Goal: Task Accomplishment & Management: Manage account settings

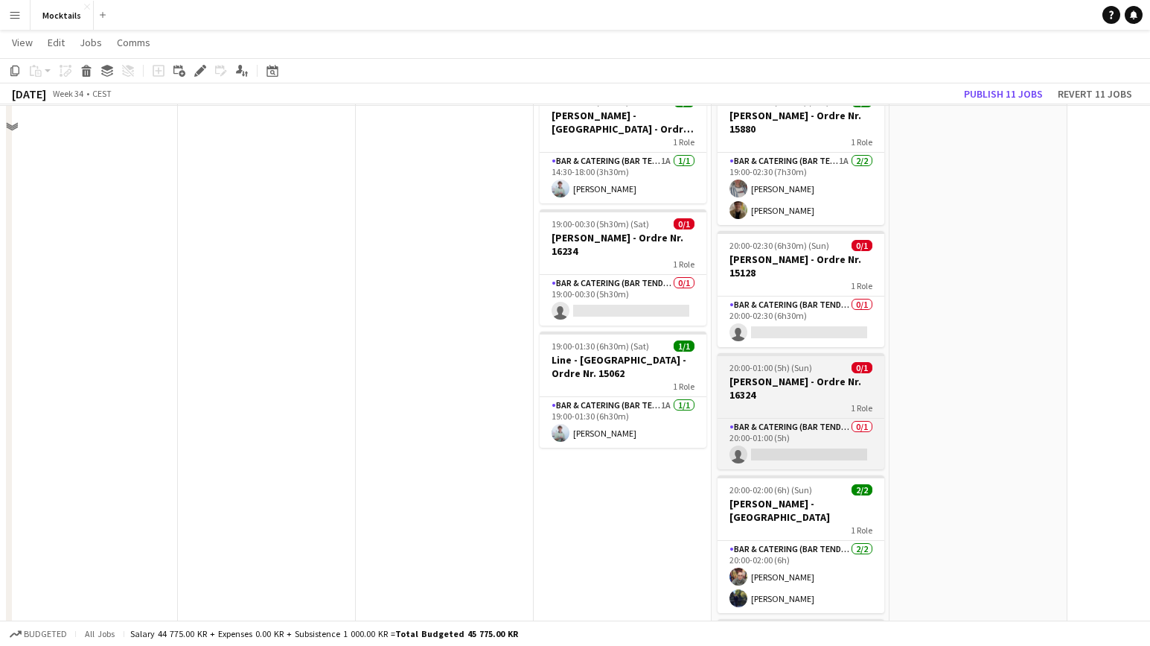
scroll to position [262, 0]
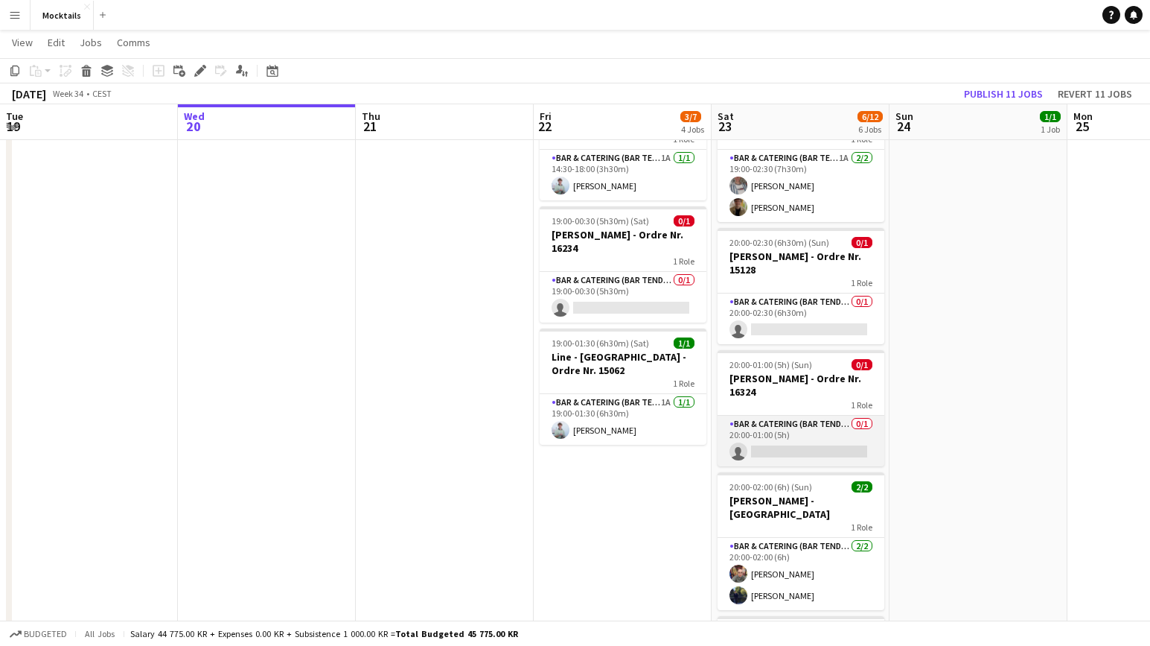
click at [815, 426] on app-card-role "Bar & Catering (Bar Tender) 0/1 20:00-01:00 (5h) single-neutral-actions" at bounding box center [801, 440] width 167 height 51
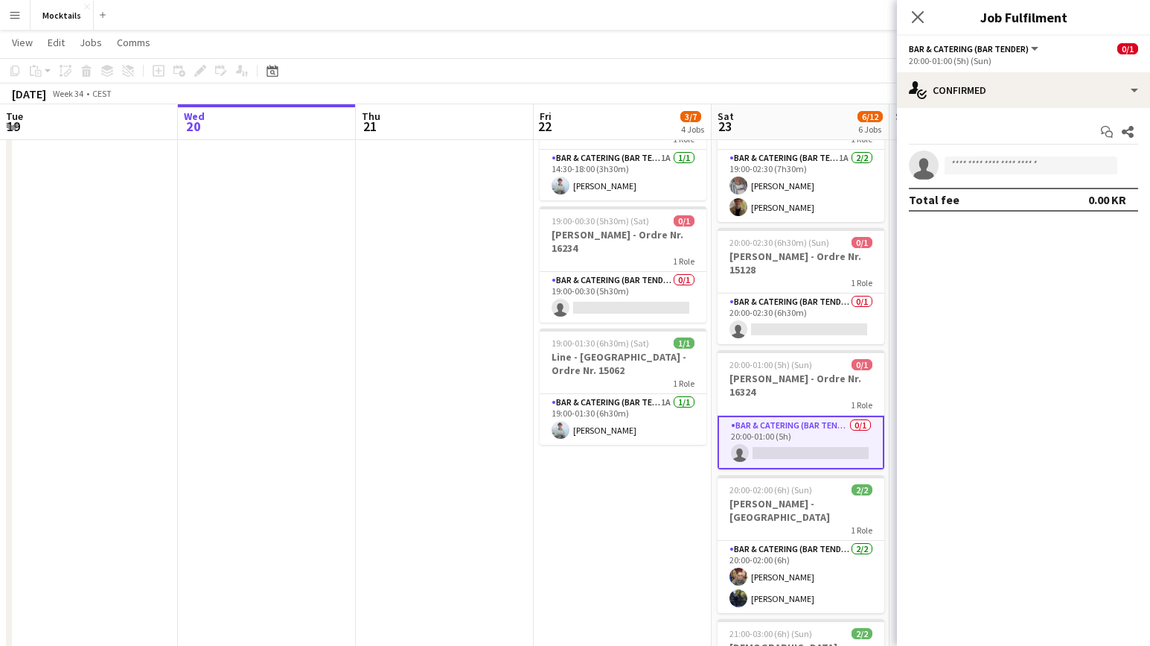
click at [632, 488] on app-date-cell "08:00-07:00 (23h) (Sat) 1/4 Lager job og kørsel 1 Role Bar & Catering (Bar Tend…" at bounding box center [623, 341] width 178 height 872
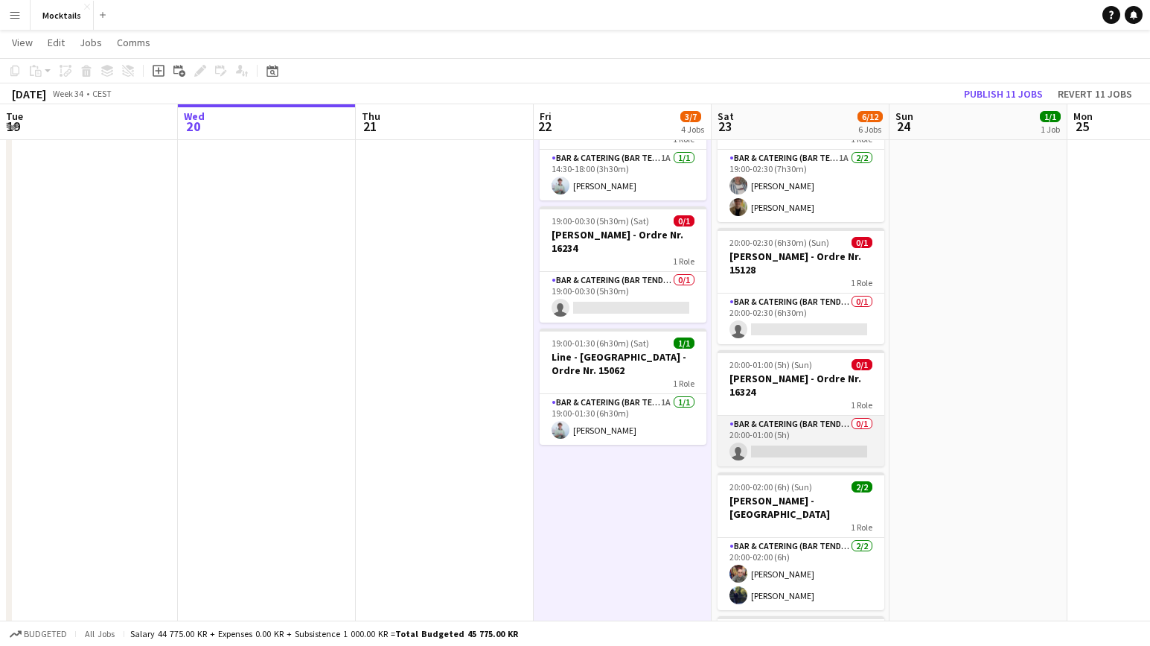
click at [800, 441] on app-card-role "Bar & Catering (Bar Tender) 0/1 20:00-01:00 (5h) single-neutral-actions" at bounding box center [801, 440] width 167 height 51
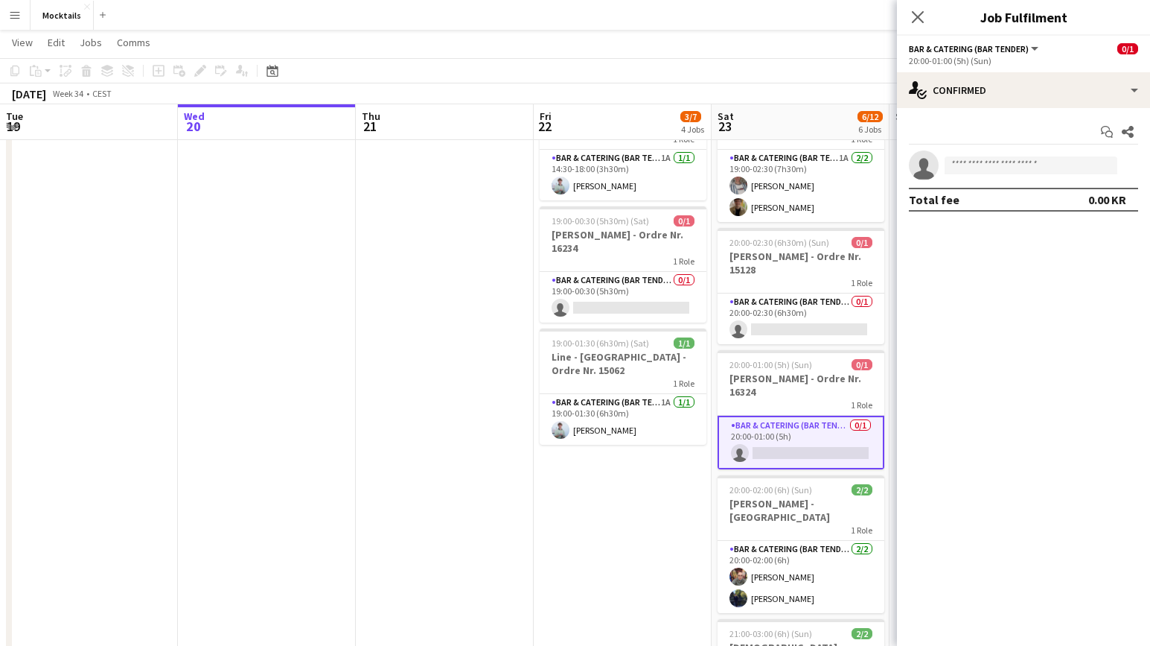
click at [643, 513] on app-date-cell "08:00-07:00 (23h) (Sat) 1/4 Lager job og kørsel 1 Role Bar & Catering (Bar Tend…" at bounding box center [623, 341] width 178 height 872
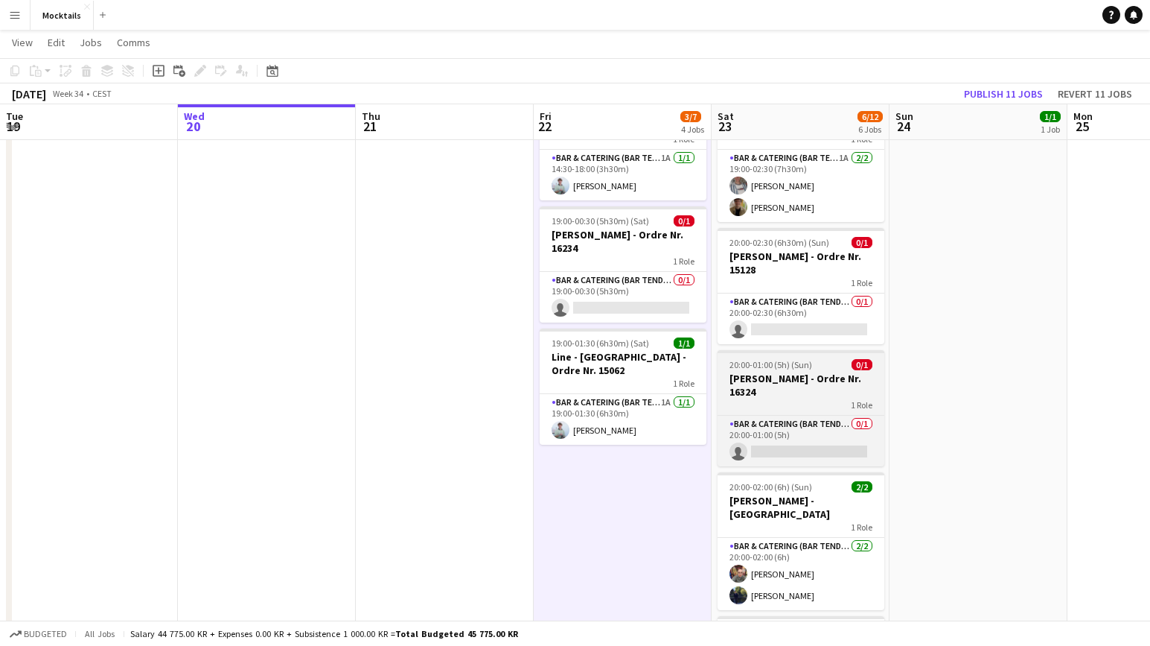
click at [788, 390] on h3 "[PERSON_NAME] - Ordre Nr. 16324" at bounding box center [801, 385] width 167 height 27
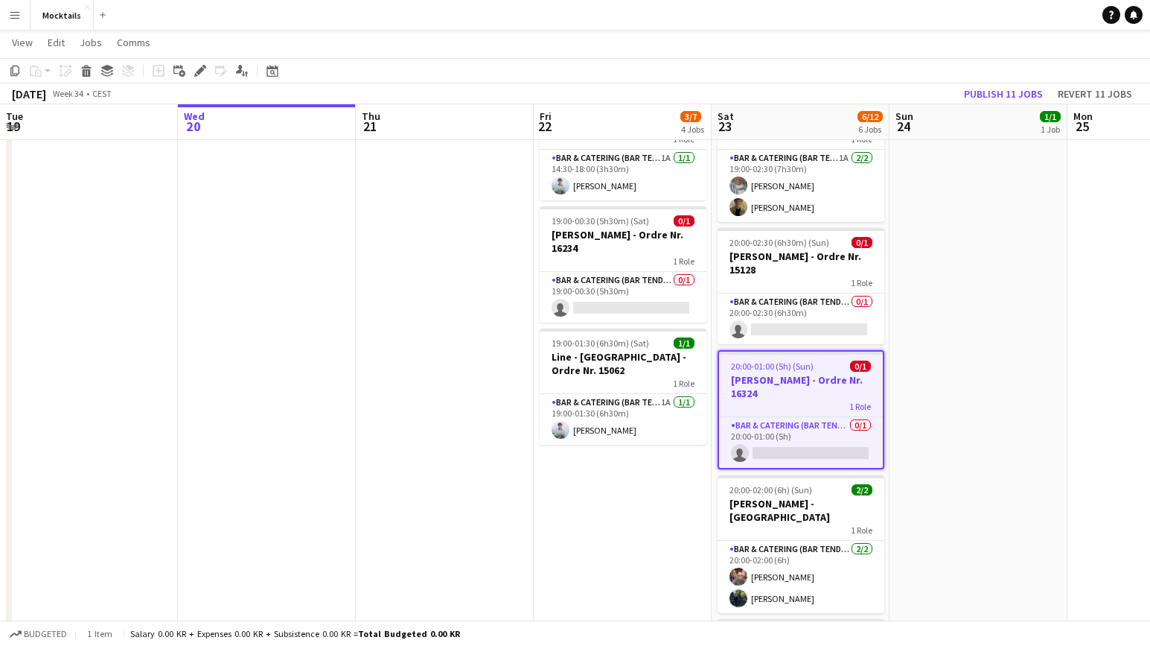
click at [638, 570] on app-date-cell "08:00-07:00 (23h) (Sat) 1/4 Lager job og kørsel 1 Role Bar & Catering (Bar Tend…" at bounding box center [623, 341] width 178 height 872
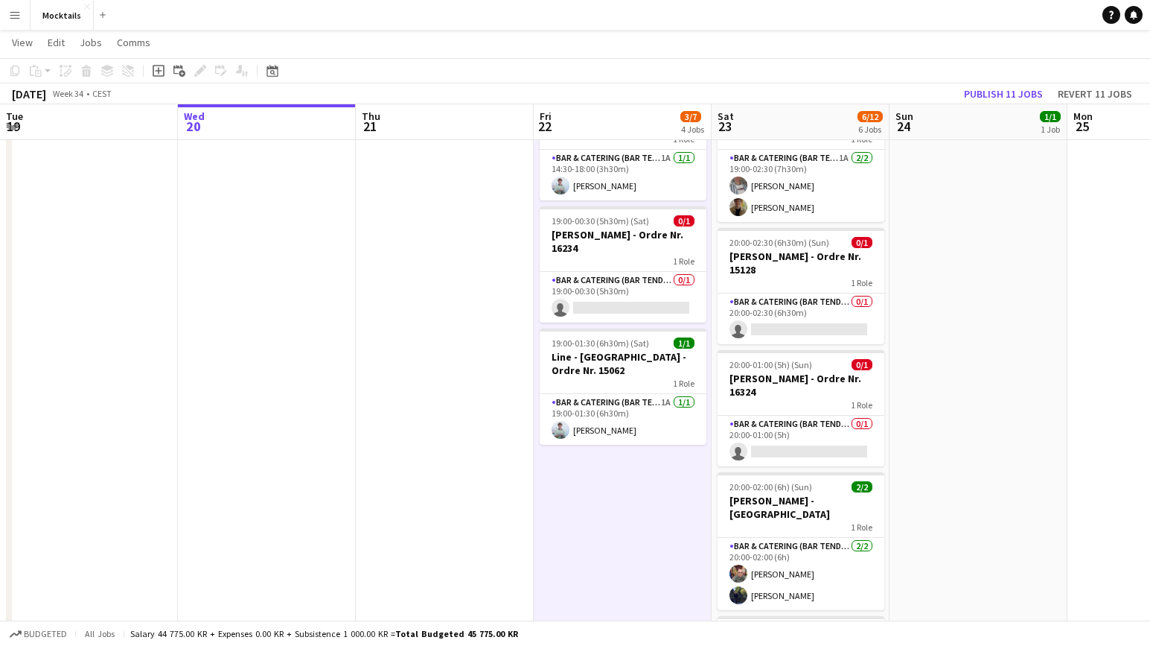
click at [923, 338] on app-date-cell "18:00-23:30 (5h30m) 1/1 John - København - Ordre Nr. 14995 1 Role Bar & Caterin…" at bounding box center [979, 341] width 178 height 872
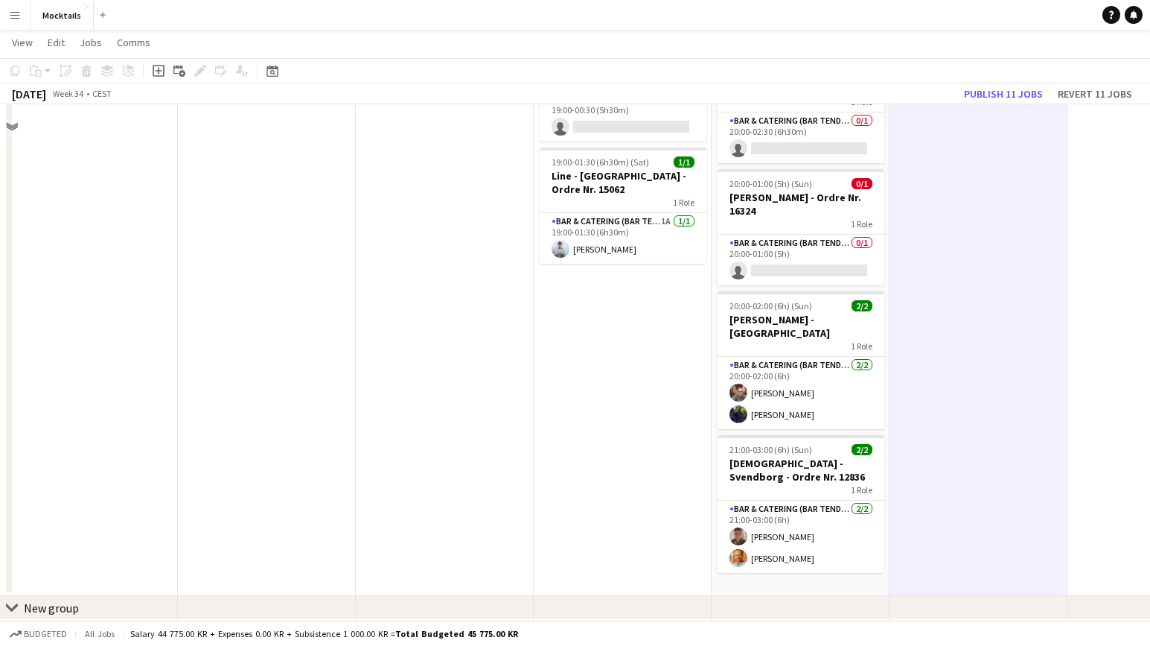
scroll to position [372, 0]
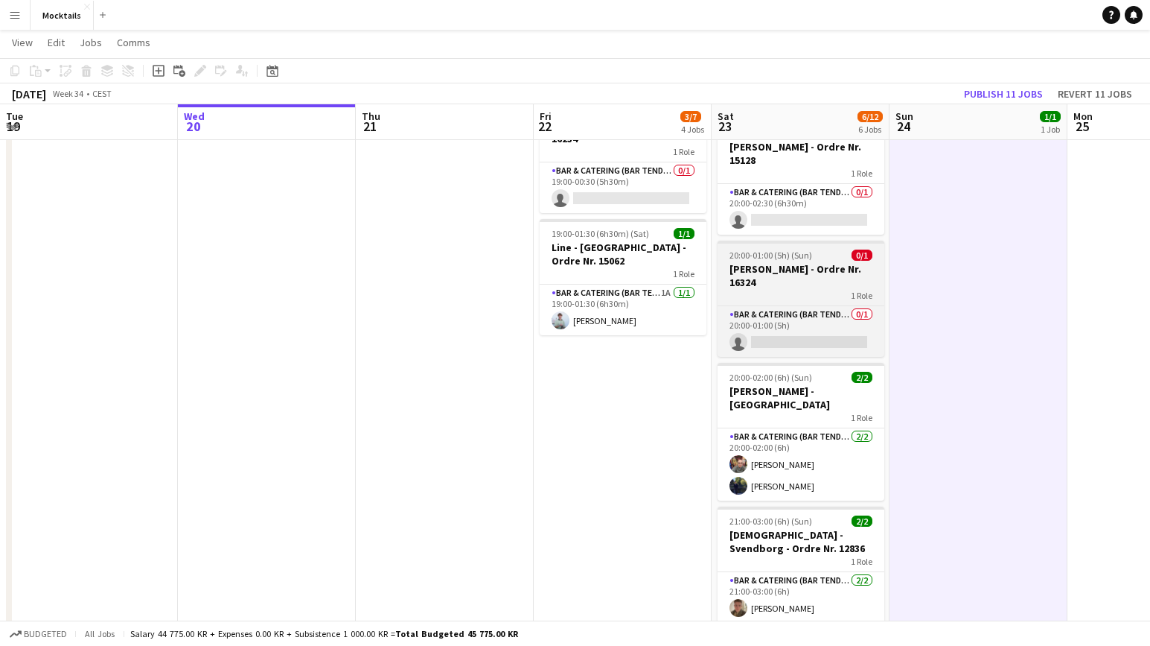
click at [821, 275] on h3 "[PERSON_NAME] - Ordre Nr. 16324" at bounding box center [801, 275] width 167 height 27
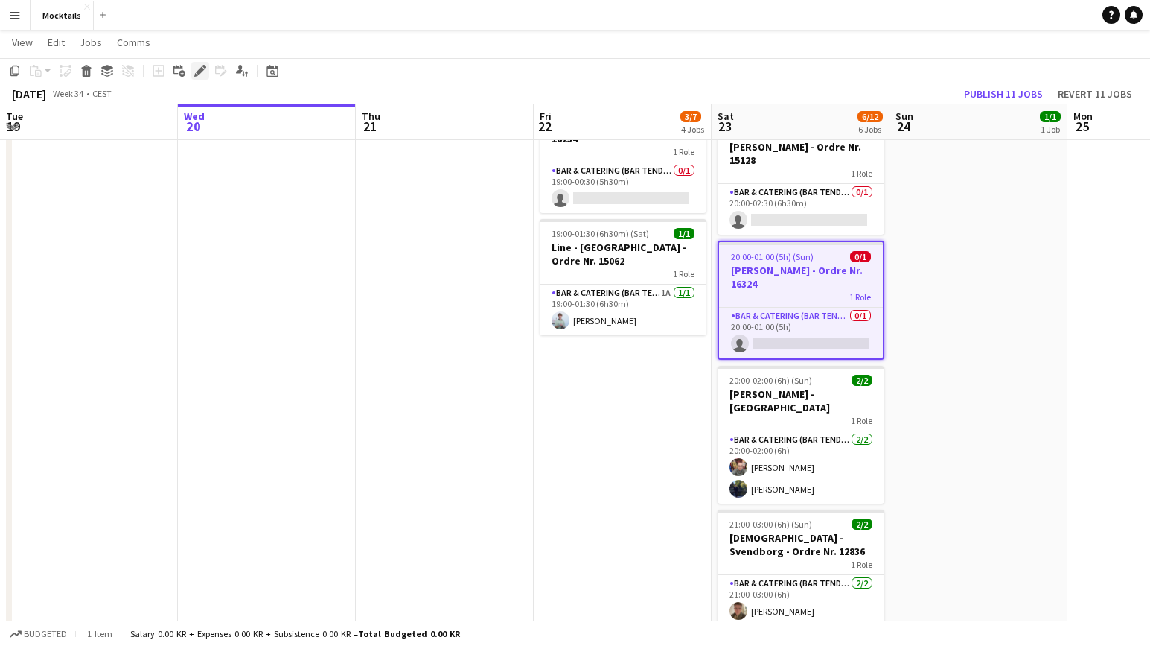
click at [201, 71] on icon at bounding box center [200, 71] width 8 height 8
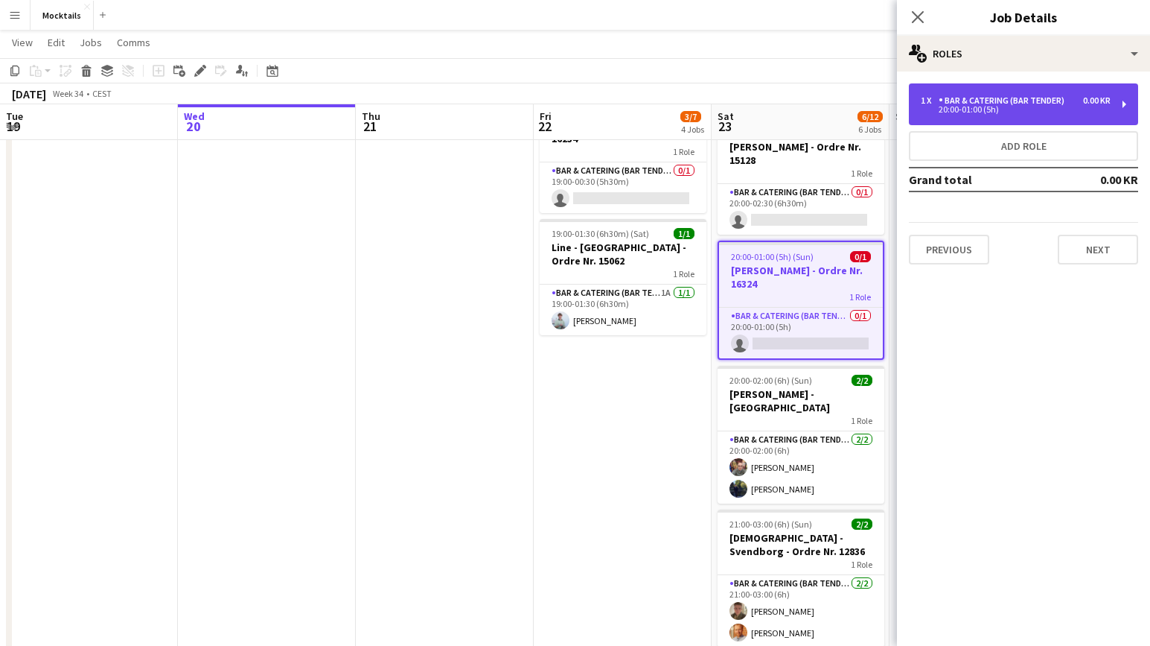
click at [1071, 98] on div "1 x Bar & Catering (Bar Tender) 0.00 KR" at bounding box center [1016, 100] width 190 height 10
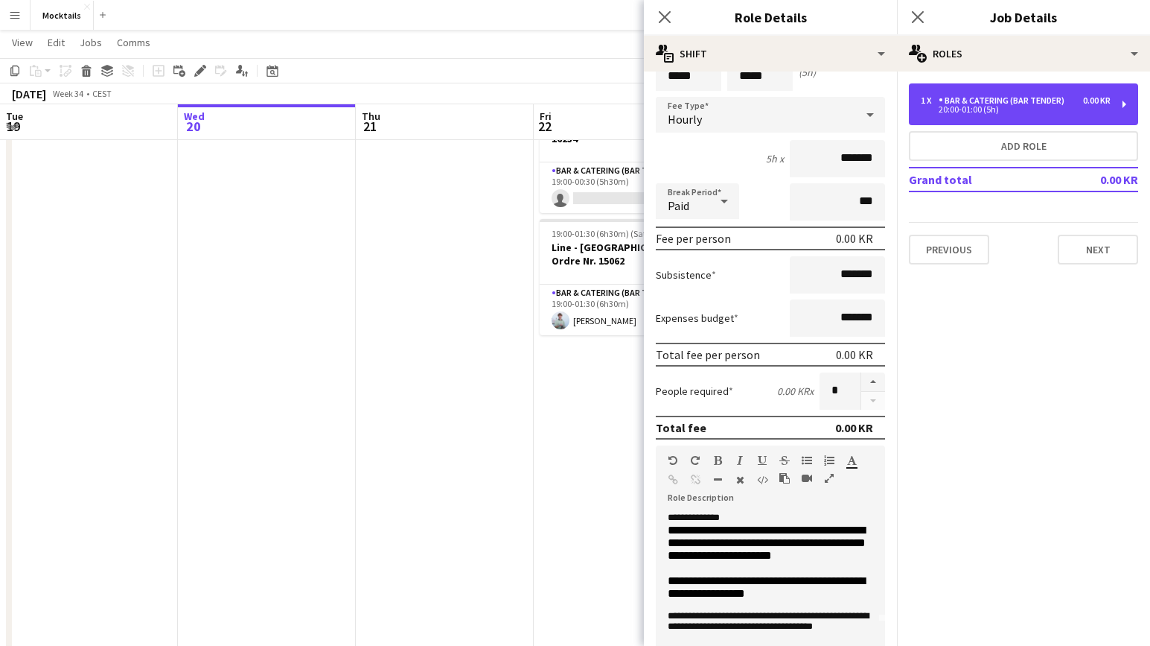
scroll to position [70, 0]
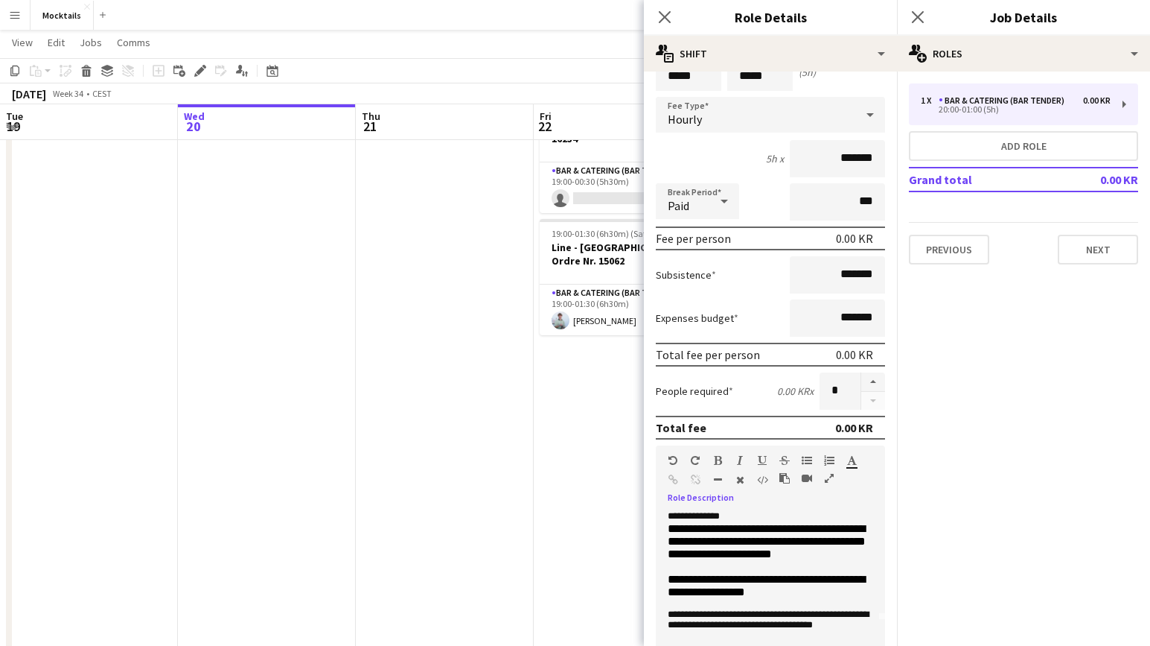
click at [829, 598] on p "**********" at bounding box center [771, 585] width 206 height 25
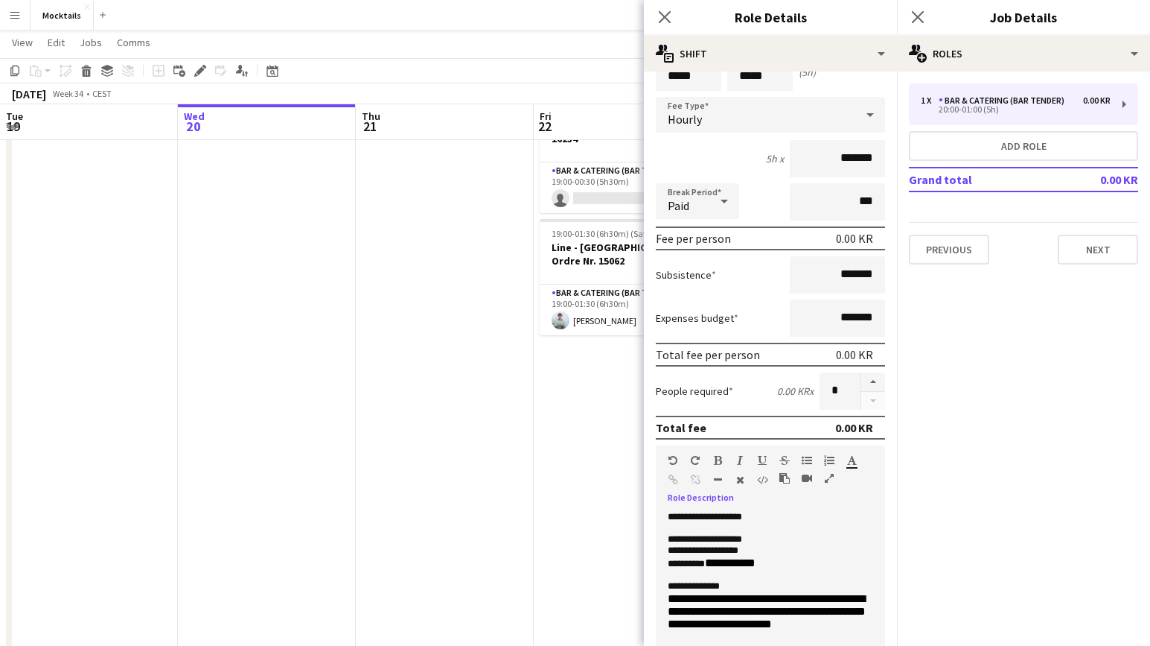
scroll to position [0, 0]
drag, startPoint x: 726, startPoint y: 548, endPoint x: 791, endPoint y: 563, distance: 66.5
click at [791, 563] on div "**********" at bounding box center [770, 601] width 229 height 179
click at [791, 563] on p "**********" at bounding box center [771, 562] width 206 height 13
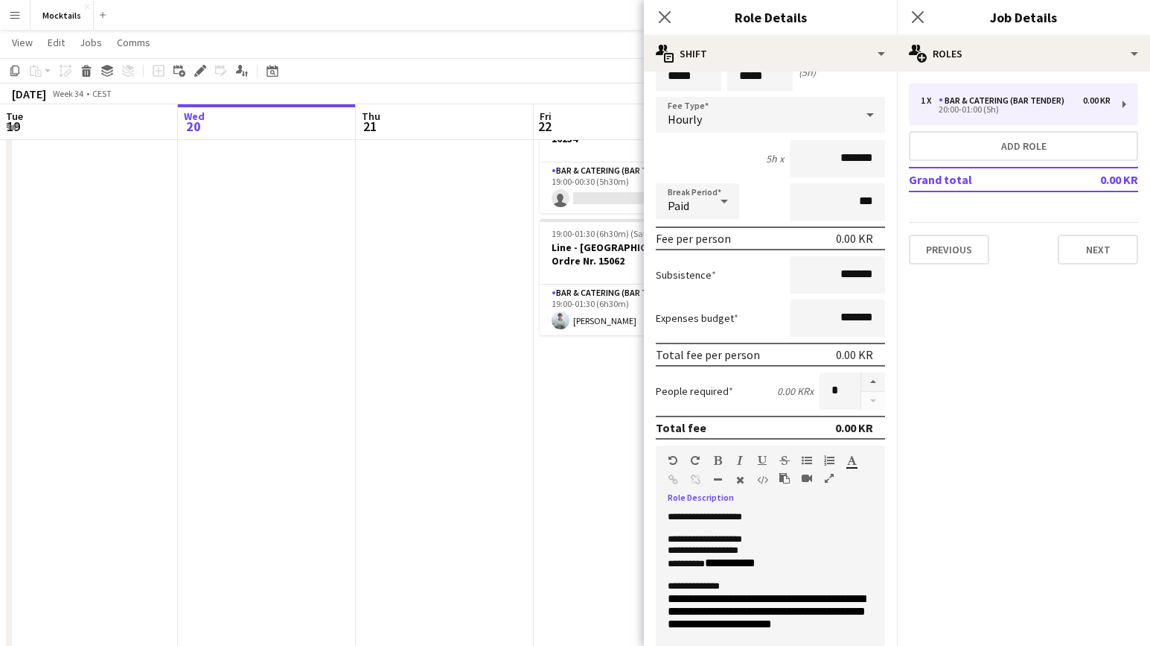
click at [970, 501] on mat-expansion-panel "pencil3 General details 1 x Bar & Catering (Bar Tender) 0.00 KR 20:00-01:00 (5h…" at bounding box center [1023, 358] width 253 height 574
click at [666, 22] on icon "Close pop-in" at bounding box center [664, 17] width 14 height 14
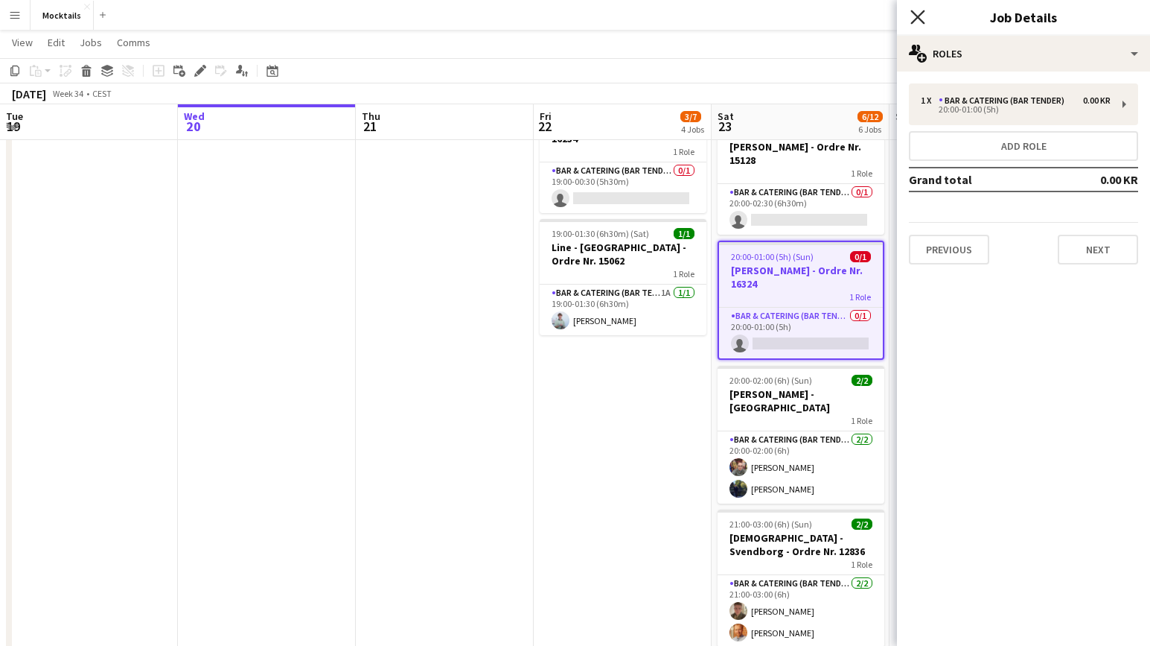
click at [919, 22] on icon "Close pop-in" at bounding box center [918, 17] width 14 height 14
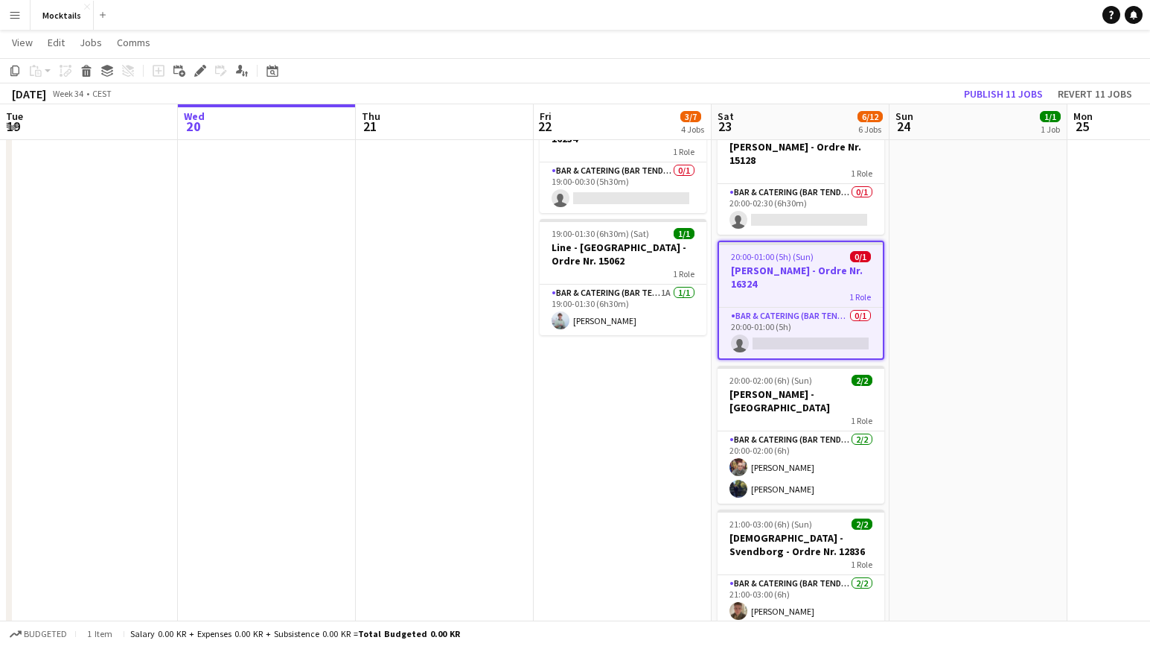
click at [912, 288] on app-date-cell "18:00-23:30 (5h30m) 1/1 John - København - Ordre Nr. 14995 1 Role Bar & Caterin…" at bounding box center [979, 231] width 178 height 872
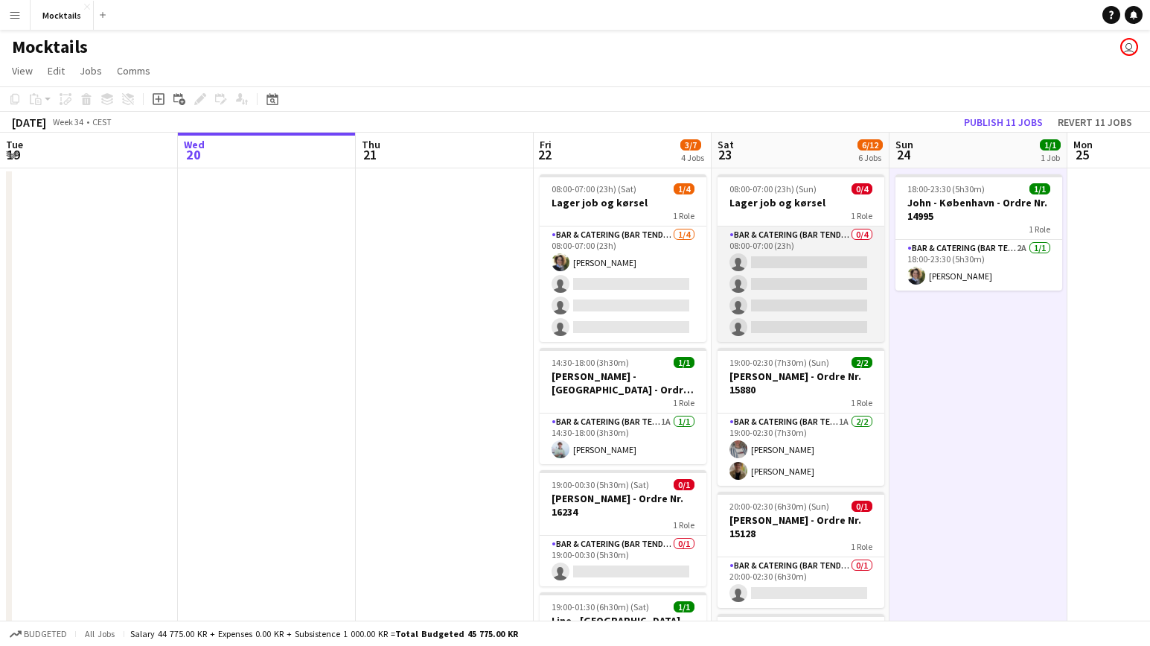
click at [818, 314] on app-card-role "Bar & Catering (Bar Tender) 0/4 08:00-07:00 (23h) single-neutral-actions single…" at bounding box center [801, 283] width 167 height 115
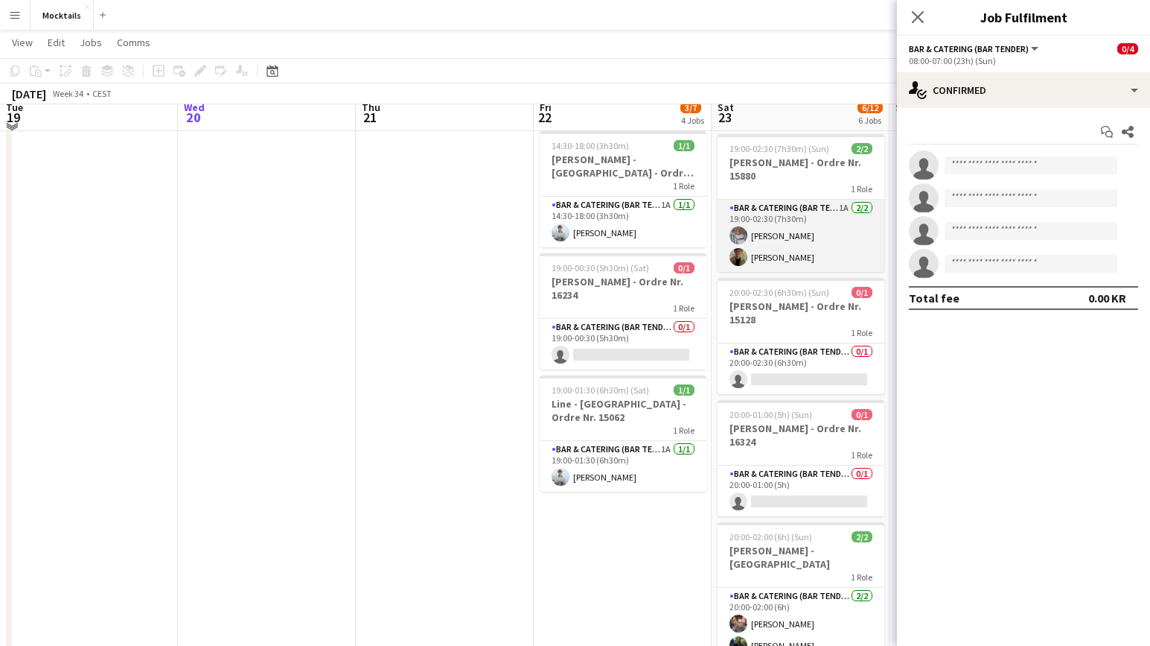
scroll to position [217, 0]
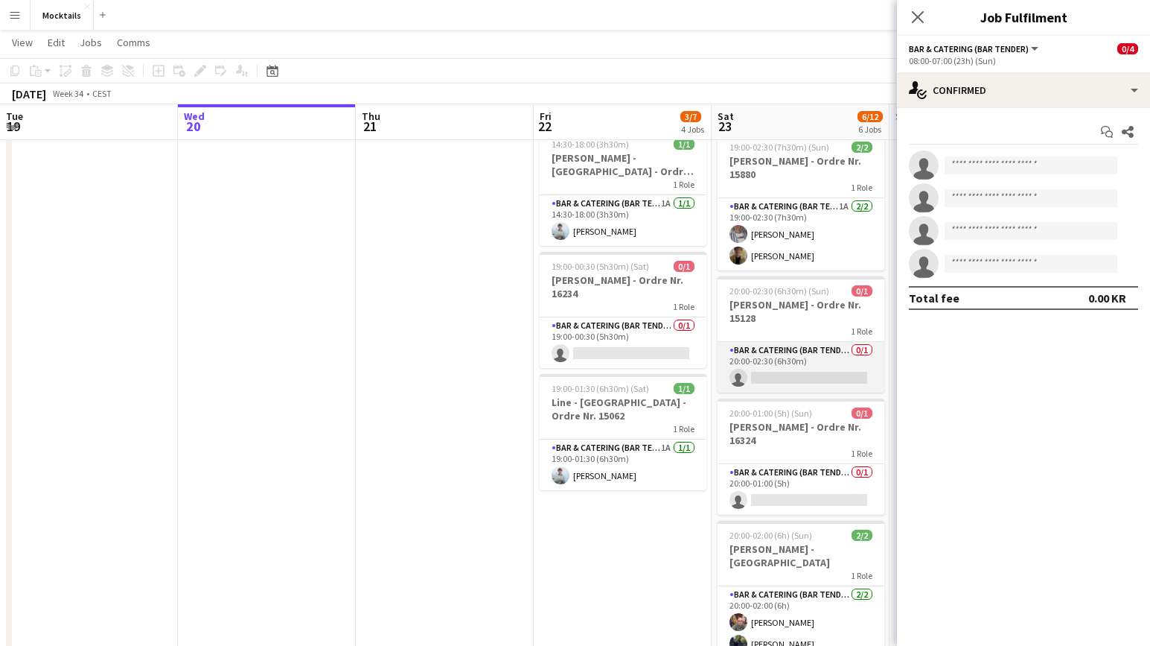
click at [823, 368] on app-card-role "Bar & Catering (Bar Tender) 0/1 20:00-02:30 (6h30m) single-neutral-actions" at bounding box center [801, 367] width 167 height 51
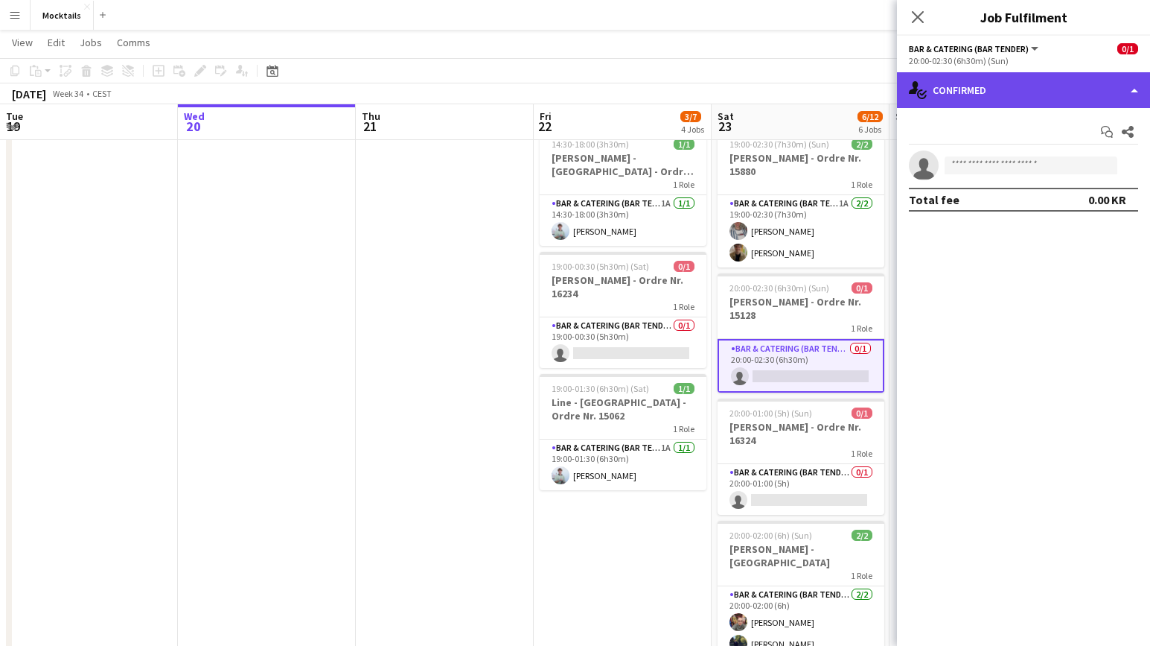
click at [1009, 84] on div "single-neutral-actions-check-2 Confirmed" at bounding box center [1023, 90] width 253 height 36
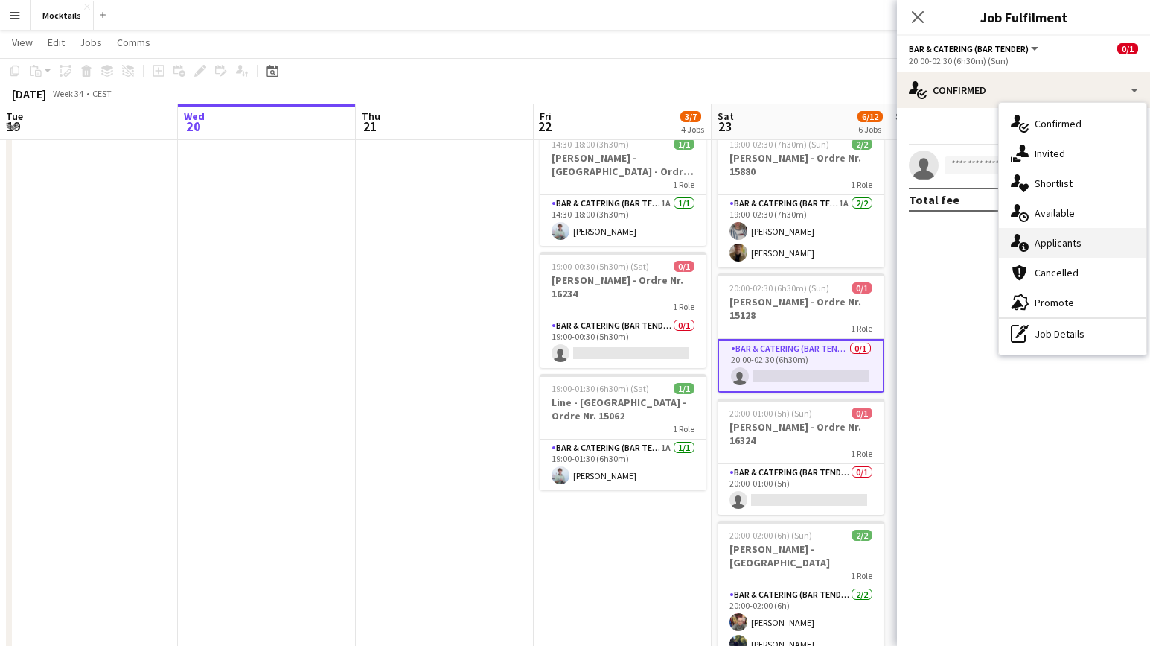
click at [1075, 251] on div "single-neutral-actions-information Applicants" at bounding box center [1072, 243] width 147 height 30
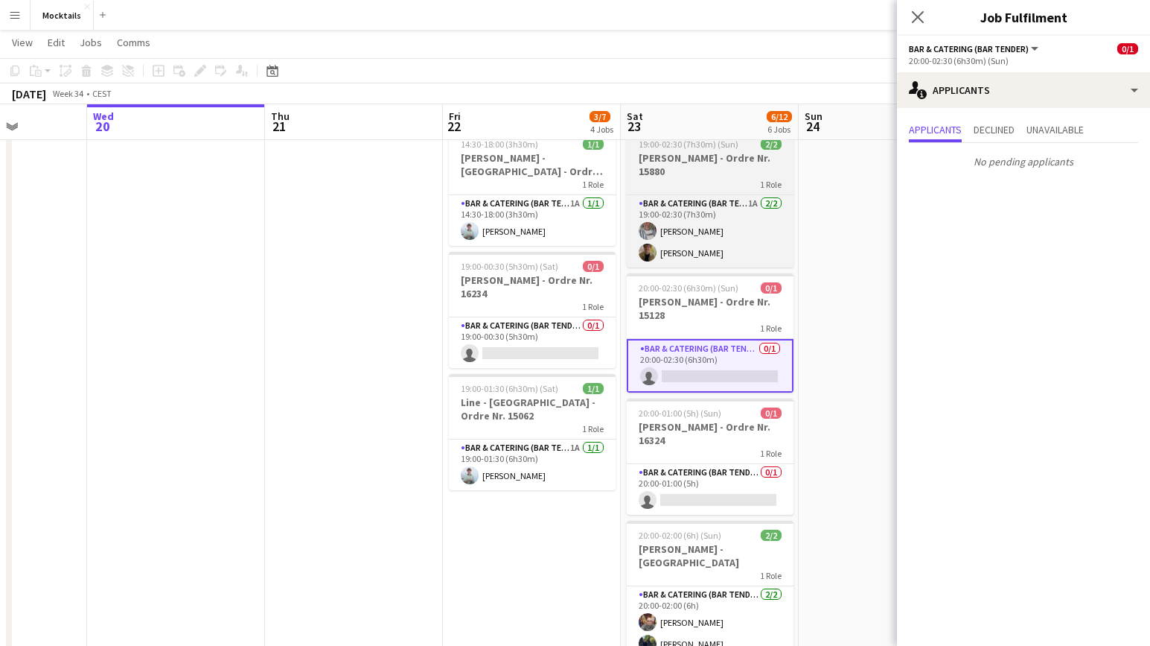
scroll to position [0, 459]
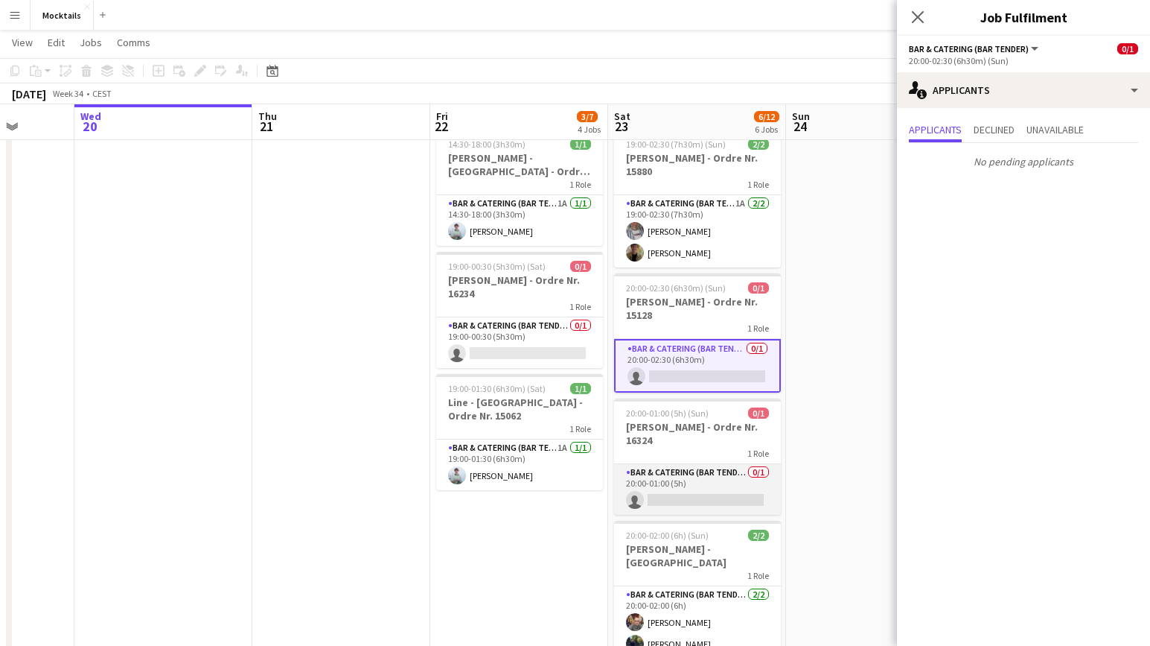
click at [724, 478] on app-card-role "Bar & Catering (Bar Tender) 0/1 20:00-01:00 (5h) single-neutral-actions" at bounding box center [697, 489] width 167 height 51
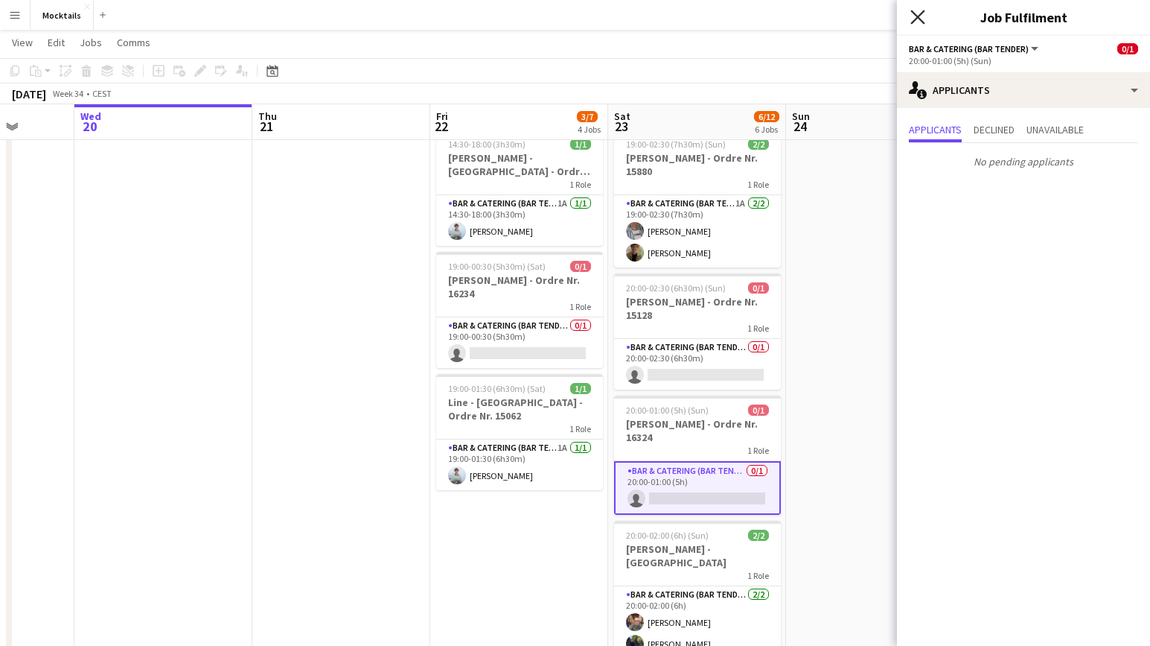
click at [920, 23] on icon "Close pop-in" at bounding box center [918, 17] width 14 height 14
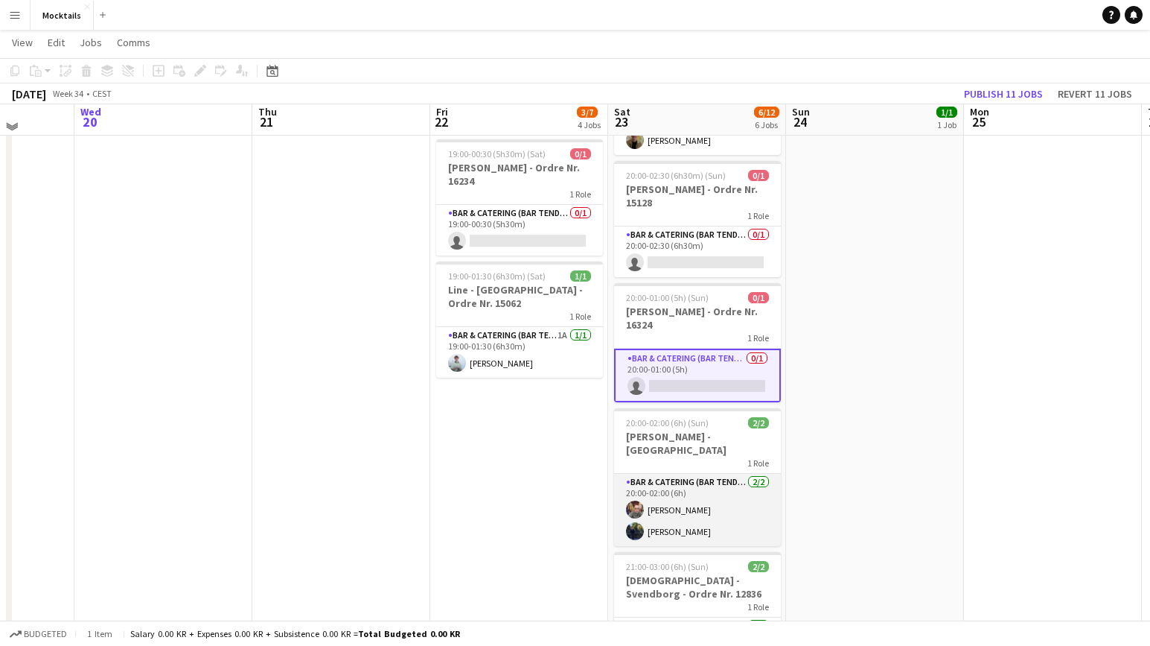
scroll to position [331, 0]
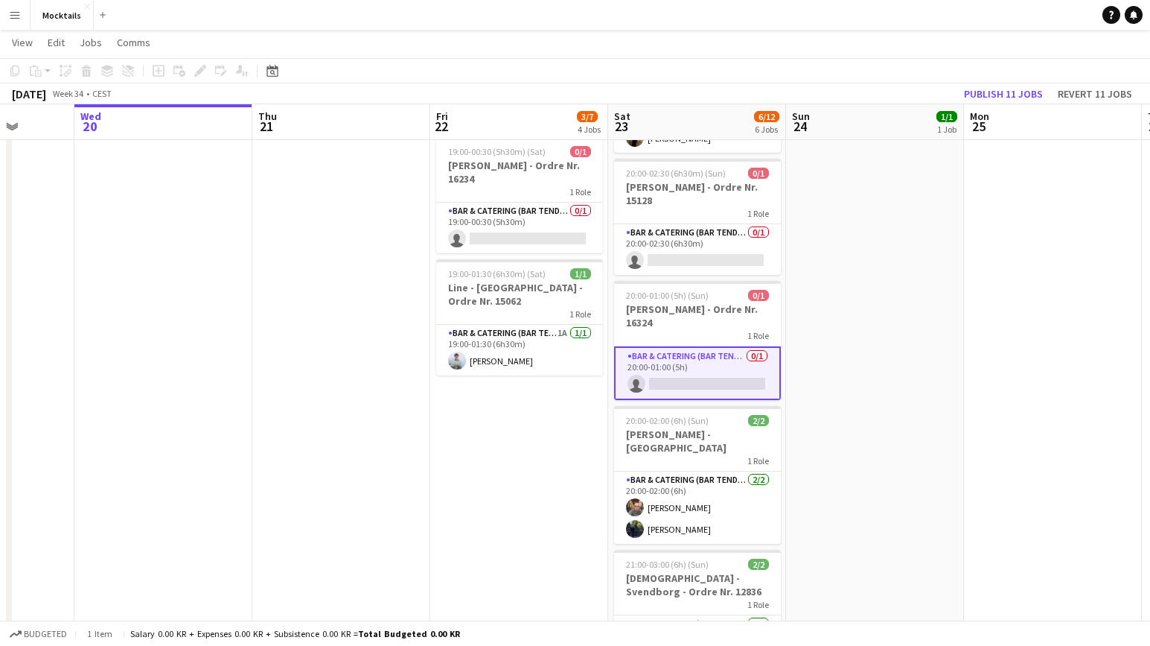
click at [677, 384] on app-card-role "Bar & Catering (Bar Tender) 0/1 20:00-01:00 (5h) single-neutral-actions" at bounding box center [697, 373] width 167 height 54
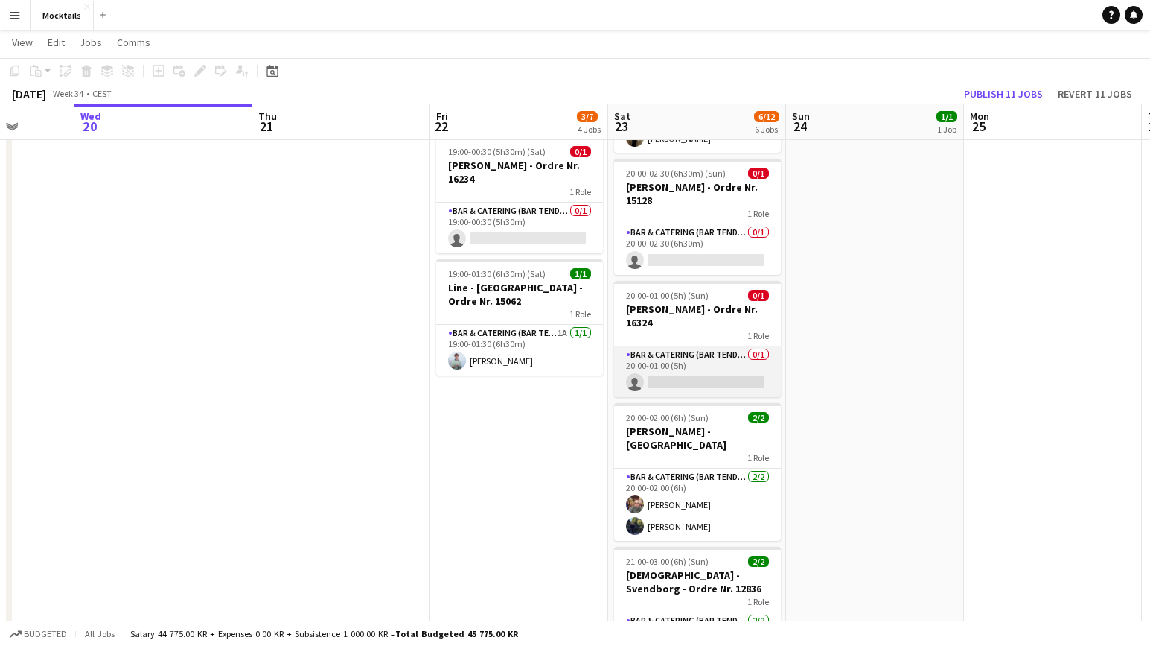
click at [725, 372] on app-card-role "Bar & Catering (Bar Tender) 0/1 20:00-01:00 (5h) single-neutral-actions" at bounding box center [697, 371] width 167 height 51
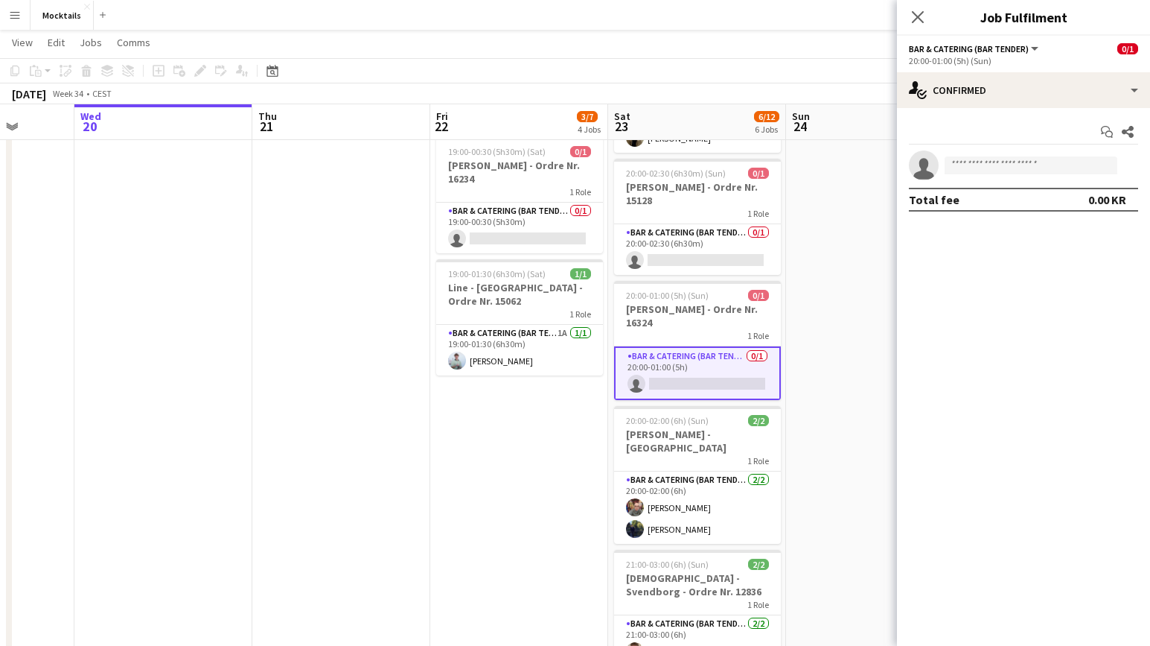
click at [818, 384] on app-date-cell "18:00-23:30 (5h30m) 1/1 John - København - Ordre Nr. 14995 1 Role Bar & Caterin…" at bounding box center [875, 271] width 178 height 872
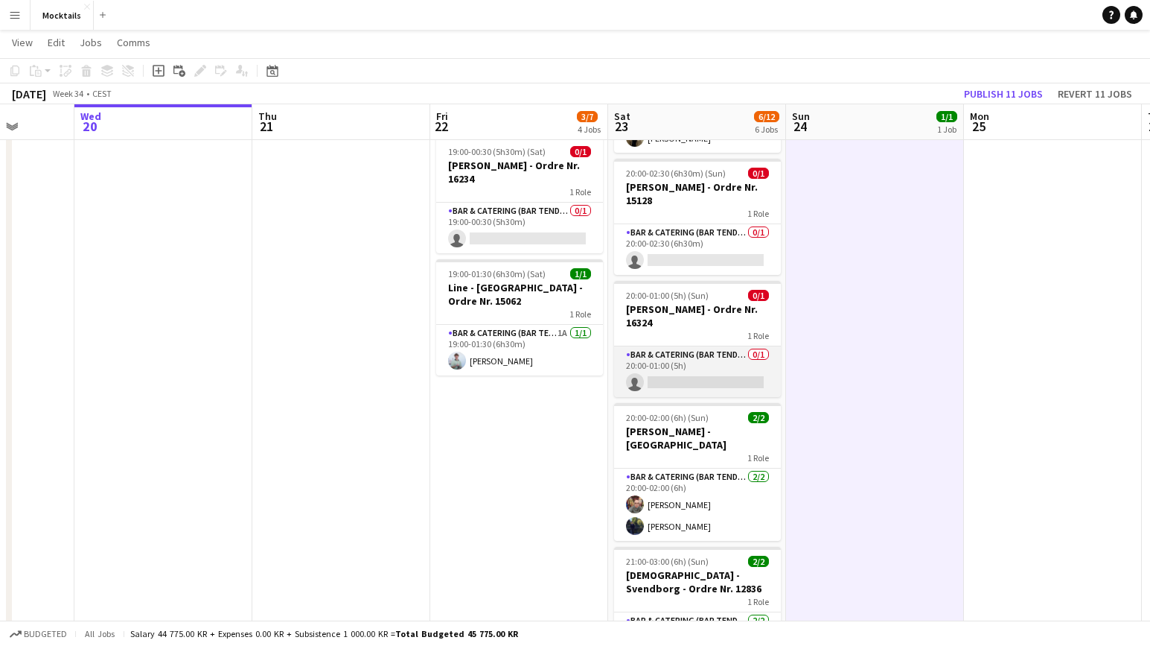
click at [713, 373] on app-card-role "Bar & Catering (Bar Tender) 0/1 20:00-01:00 (5h) single-neutral-actions" at bounding box center [697, 371] width 167 height 51
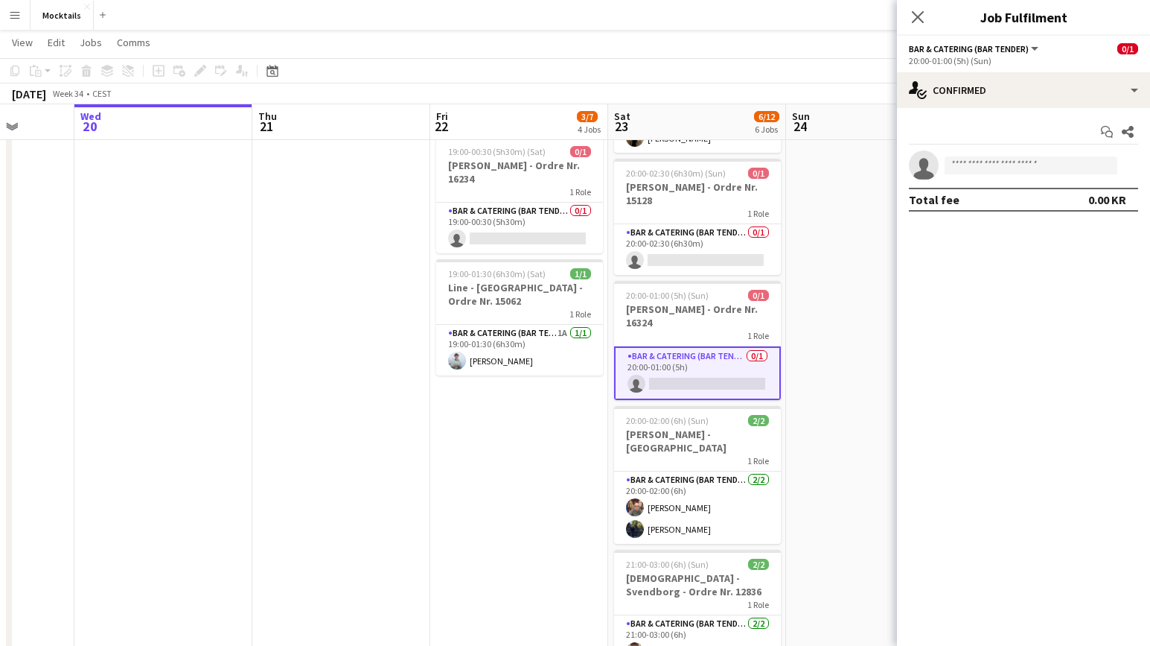
click at [574, 403] on app-date-cell "08:00-07:00 (23h) (Sat) 1/4 Lager job og kørsel 1 Role Bar & Catering (Bar Tend…" at bounding box center [519, 271] width 178 height 872
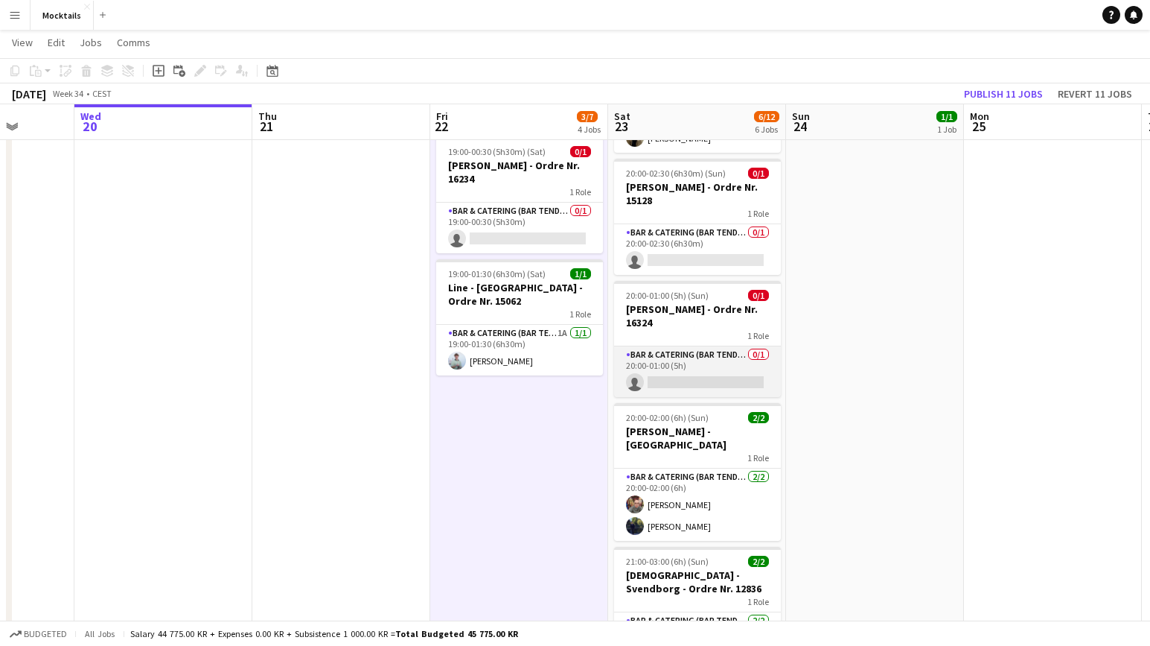
click at [709, 372] on app-card-role "Bar & Catering (Bar Tender) 0/1 20:00-01:00 (5h) single-neutral-actions" at bounding box center [697, 371] width 167 height 51
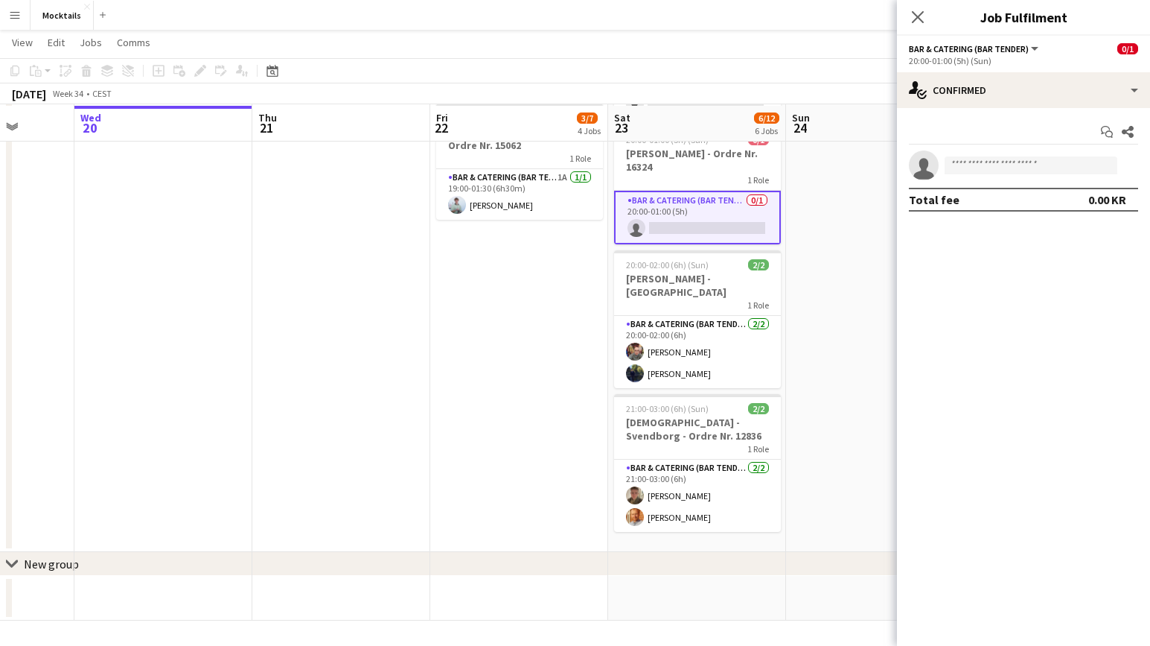
scroll to position [487, 0]
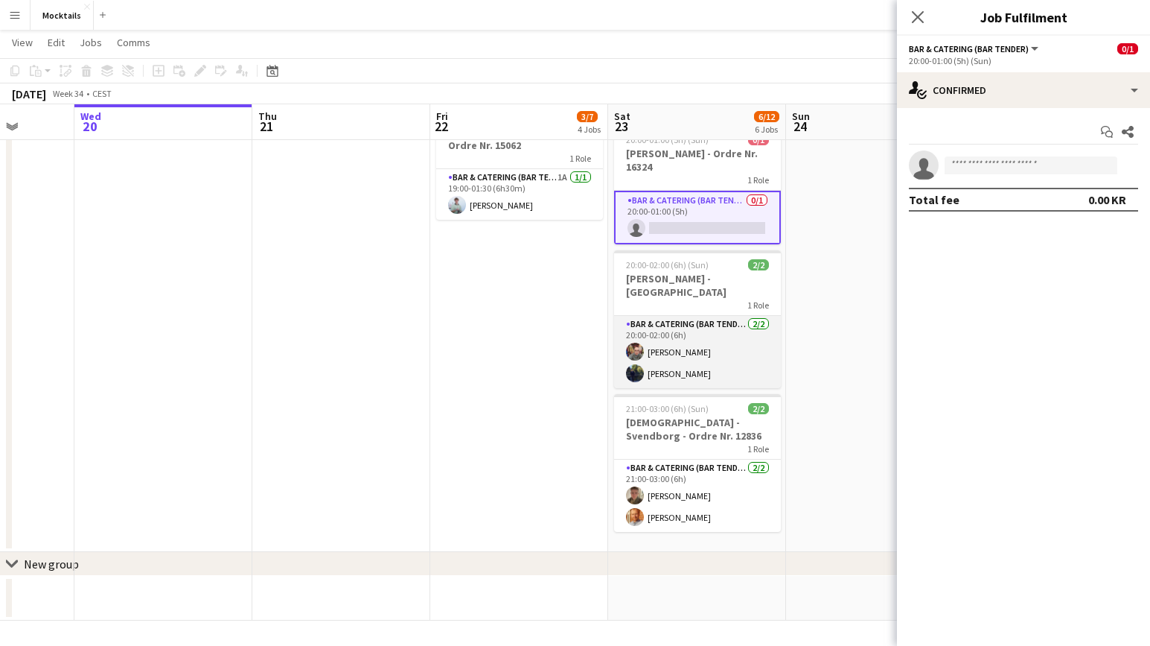
click at [690, 351] on app-card-role "Bar & Catering (Bar Tender) 2/2 20:00-02:00 (6h) Sina Behnam-Esmailian Kevin Ha…" at bounding box center [697, 352] width 167 height 72
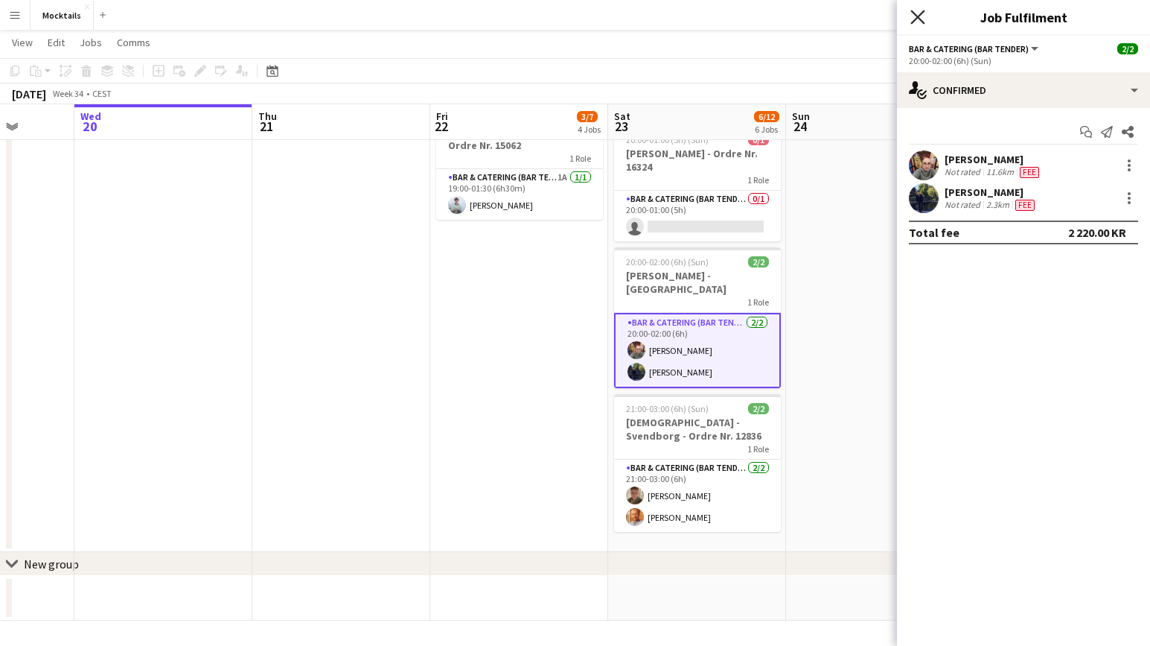
click at [917, 13] on icon "Close pop-in" at bounding box center [918, 17] width 14 height 14
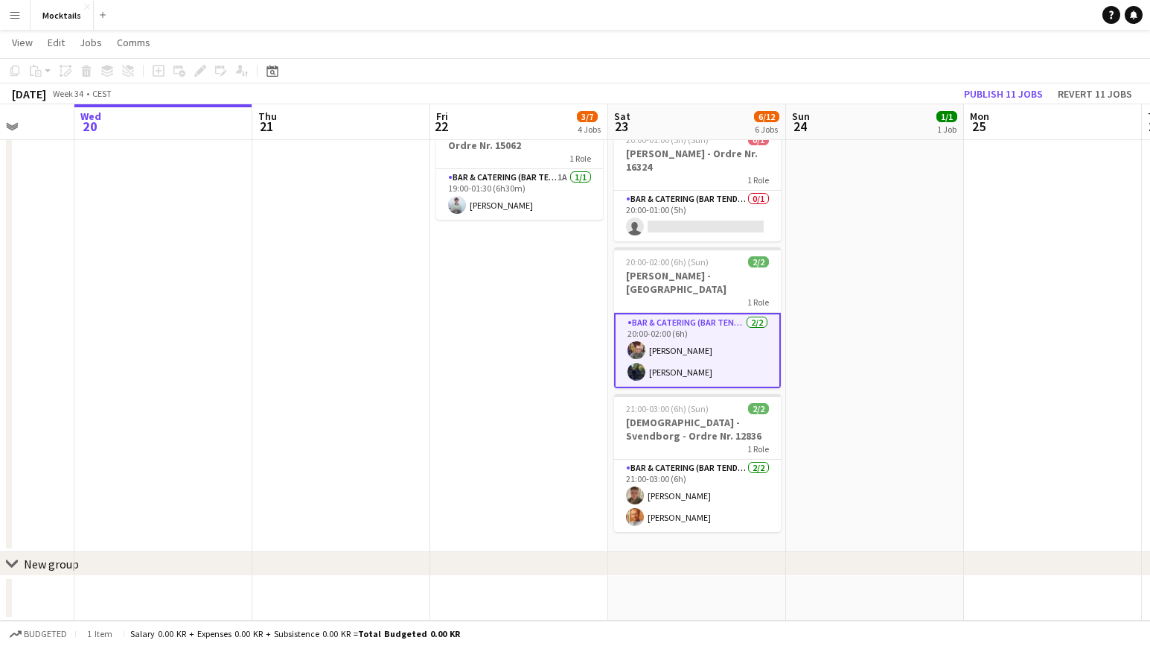
click at [824, 360] on app-date-cell "18:00-23:30 (5h30m) 1/1 John - København - Ordre Nr. 14995 1 Role Bar & Caterin…" at bounding box center [875, 116] width 178 height 872
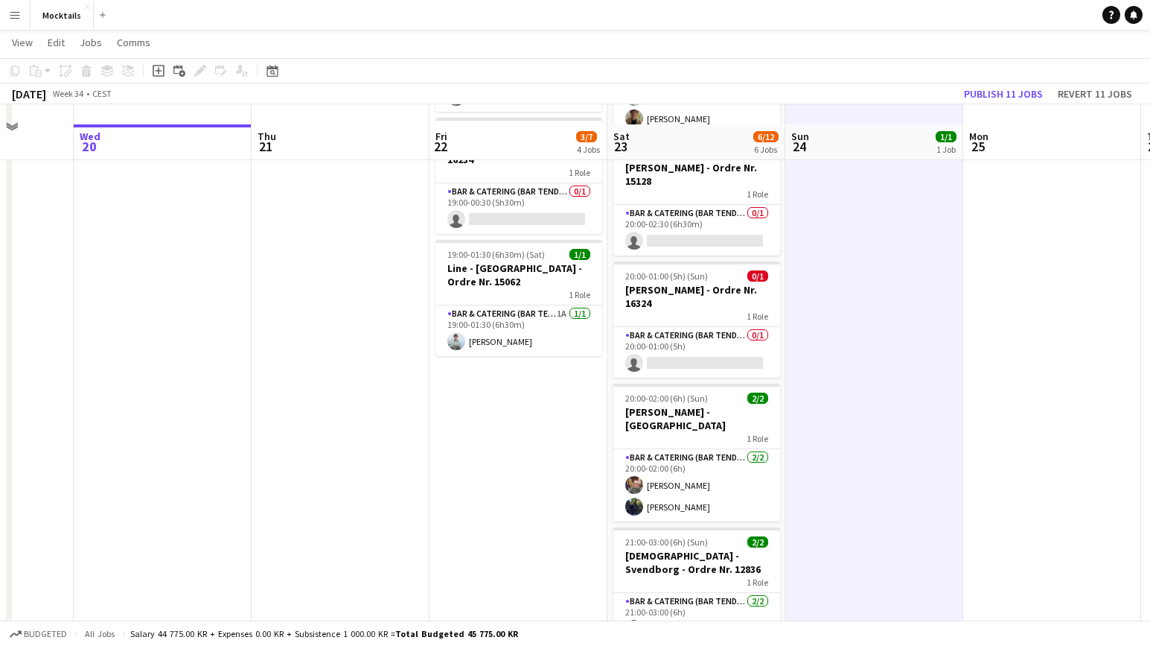
scroll to position [343, 0]
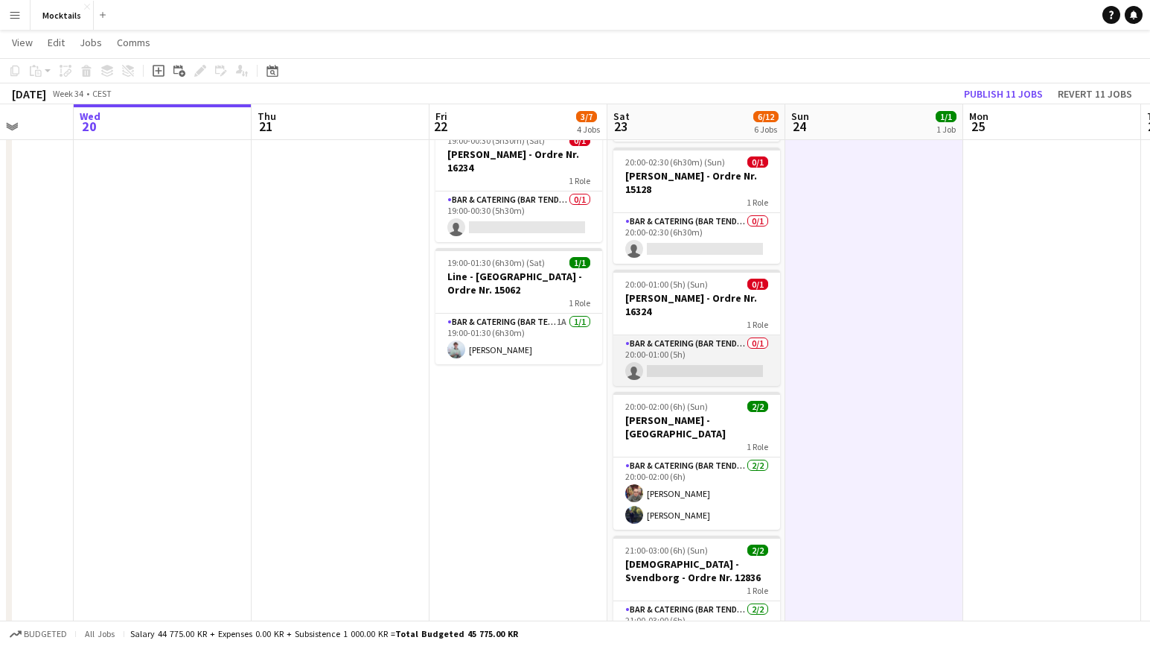
click at [722, 360] on app-card-role "Bar & Catering (Bar Tender) 0/1 20:00-01:00 (5h) single-neutral-actions" at bounding box center [697, 360] width 167 height 51
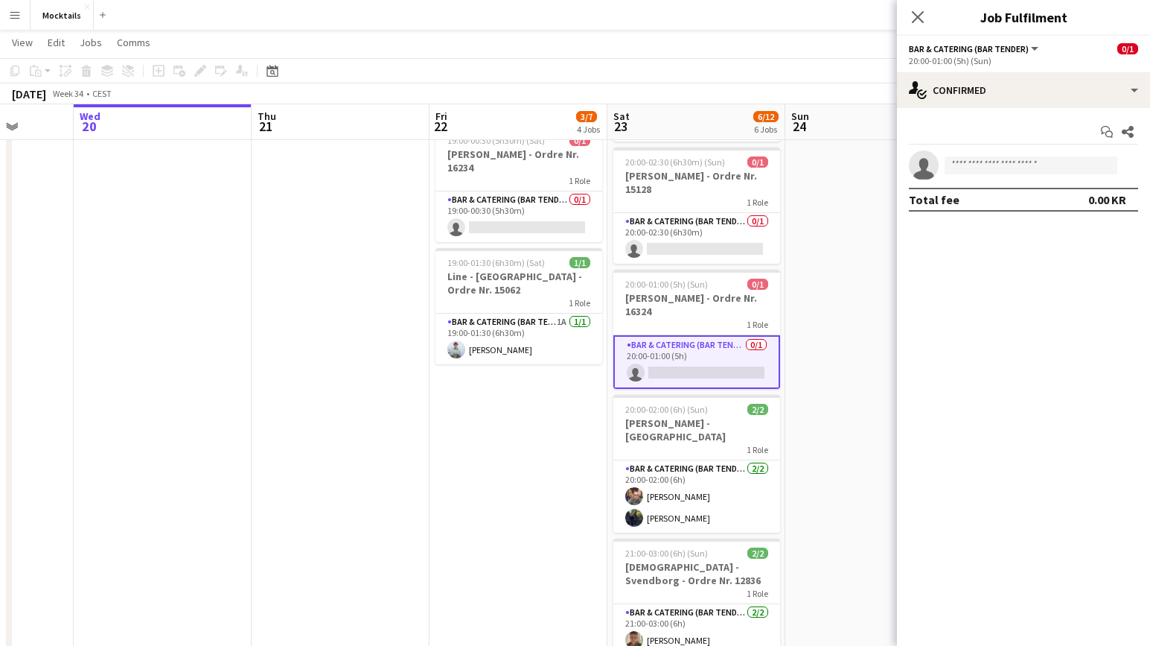
click at [810, 366] on app-date-cell "18:00-23:30 (5h30m) 1/1 John - København - Ordre Nr. 14995 1 Role Bar & Caterin…" at bounding box center [875, 260] width 178 height 872
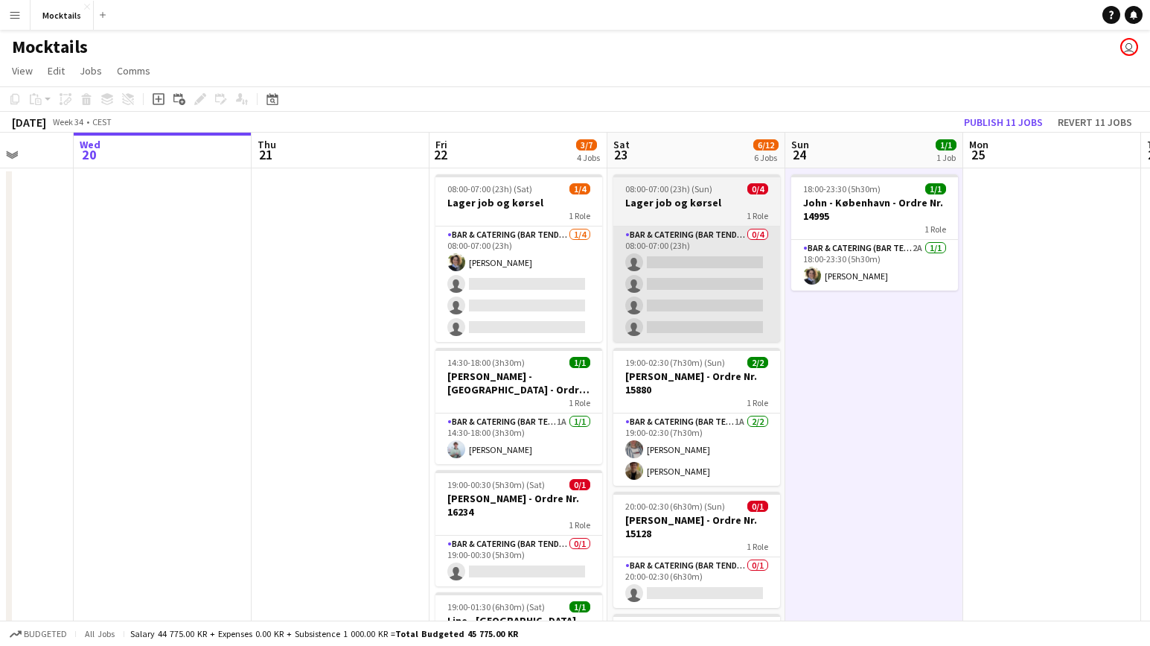
scroll to position [0, 0]
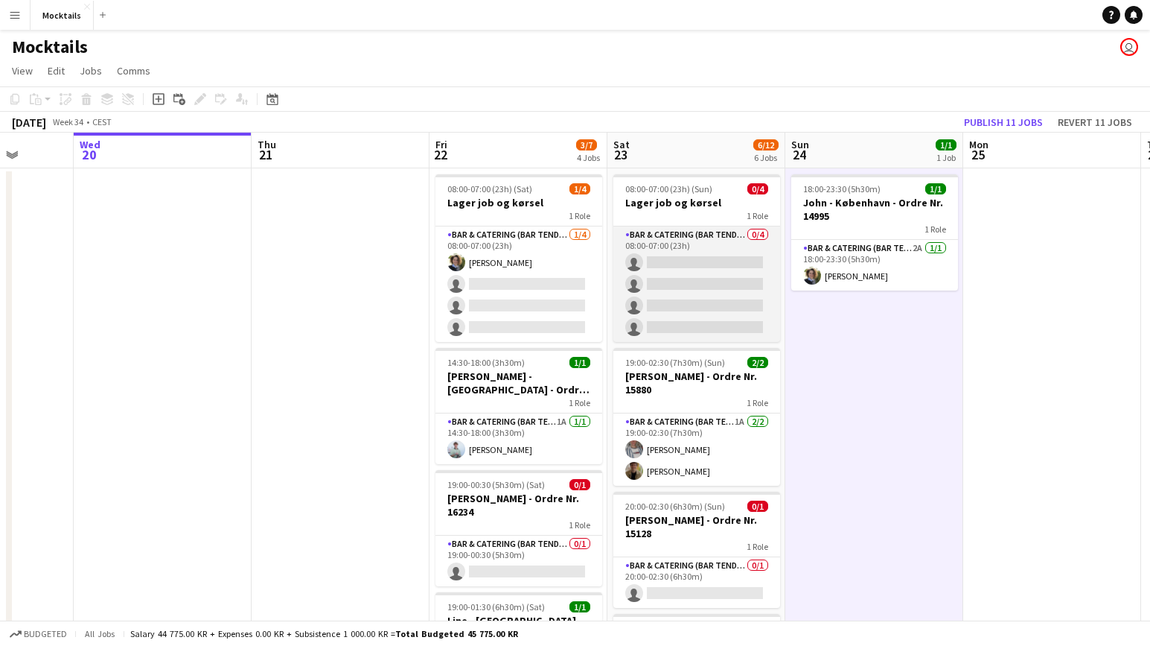
click at [702, 275] on app-card-role "Bar & Catering (Bar Tender) 0/4 08:00-07:00 (23h) single-neutral-actions single…" at bounding box center [697, 283] width 167 height 115
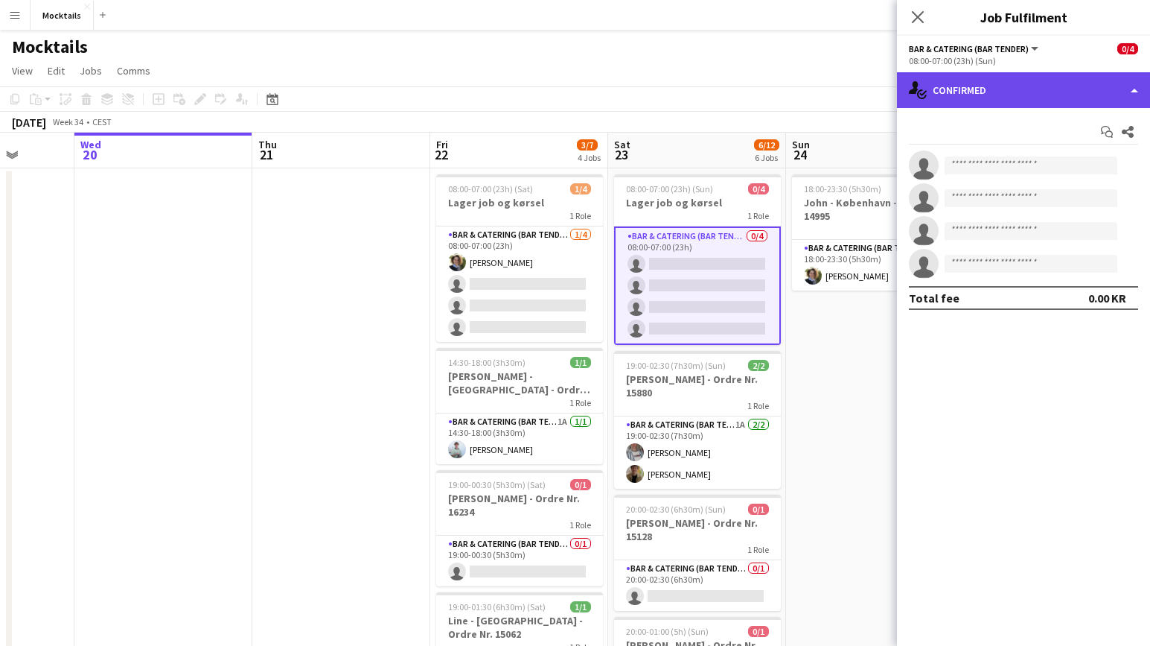
click at [974, 88] on div "single-neutral-actions-check-2 Confirmed" at bounding box center [1023, 90] width 253 height 36
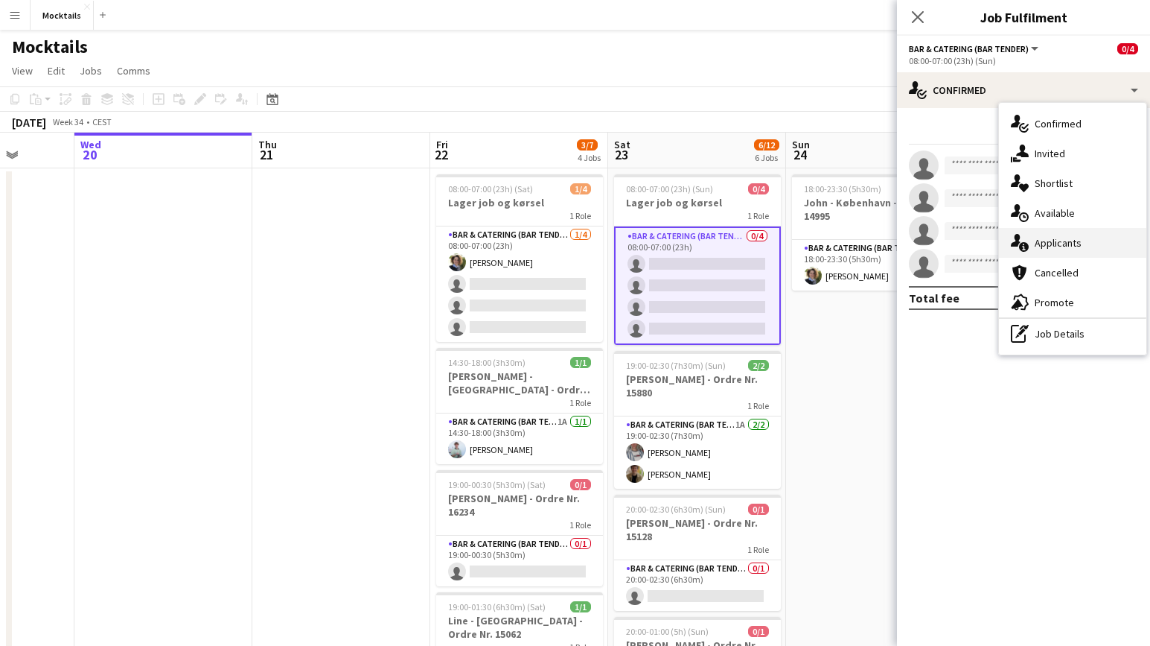
click at [1049, 240] on div "single-neutral-actions-information Applicants" at bounding box center [1072, 243] width 147 height 30
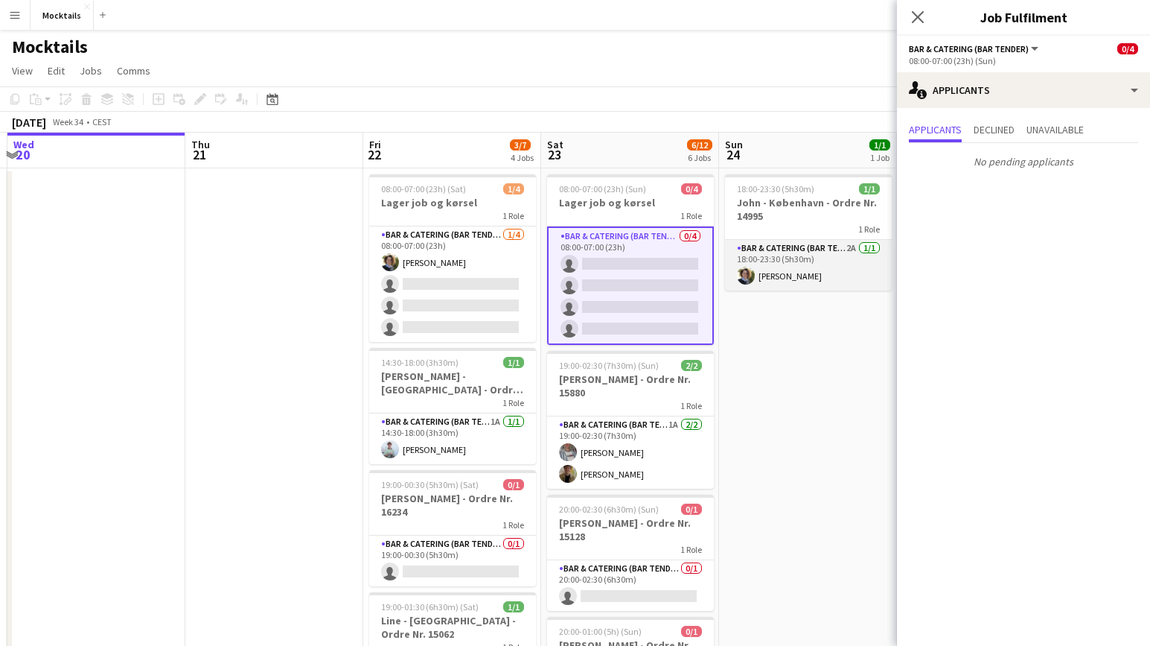
scroll to position [0, 530]
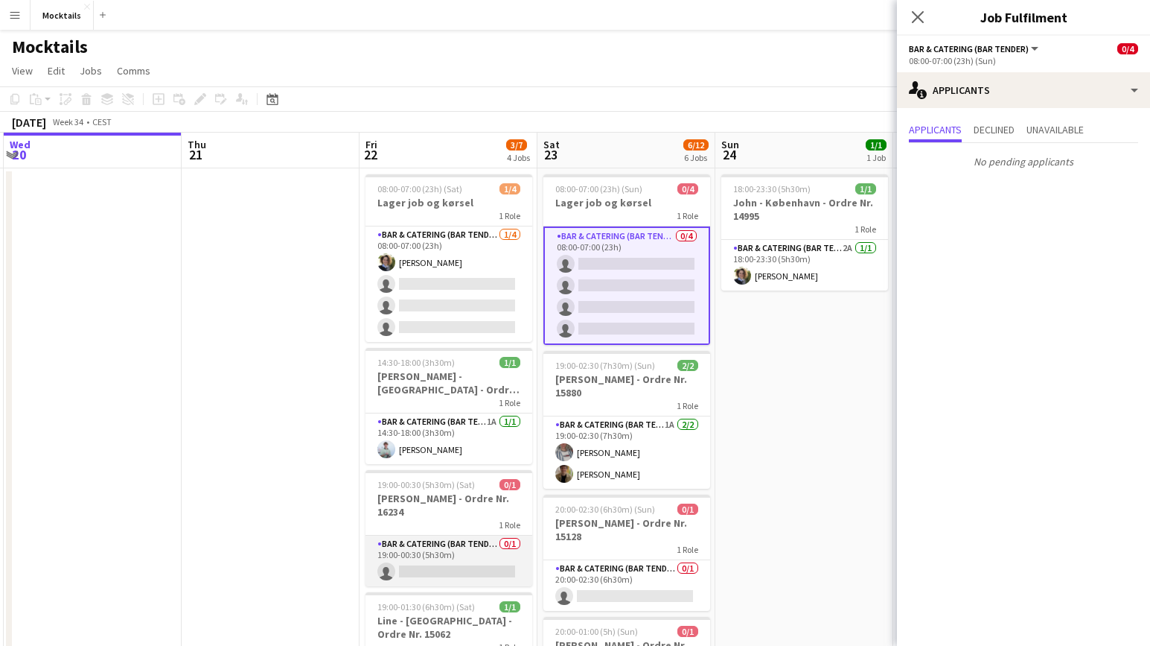
click at [452, 548] on app-card-role "Bar & Catering (Bar Tender) 0/1 19:00-00:30 (5h30m) single-neutral-actions" at bounding box center [449, 560] width 167 height 51
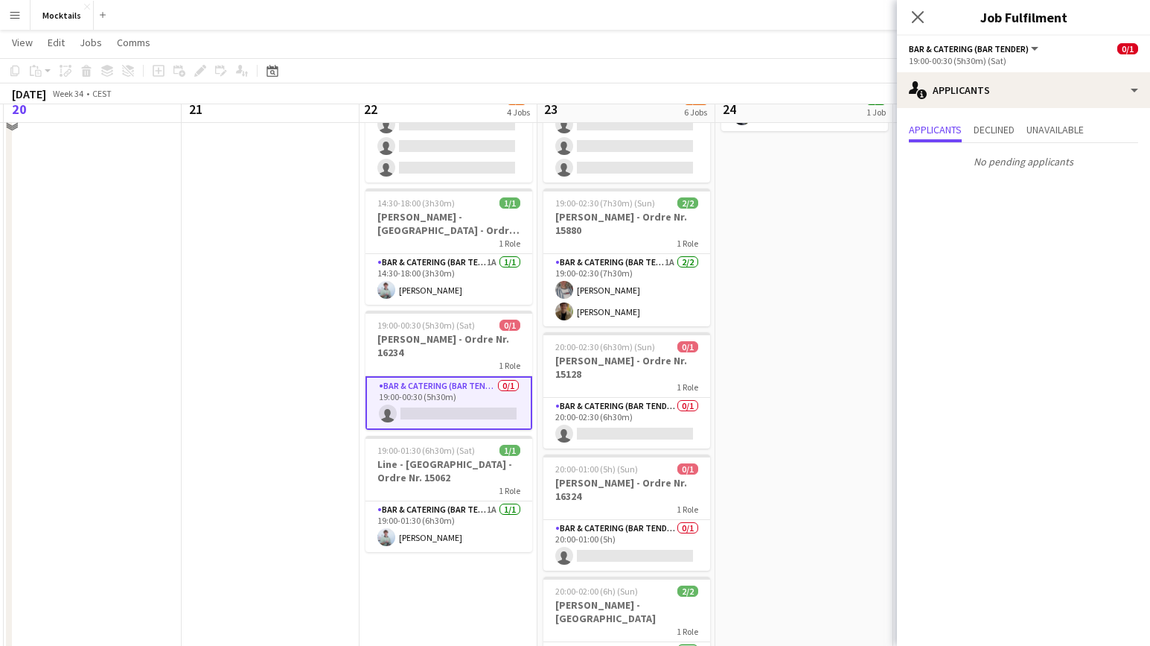
scroll to position [178, 0]
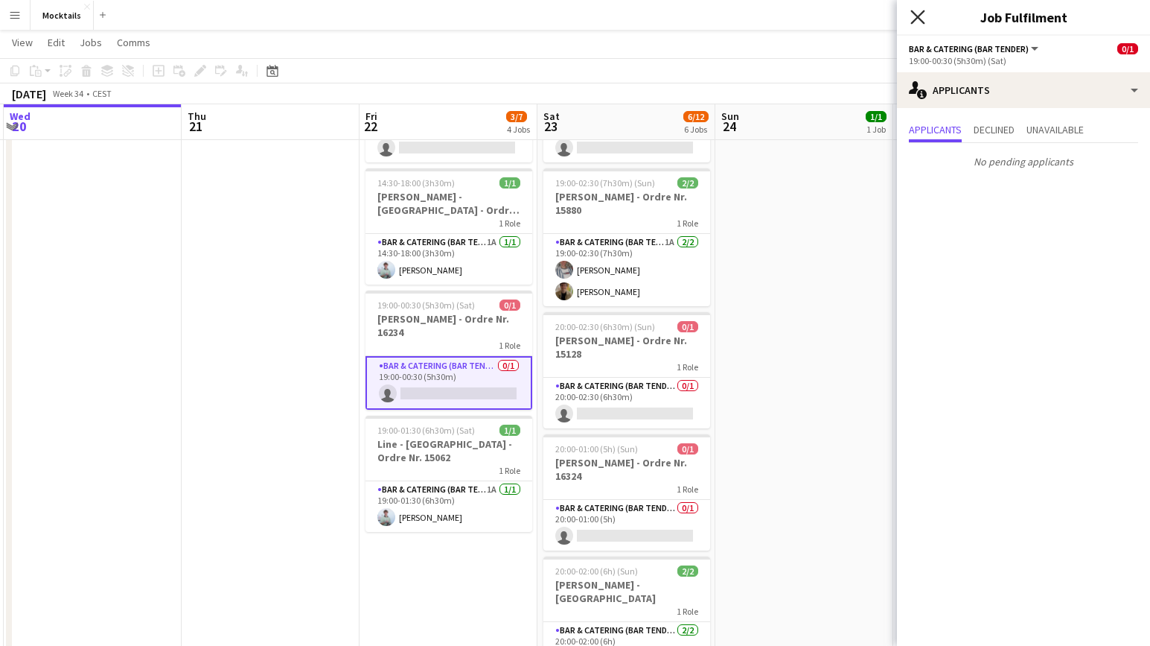
click at [918, 23] on app-icon "Close pop-in" at bounding box center [919, 18] width 22 height 22
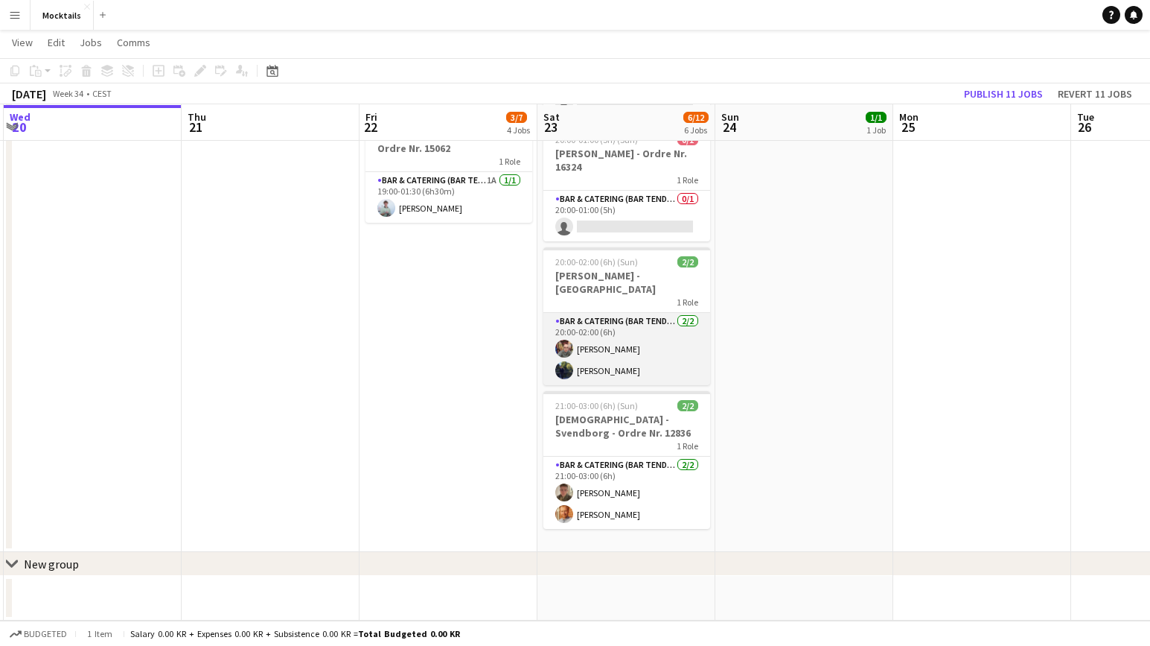
scroll to position [487, 0]
click at [616, 323] on app-card-role "Bar & Catering (Bar Tender) 2/2 20:00-02:00 (6h) Sina Behnam-Esmailian Kevin Ha…" at bounding box center [627, 349] width 167 height 72
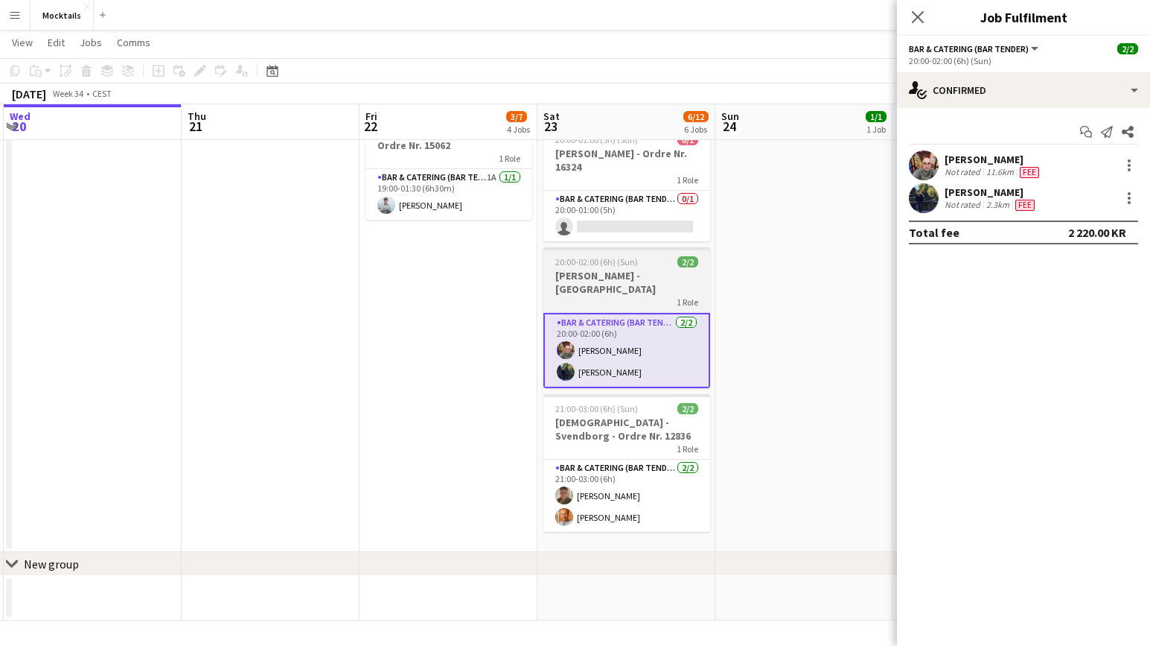
scroll to position [0, 529]
click at [606, 281] on h3 "[PERSON_NAME] - [GEOGRAPHIC_DATA]" at bounding box center [627, 282] width 167 height 27
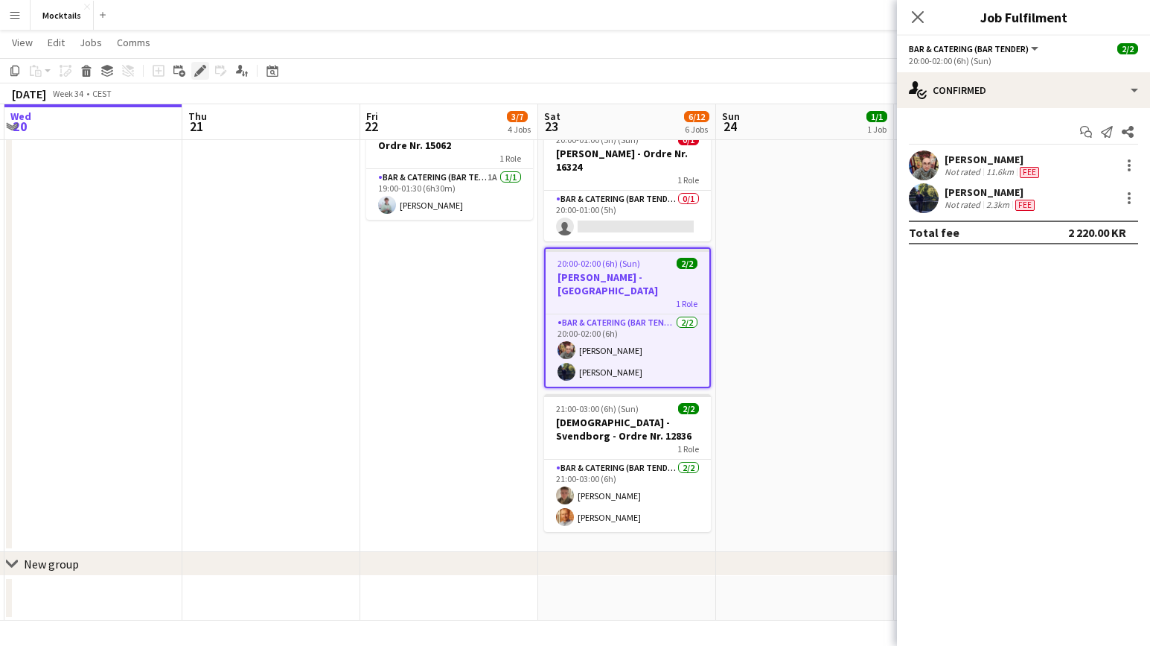
click at [197, 71] on icon "Edit" at bounding box center [200, 71] width 12 height 12
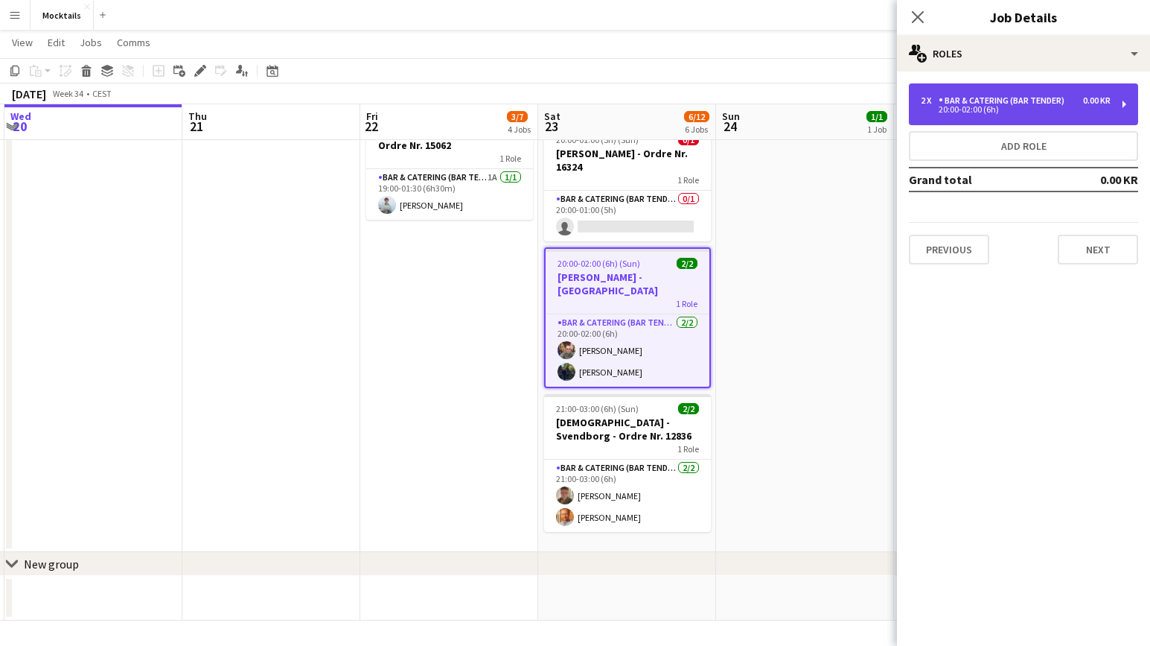
click at [1025, 110] on div "20:00-02:00 (6h)" at bounding box center [1016, 109] width 190 height 7
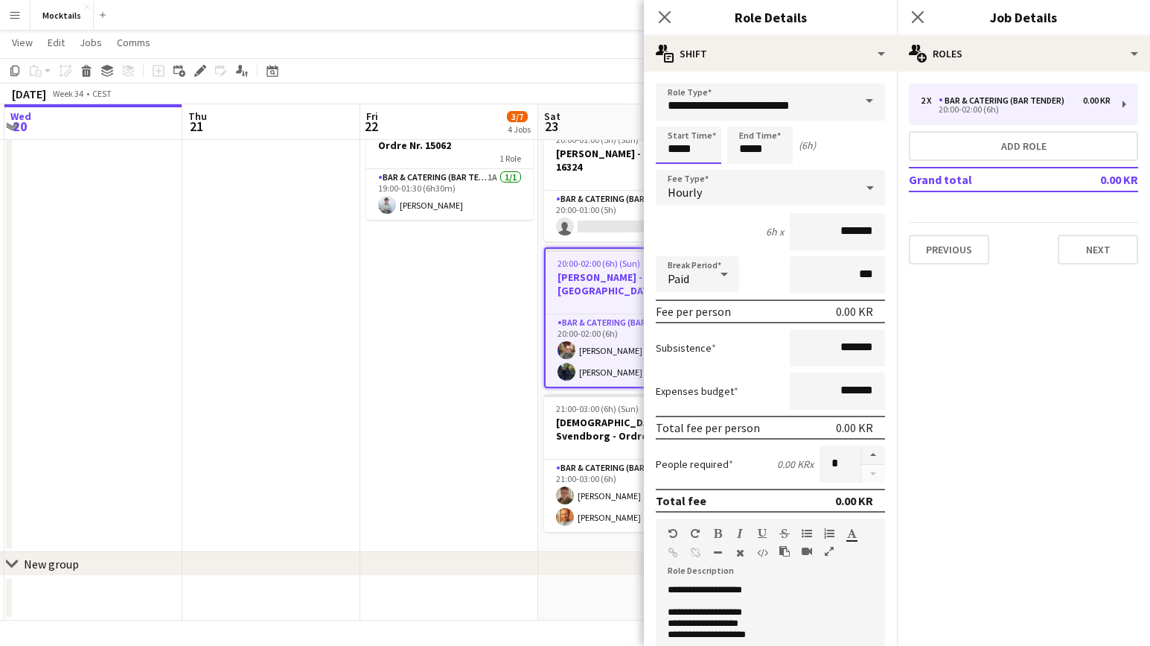
click at [672, 151] on input "*****" at bounding box center [689, 145] width 66 height 37
click at [675, 126] on div at bounding box center [674, 119] width 30 height 15
type input "*****"
click at [704, 119] on div at bounding box center [704, 119] width 30 height 15
click at [865, 149] on div "Start Time ***** End Time ***** (4h 45m)" at bounding box center [770, 145] width 229 height 37
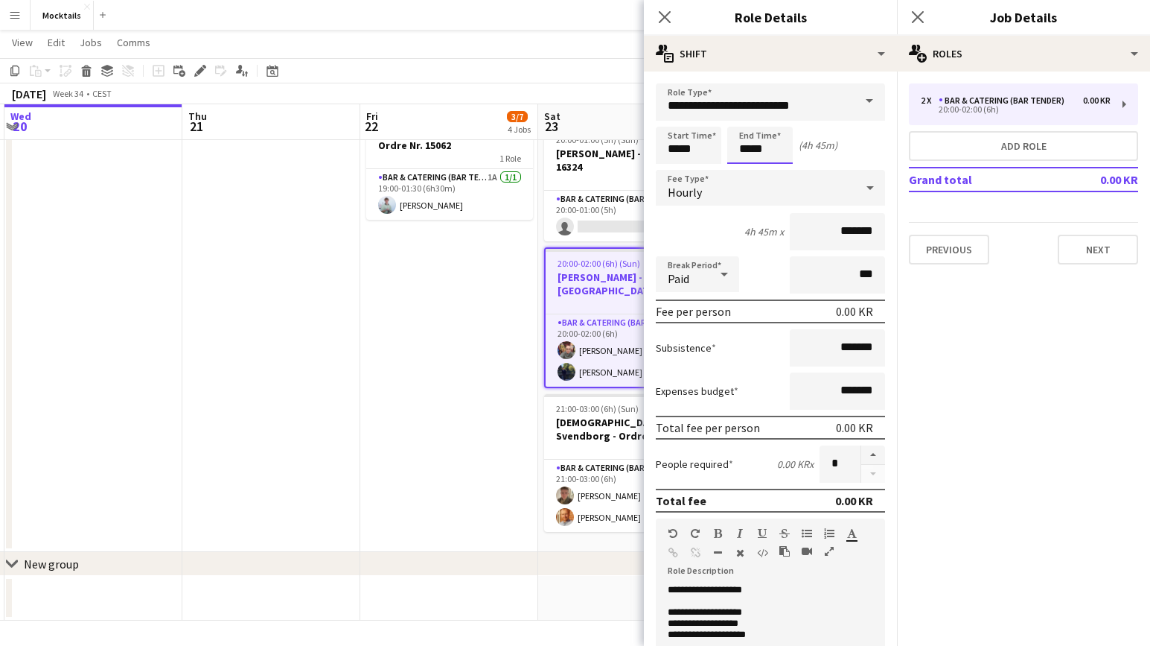
click at [760, 151] on input "*****" at bounding box center [760, 145] width 66 height 37
type input "*****"
click at [774, 117] on div at bounding box center [775, 119] width 30 height 15
click at [737, 605] on p "**********" at bounding box center [771, 607] width 206 height 11
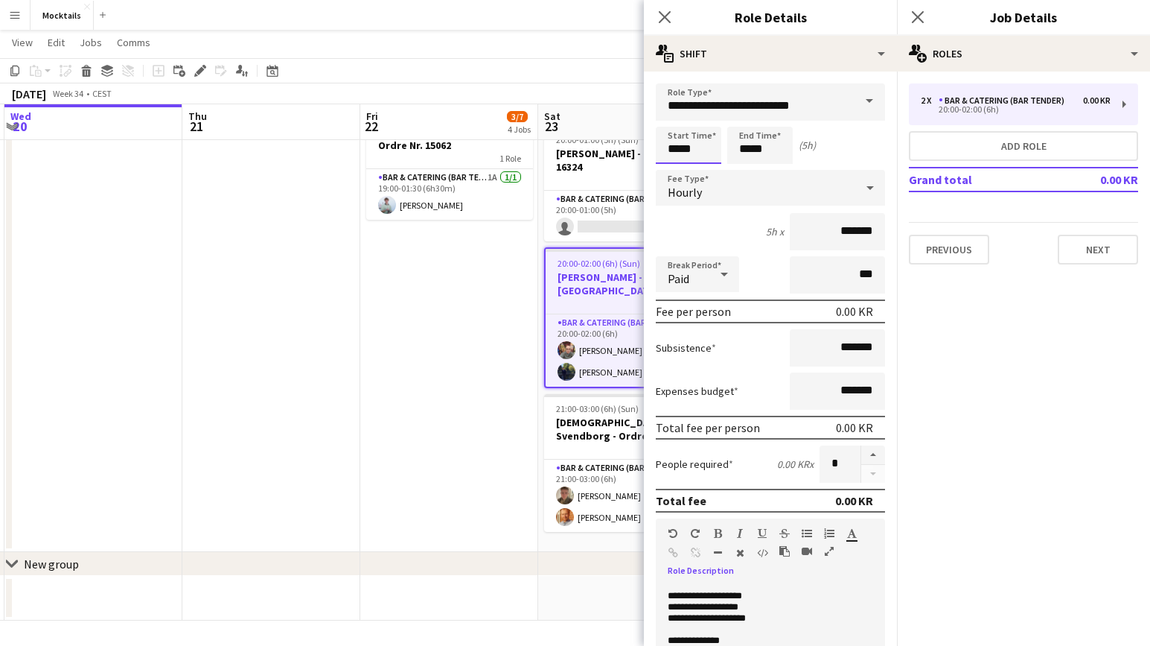
click at [687, 152] on input "*****" at bounding box center [689, 145] width 66 height 37
type input "*****"
click at [860, 150] on div "Start Time ***** End Time ***** (4h 45m)" at bounding box center [770, 145] width 229 height 37
click at [736, 610] on p "**********" at bounding box center [771, 607] width 206 height 11
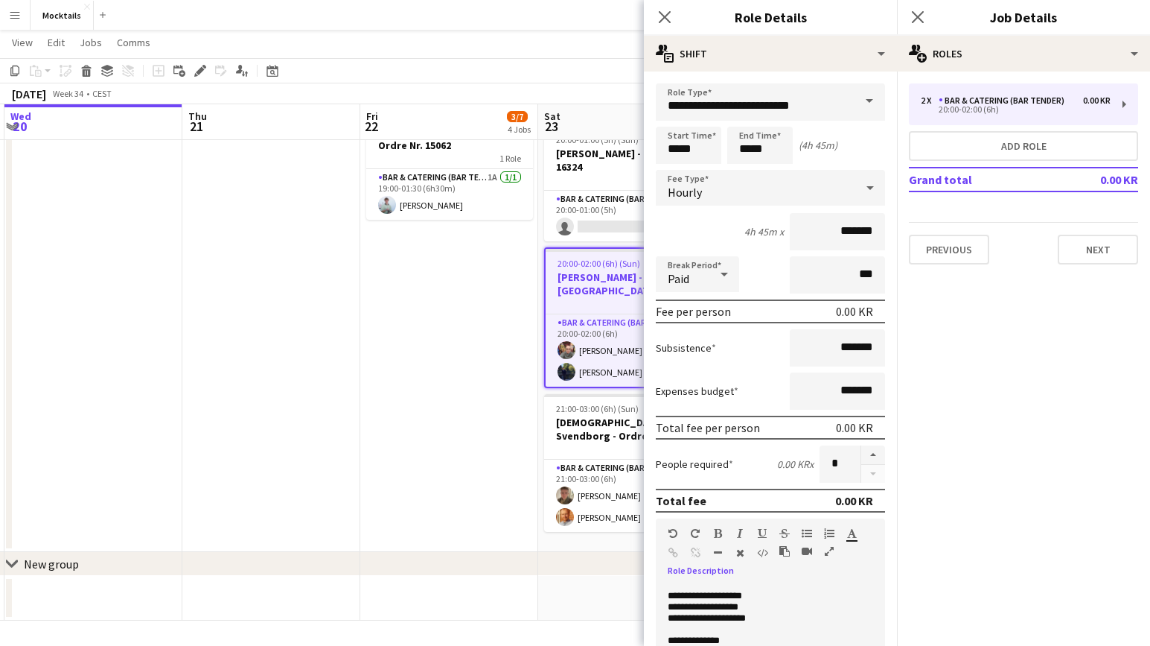
click at [719, 619] on p "**********" at bounding box center [771, 618] width 206 height 11
click at [764, 618] on p "**********" at bounding box center [771, 618] width 206 height 11
click at [939, 612] on mat-expansion-panel "pencil3 General details 2 x Bar & Catering (Bar Tender) 0.00 KR 20:00-02:00 (6h…" at bounding box center [1023, 358] width 253 height 574
drag, startPoint x: 727, startPoint y: 610, endPoint x: 729, endPoint y: 619, distance: 9.9
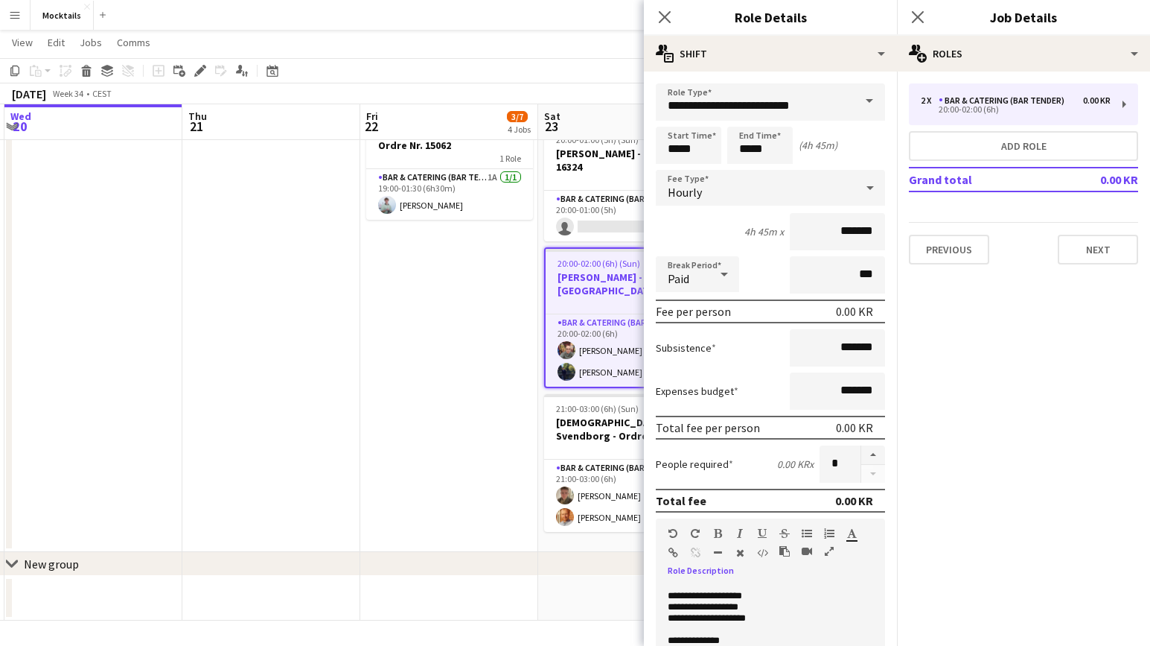
click at [969, 606] on mat-expansion-panel "pencil3 General details 2 x Bar & Catering (Bar Tender) 0.00 KR 20:00-02:00 (6h…" at bounding box center [1023, 358] width 253 height 574
click at [768, 605] on p "**********" at bounding box center [771, 604] width 206 height 11
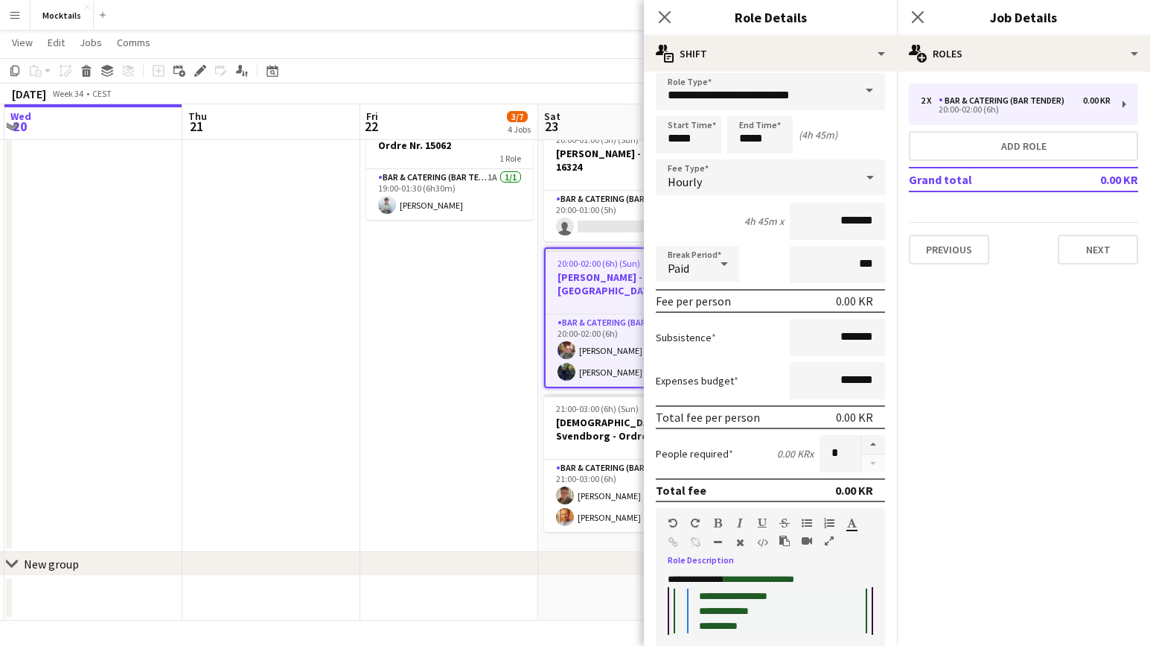
scroll to position [66, 0]
click at [736, 582] on span "**********" at bounding box center [759, 581] width 71 height 10
click at [751, 581] on p "**********" at bounding box center [771, 581] width 206 height 11
click at [666, 15] on icon "Close pop-in" at bounding box center [664, 17] width 14 height 14
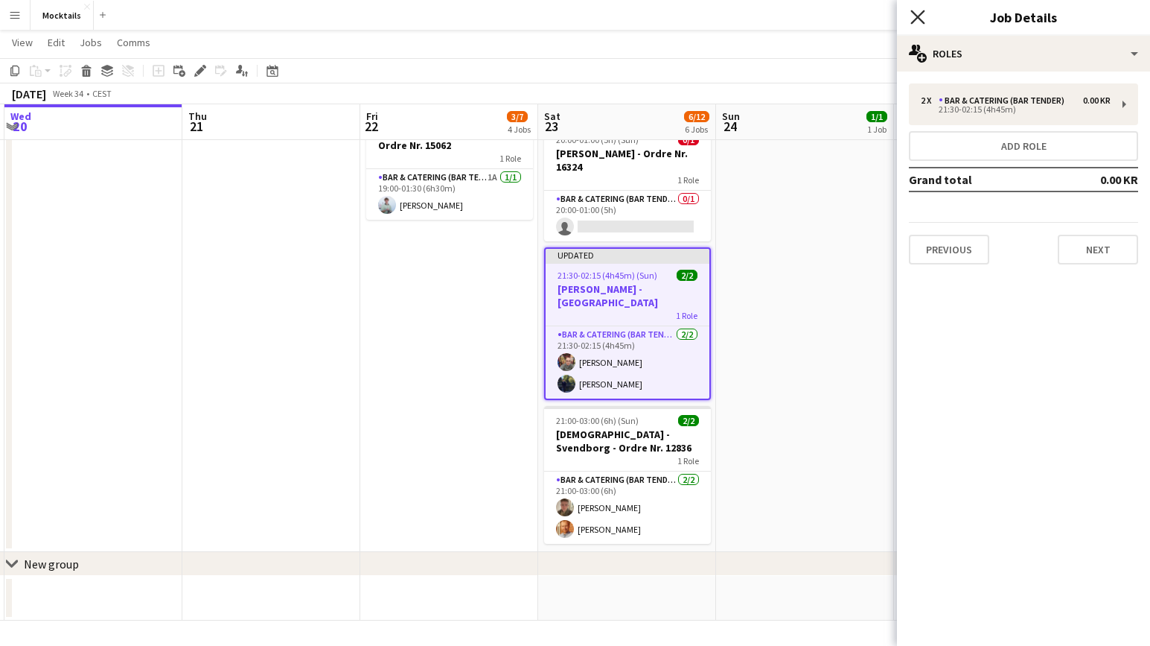
click at [915, 14] on icon at bounding box center [918, 17] width 14 height 14
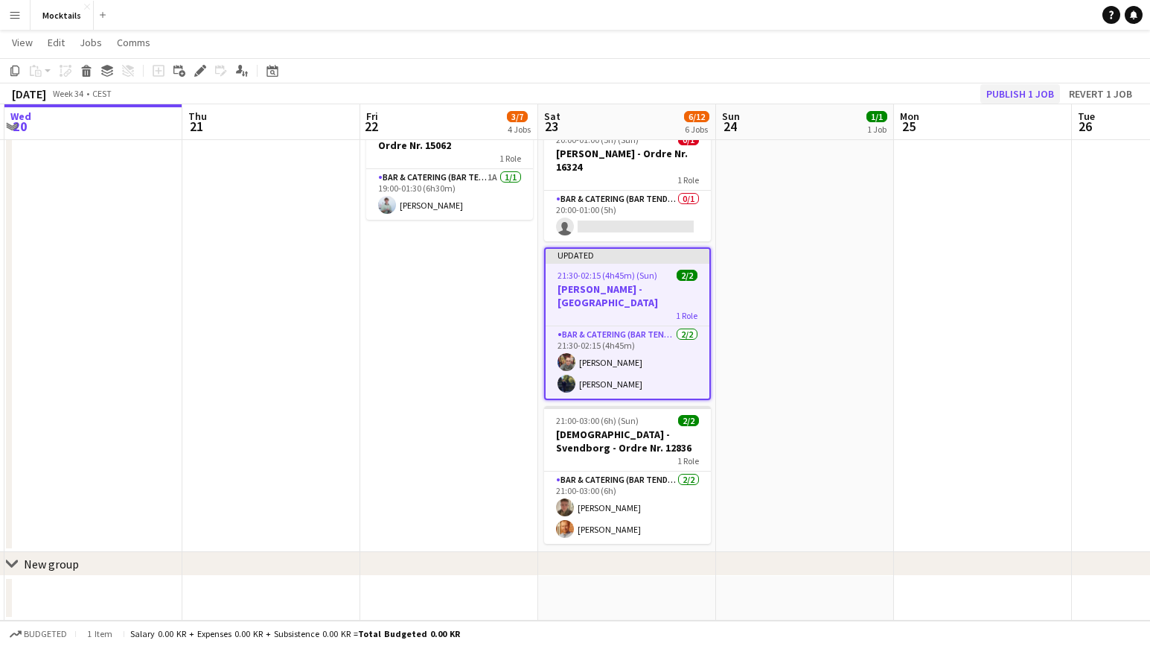
click at [1017, 92] on button "Publish 1 job" at bounding box center [1021, 93] width 80 height 19
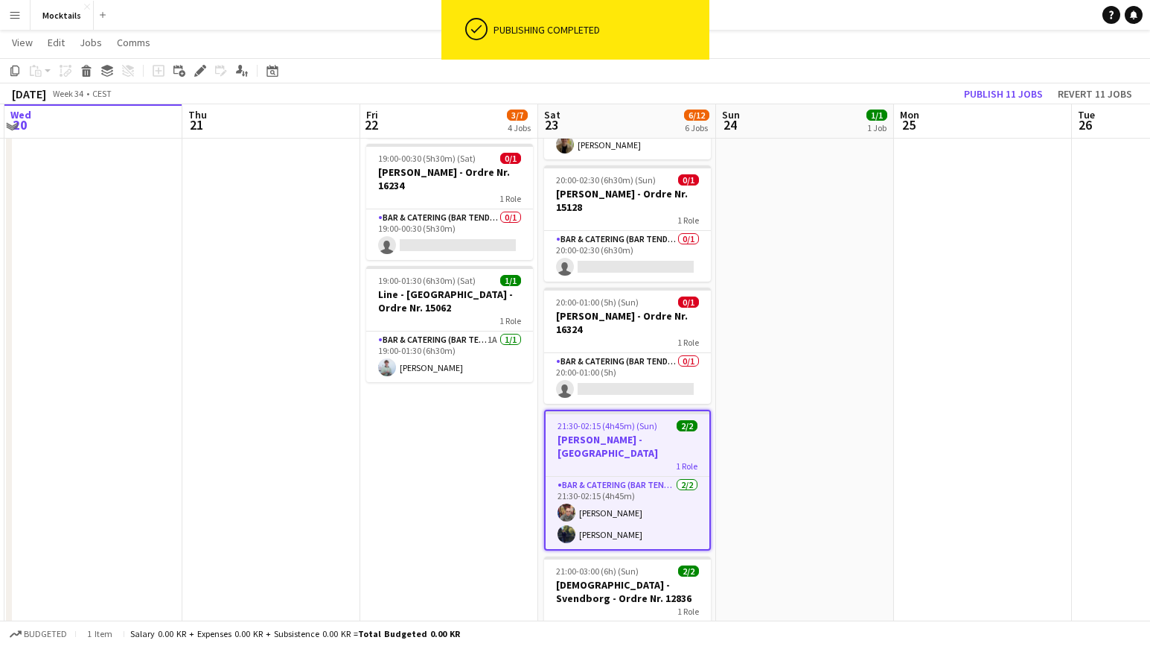
scroll to position [323, 0]
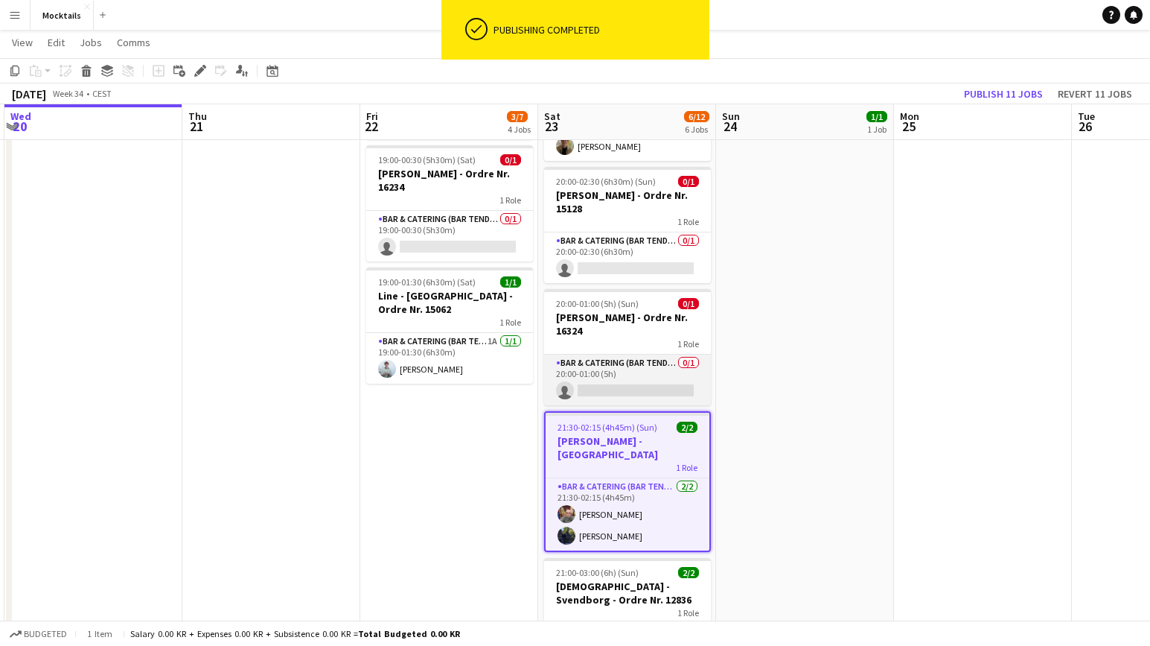
click at [643, 381] on app-card-role "Bar & Catering (Bar Tender) 0/1 20:00-01:00 (5h) single-neutral-actions" at bounding box center [627, 379] width 167 height 51
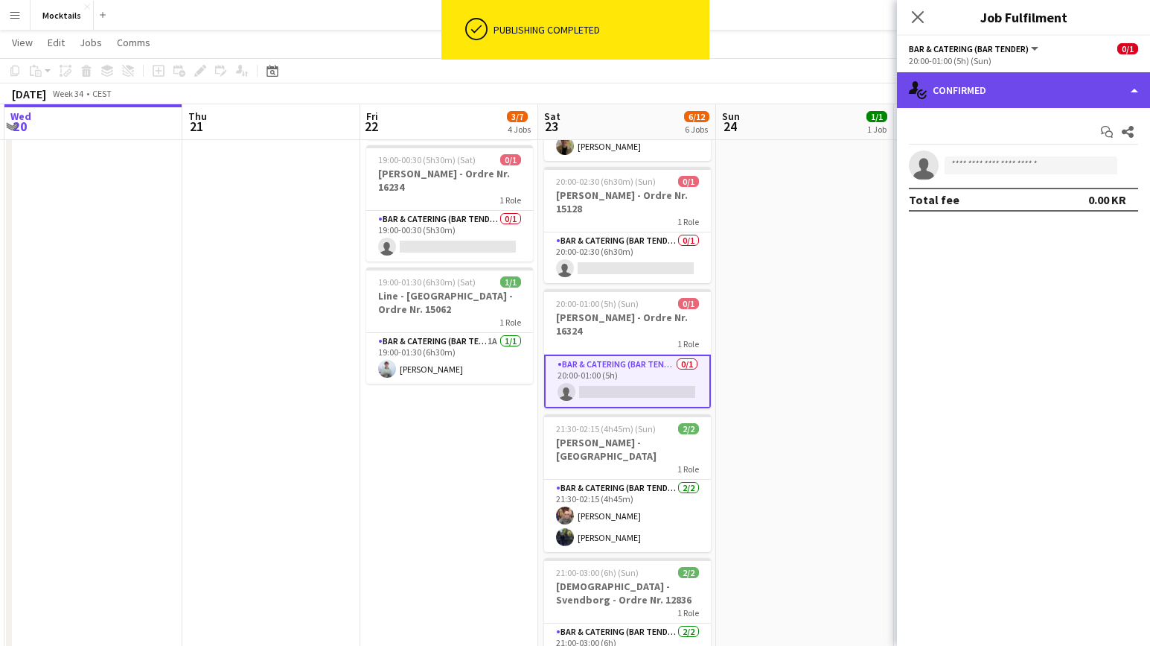
click at [972, 88] on div "single-neutral-actions-check-2 Confirmed" at bounding box center [1023, 90] width 253 height 36
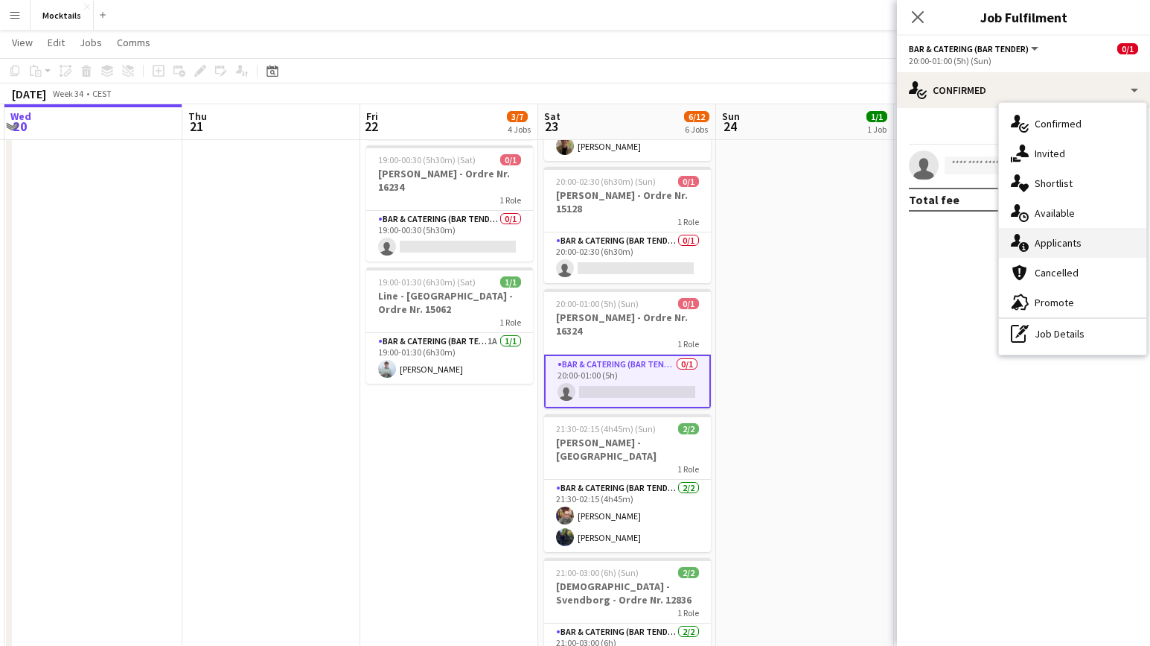
click at [1027, 245] on icon at bounding box center [1024, 247] width 10 height 10
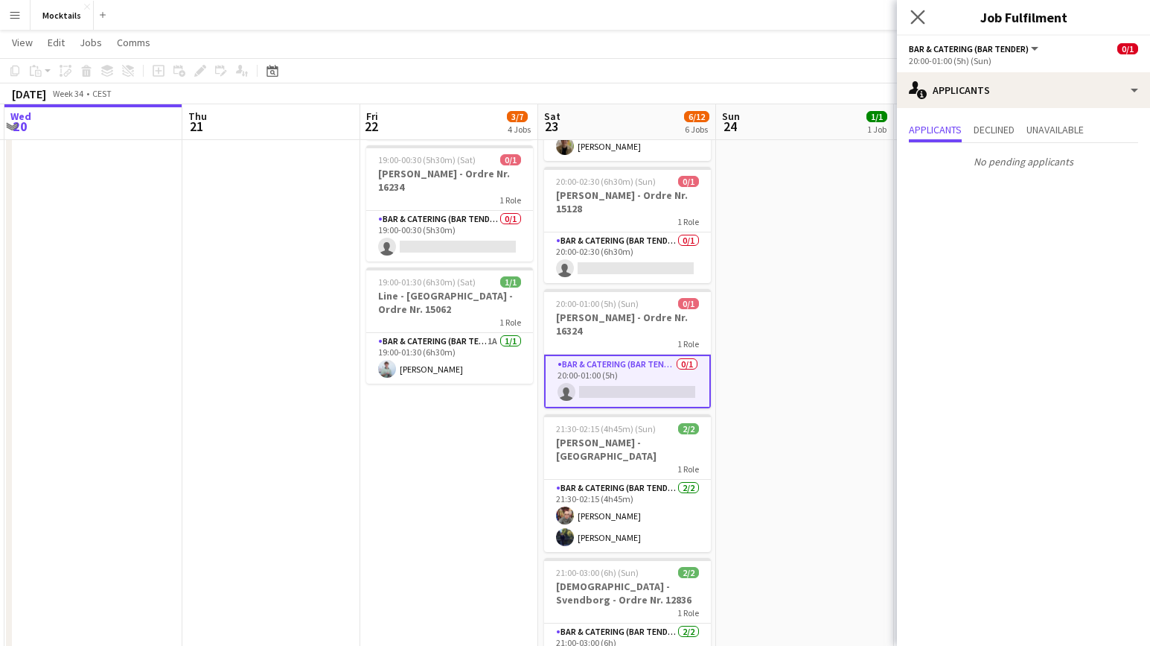
click at [918, 25] on app-icon "Close pop-in" at bounding box center [919, 18] width 22 height 22
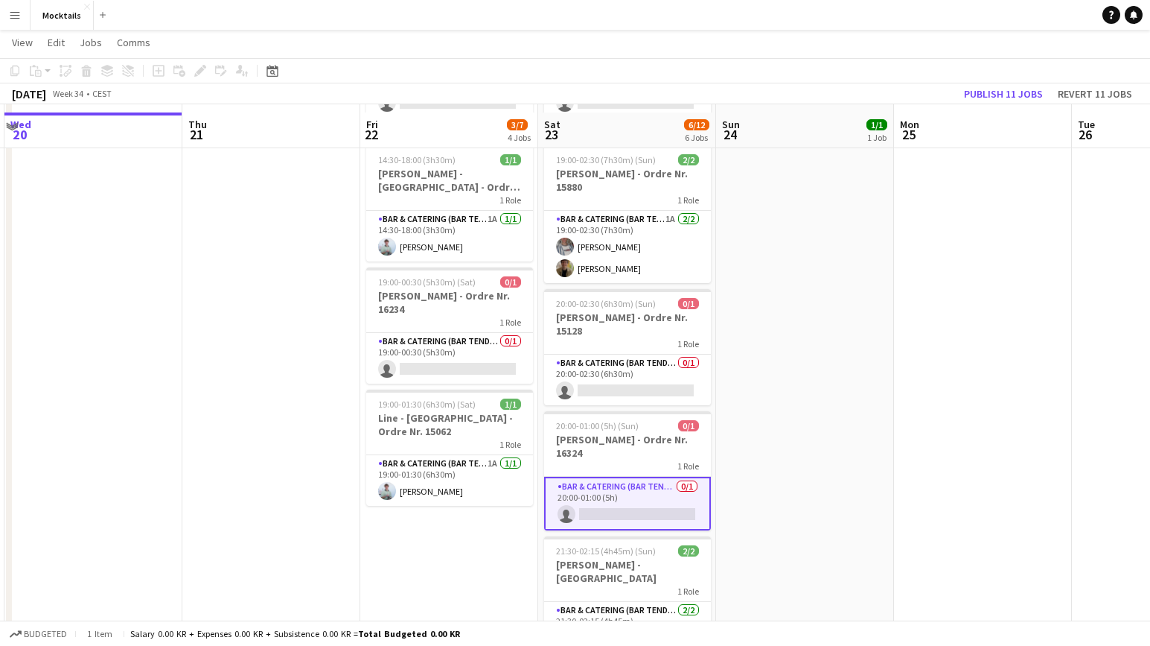
scroll to position [197, 0]
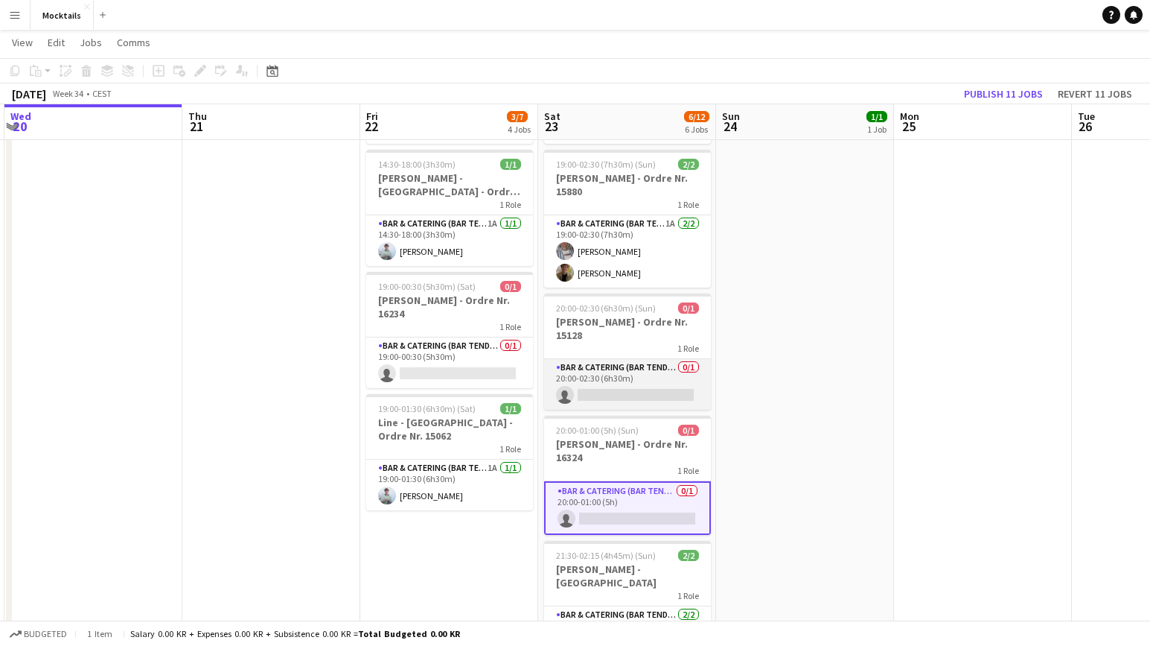
click at [614, 384] on app-card-role "Bar & Catering (Bar Tender) 0/1 20:00-02:30 (6h30m) single-neutral-actions" at bounding box center [627, 384] width 167 height 51
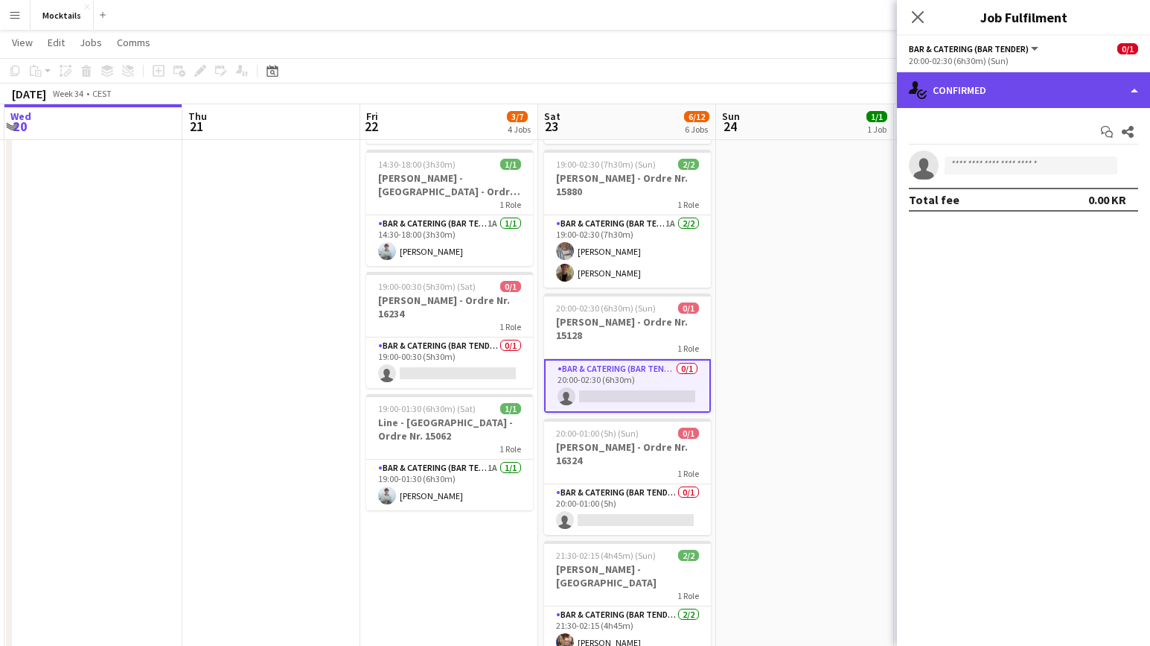
click at [1028, 80] on div "single-neutral-actions-check-2 Confirmed" at bounding box center [1023, 90] width 253 height 36
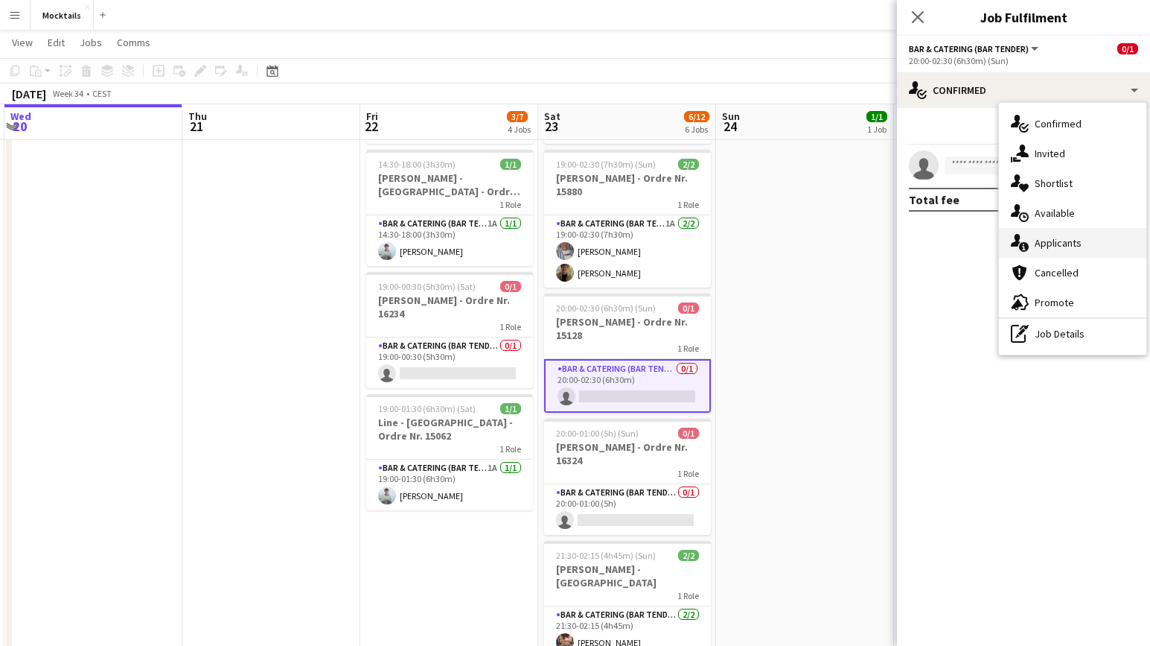
click at [1074, 250] on div "single-neutral-actions-information Applicants" at bounding box center [1072, 243] width 147 height 30
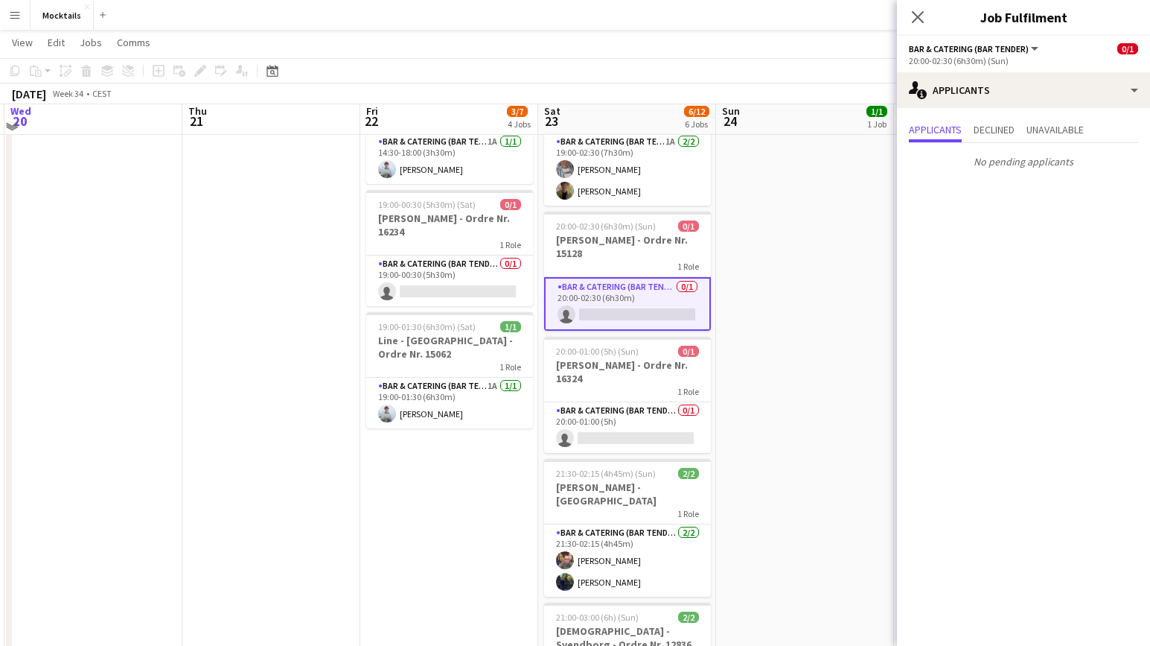
scroll to position [283, 0]
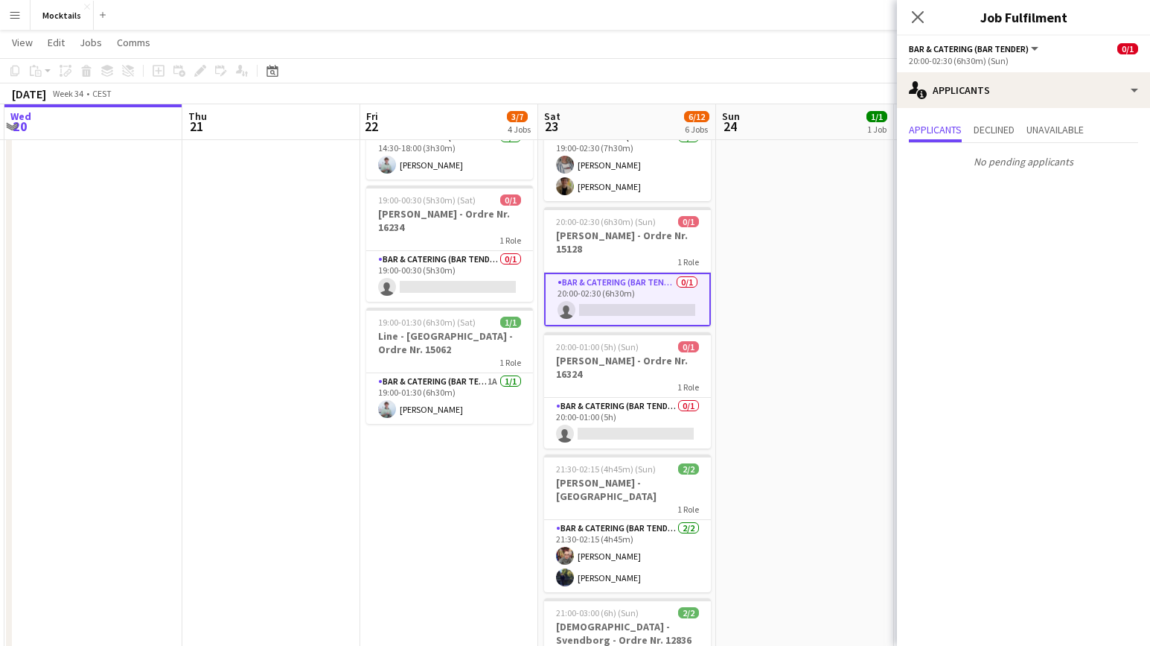
click at [756, 414] on app-date-cell "18:00-23:30 (5h30m) 1/1 John - København - Ordre Nr. 14995 1 Role Bar & Caterin…" at bounding box center [805, 320] width 178 height 872
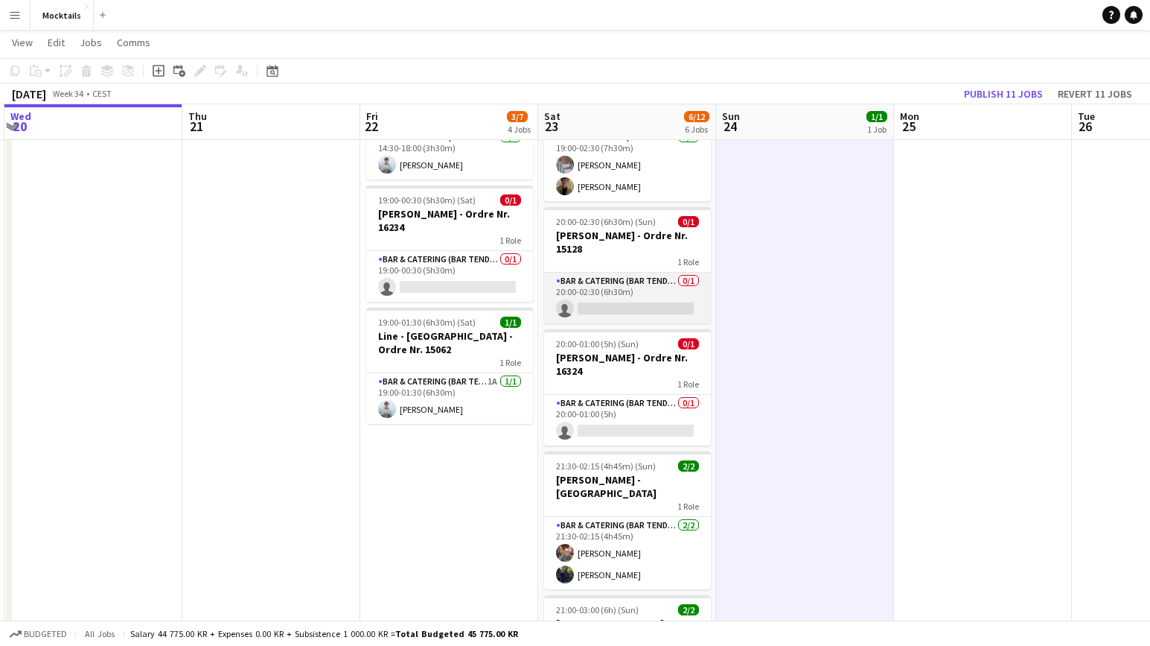
click at [669, 296] on app-card-role "Bar & Catering (Bar Tender) 0/1 20:00-02:30 (6h30m) single-neutral-actions" at bounding box center [627, 298] width 167 height 51
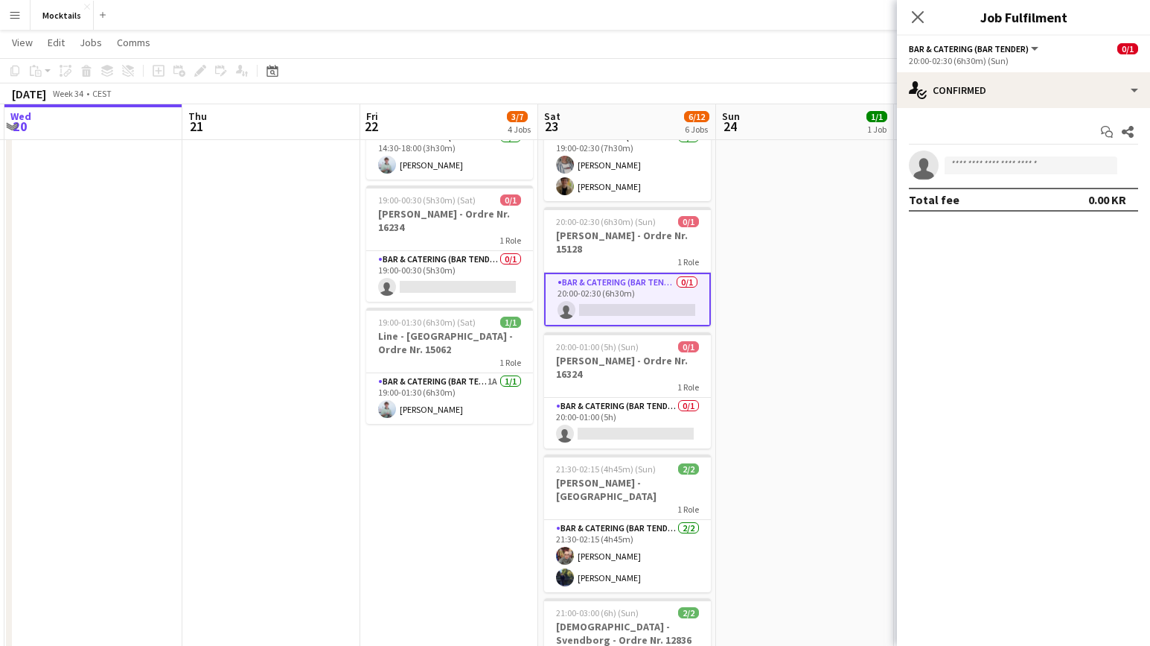
click at [755, 302] on app-date-cell "18:00-23:30 (5h30m) 1/1 John - København - Ordre Nr. 14995 1 Role Bar & Caterin…" at bounding box center [805, 320] width 178 height 872
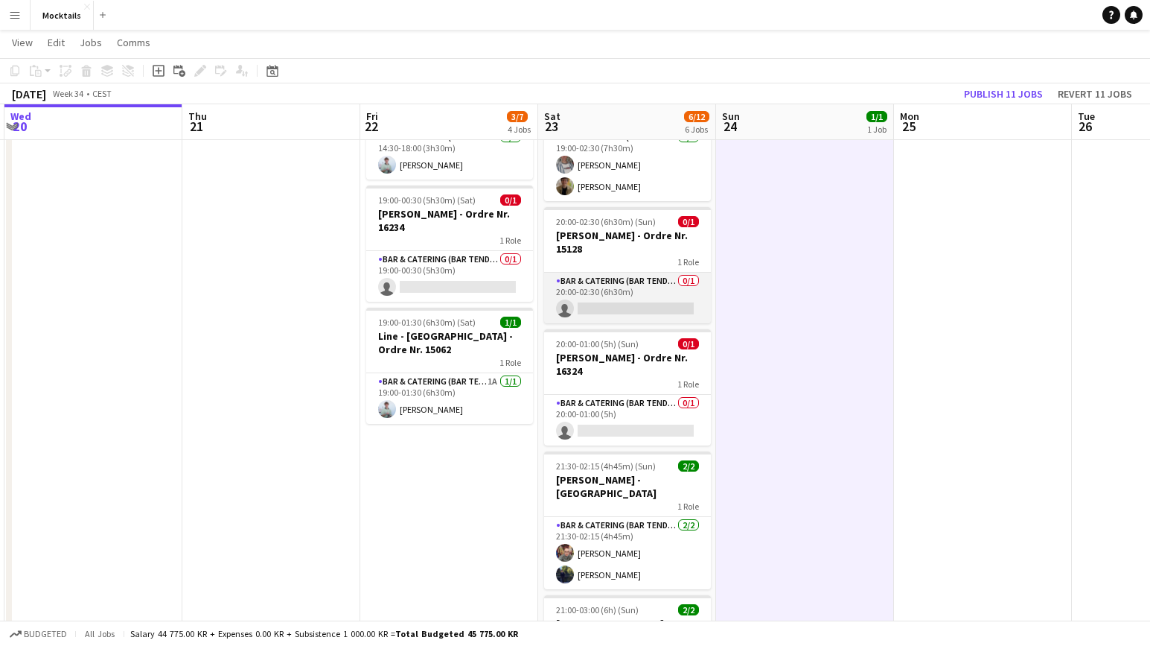
click at [655, 288] on app-card-role "Bar & Catering (Bar Tender) 0/1 20:00-02:30 (6h30m) single-neutral-actions" at bounding box center [627, 298] width 167 height 51
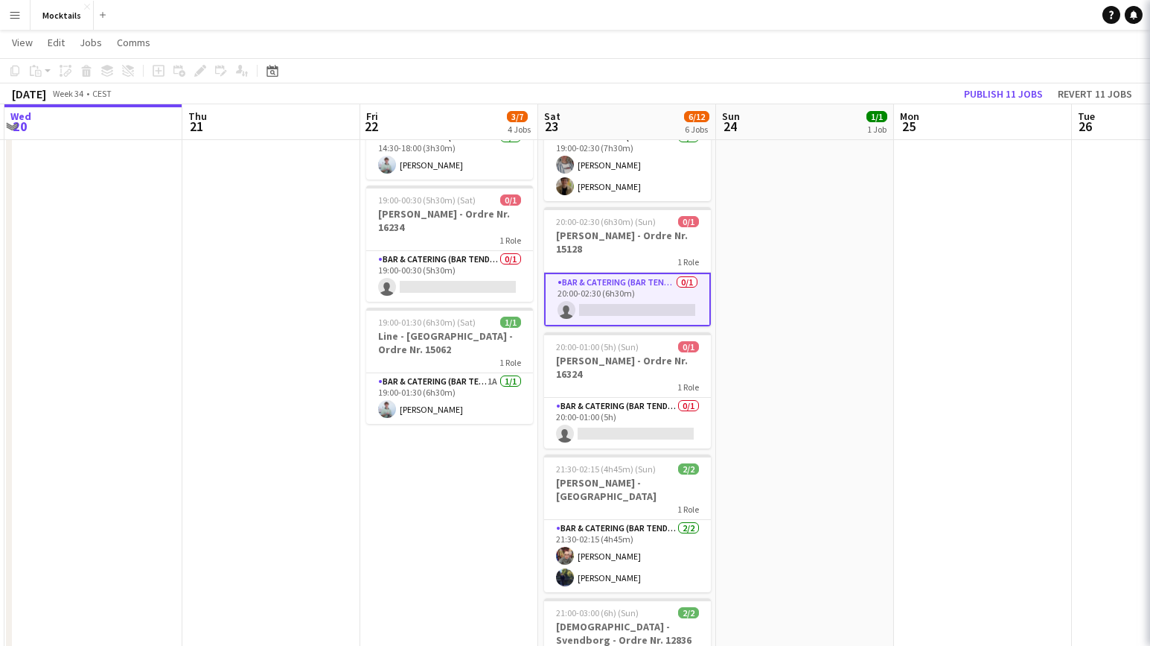
click at [742, 307] on app-date-cell "18:00-23:30 (5h30m) 1/1 John - København - Ordre Nr. 14995 1 Role Bar & Caterin…" at bounding box center [805, 320] width 178 height 872
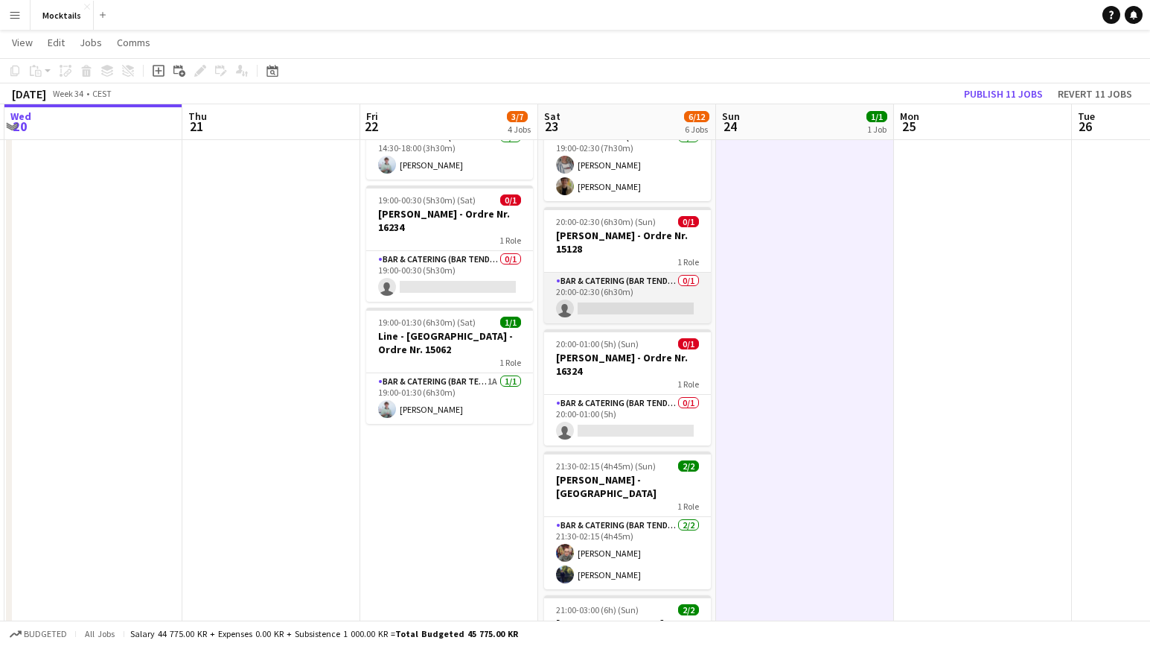
click at [673, 302] on app-card-role "Bar & Catering (Bar Tender) 0/1 20:00-02:30 (6h30m) single-neutral-actions" at bounding box center [627, 298] width 167 height 51
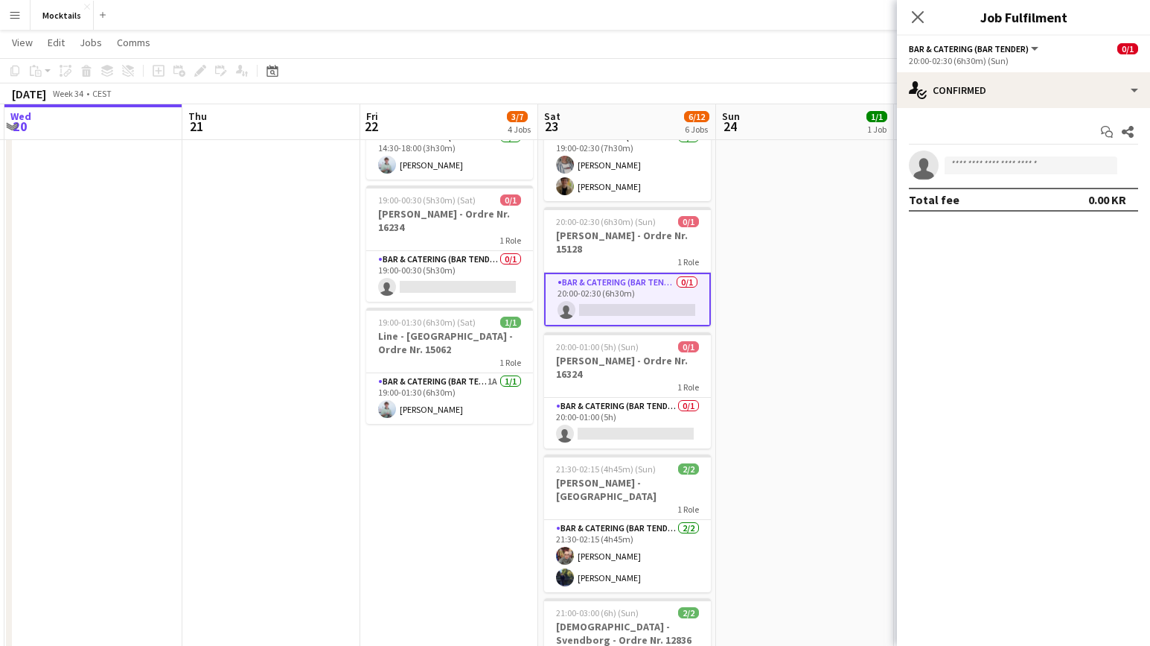
click at [731, 300] on app-date-cell "18:00-23:30 (5h30m) 1/1 John - København - Ordre Nr. 14995 1 Role Bar & Caterin…" at bounding box center [805, 320] width 178 height 872
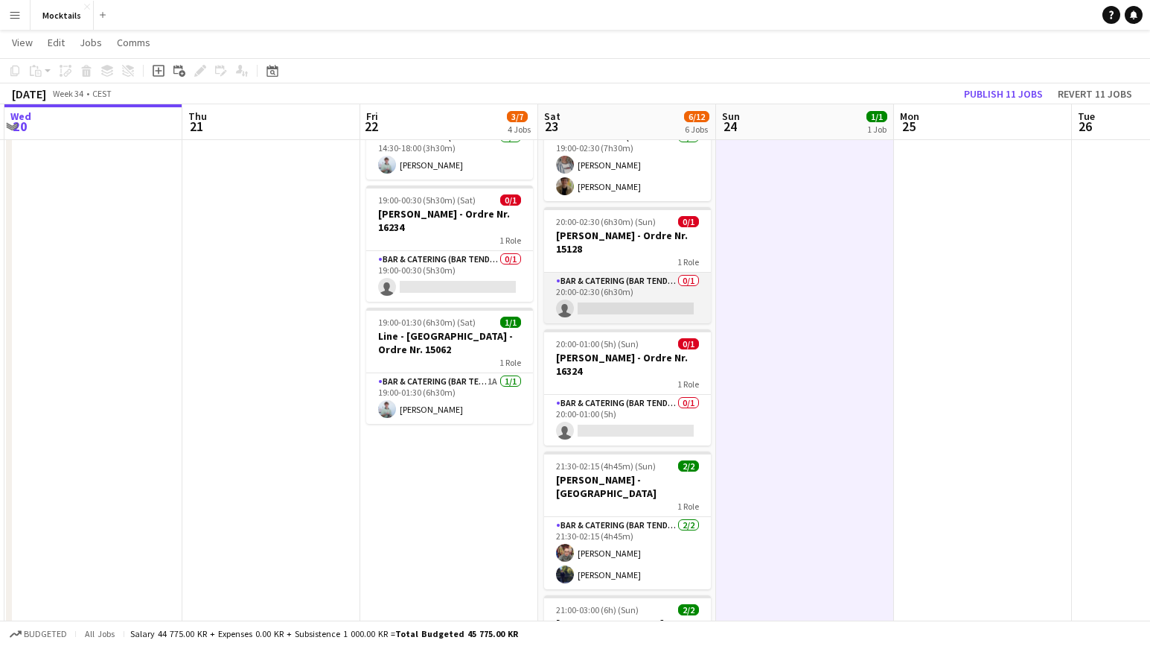
click at [672, 300] on app-card-role "Bar & Catering (Bar Tender) 0/1 20:00-02:30 (6h30m) single-neutral-actions" at bounding box center [627, 298] width 167 height 51
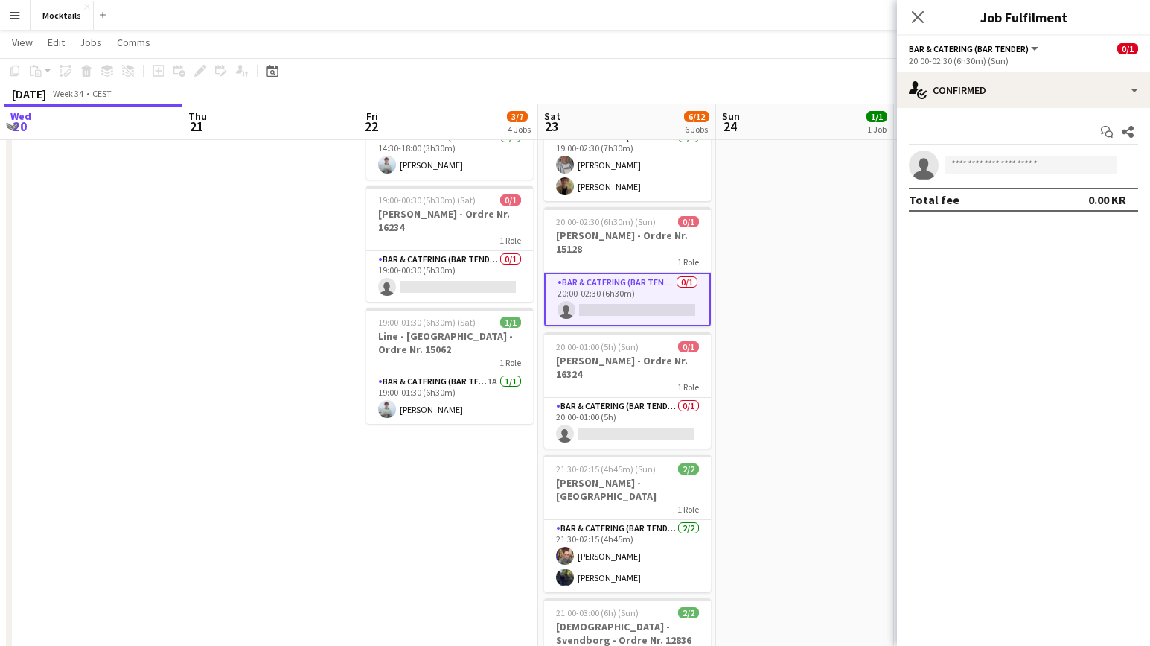
click at [739, 310] on app-date-cell "18:00-23:30 (5h30m) 1/1 John - København - Ordre Nr. 14995 1 Role Bar & Caterin…" at bounding box center [805, 320] width 178 height 872
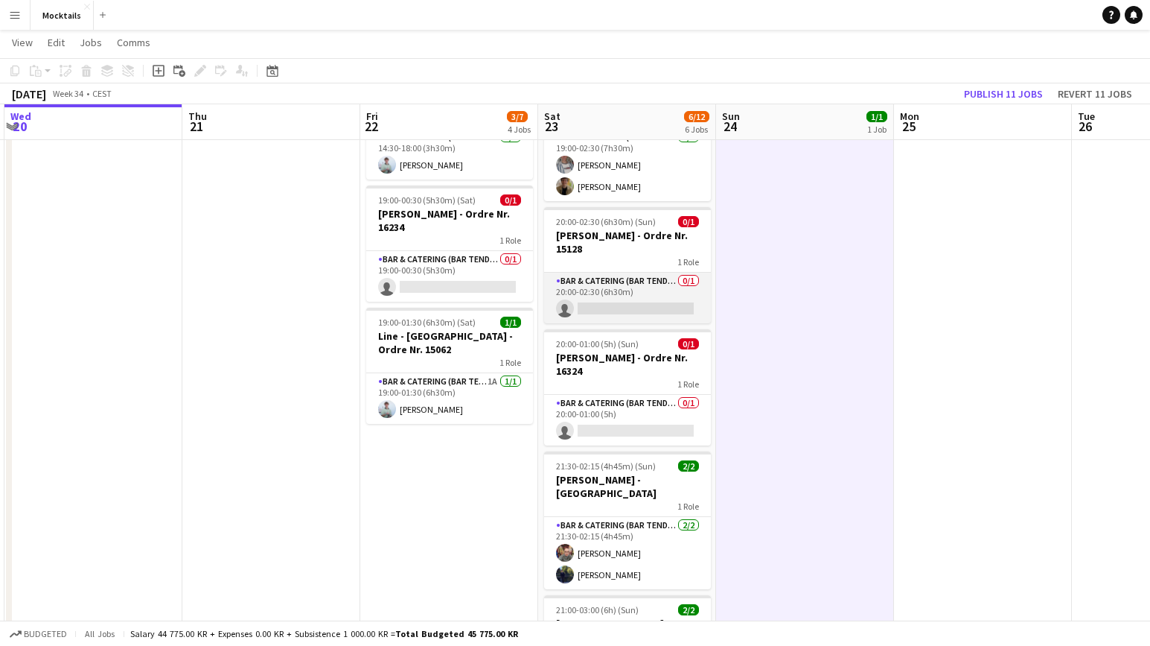
click at [688, 300] on app-card-role "Bar & Catering (Bar Tender) 0/1 20:00-02:30 (6h30m) single-neutral-actions" at bounding box center [627, 298] width 167 height 51
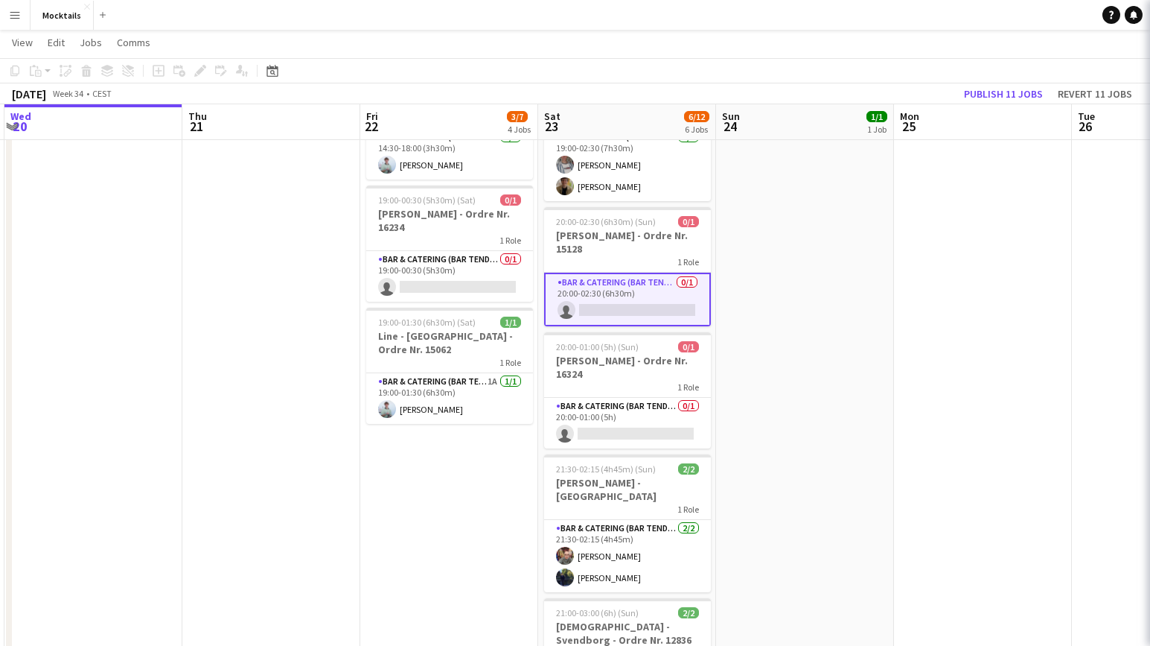
click at [749, 311] on app-date-cell "18:00-23:30 (5h30m) 1/1 John - København - Ordre Nr. 14995 1 Role Bar & Caterin…" at bounding box center [805, 320] width 178 height 872
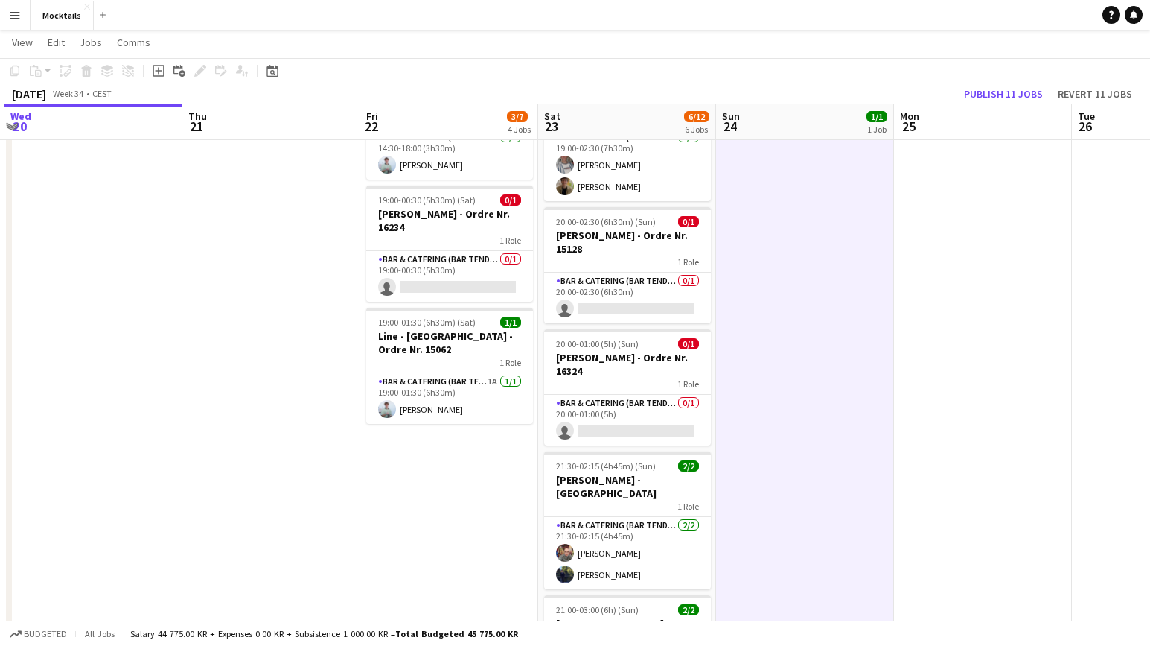
scroll to position [0, 529]
click at [672, 291] on app-card-role "Bar & Catering (Bar Tender) 0/1 20:00-02:30 (6h30m) single-neutral-actions" at bounding box center [628, 298] width 167 height 51
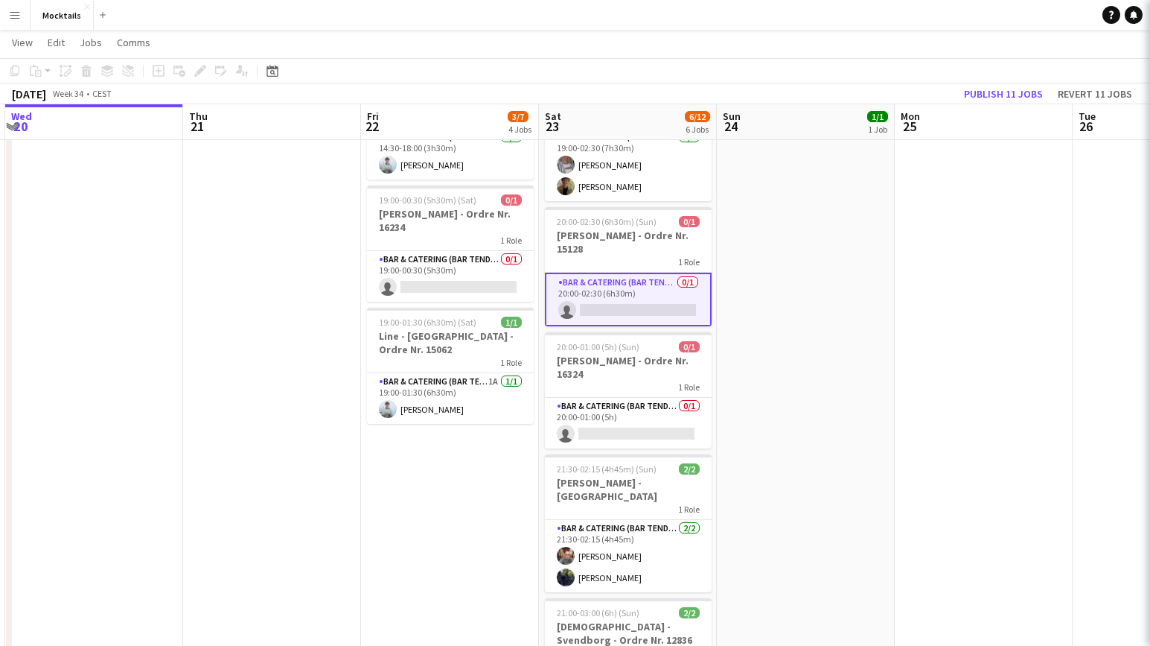
click at [728, 302] on app-date-cell "18:00-23:30 (5h30m) 1/1 John - København - Ordre Nr. 14995 1 Role Bar & Caterin…" at bounding box center [806, 320] width 178 height 872
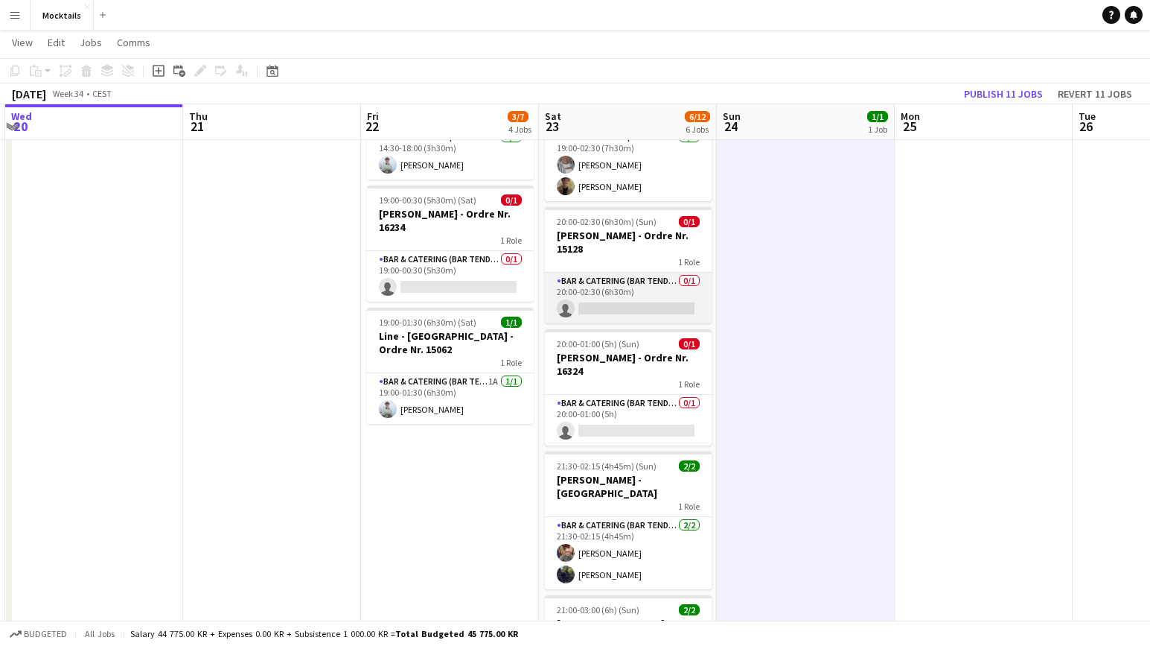
click at [652, 292] on app-card-role "Bar & Catering (Bar Tender) 0/1 20:00-02:30 (6h30m) single-neutral-actions" at bounding box center [628, 298] width 167 height 51
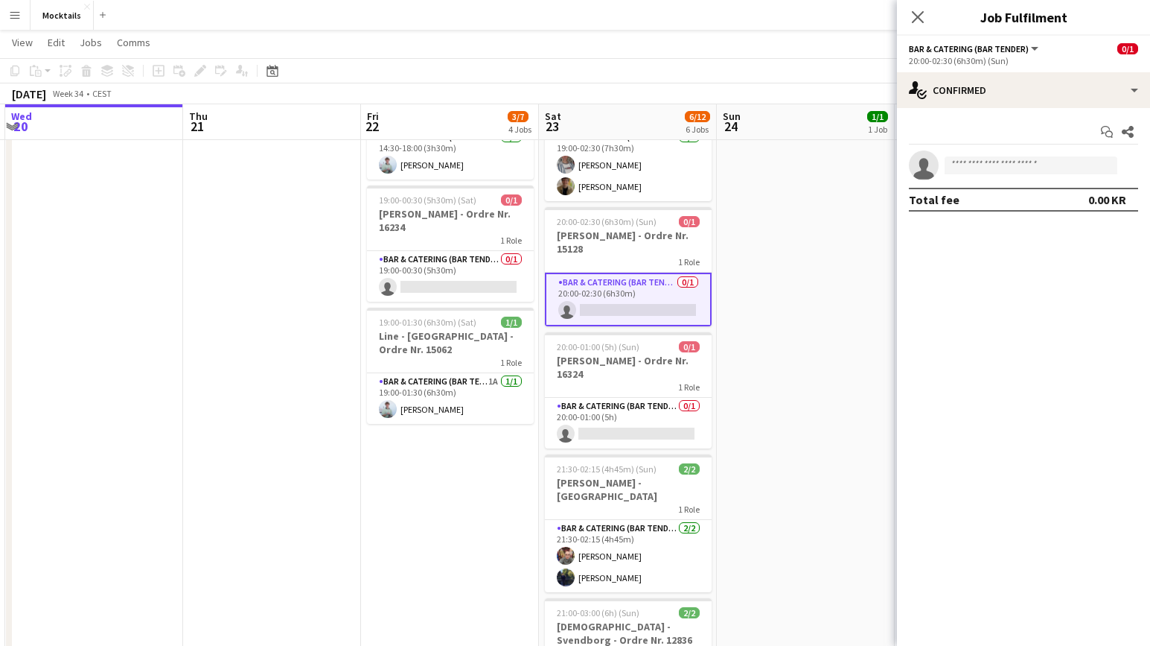
click at [722, 340] on app-date-cell "18:00-23:30 (5h30m) 1/1 John - København - Ordre Nr. 14995 1 Role Bar & Caterin…" at bounding box center [806, 320] width 178 height 872
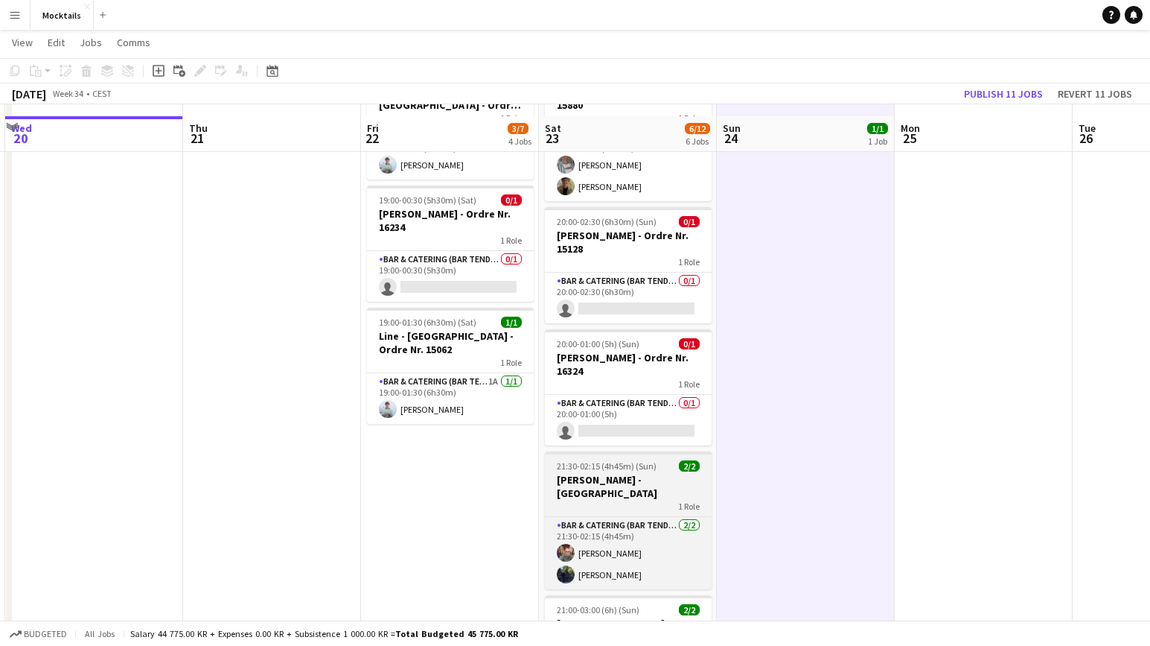
scroll to position [326, 0]
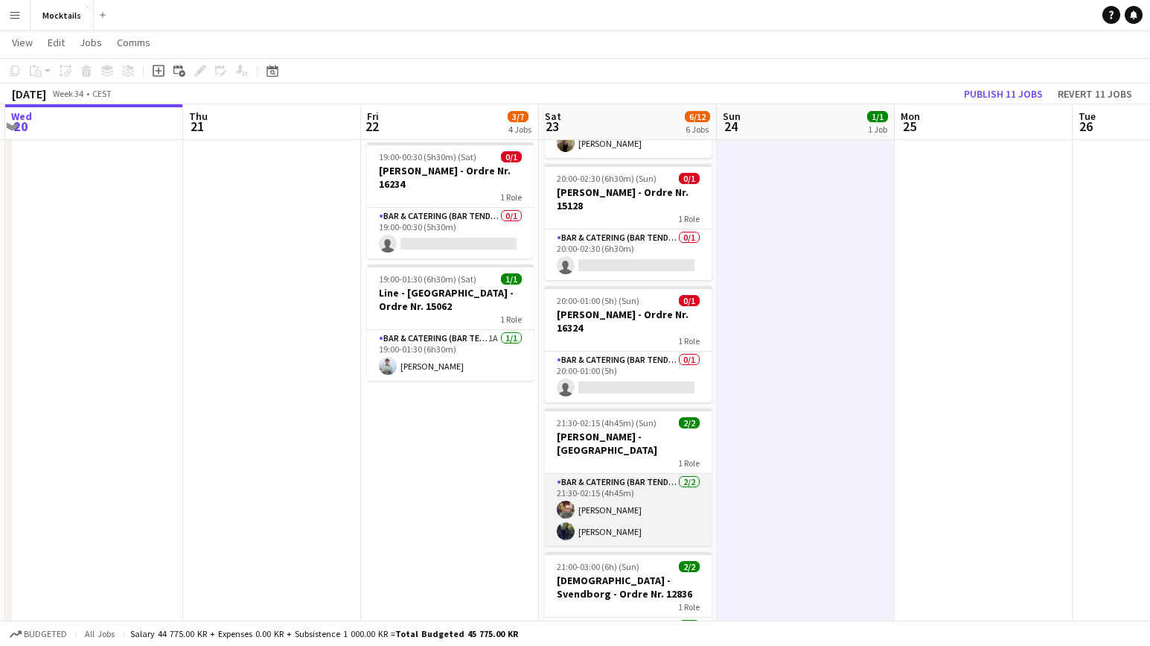
click at [623, 496] on app-card-role "Bar & Catering (Bar Tender) 2/2 21:30-02:15 (4h45m) Sina Behnam-Esmailian Kevin…" at bounding box center [628, 510] width 167 height 72
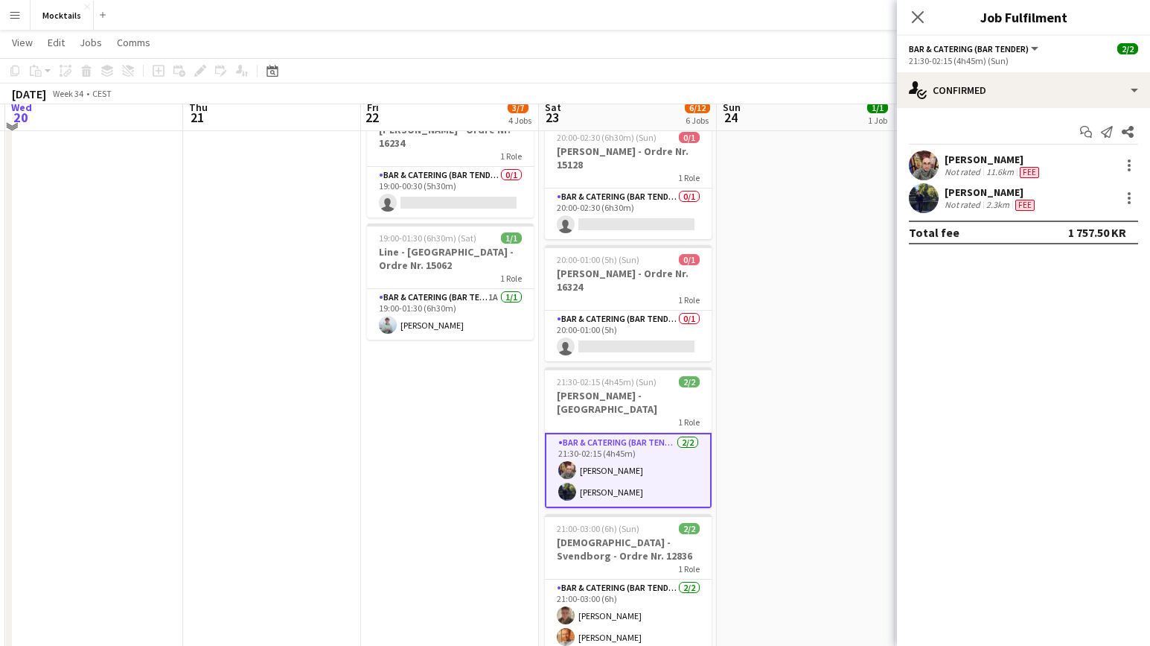
scroll to position [345, 0]
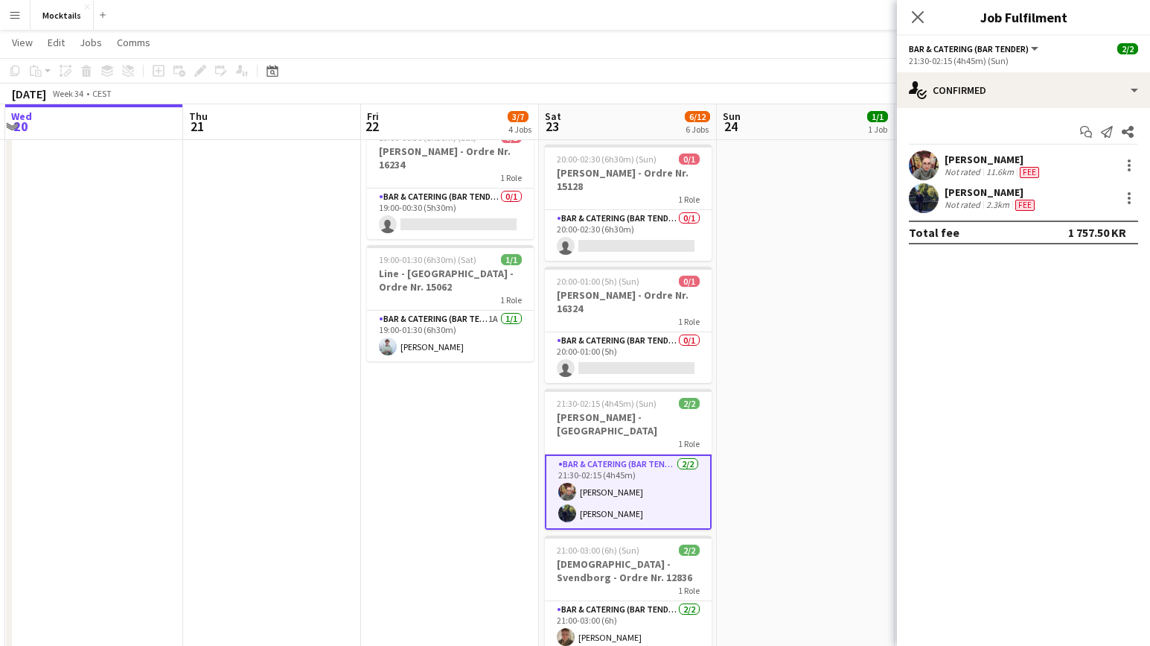
click at [746, 491] on app-date-cell "18:00-23:30 (5h30m) 1/1 John - København - Ordre Nr. 14995 1 Role Bar & Caterin…" at bounding box center [806, 257] width 178 height 872
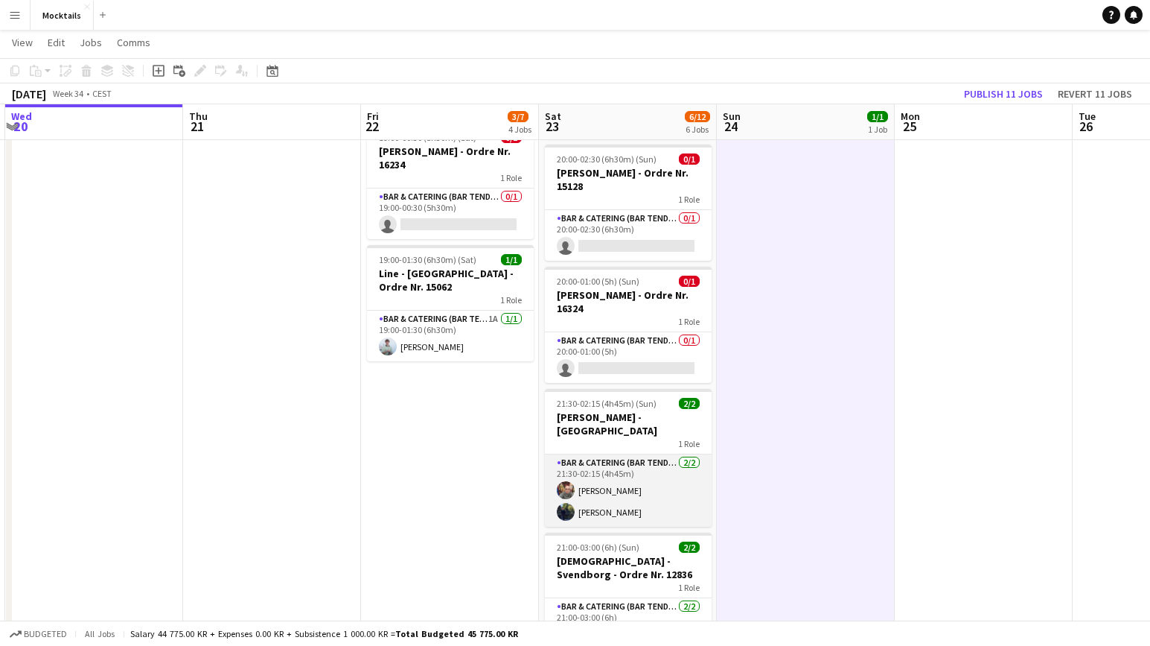
click at [661, 485] on app-card-role "Bar & Catering (Bar Tender) 2/2 21:30-02:15 (4h45m) Sina Behnam-Esmailian Kevin…" at bounding box center [628, 490] width 167 height 72
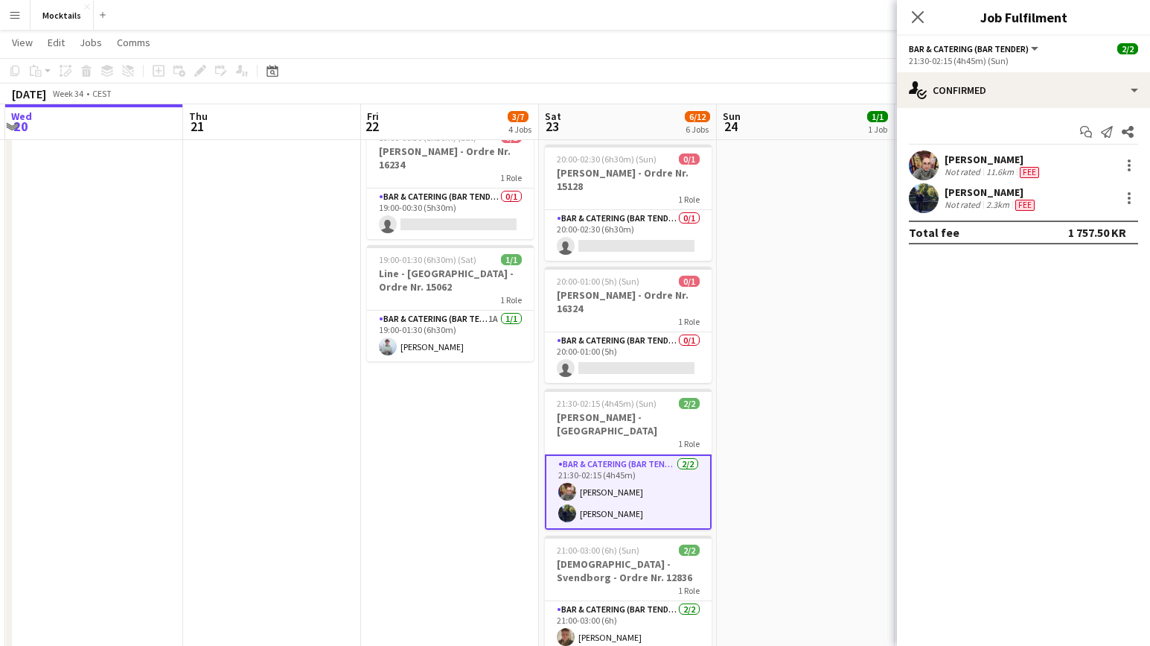
click at [739, 492] on app-date-cell "18:00-23:30 (5h30m) 1/1 John - København - Ordre Nr. 14995 1 Role Bar & Caterin…" at bounding box center [806, 257] width 178 height 872
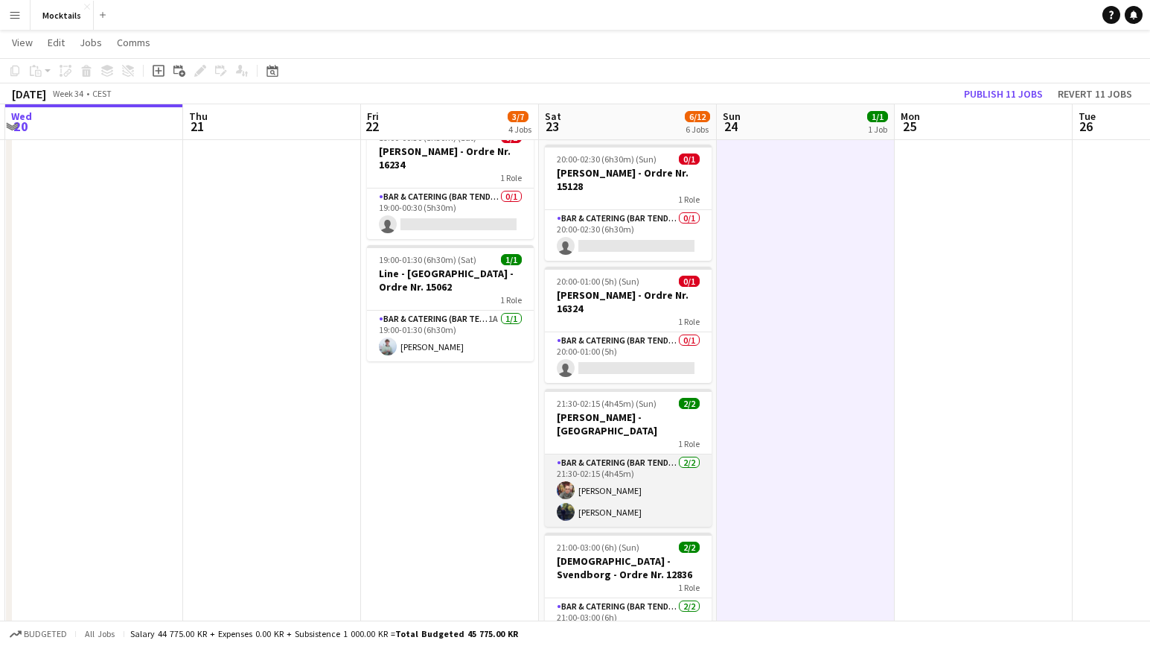
click at [660, 492] on app-card-role "Bar & Catering (Bar Tender) 2/2 21:30-02:15 (4h45m) Sina Behnam-Esmailian Kevin…" at bounding box center [628, 490] width 167 height 72
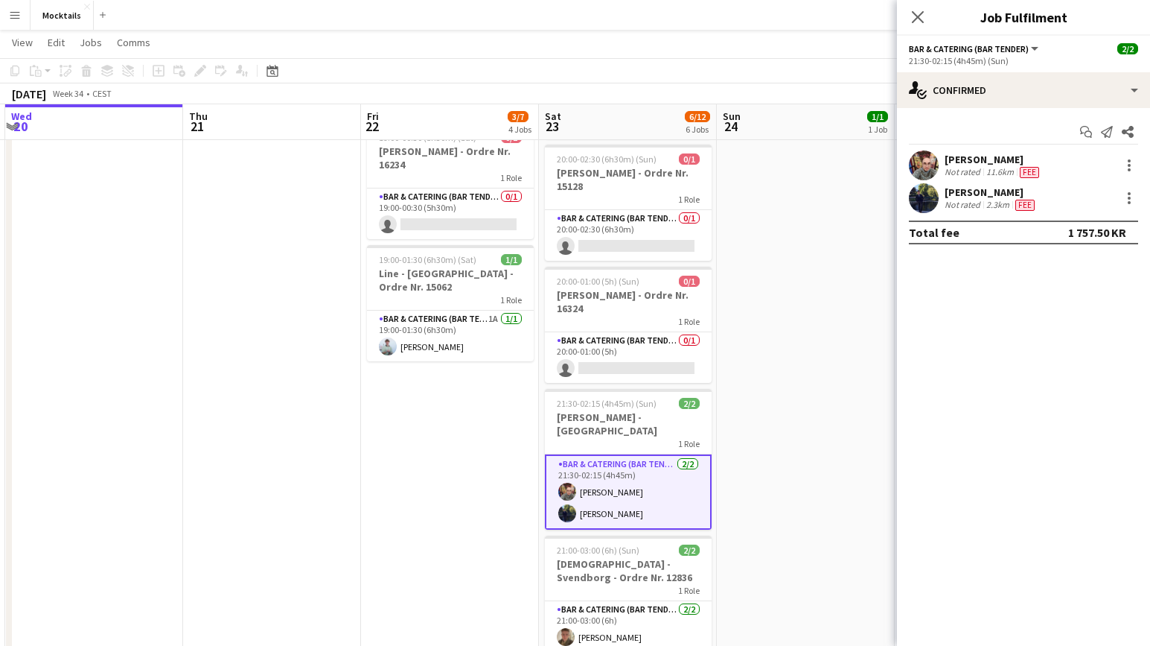
click at [732, 491] on app-date-cell "18:00-23:30 (5h30m) 1/1 John - København - Ordre Nr. 14995 1 Role Bar & Caterin…" at bounding box center [806, 257] width 178 height 872
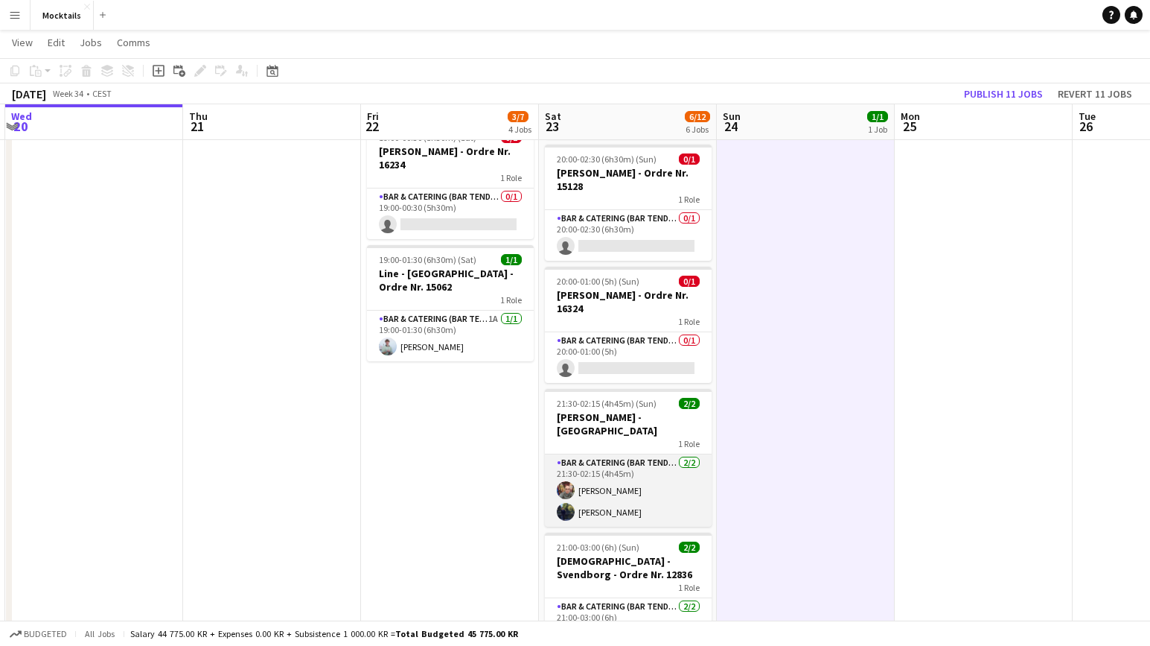
click at [657, 487] on app-card-role "Bar & Catering (Bar Tender) 2/2 21:30-02:15 (4h45m) Sina Behnam-Esmailian Kevin…" at bounding box center [628, 490] width 167 height 72
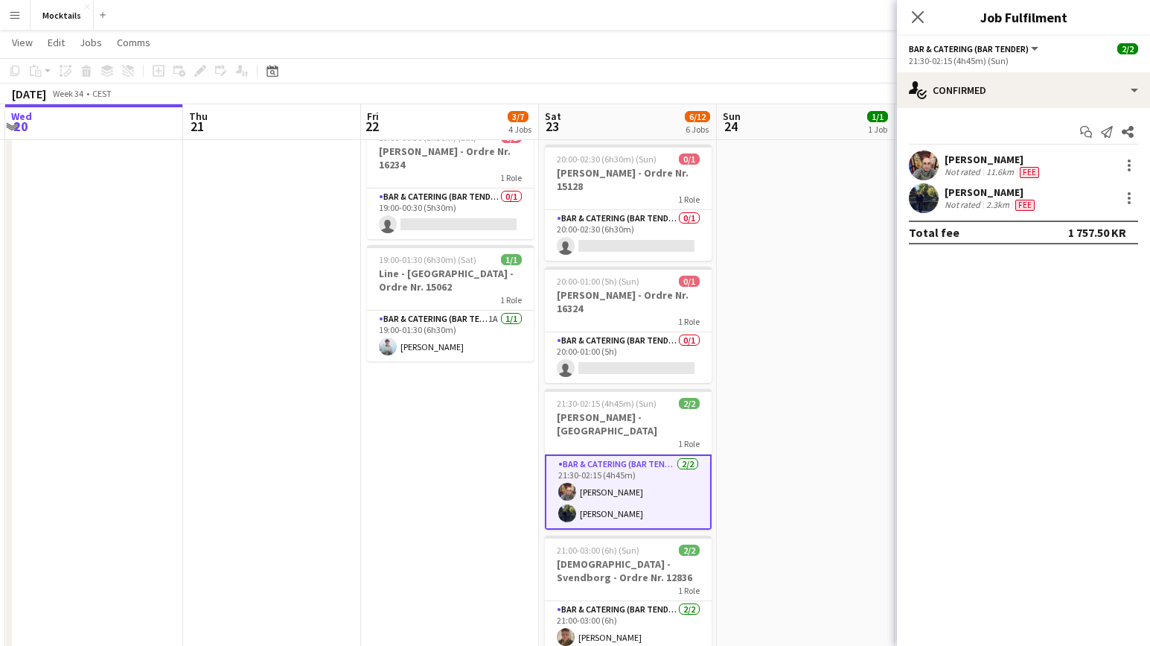
click at [748, 487] on app-date-cell "18:00-23:30 (5h30m) 1/1 John - København - Ordre Nr. 14995 1 Role Bar & Caterin…" at bounding box center [806, 257] width 178 height 872
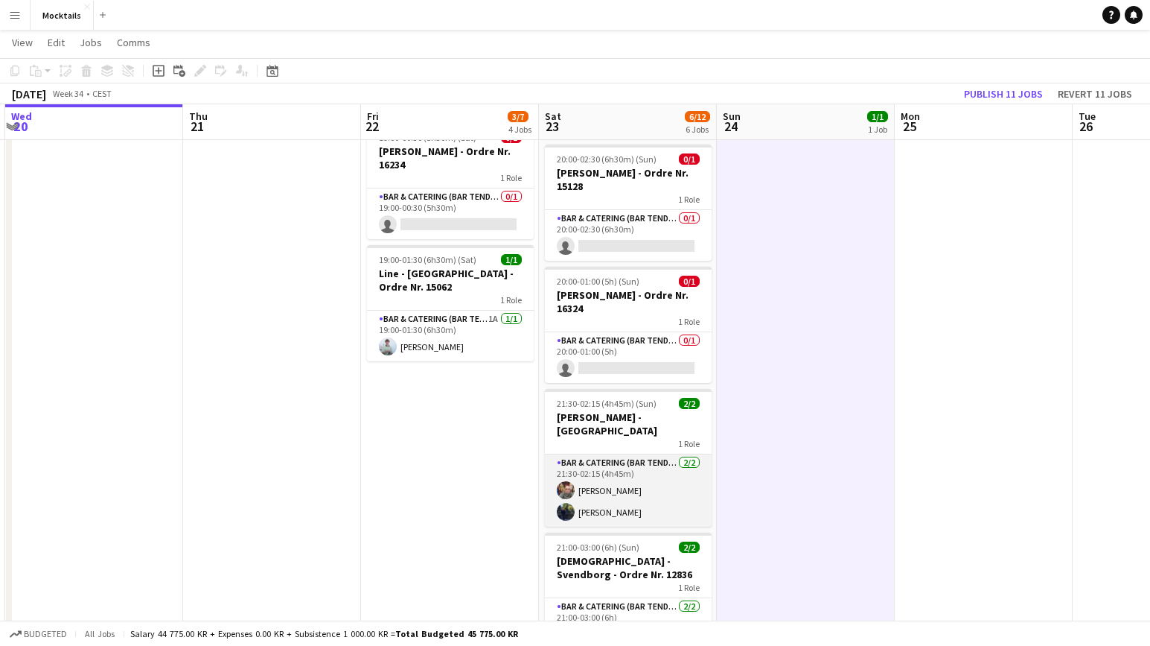
click at [675, 486] on app-card-role "Bar & Catering (Bar Tender) 2/2 21:30-02:15 (4h45m) Sina Behnam-Esmailian Kevin…" at bounding box center [628, 490] width 167 height 72
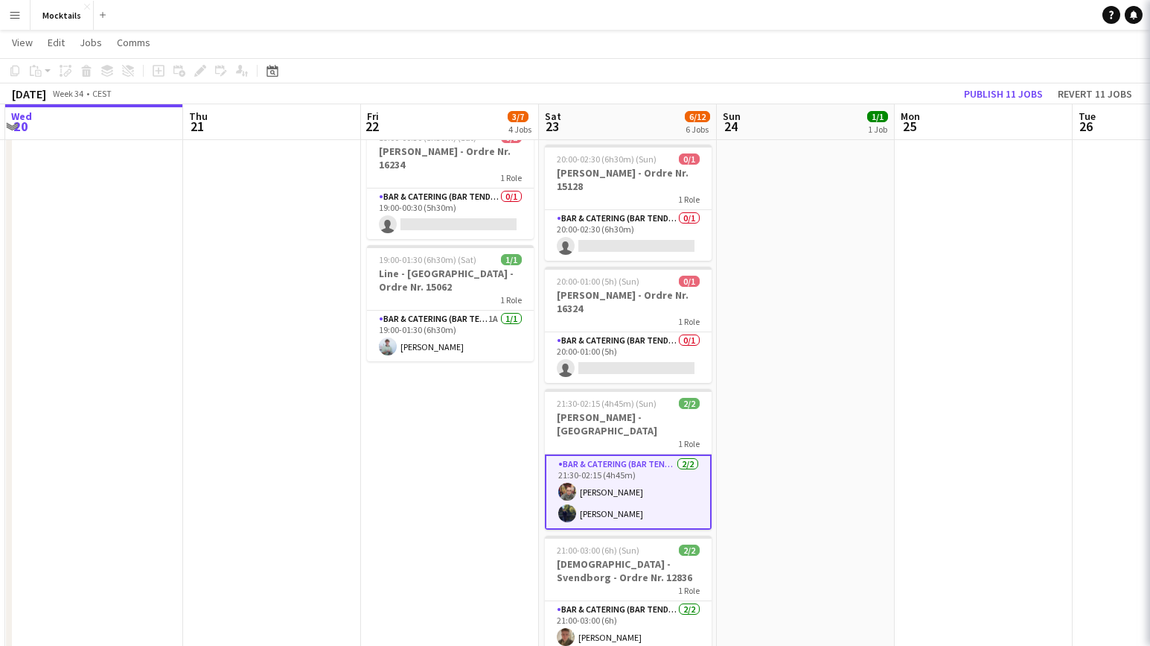
click at [744, 487] on app-date-cell "18:00-23:30 (5h30m) 1/1 John - København - Ordre Nr. 14995 1 Role Bar & Caterin…" at bounding box center [806, 257] width 178 height 872
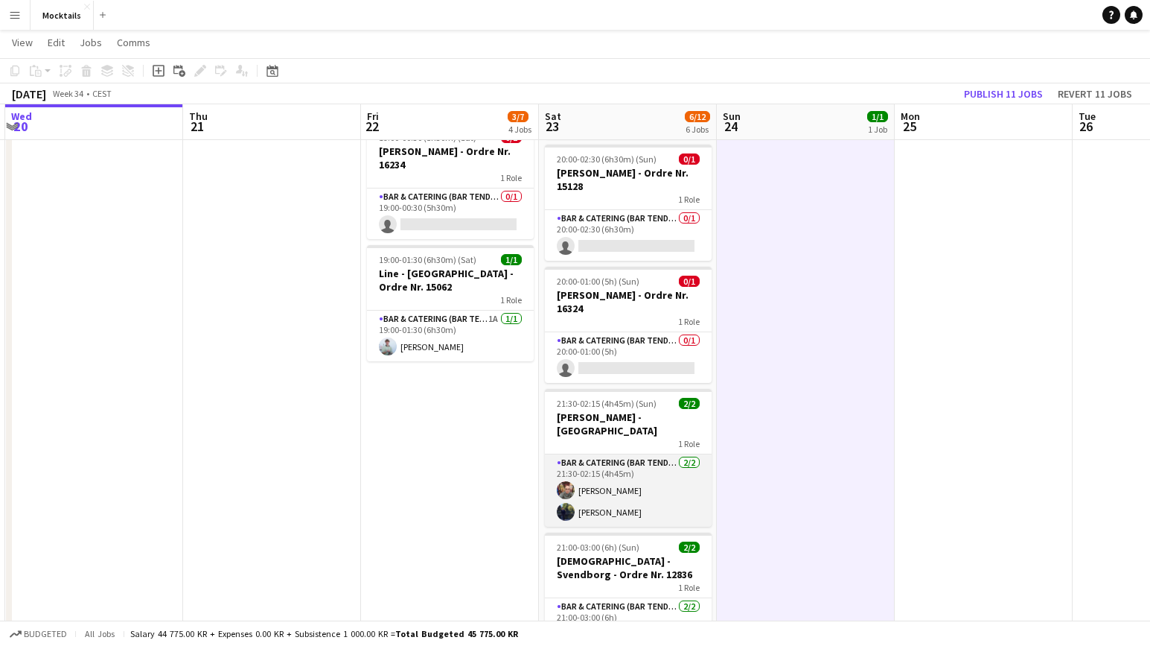
click at [675, 490] on app-card-role "Bar & Catering (Bar Tender) 2/2 21:30-02:15 (4h45m) Sina Behnam-Esmailian Kevin…" at bounding box center [628, 490] width 167 height 72
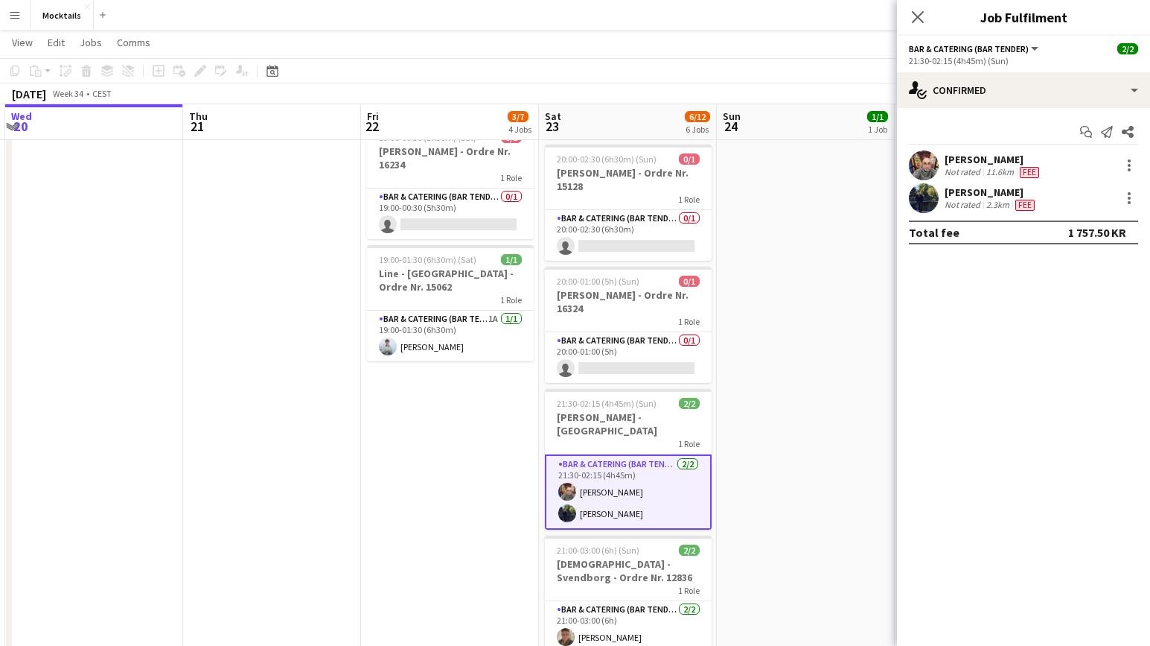
click at [732, 483] on app-date-cell "18:00-23:30 (5h30m) 1/1 John - København - Ordre Nr. 14995 1 Role Bar & Caterin…" at bounding box center [806, 257] width 178 height 872
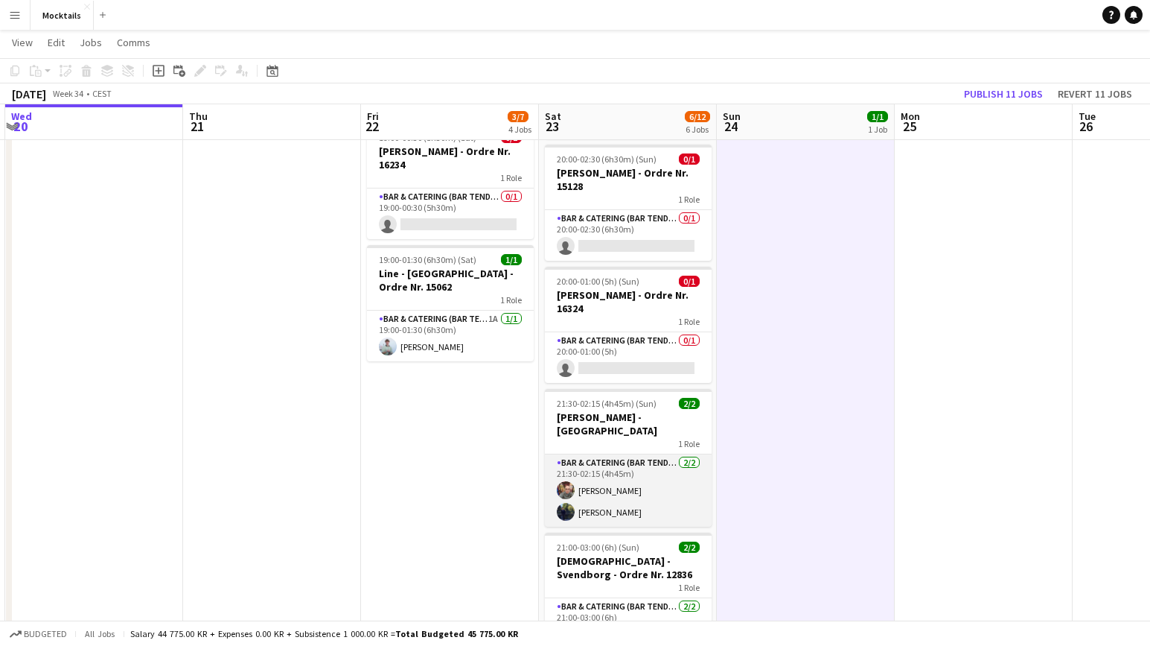
click at [655, 477] on app-card-role "Bar & Catering (Bar Tender) 2/2 21:30-02:15 (4h45m) Sina Behnam-Esmailian Kevin…" at bounding box center [628, 490] width 167 height 72
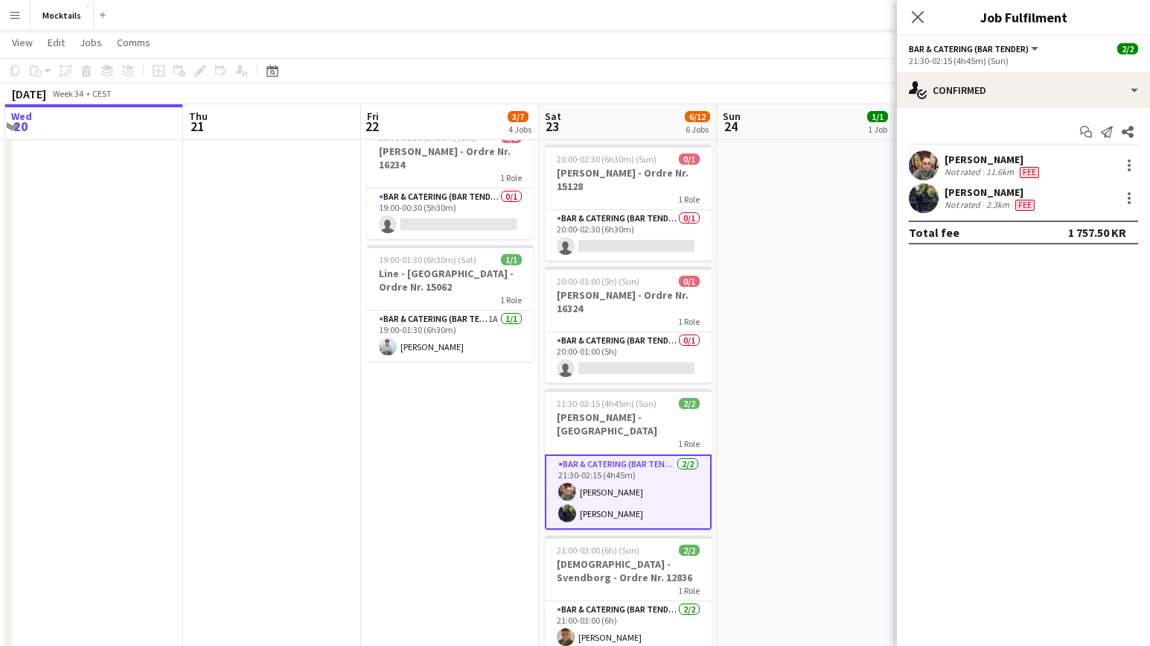
click at [734, 481] on app-date-cell "18:00-23:30 (5h30m) 1/1 John - København - Ordre Nr. 14995 1 Role Bar & Caterin…" at bounding box center [806, 257] width 178 height 872
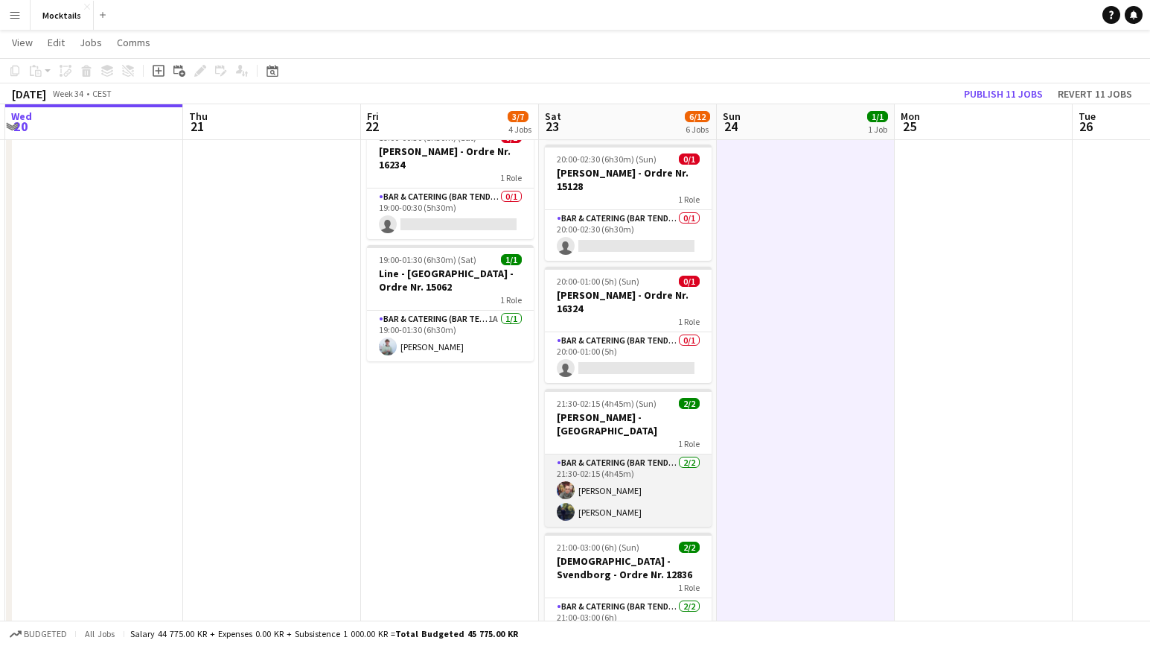
click at [653, 481] on app-card-role "Bar & Catering (Bar Tender) 2/2 21:30-02:15 (4h45m) Sina Behnam-Esmailian Kevin…" at bounding box center [628, 490] width 167 height 72
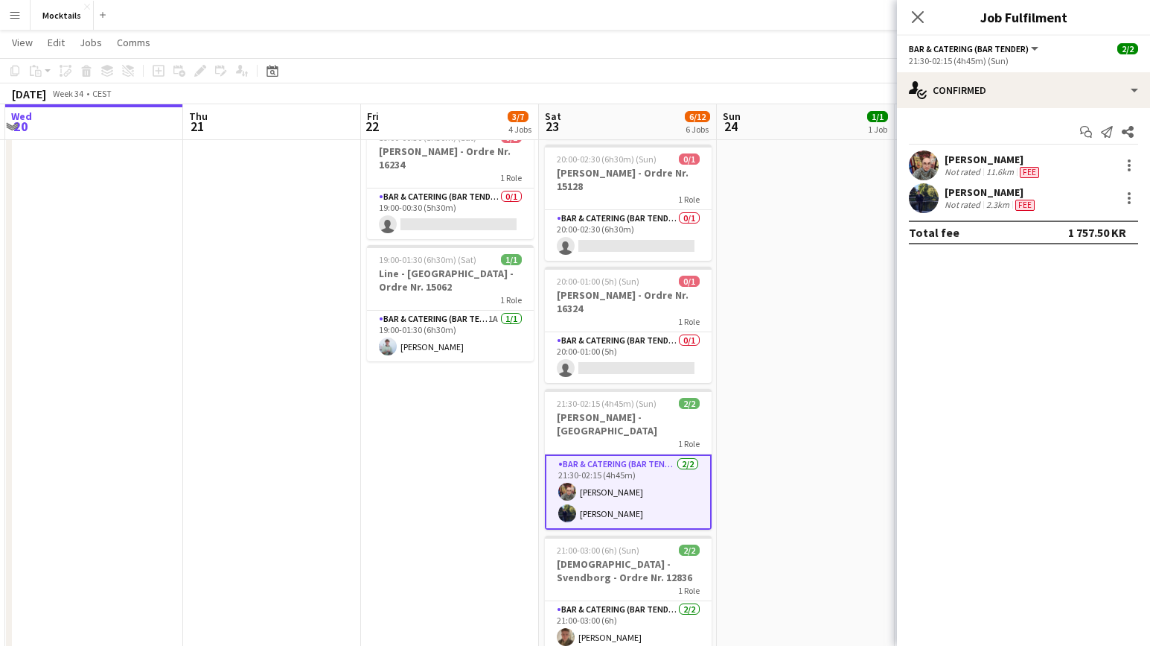
click at [723, 480] on app-date-cell "18:00-23:30 (5h30m) 1/1 John - København - Ordre Nr. 14995 1 Role Bar & Caterin…" at bounding box center [806, 257] width 178 height 872
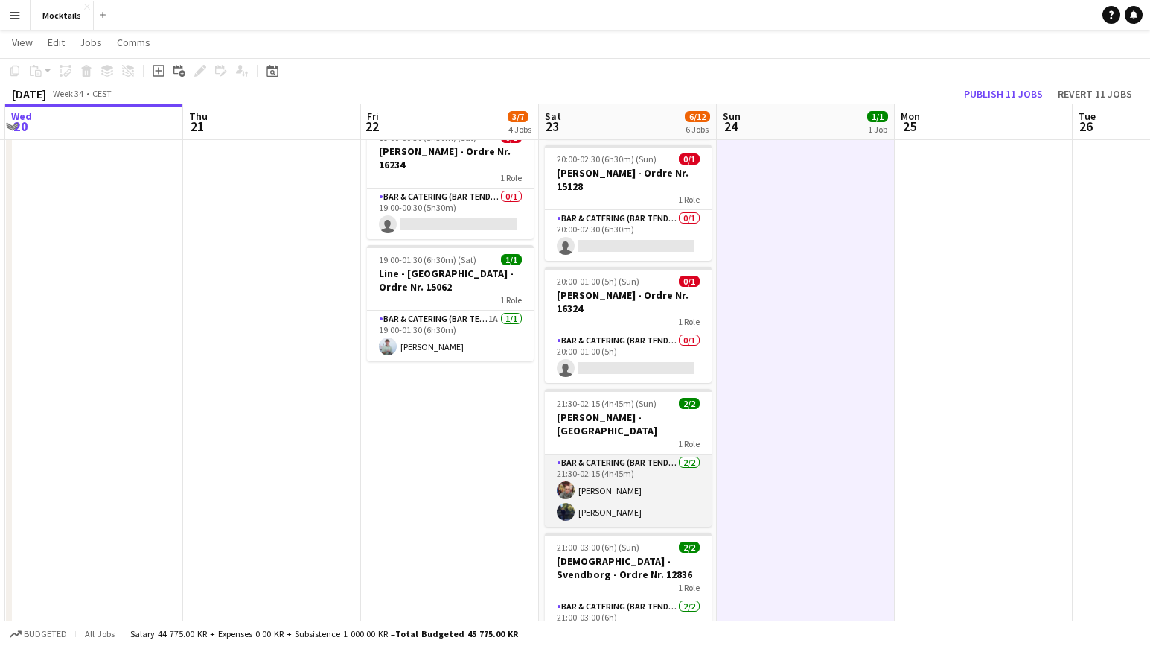
click at [668, 484] on app-card-role "Bar & Catering (Bar Tender) 2/2 21:30-02:15 (4h45m) Sina Behnam-Esmailian Kevin…" at bounding box center [628, 490] width 167 height 72
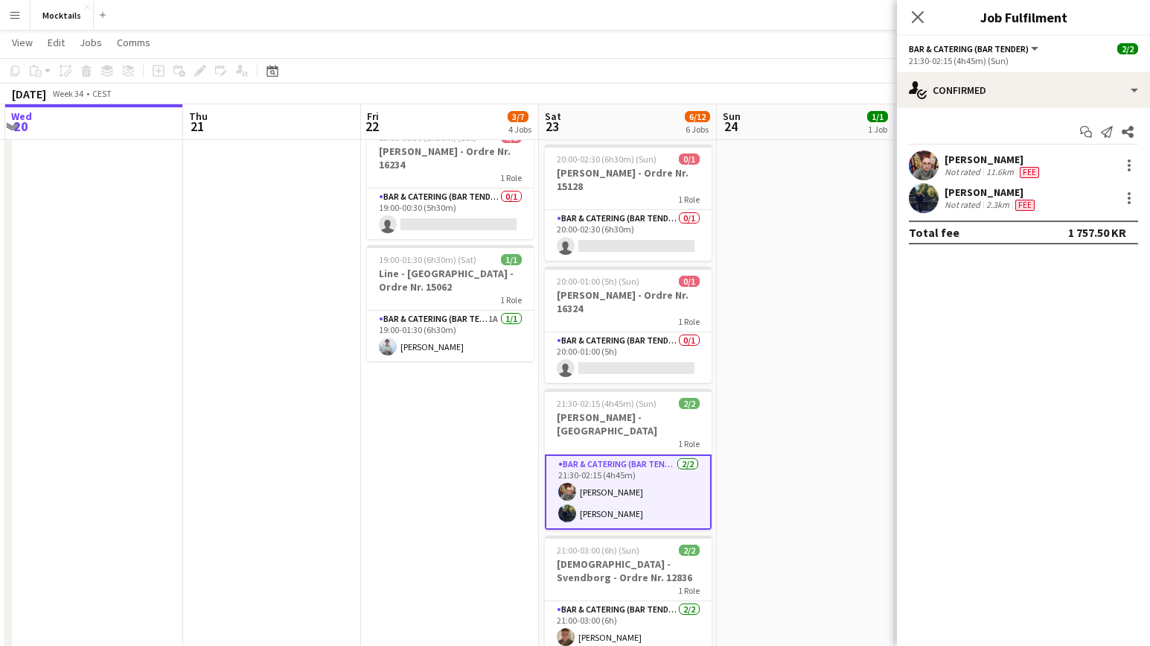
click at [732, 486] on app-date-cell "18:00-23:30 (5h30m) 1/1 John - København - Ordre Nr. 14995 1 Role Bar & Caterin…" at bounding box center [806, 257] width 178 height 872
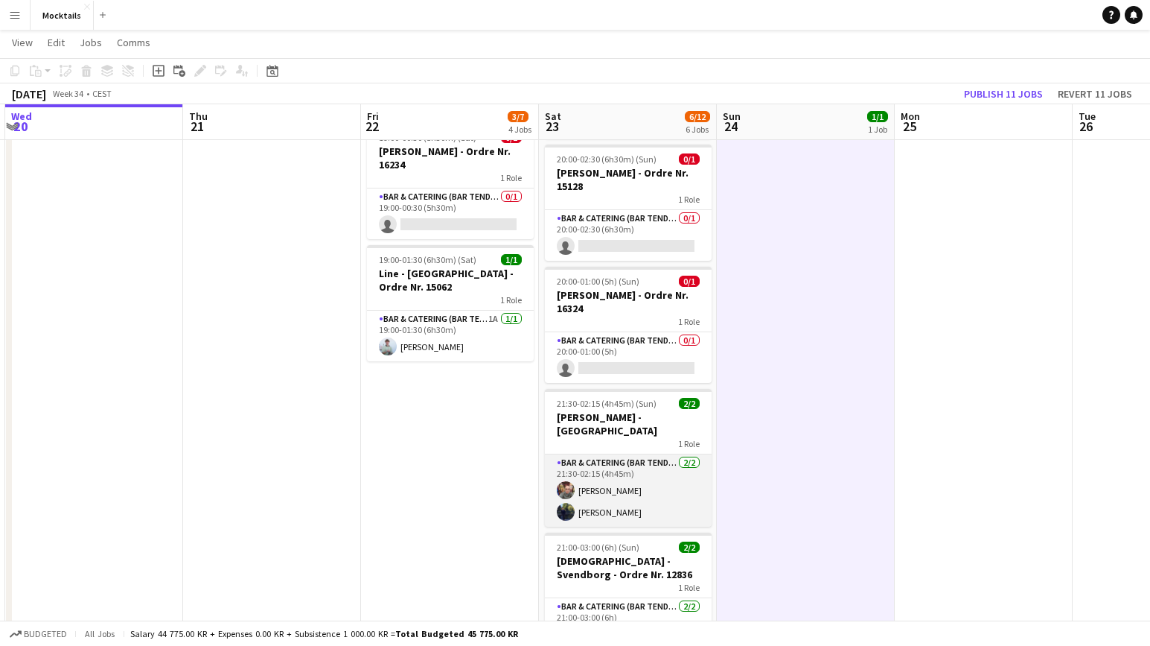
click at [684, 478] on app-card-role "Bar & Catering (Bar Tender) 2/2 21:30-02:15 (4h45m) Sina Behnam-Esmailian Kevin…" at bounding box center [628, 490] width 167 height 72
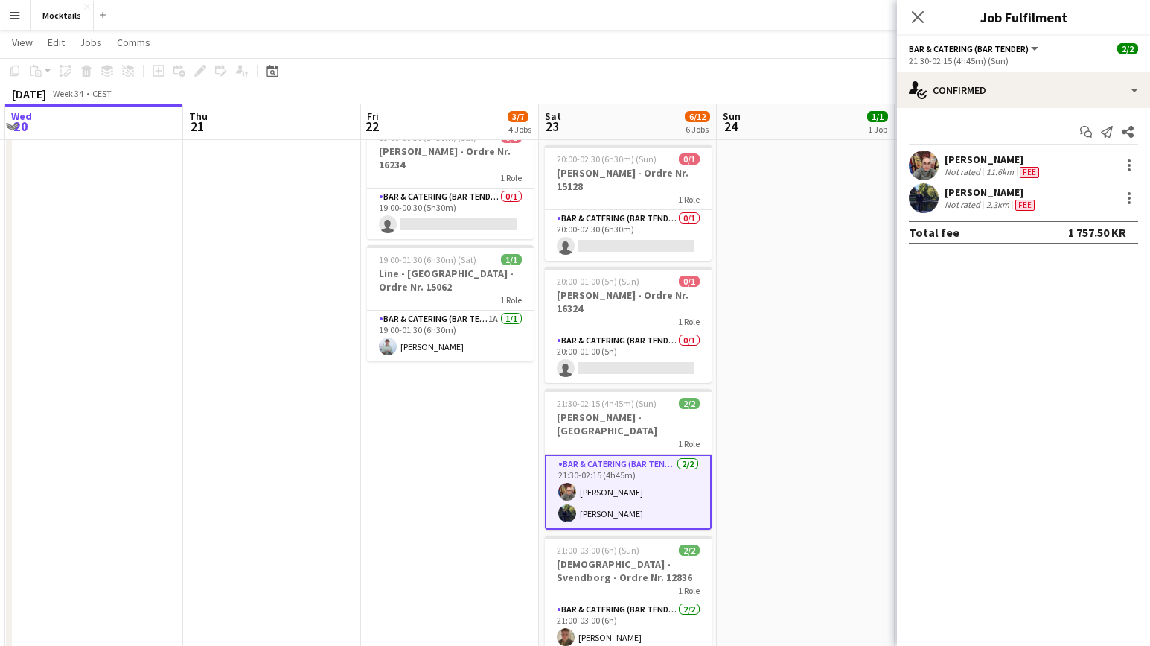
click at [728, 482] on app-date-cell "18:00-23:30 (5h30m) 1/1 John - København - Ordre Nr. 14995 1 Role Bar & Caterin…" at bounding box center [806, 257] width 178 height 872
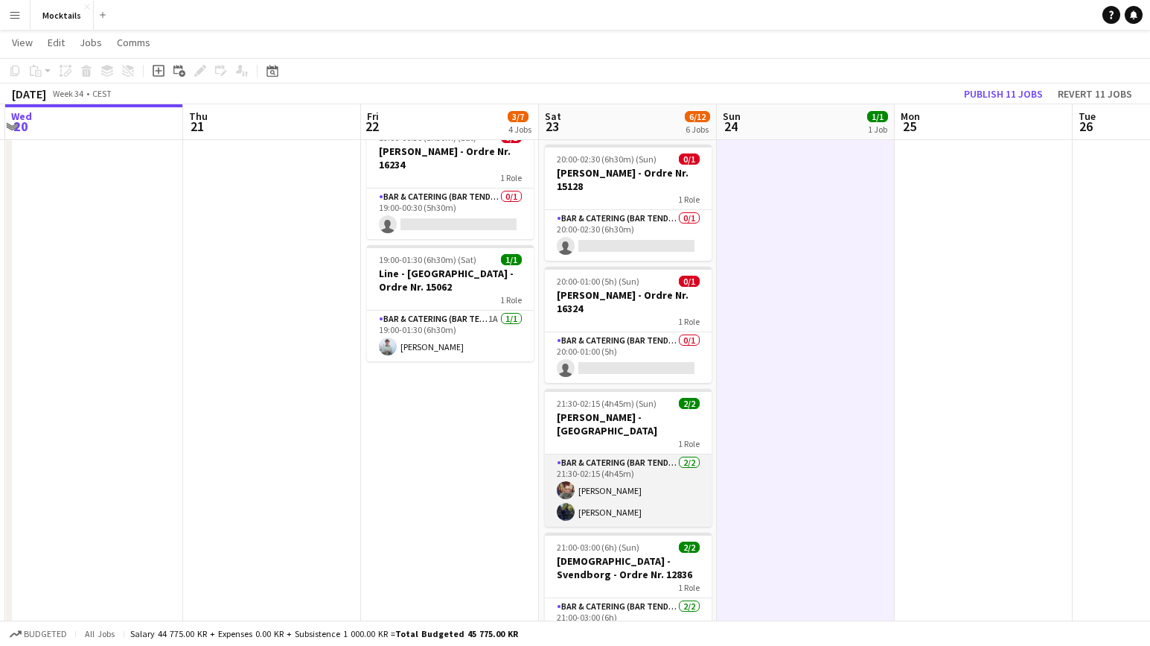
click at [683, 475] on app-card-role "Bar & Catering (Bar Tender) 2/2 21:30-02:15 (4h45m) Sina Behnam-Esmailian Kevin…" at bounding box center [628, 490] width 167 height 72
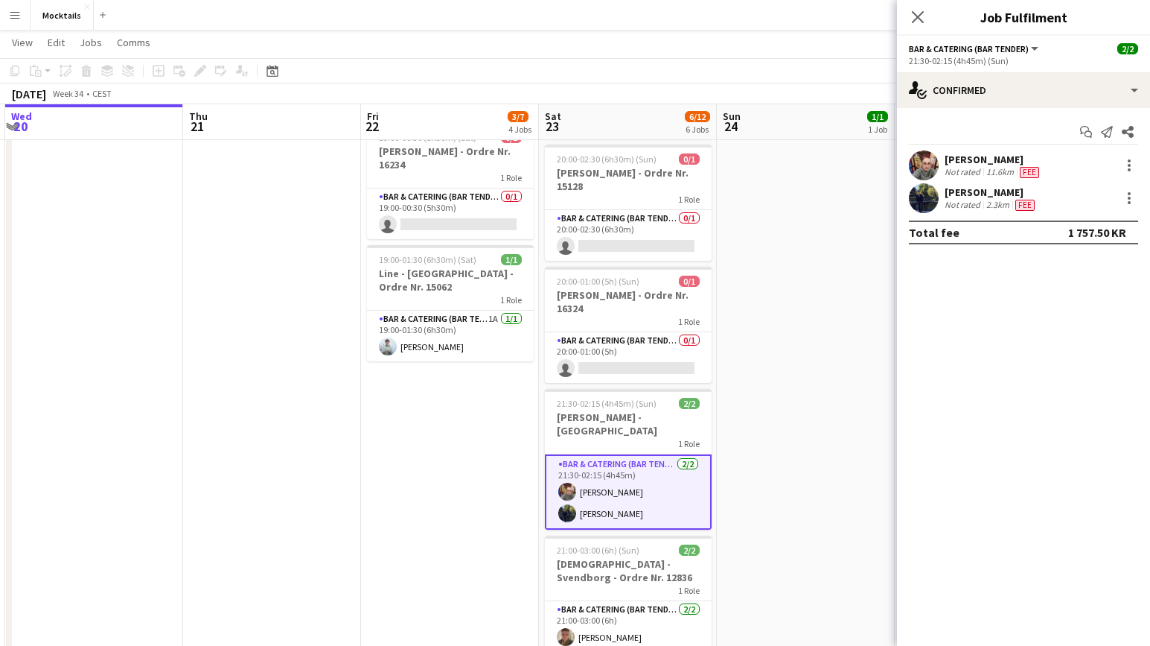
click at [724, 479] on app-date-cell "18:00-23:30 (5h30m) 1/1 John - København - Ordre Nr. 14995 1 Role Bar & Caterin…" at bounding box center [806, 257] width 178 height 872
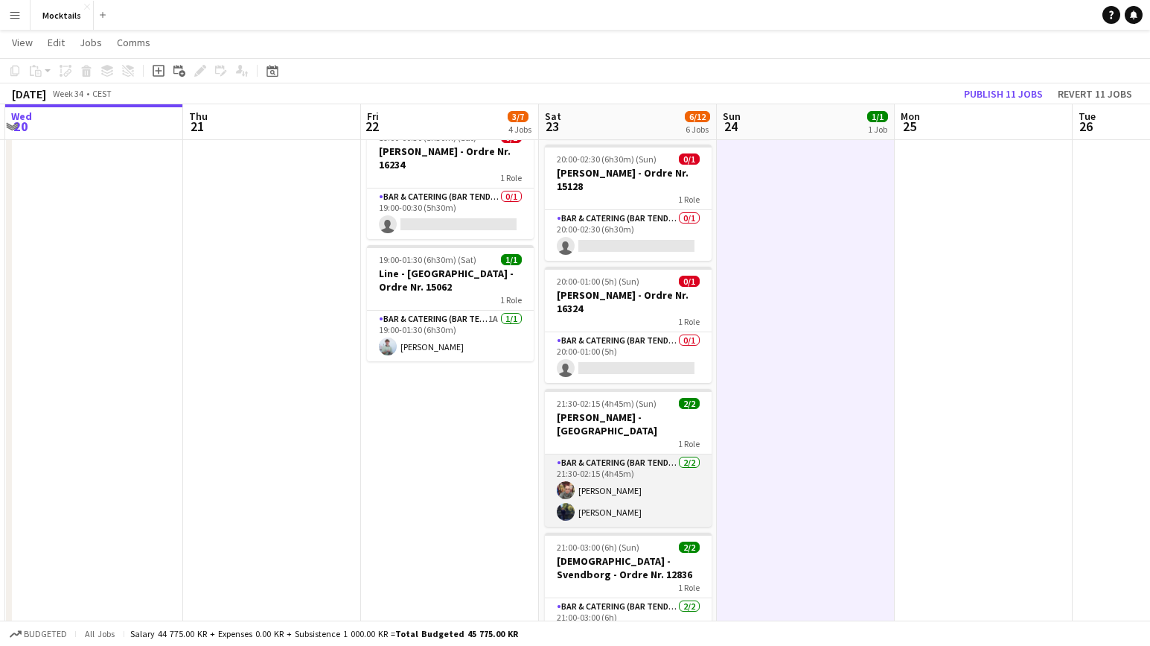
click at [674, 479] on app-card-role "Bar & Catering (Bar Tender) 2/2 21:30-02:15 (4h45m) Sina Behnam-Esmailian Kevin…" at bounding box center [628, 490] width 167 height 72
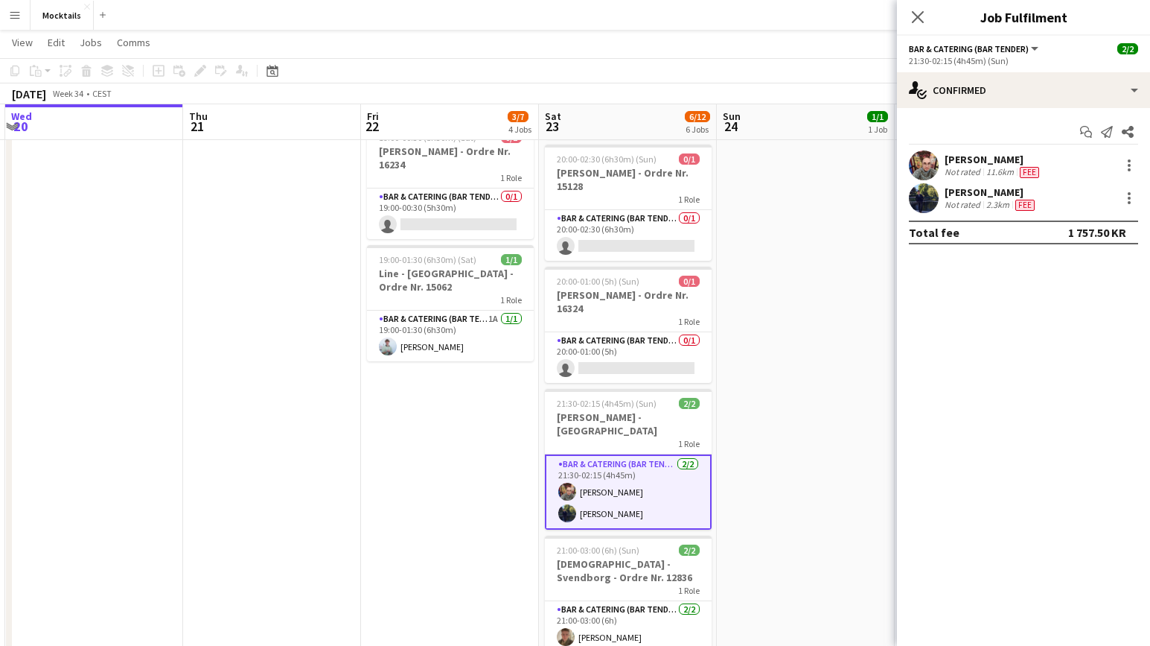
click at [726, 479] on app-date-cell "18:00-23:30 (5h30m) 1/1 John - København - Ordre Nr. 14995 1 Role Bar & Caterin…" at bounding box center [806, 257] width 178 height 872
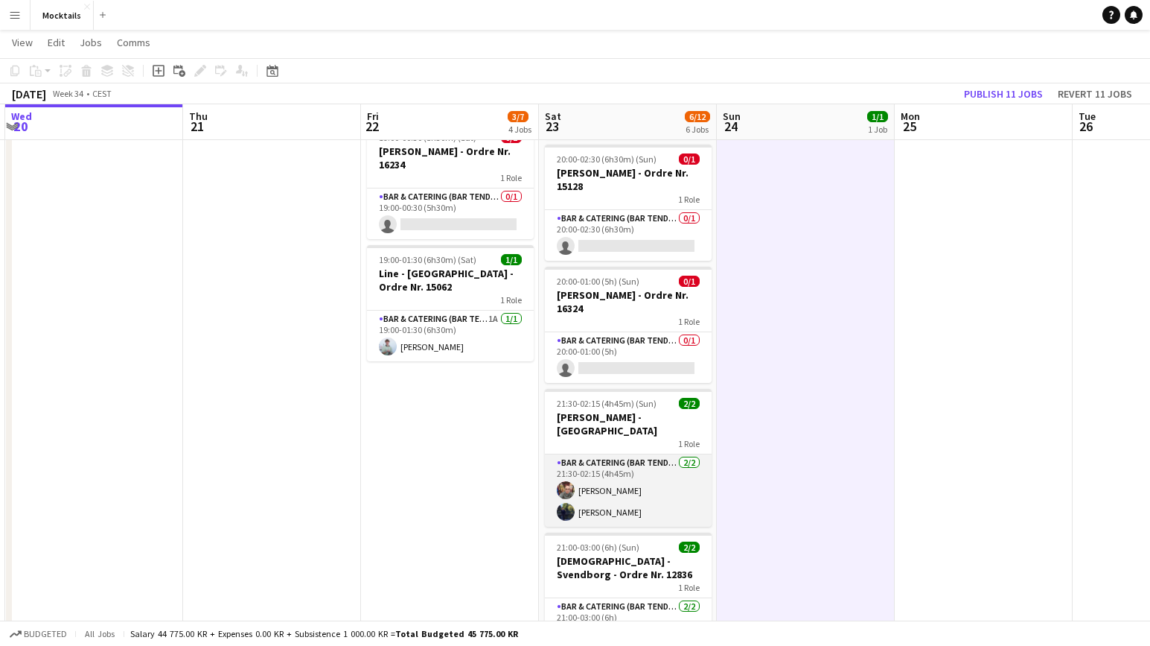
click at [676, 477] on app-card-role "Bar & Catering (Bar Tender) 2/2 21:30-02:15 (4h45m) Sina Behnam-Esmailian Kevin…" at bounding box center [628, 490] width 167 height 72
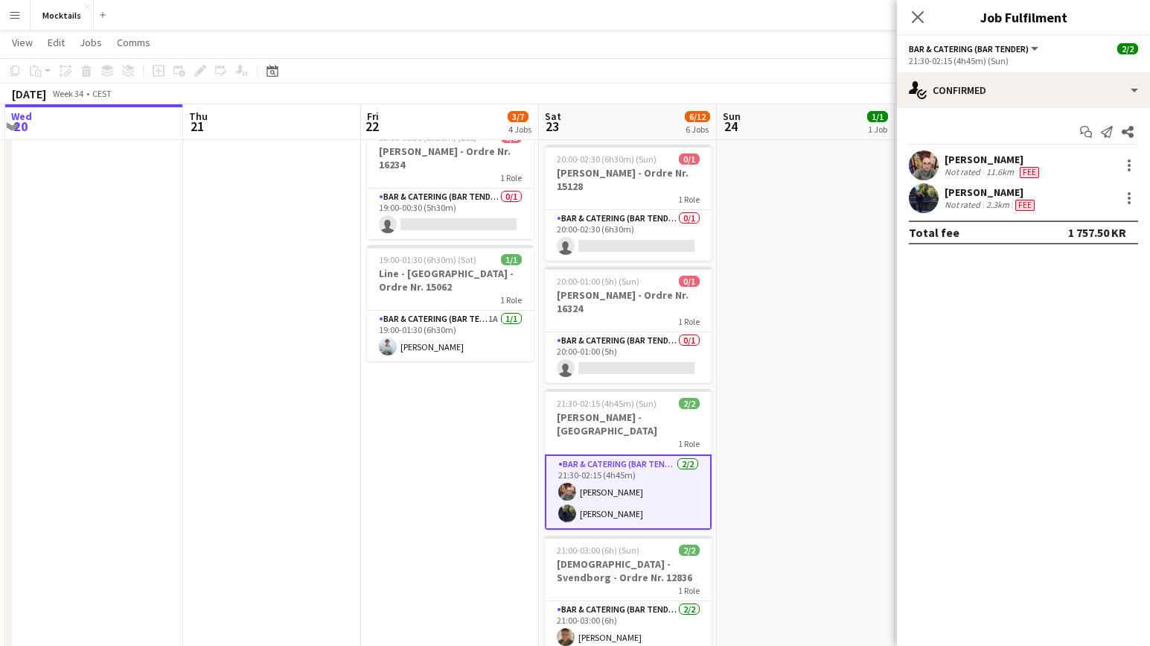
click at [724, 479] on app-date-cell "18:00-23:30 (5h30m) 1/1 John - København - Ordre Nr. 14995 1 Role Bar & Caterin…" at bounding box center [806, 257] width 178 height 872
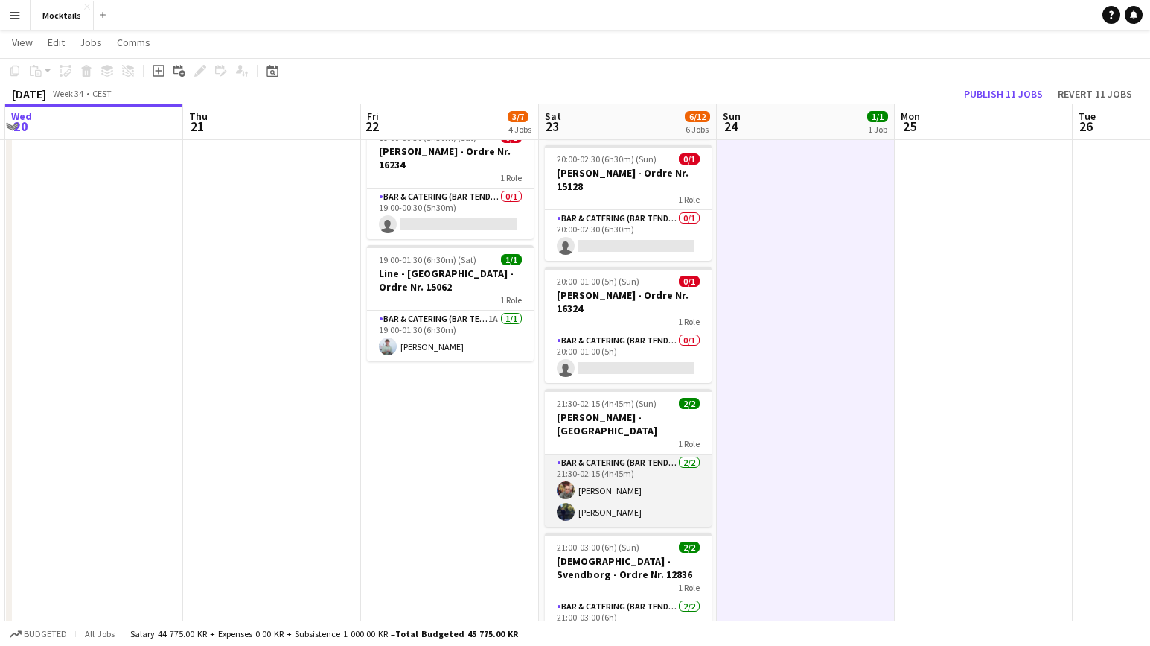
click at [680, 480] on app-card-role "Bar & Catering (Bar Tender) 2/2 21:30-02:15 (4h45m) Sina Behnam-Esmailian Kevin…" at bounding box center [628, 490] width 167 height 72
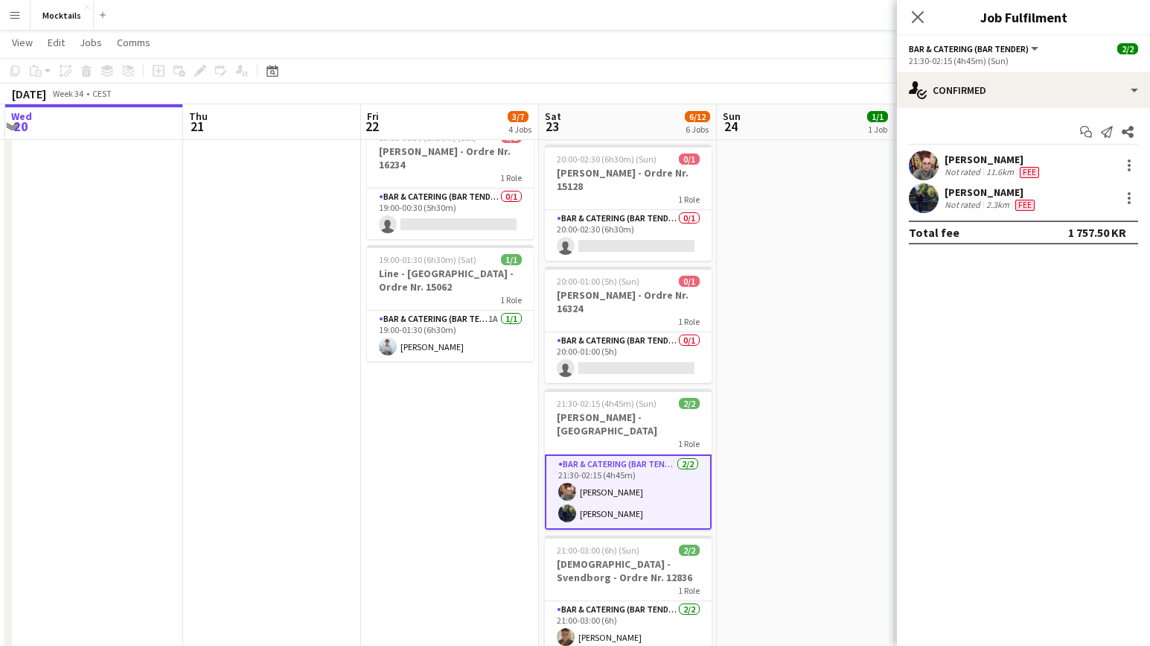
click at [739, 481] on app-date-cell "18:00-23:30 (5h30m) 1/1 John - København - Ordre Nr. 14995 1 Role Bar & Caterin…" at bounding box center [806, 257] width 178 height 872
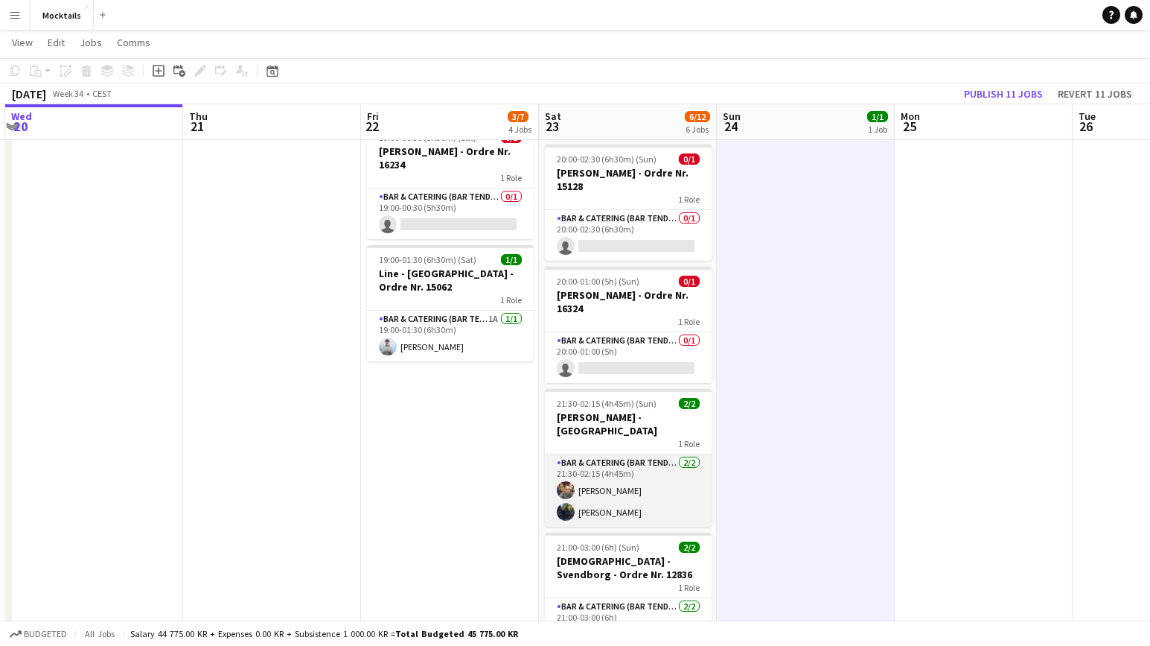
click at [657, 492] on app-card-role "Bar & Catering (Bar Tender) 2/2 21:30-02:15 (4h45m) Sina Behnam-Esmailian Kevin…" at bounding box center [628, 490] width 167 height 72
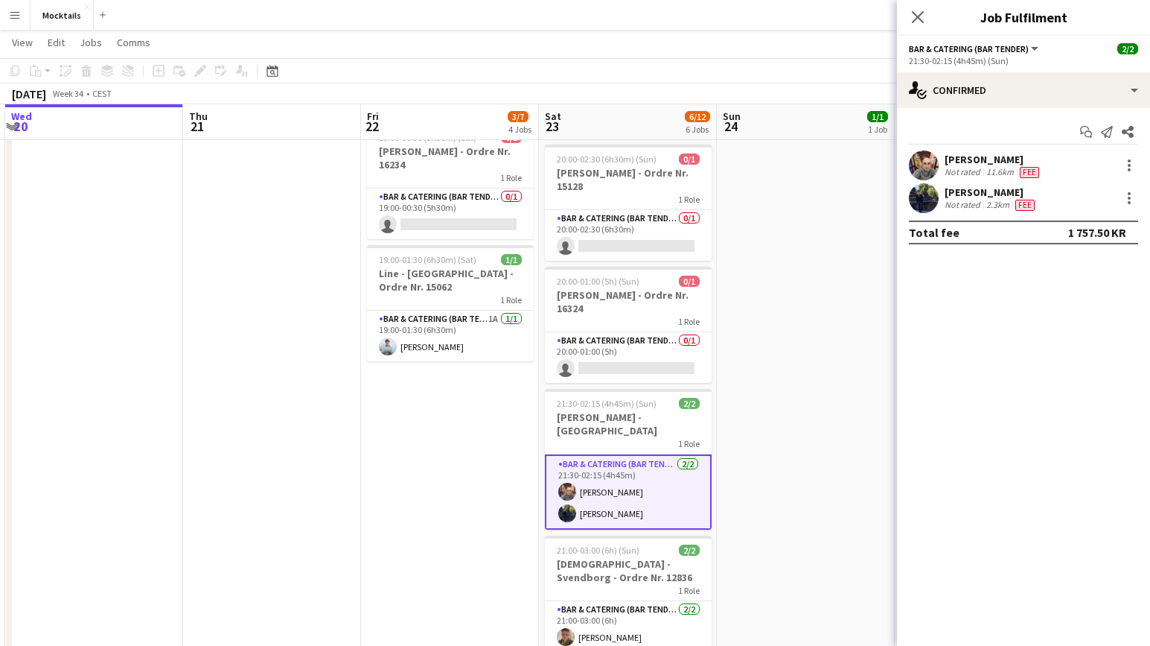
click at [751, 494] on app-date-cell "18:00-23:30 (5h30m) 1/1 John - København - Ordre Nr. 14995 1 Role Bar & Caterin…" at bounding box center [806, 257] width 178 height 872
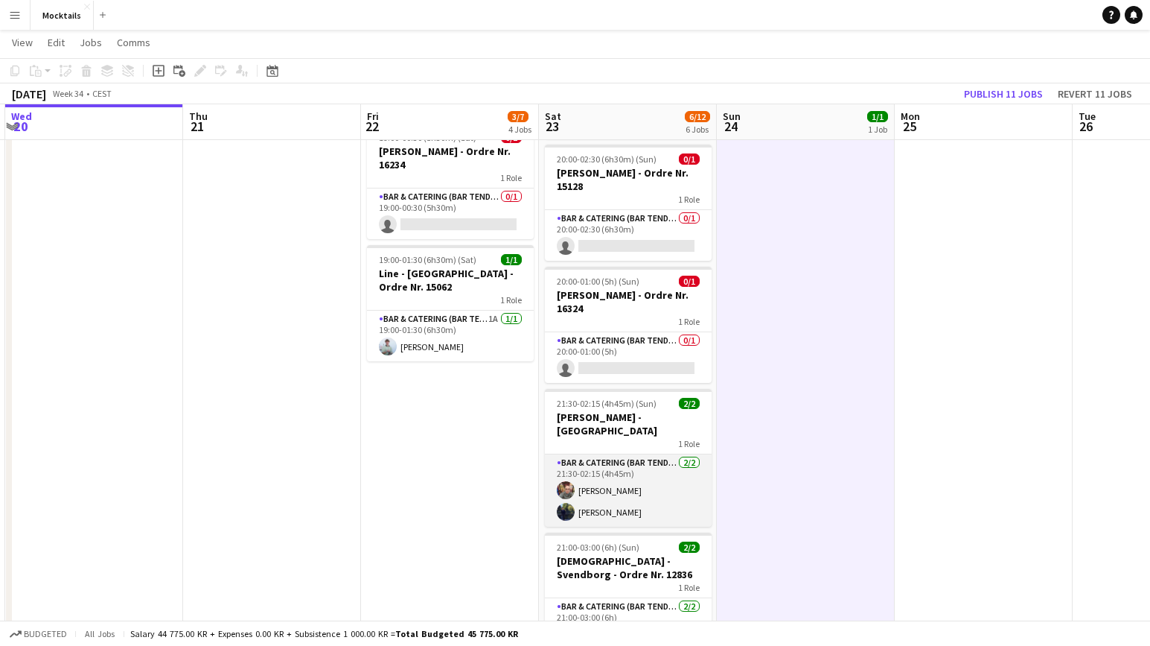
click at [667, 482] on app-card-role "Bar & Catering (Bar Tender) 2/2 21:30-02:15 (4h45m) Sina Behnam-Esmailian Kevin…" at bounding box center [628, 490] width 167 height 72
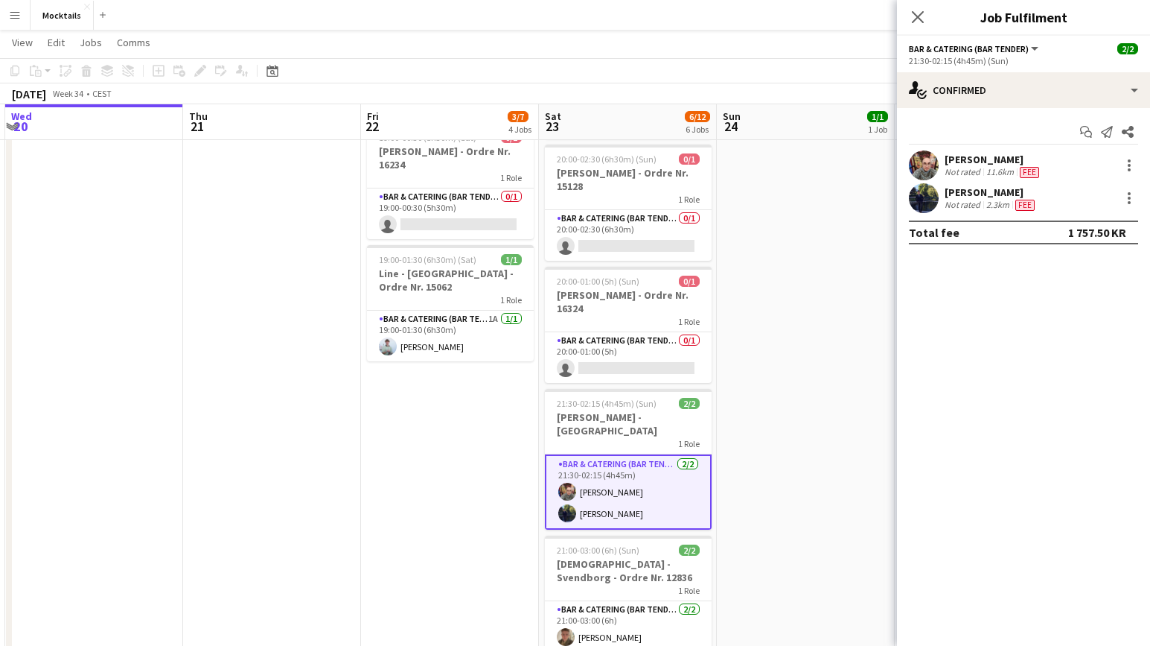
click at [735, 488] on app-date-cell "18:00-23:30 (5h30m) 1/1 John - København - Ordre Nr. 14995 1 Role Bar & Caterin…" at bounding box center [806, 257] width 178 height 872
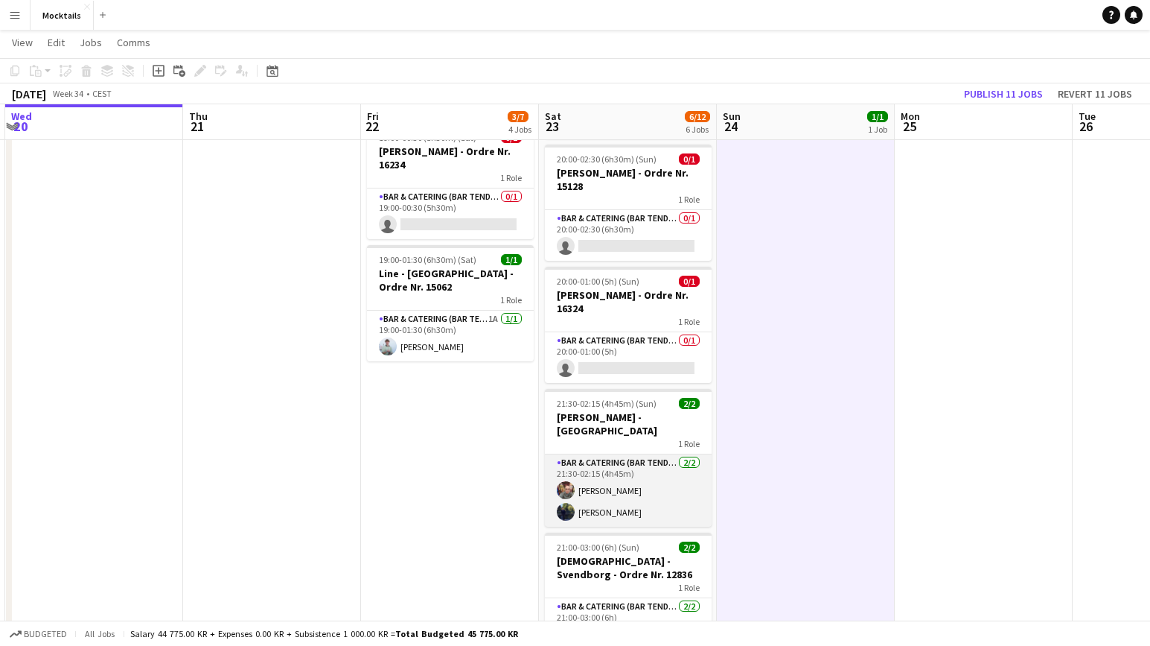
click at [677, 488] on app-card-role "Bar & Catering (Bar Tender) 2/2 21:30-02:15 (4h45m) Sina Behnam-Esmailian Kevin…" at bounding box center [628, 490] width 167 height 72
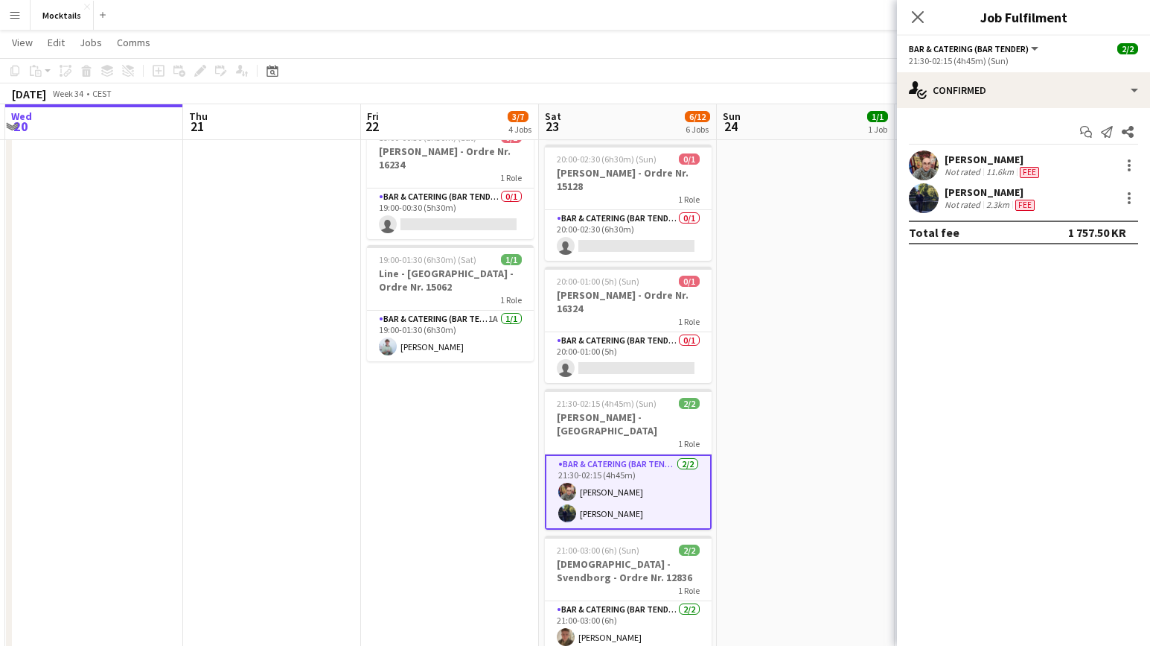
click at [755, 486] on app-date-cell "18:00-23:30 (5h30m) 1/1 John - København - Ordre Nr. 14995 1 Role Bar & Caterin…" at bounding box center [806, 257] width 178 height 872
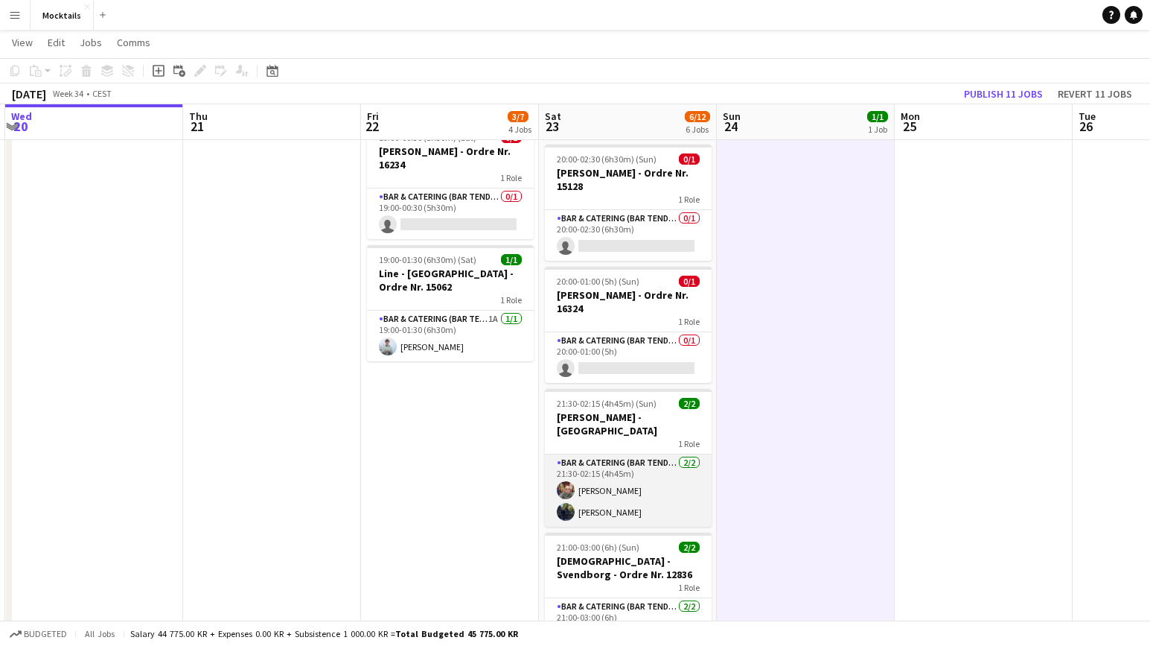
click at [690, 488] on app-card-role "Bar & Catering (Bar Tender) 2/2 21:30-02:15 (4h45m) Sina Behnam-Esmailian Kevin…" at bounding box center [628, 490] width 167 height 72
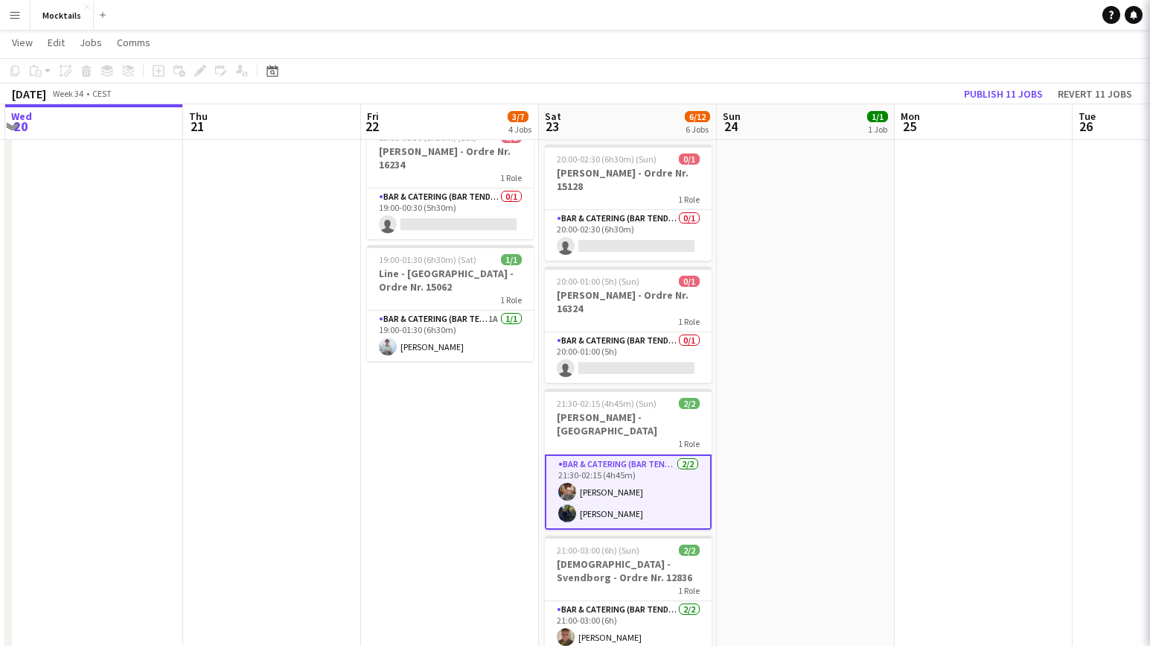
click at [755, 490] on app-date-cell "18:00-23:30 (5h30m) 1/1 John - København - Ordre Nr. 14995 1 Role Bar & Caterin…" at bounding box center [806, 257] width 178 height 872
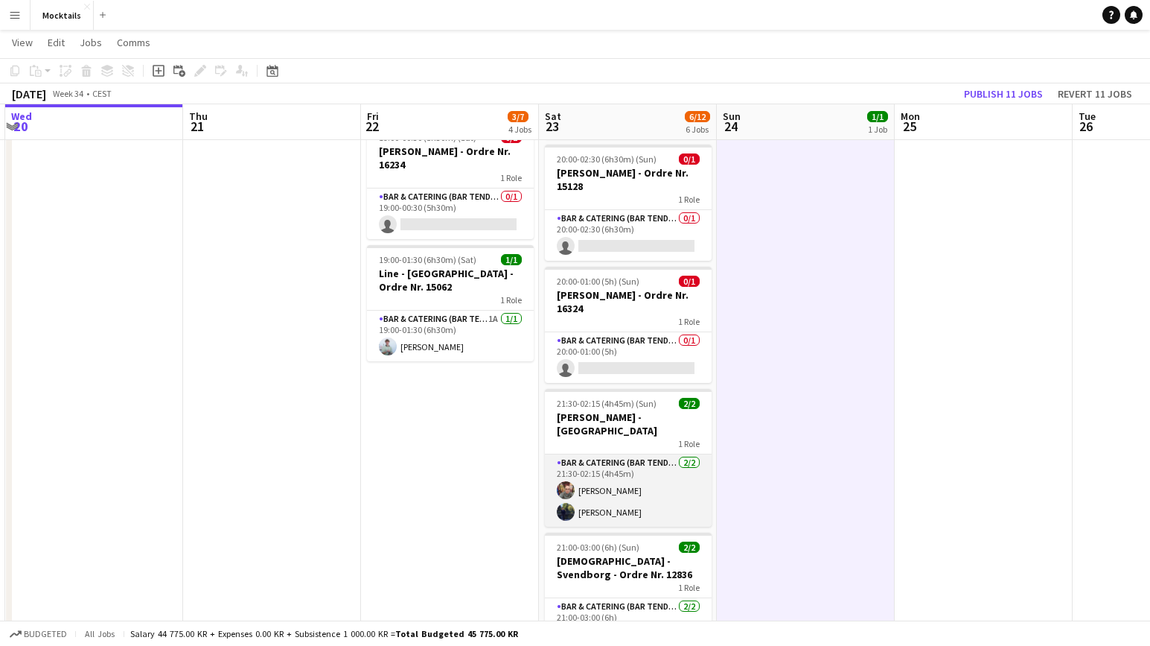
click at [689, 485] on app-card-role "Bar & Catering (Bar Tender) 2/2 21:30-02:15 (4h45m) Sina Behnam-Esmailian Kevin…" at bounding box center [628, 490] width 167 height 72
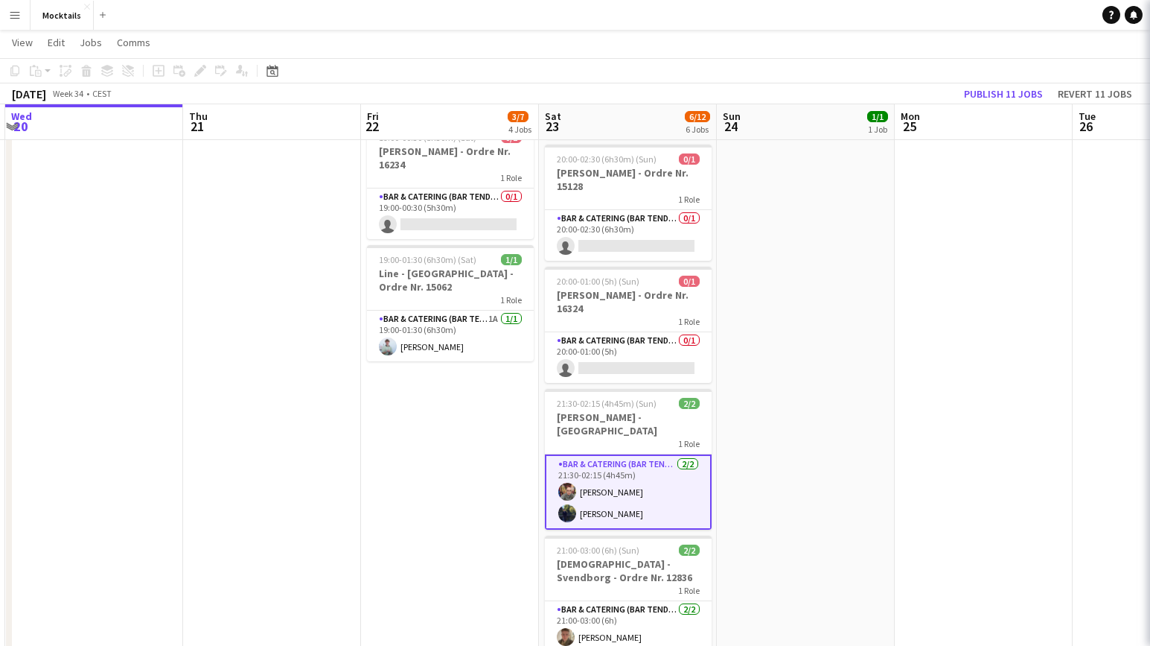
click at [771, 488] on app-date-cell "18:00-23:30 (5h30m) 1/1 John - København - Ordre Nr. 14995 1 Role Bar & Caterin…" at bounding box center [806, 257] width 178 height 872
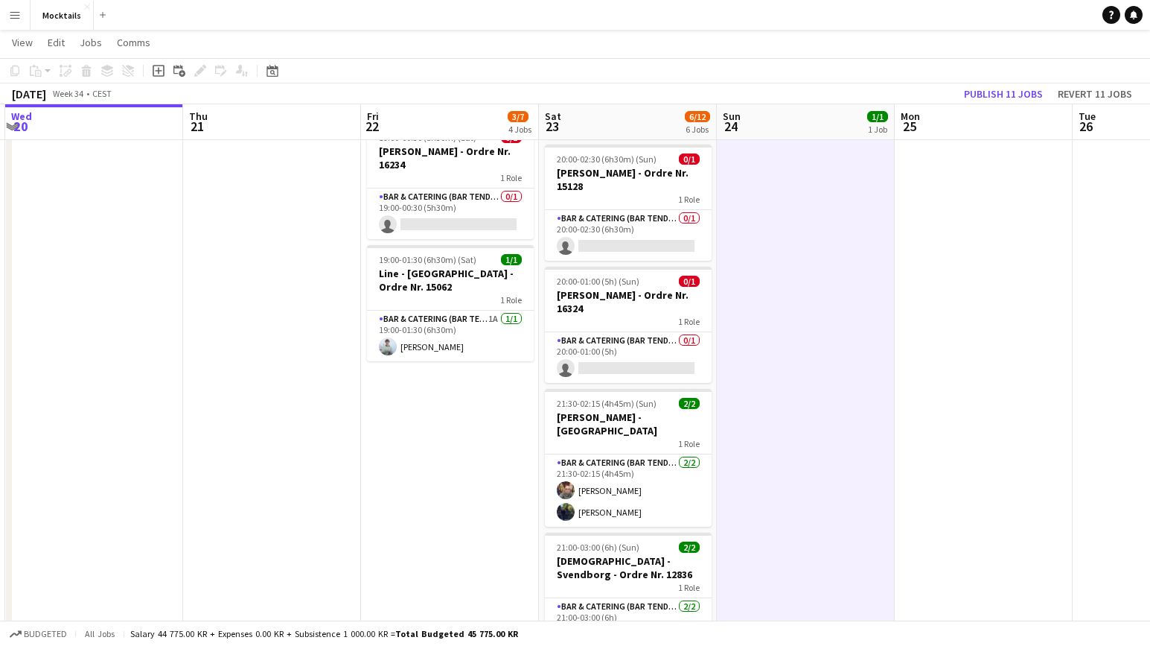
click at [748, 500] on app-date-cell "18:00-23:30 (5h30m) 1/1 John - København - Ordre Nr. 14995 1 Role Bar & Caterin…" at bounding box center [806, 257] width 178 height 872
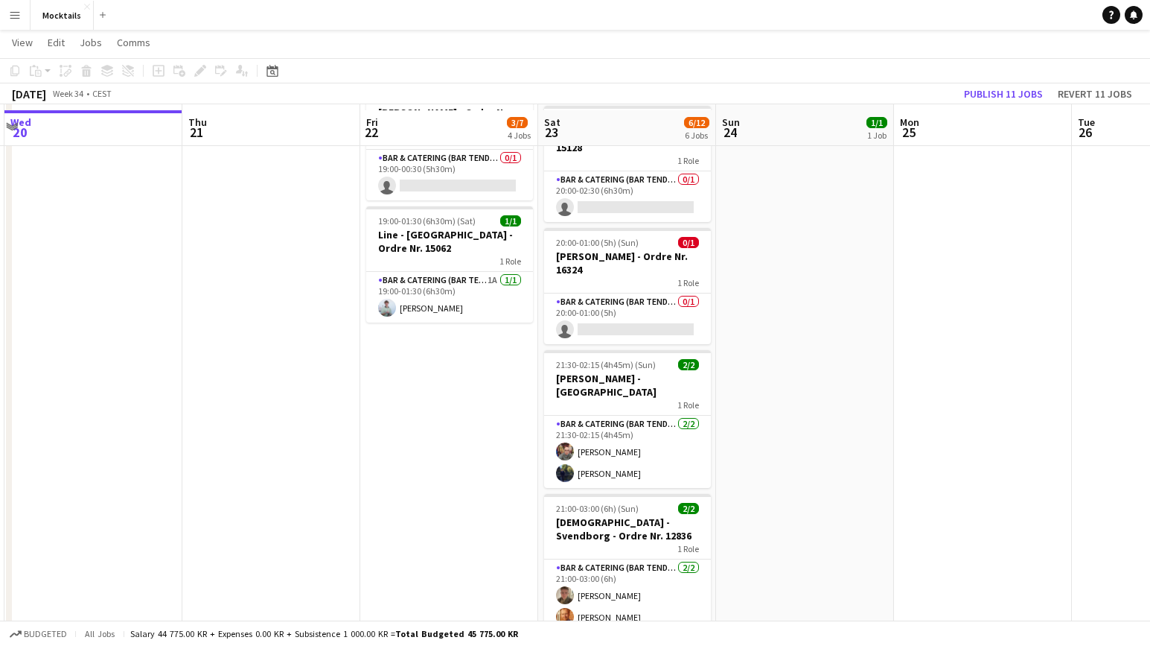
scroll to position [381, 0]
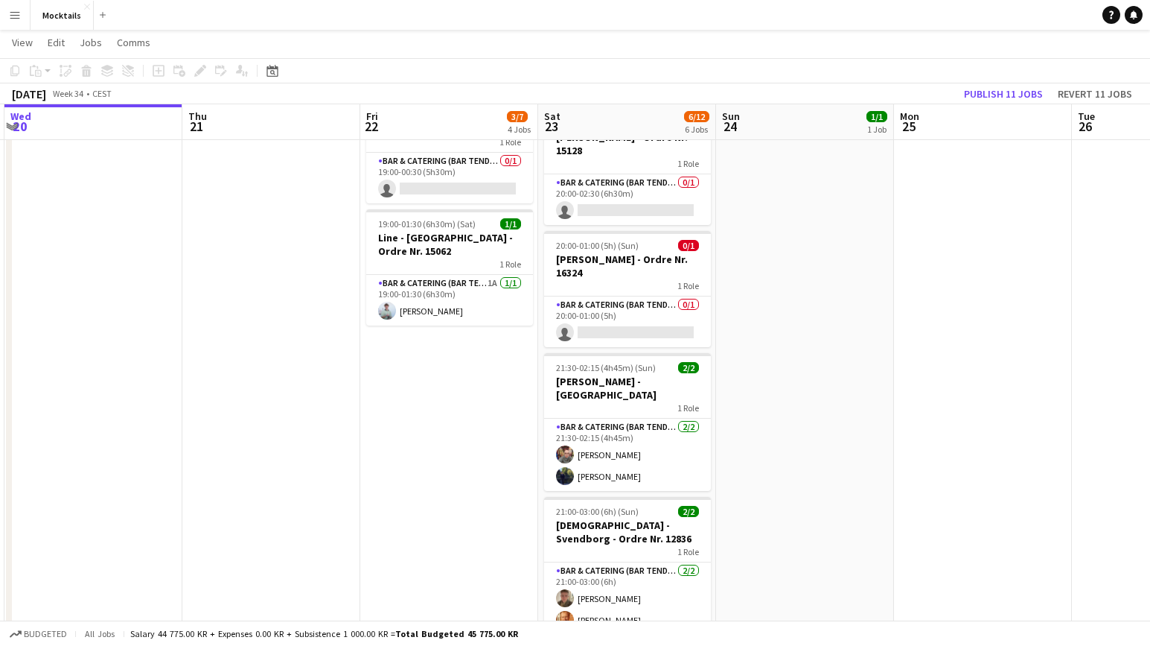
click at [740, 458] on app-date-cell "18:00-23:30 (5h30m) 1/1 John - København - Ordre Nr. 14995 1 Role Bar & Caterin…" at bounding box center [805, 222] width 178 height 872
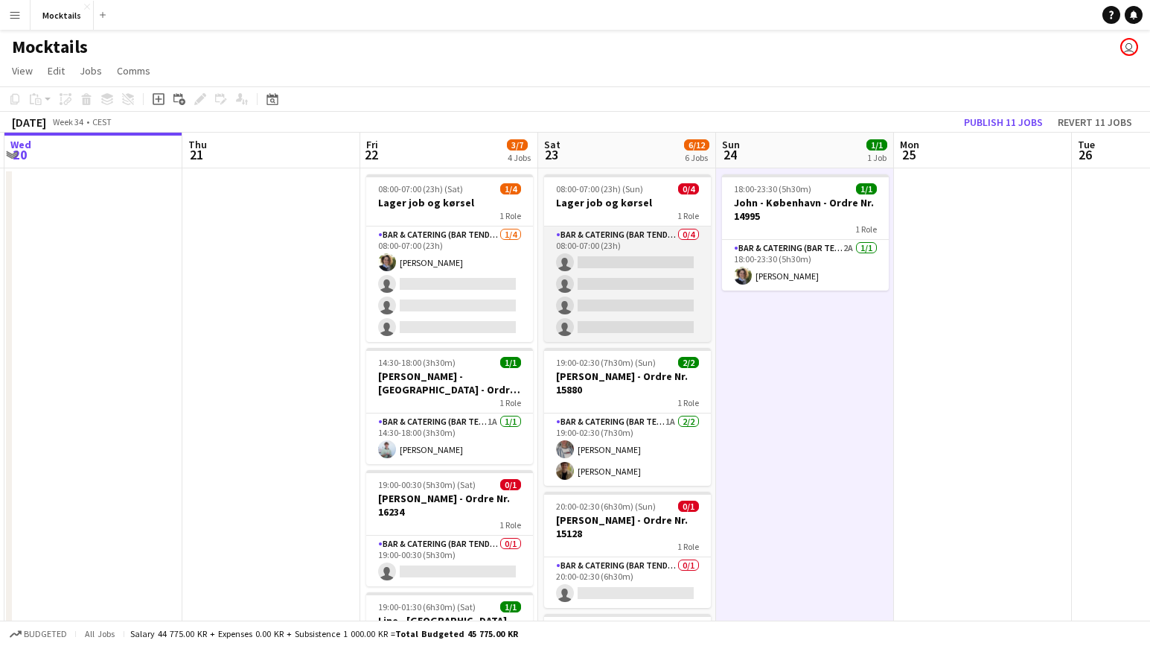
scroll to position [0, 0]
click at [632, 269] on app-card-role "Bar & Catering (Bar Tender) 0/4 08:00-07:00 (23h) single-neutral-actions single…" at bounding box center [627, 283] width 167 height 115
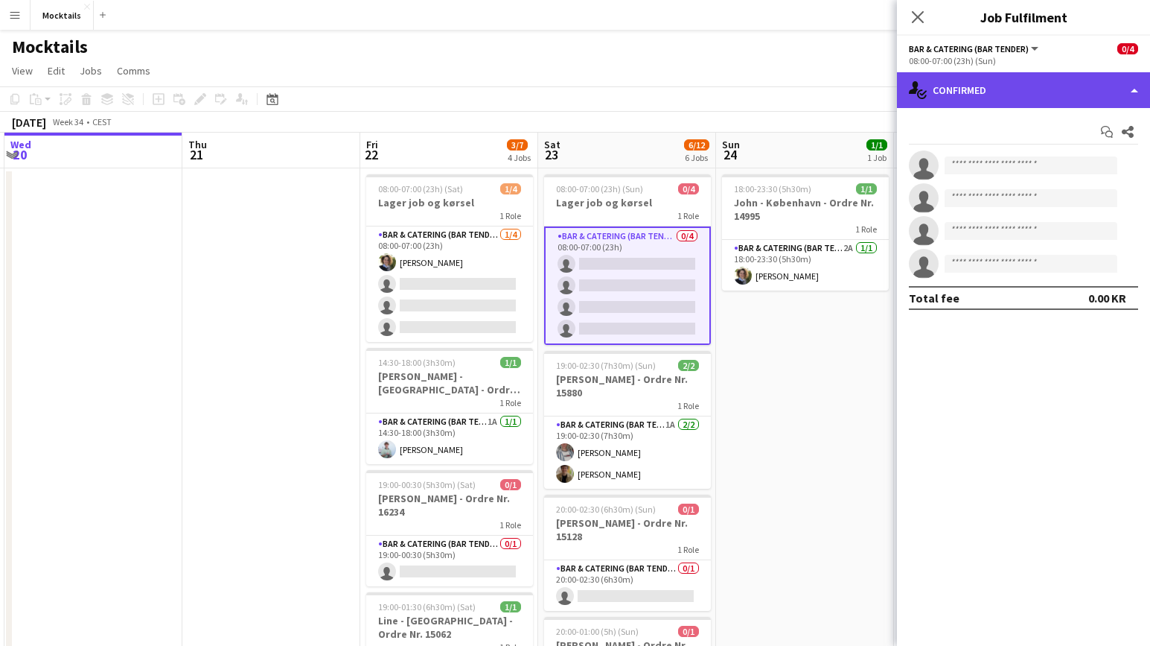
click at [958, 90] on div "single-neutral-actions-check-2 Confirmed" at bounding box center [1023, 90] width 253 height 36
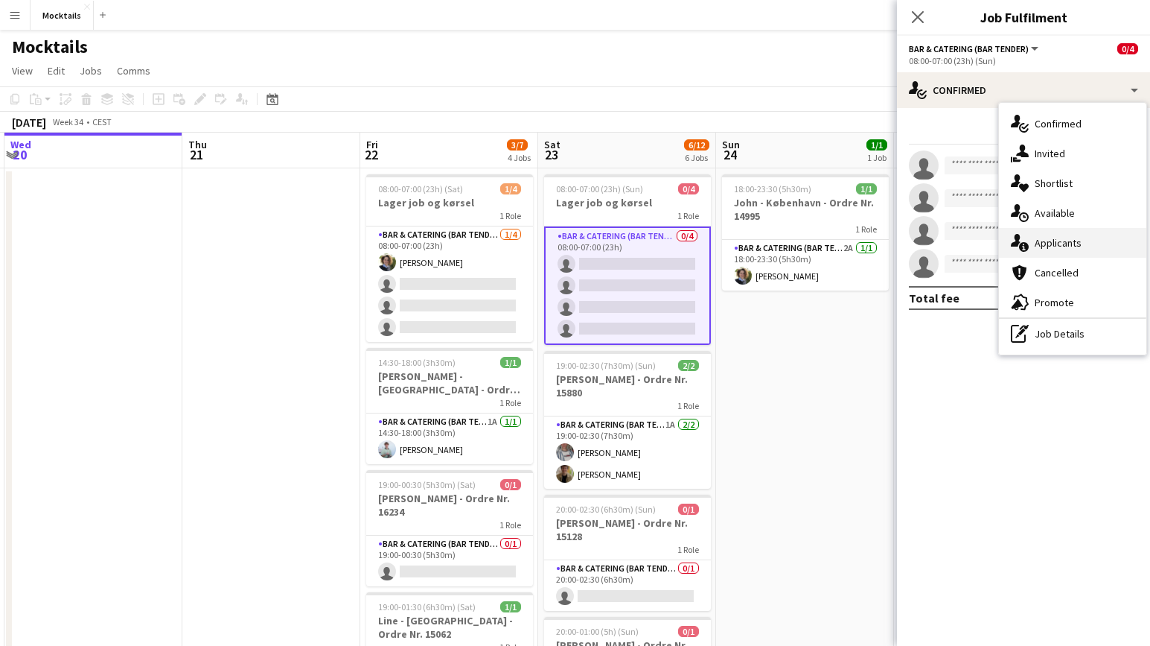
click at [1043, 244] on div "single-neutral-actions-information Applicants" at bounding box center [1072, 243] width 147 height 30
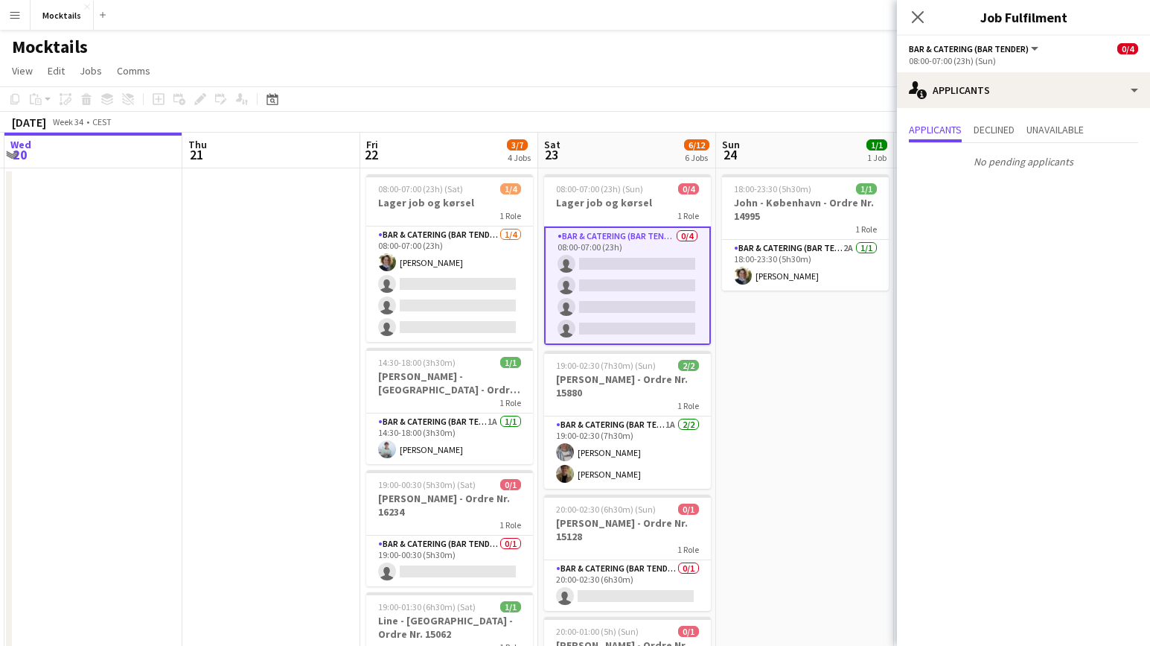
click at [832, 448] on app-date-cell "18:00-23:30 (5h30m) 1/1 John - København - Ordre Nr. 14995 1 Role Bar & Caterin…" at bounding box center [805, 604] width 178 height 872
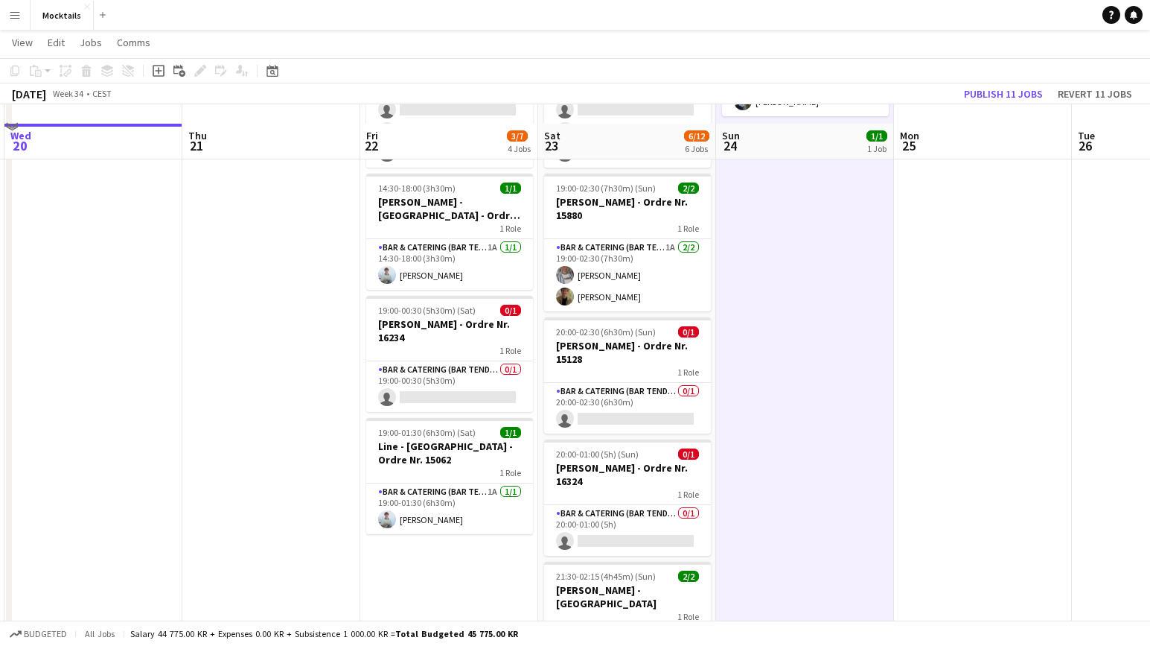
scroll to position [155, 0]
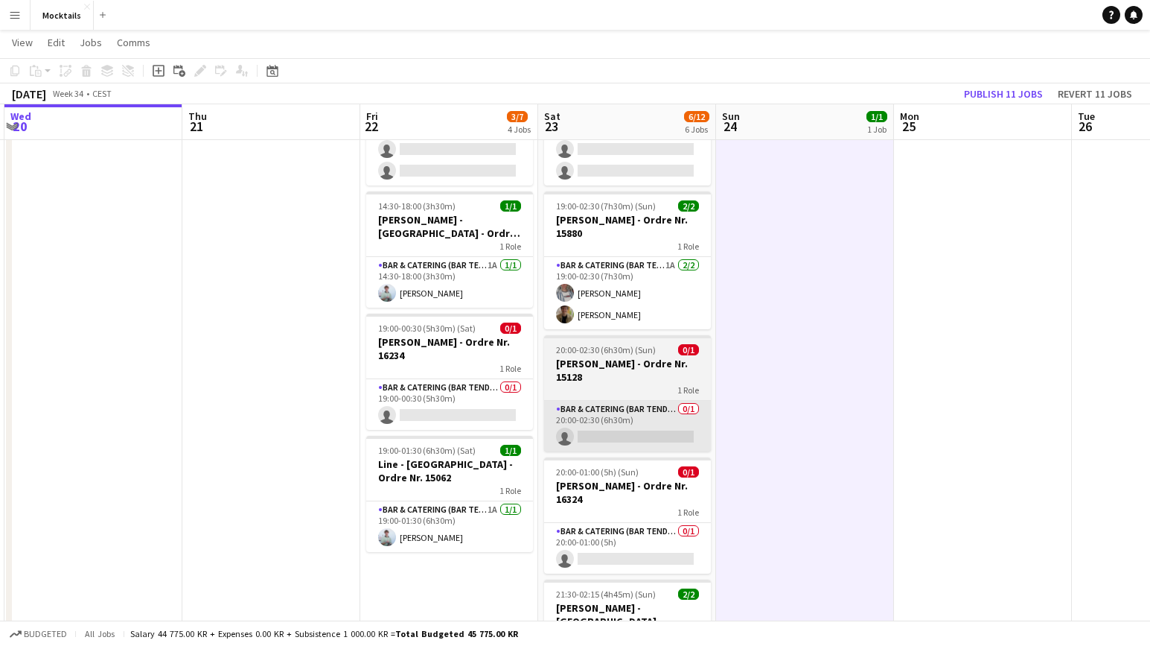
click at [634, 408] on app-card-role "Bar & Catering (Bar Tender) 0/1 20:00-02:30 (6h30m) single-neutral-actions" at bounding box center [627, 426] width 167 height 51
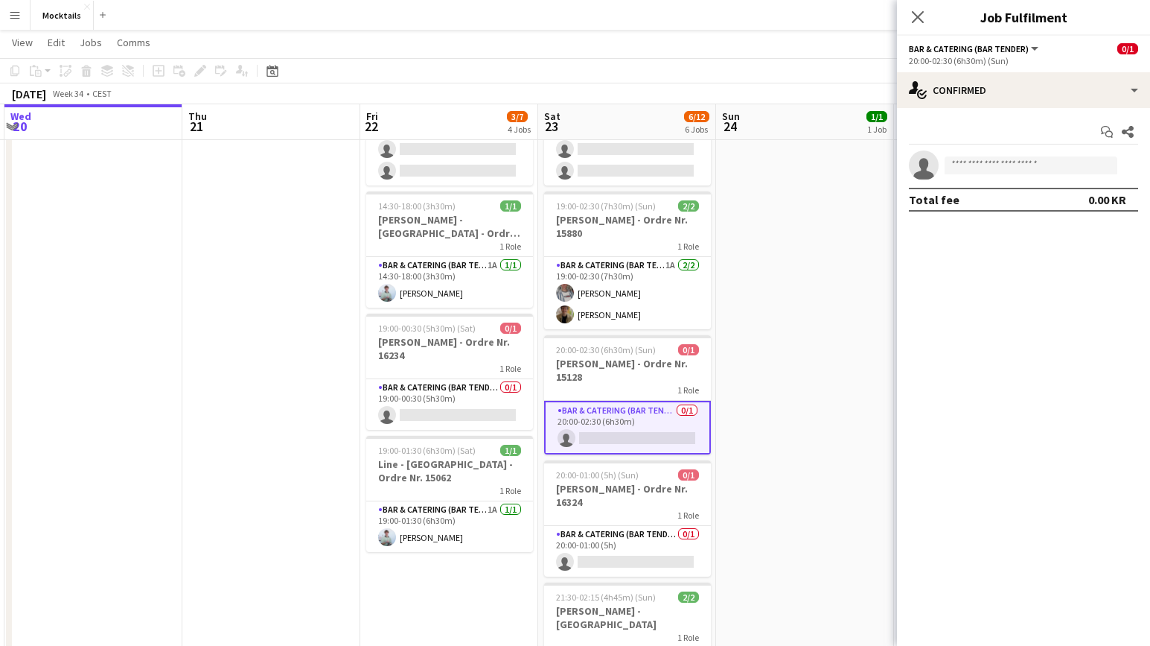
click at [774, 418] on app-date-cell "18:00-23:30 (5h30m) 1/1 John - København - Ordre Nr. 14995 1 Role Bar & Caterin…" at bounding box center [805, 448] width 178 height 872
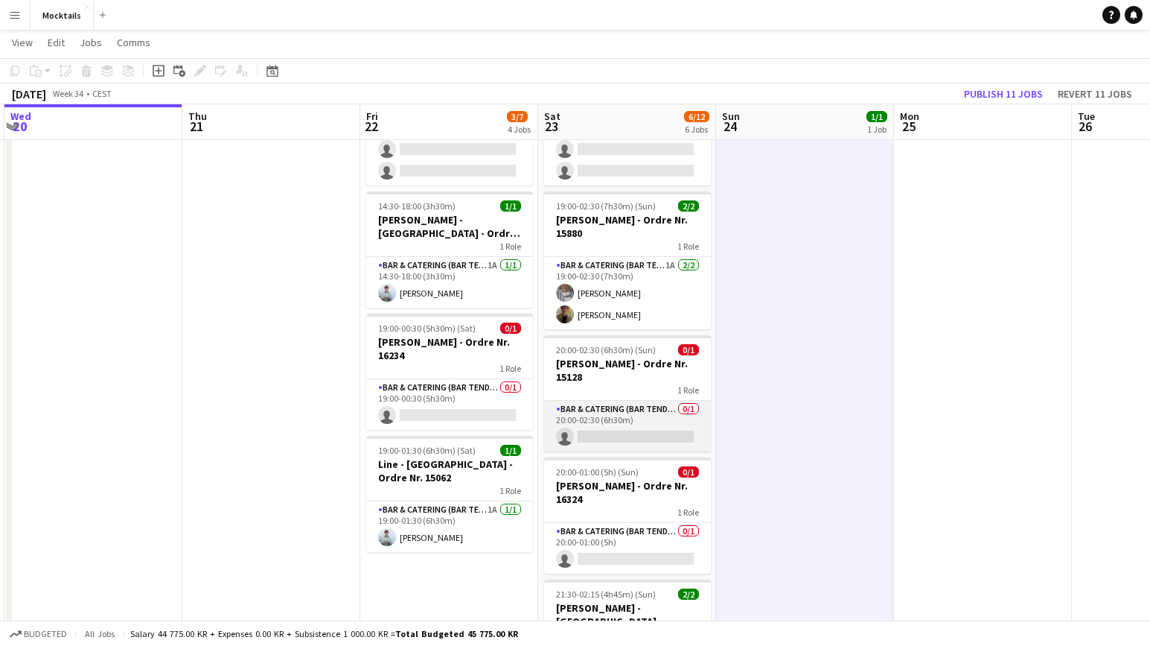
click at [659, 436] on app-card-role "Bar & Catering (Bar Tender) 0/1 20:00-02:30 (6h30m) single-neutral-actions" at bounding box center [627, 426] width 167 height 51
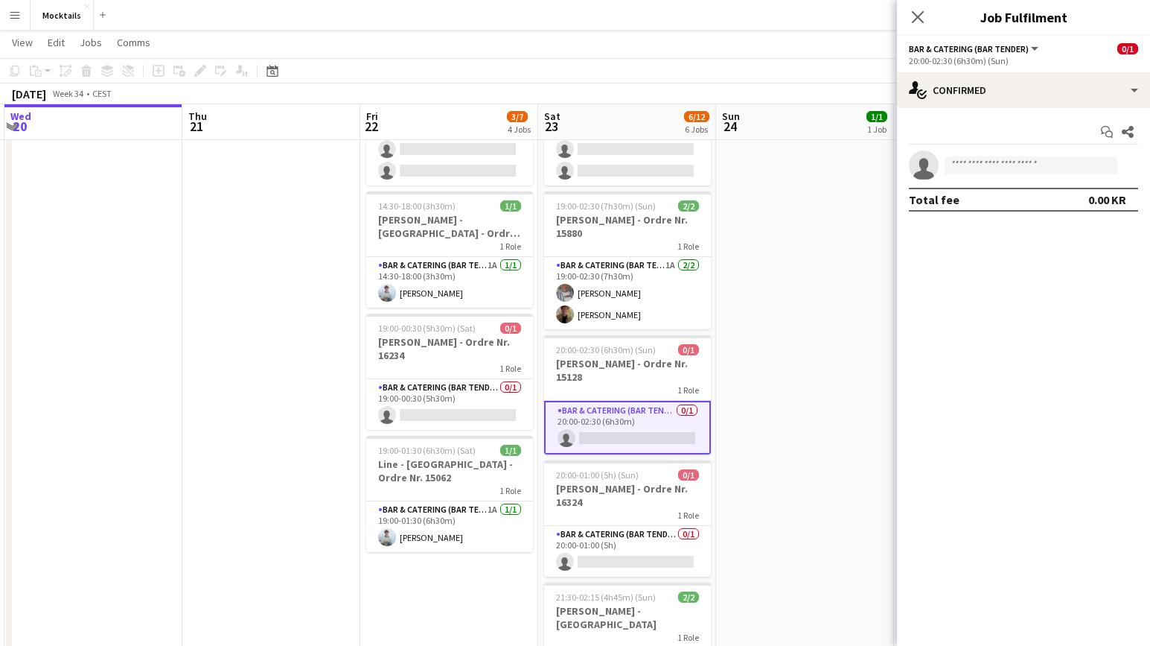
click at [765, 436] on app-date-cell "18:00-23:30 (5h30m) 1/1 John - København - Ordre Nr. 14995 1 Role Bar & Caterin…" at bounding box center [805, 448] width 178 height 872
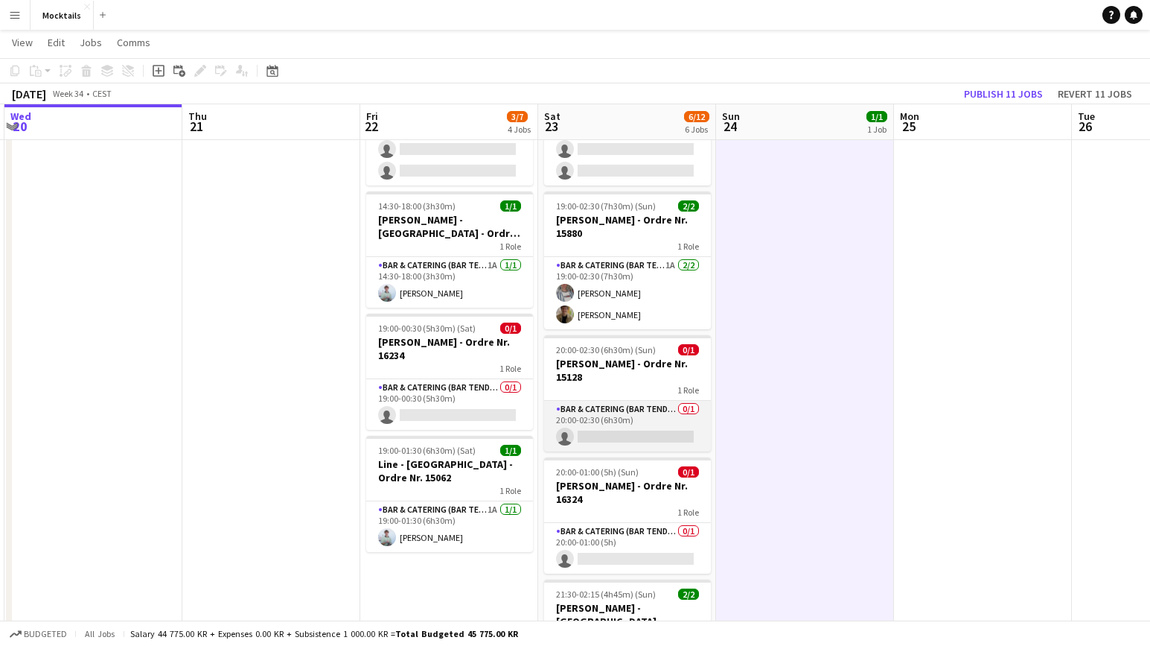
click at [655, 423] on app-card-role "Bar & Catering (Bar Tender) 0/1 20:00-02:30 (6h30m) single-neutral-actions" at bounding box center [627, 426] width 167 height 51
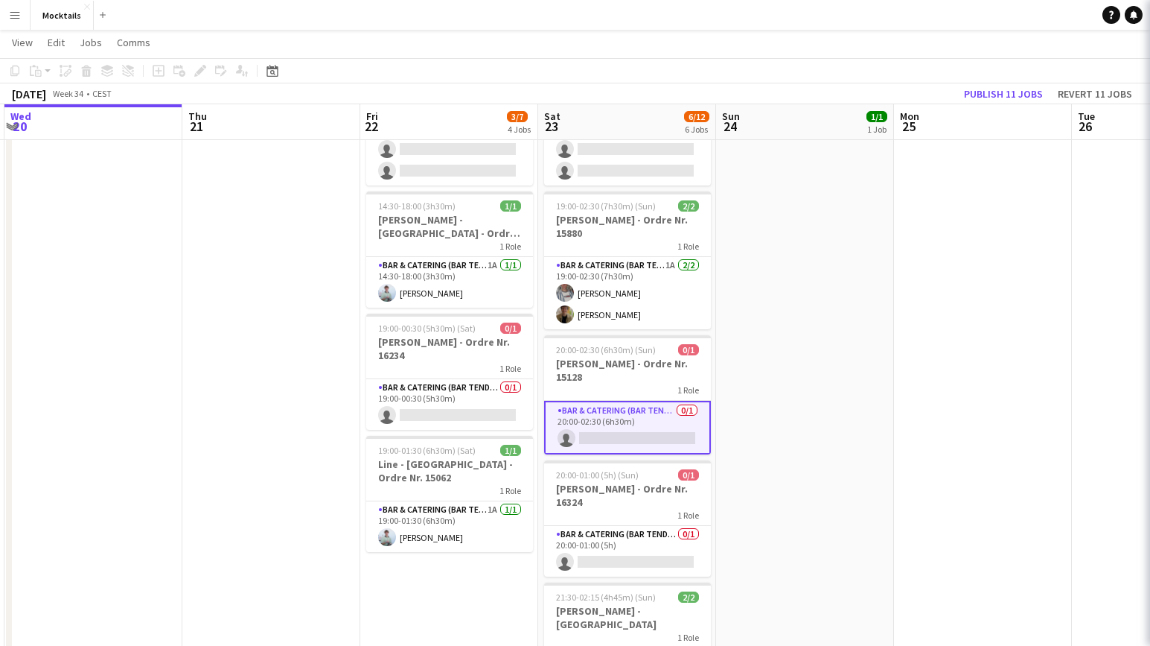
click at [767, 425] on app-date-cell "18:00-23:30 (5h30m) 1/1 John - København - Ordre Nr. 14995 1 Role Bar & Caterin…" at bounding box center [805, 448] width 178 height 872
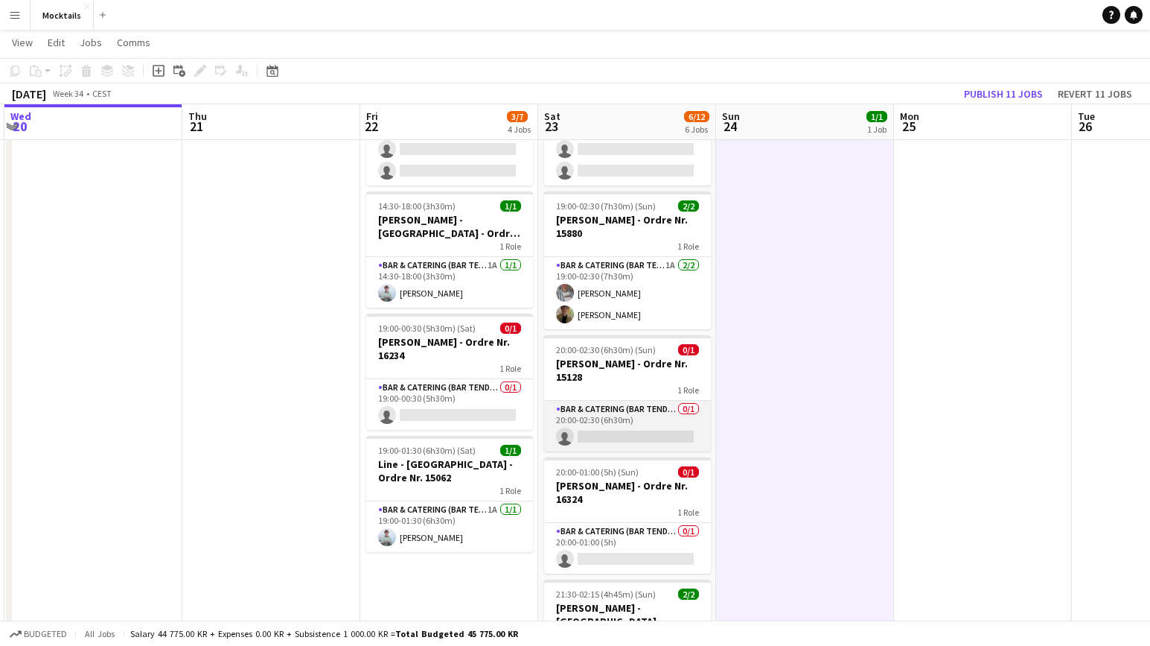
click at [654, 418] on app-card-role "Bar & Catering (Bar Tender) 0/1 20:00-02:30 (6h30m) single-neutral-actions" at bounding box center [627, 426] width 167 height 51
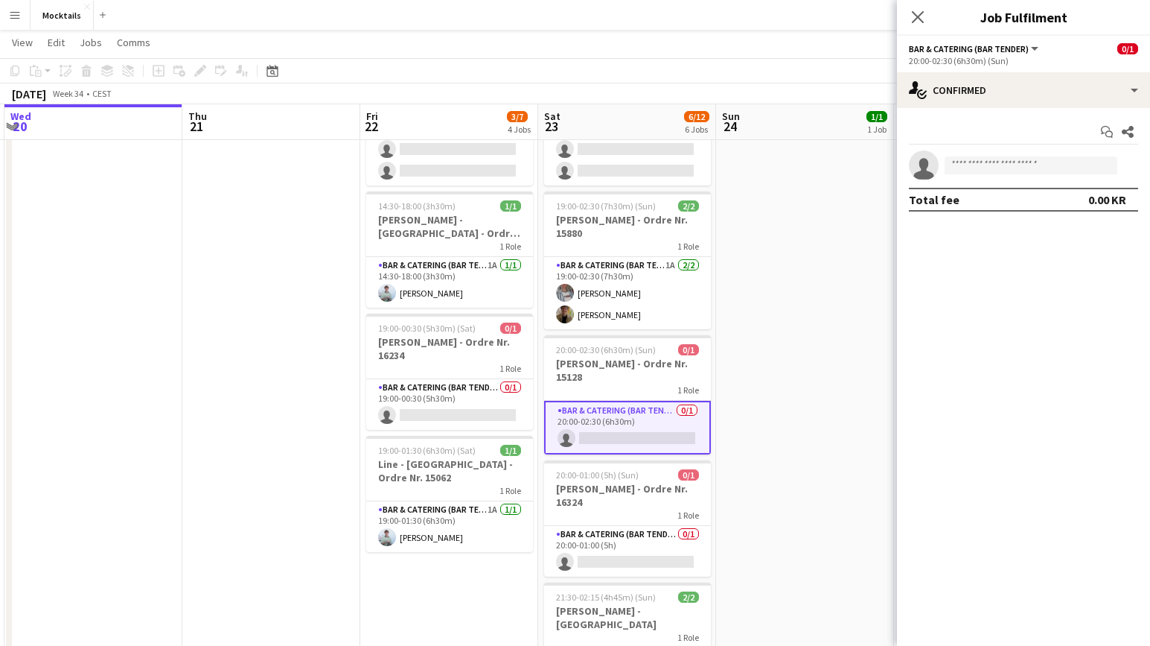
click at [771, 423] on app-date-cell "18:00-23:30 (5h30m) 1/1 John - København - Ordre Nr. 14995 1 Role Bar & Caterin…" at bounding box center [805, 448] width 178 height 872
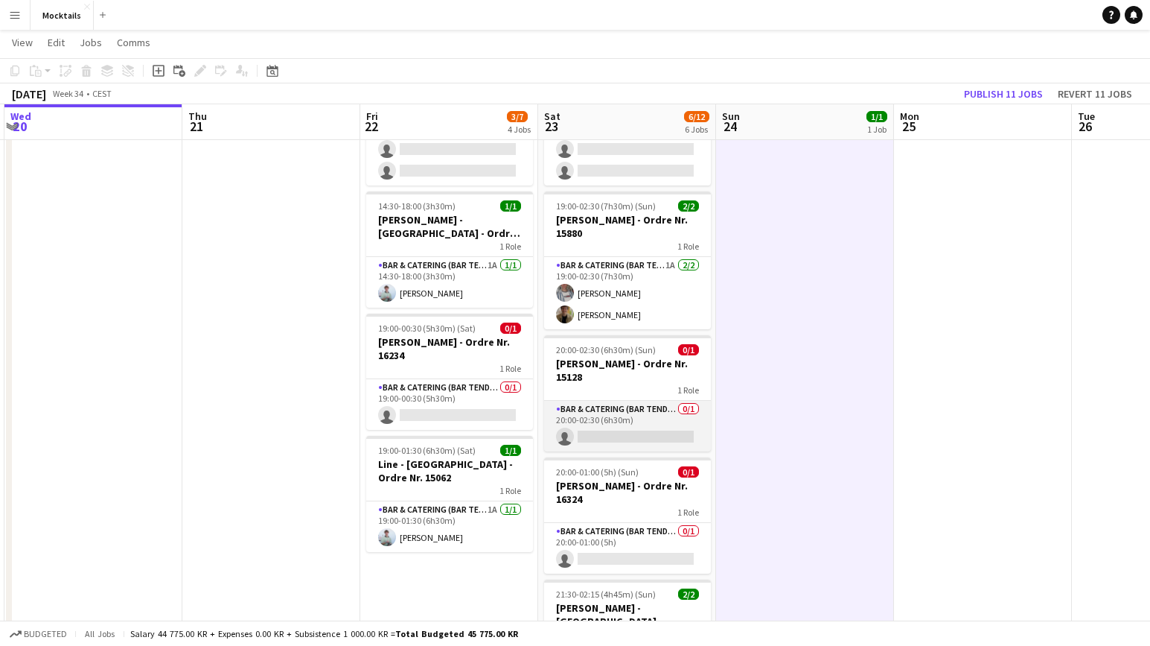
click at [668, 431] on app-card-role "Bar & Catering (Bar Tender) 0/1 20:00-02:30 (6h30m) single-neutral-actions" at bounding box center [627, 426] width 167 height 51
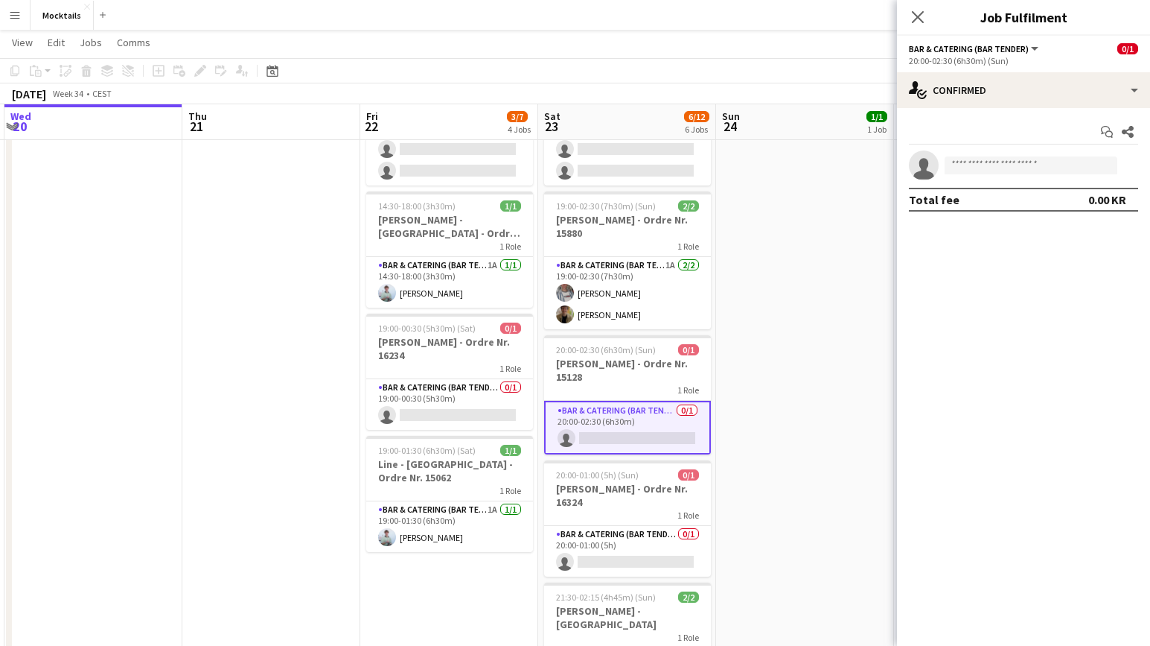
click at [769, 430] on app-date-cell "18:00-23:30 (5h30m) 1/1 John - København - Ordre Nr. 14995 1 Role Bar & Caterin…" at bounding box center [805, 448] width 178 height 872
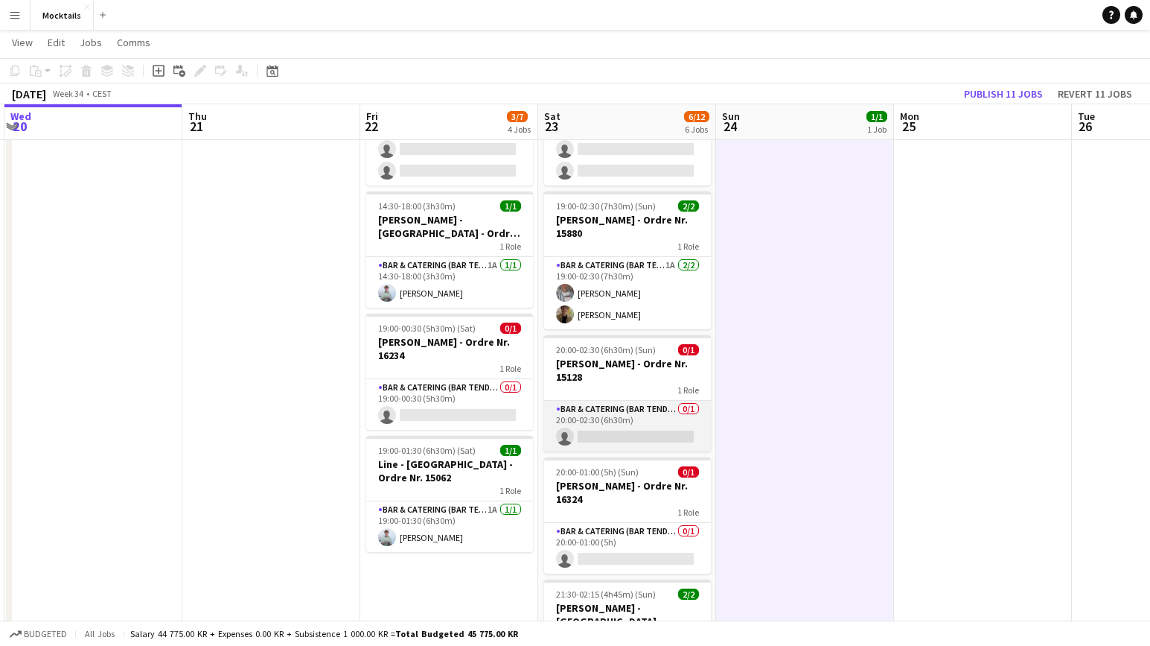
click at [673, 430] on app-card-role "Bar & Catering (Bar Tender) 0/1 20:00-02:30 (6h30m) single-neutral-actions" at bounding box center [627, 426] width 167 height 51
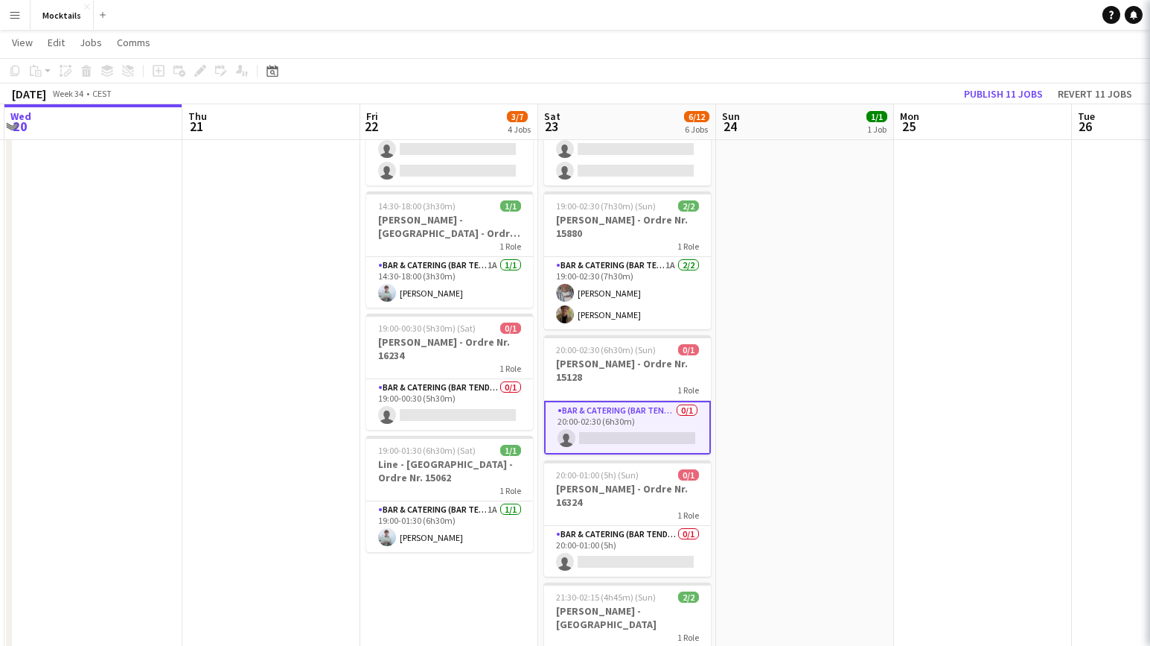
click at [765, 435] on app-date-cell "18:00-23:30 (5h30m) 1/1 John - København - Ordre Nr. 14995 1 Role Bar & Caterin…" at bounding box center [805, 448] width 178 height 872
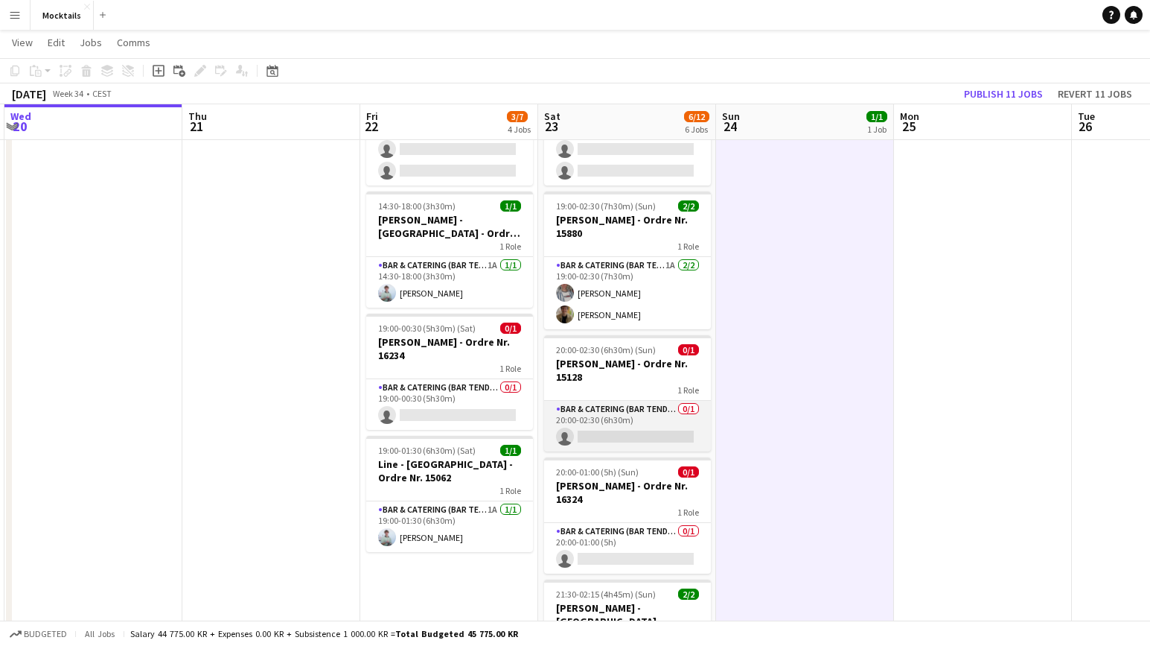
click at [683, 429] on app-card-role "Bar & Catering (Bar Tender) 0/1 20:00-02:30 (6h30m) single-neutral-actions" at bounding box center [627, 426] width 167 height 51
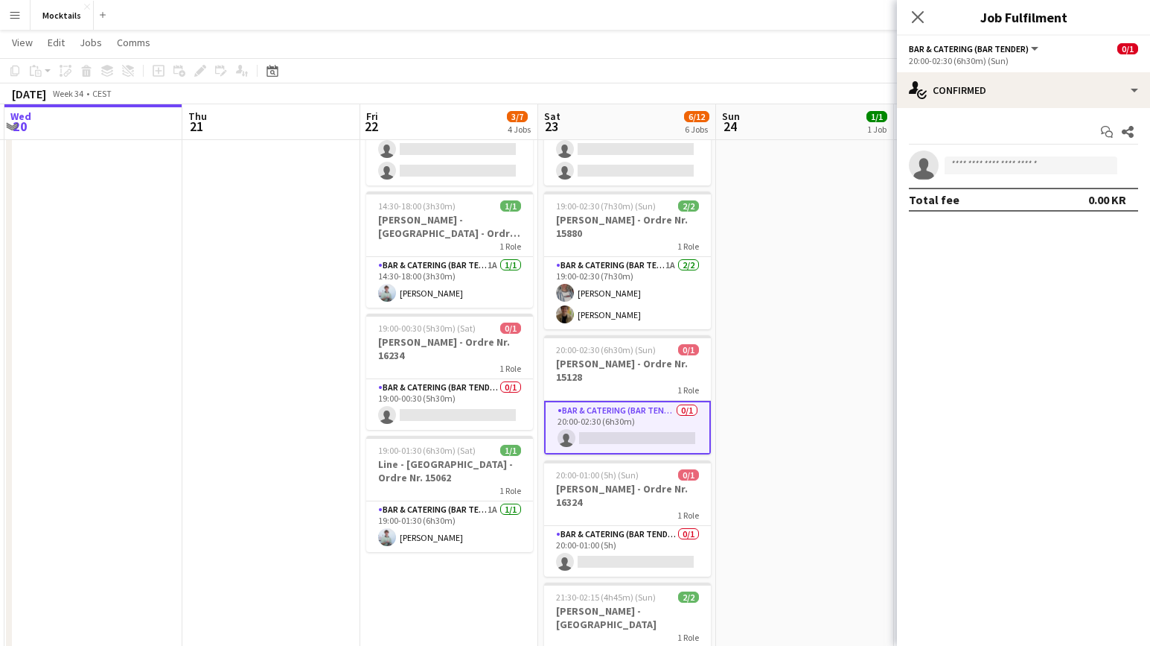
click at [765, 429] on app-date-cell "18:00-23:30 (5h30m) 1/1 John - København - Ordre Nr. 14995 1 Role Bar & Caterin…" at bounding box center [805, 448] width 178 height 872
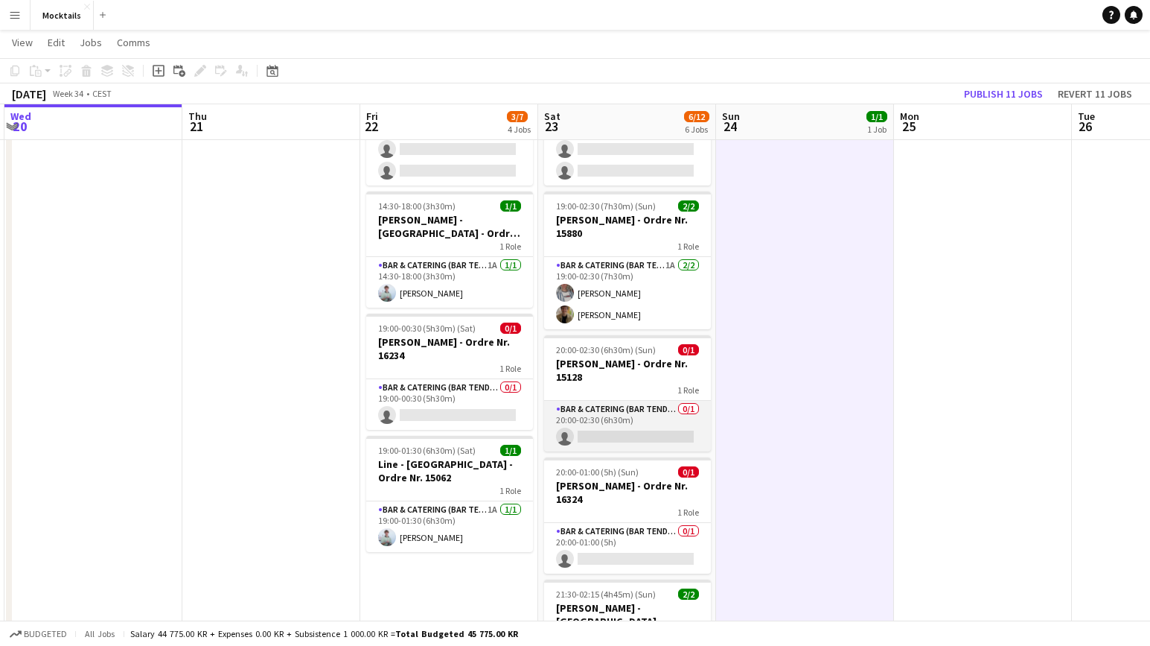
click at [676, 430] on app-card-role "Bar & Catering (Bar Tender) 0/1 20:00-02:30 (6h30m) single-neutral-actions" at bounding box center [627, 426] width 167 height 51
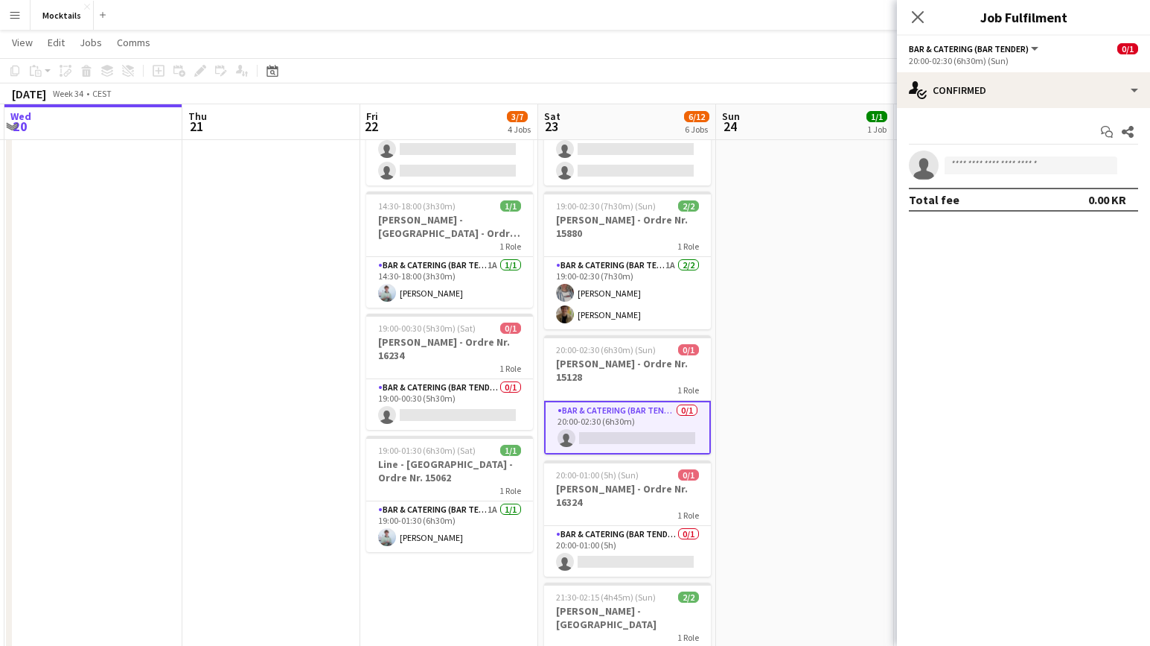
click at [747, 427] on app-date-cell "18:00-23:30 (5h30m) 1/1 John - København - Ordre Nr. 14995 1 Role Bar & Caterin…" at bounding box center [805, 448] width 178 height 872
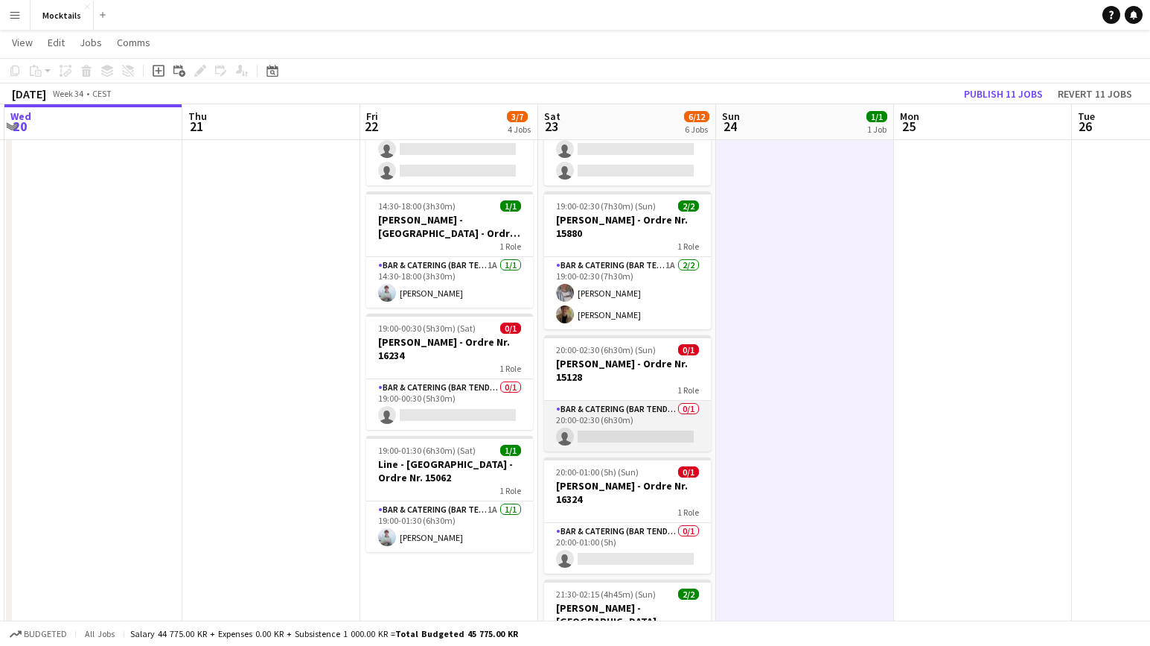
click at [704, 435] on app-card-role "Bar & Catering (Bar Tender) 0/1 20:00-02:30 (6h30m) single-neutral-actions" at bounding box center [627, 426] width 167 height 51
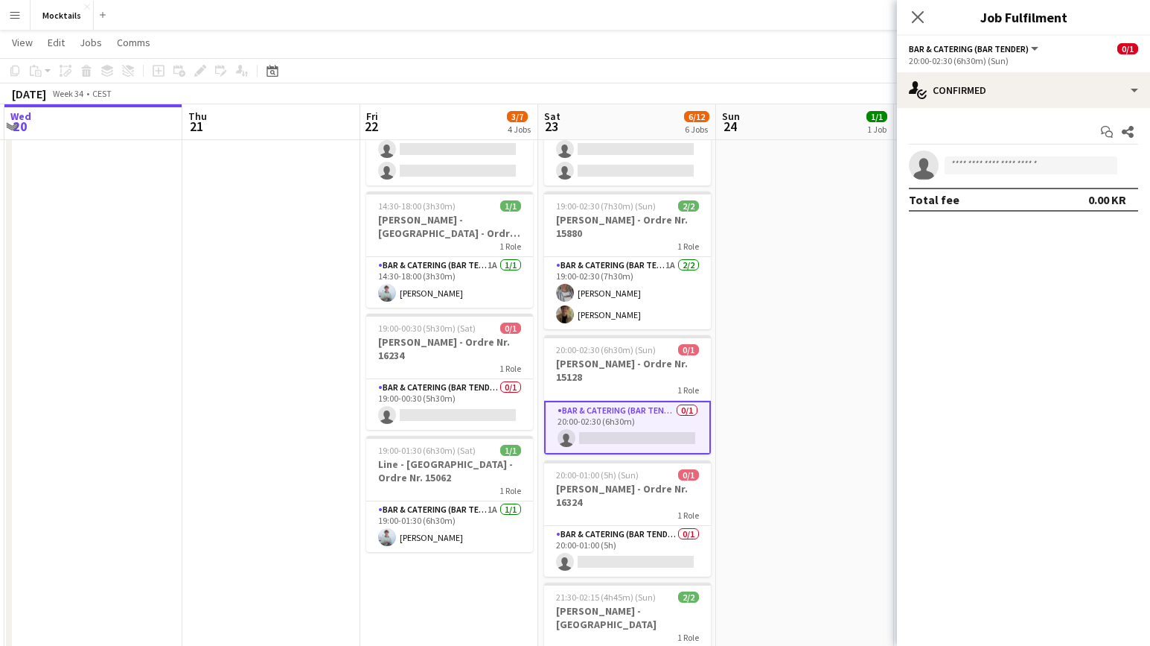
click at [748, 430] on app-date-cell "18:00-23:30 (5h30m) 1/1 John - København - Ordre Nr. 14995 1 Role Bar & Caterin…" at bounding box center [805, 448] width 178 height 872
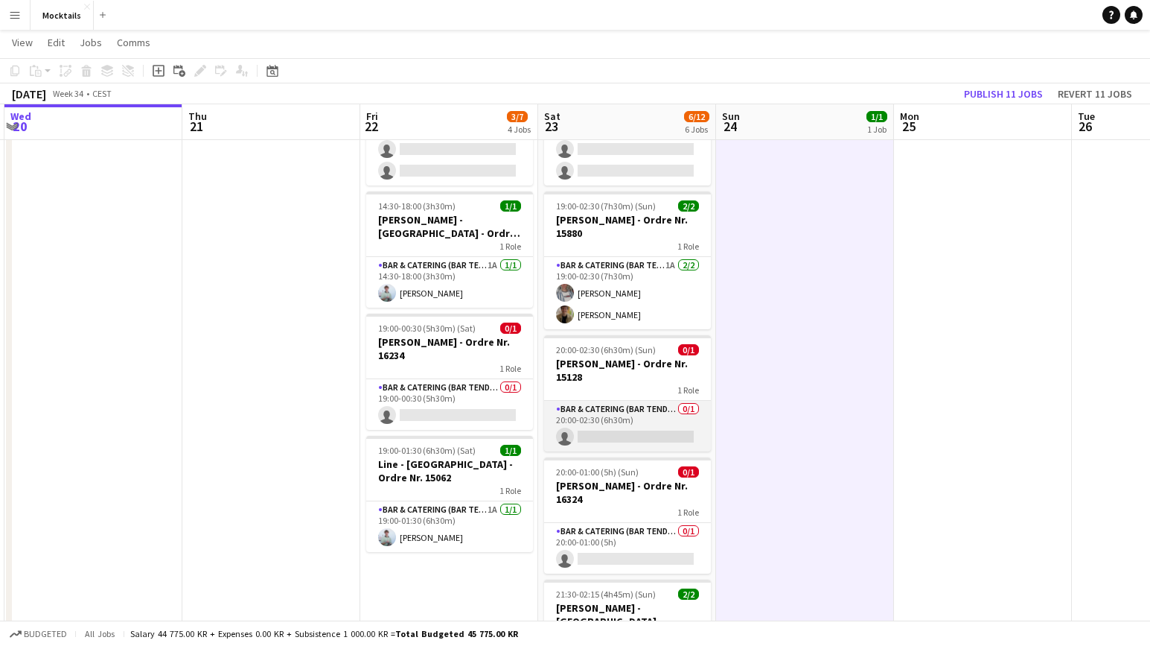
click at [639, 430] on app-card-role "Bar & Catering (Bar Tender) 0/1 20:00-02:30 (6h30m) single-neutral-actions" at bounding box center [627, 426] width 167 height 51
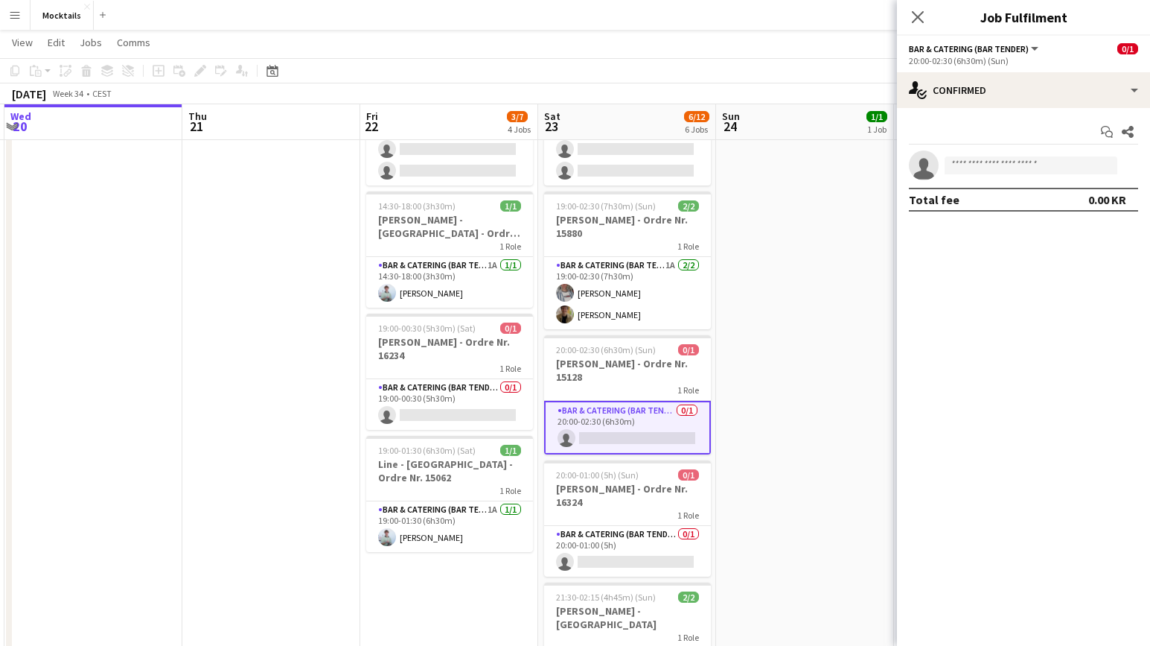
click at [759, 424] on app-date-cell "18:00-23:30 (5h30m) 1/1 John - København - Ordre Nr. 14995 1 Role Bar & Caterin…" at bounding box center [805, 448] width 178 height 872
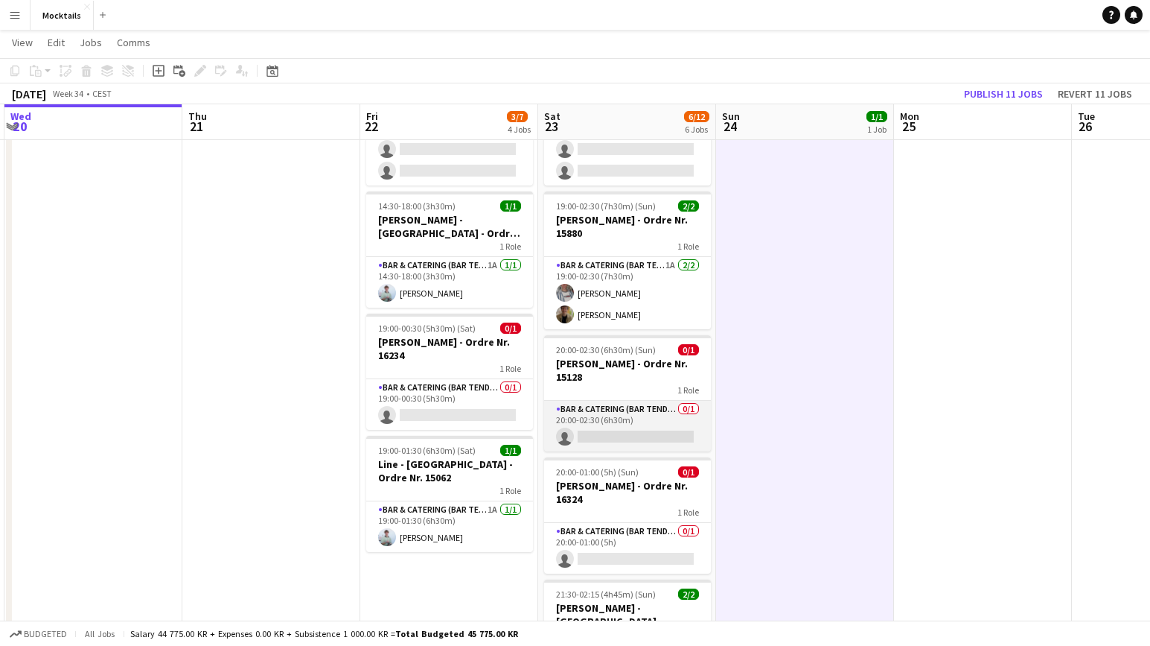
click at [658, 426] on app-card-role "Bar & Catering (Bar Tender) 0/1 20:00-02:30 (6h30m) single-neutral-actions" at bounding box center [627, 426] width 167 height 51
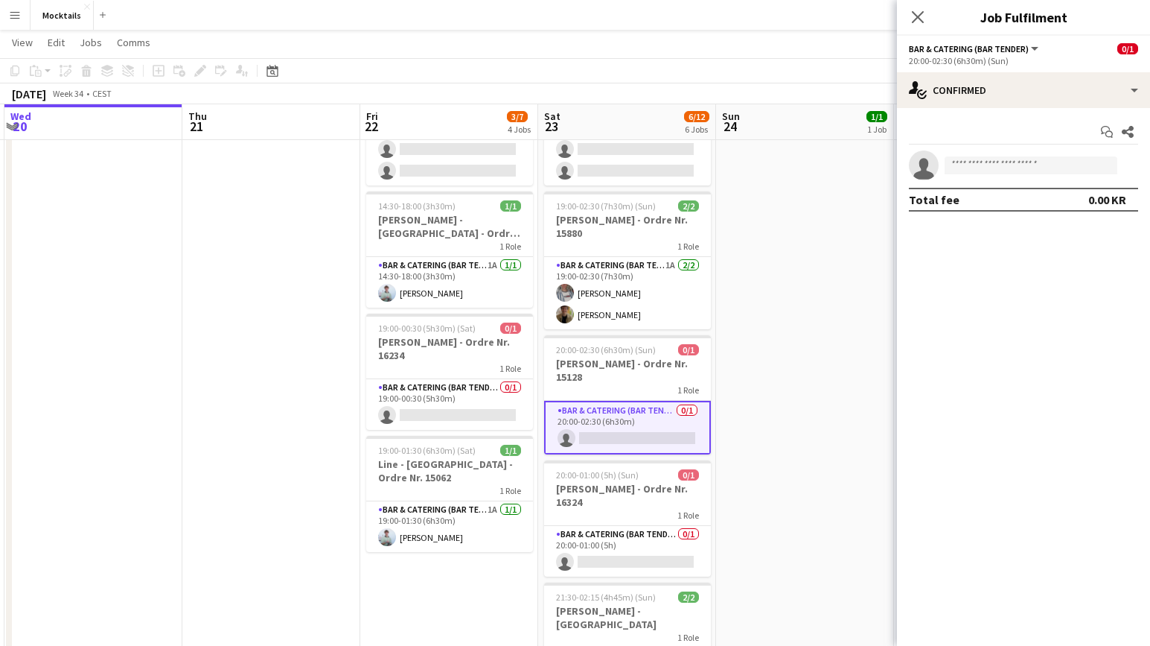
click at [754, 436] on app-date-cell "18:00-23:30 (5h30m) 1/1 John - København - Ordre Nr. 14995 1 Role Bar & Caterin…" at bounding box center [805, 448] width 178 height 872
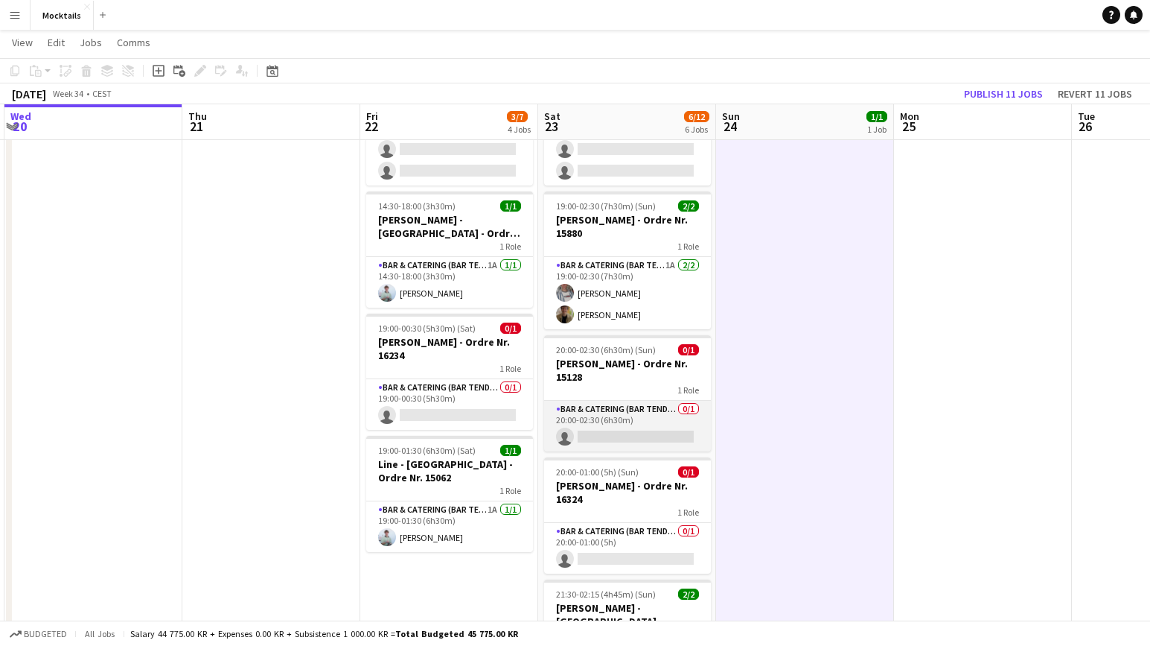
click at [681, 432] on app-card-role "Bar & Catering (Bar Tender) 0/1 20:00-02:30 (6h30m) single-neutral-actions" at bounding box center [627, 426] width 167 height 51
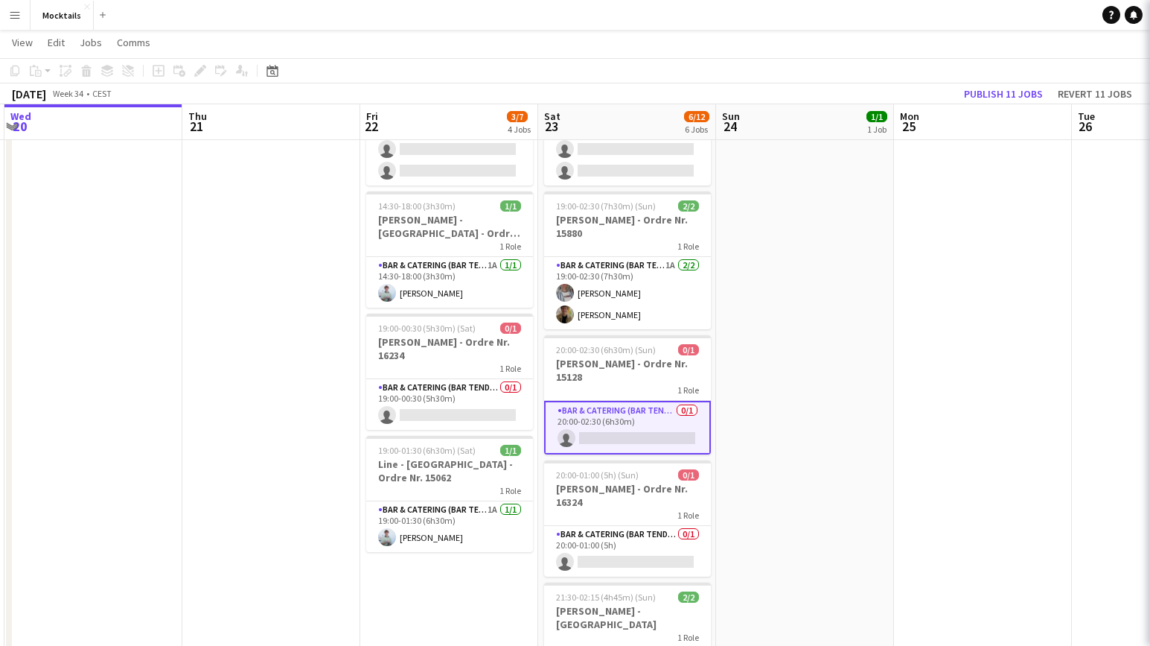
click at [756, 431] on app-date-cell "18:00-23:30 (5h30m) 1/1 John - København - Ordre Nr. 14995 1 Role Bar & Caterin…" at bounding box center [805, 448] width 178 height 872
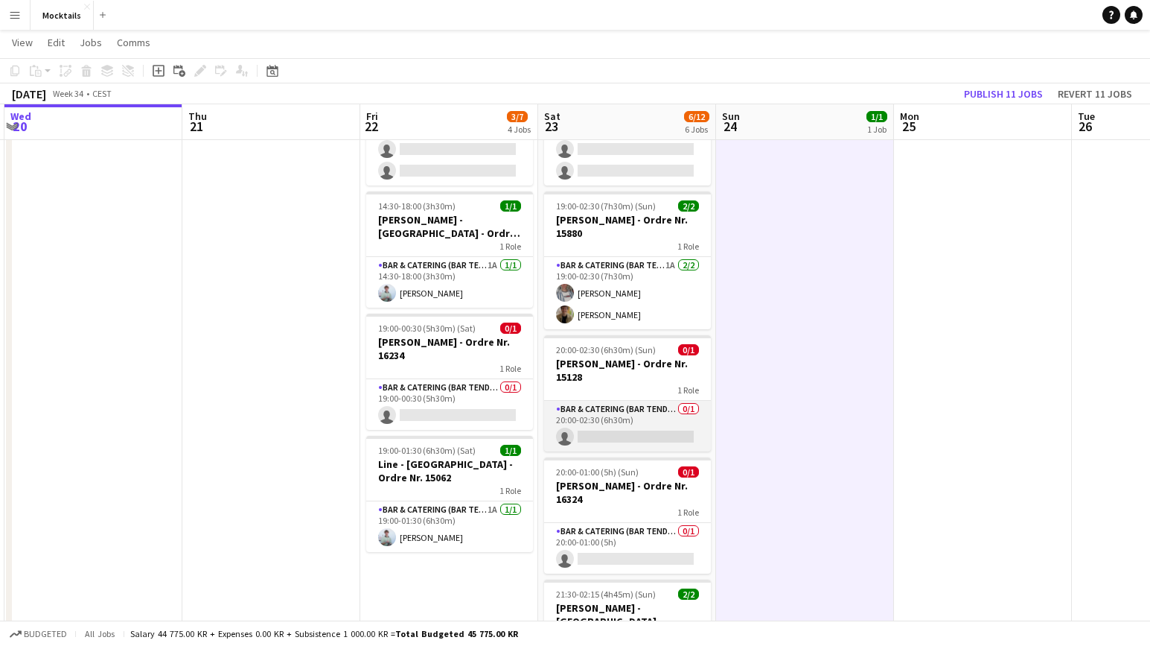
click at [673, 433] on app-card-role "Bar & Catering (Bar Tender) 0/1 20:00-02:30 (6h30m) single-neutral-actions" at bounding box center [627, 426] width 167 height 51
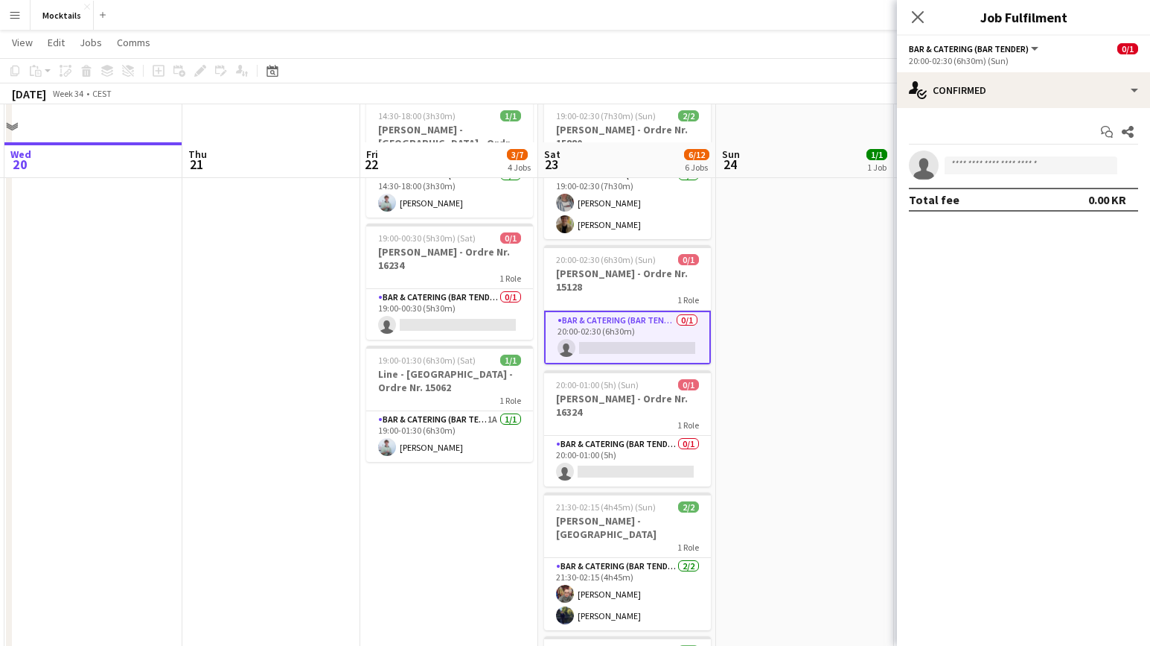
scroll to position [341, 0]
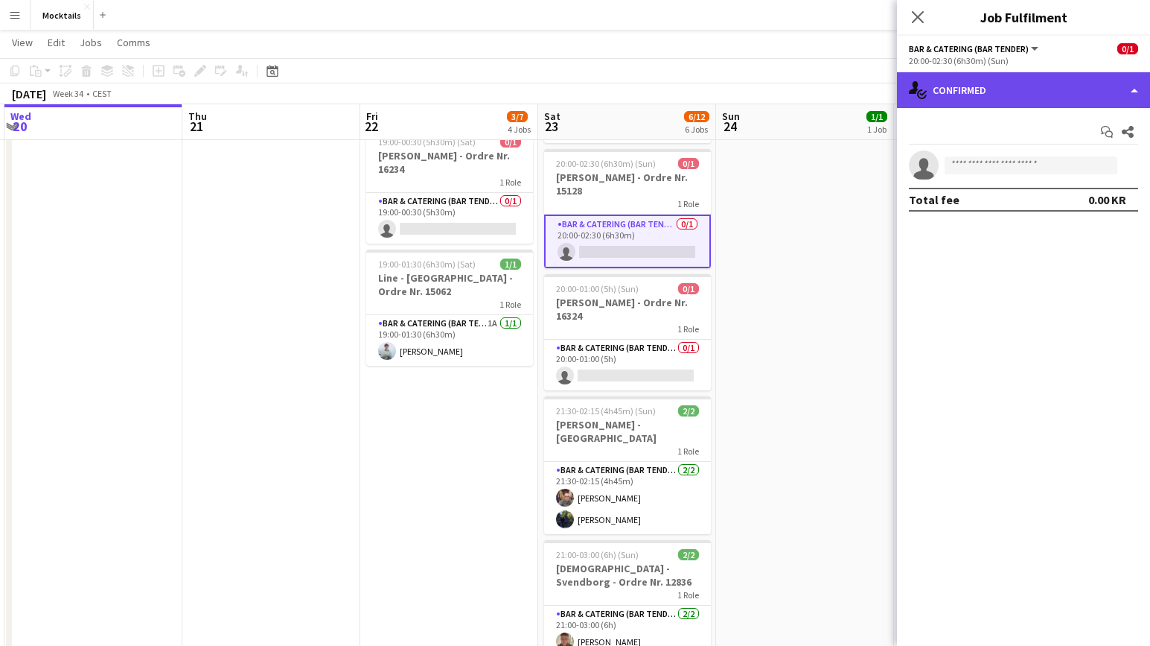
click at [949, 102] on div "single-neutral-actions-check-2 Confirmed" at bounding box center [1023, 90] width 253 height 36
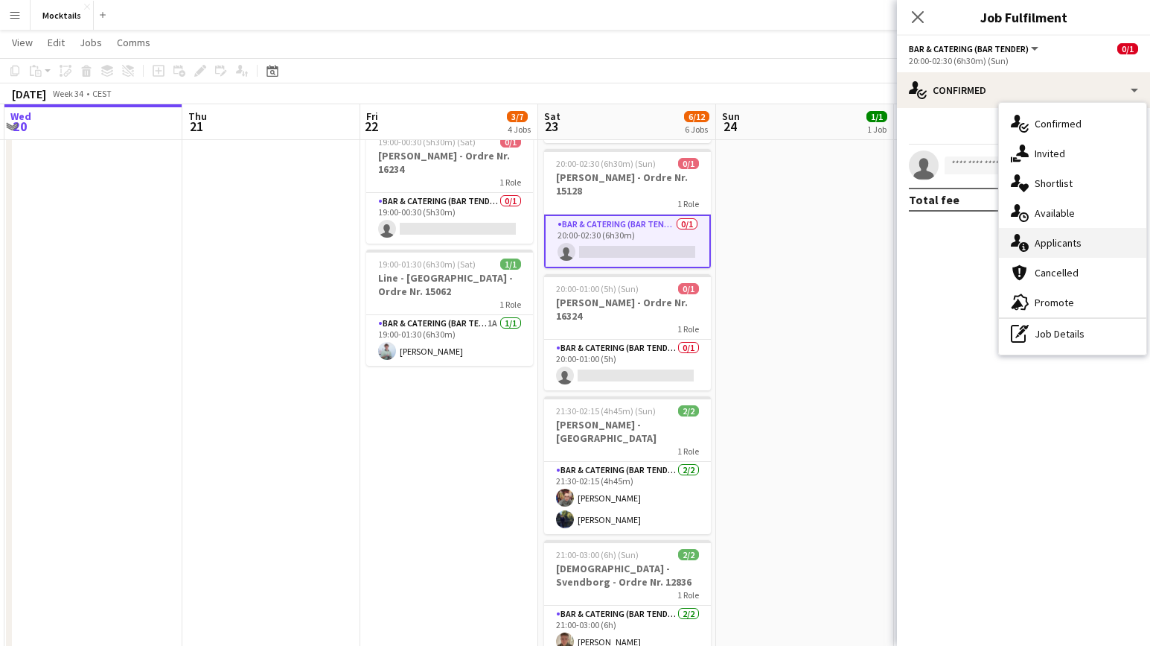
click at [1027, 248] on icon at bounding box center [1024, 247] width 10 height 10
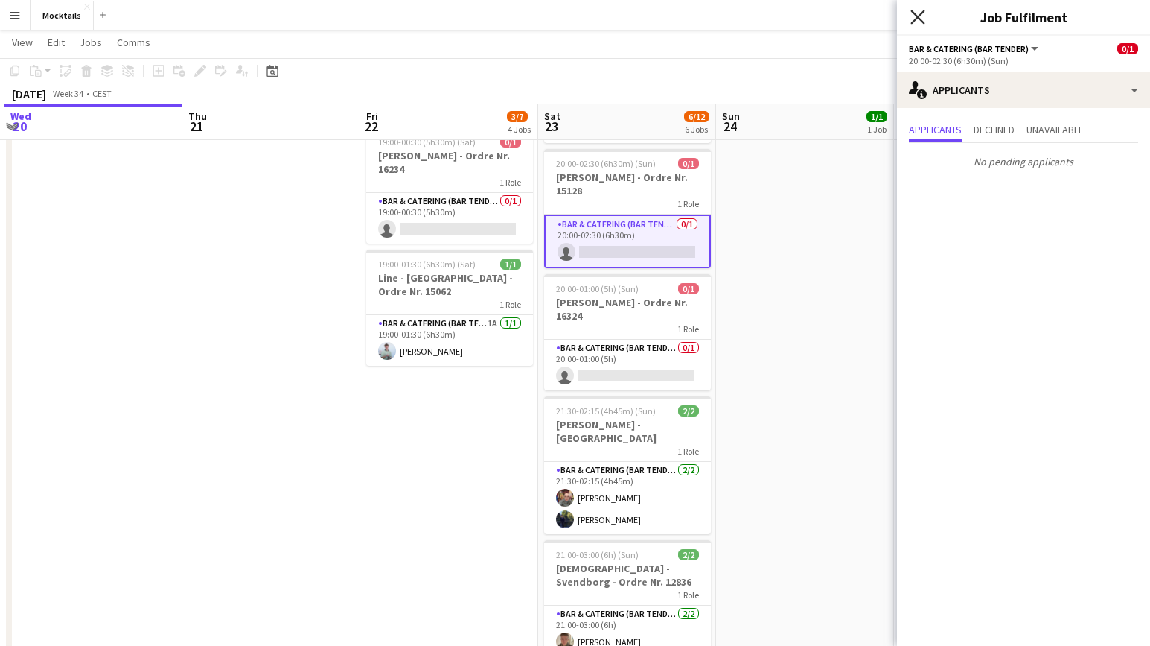
click at [918, 21] on icon "Close pop-in" at bounding box center [918, 17] width 14 height 14
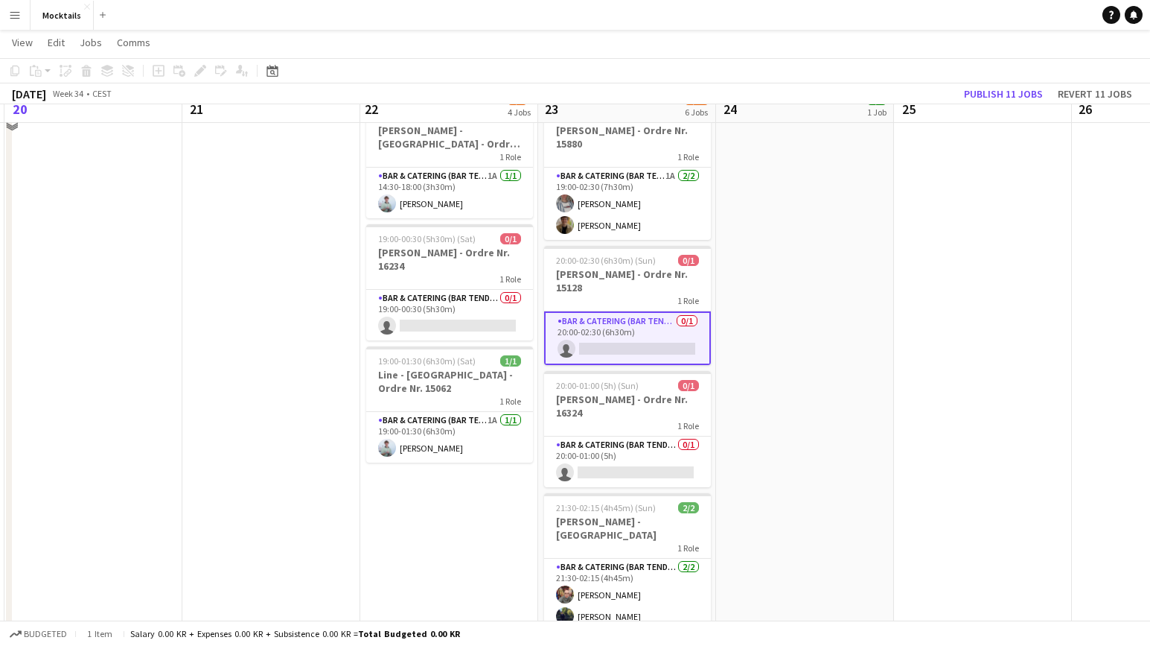
scroll to position [249, 0]
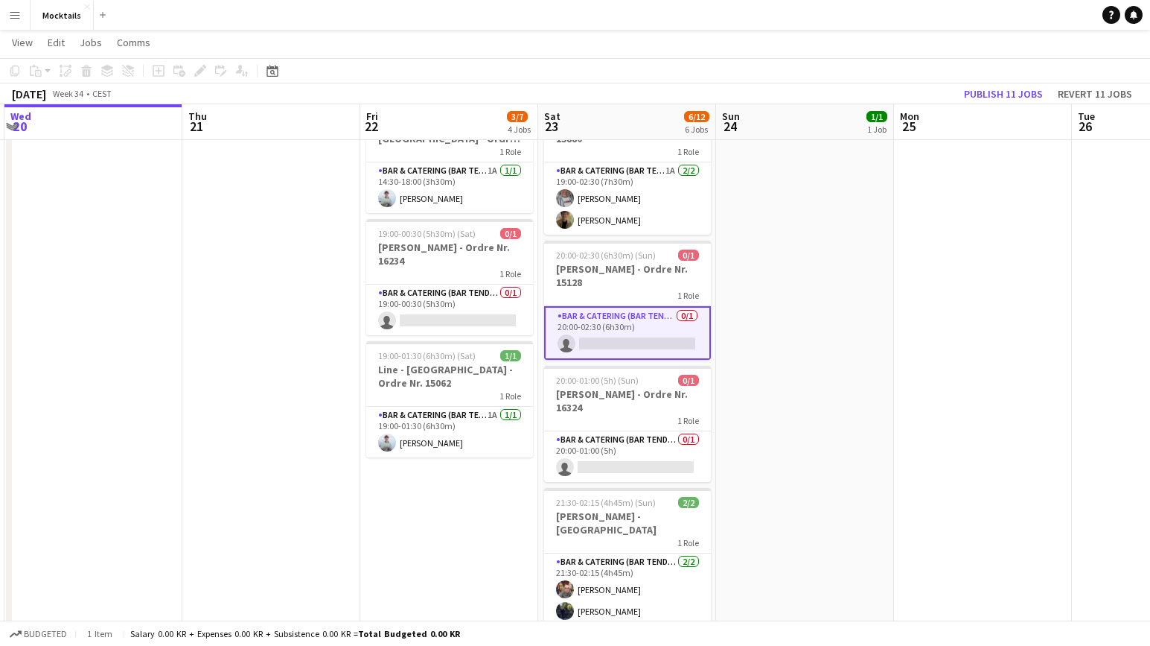
click at [760, 438] on app-date-cell "18:00-23:30 (5h30m) 1/1 John - København - Ordre Nr. 14995 1 Role Bar & Caterin…" at bounding box center [805, 353] width 178 height 872
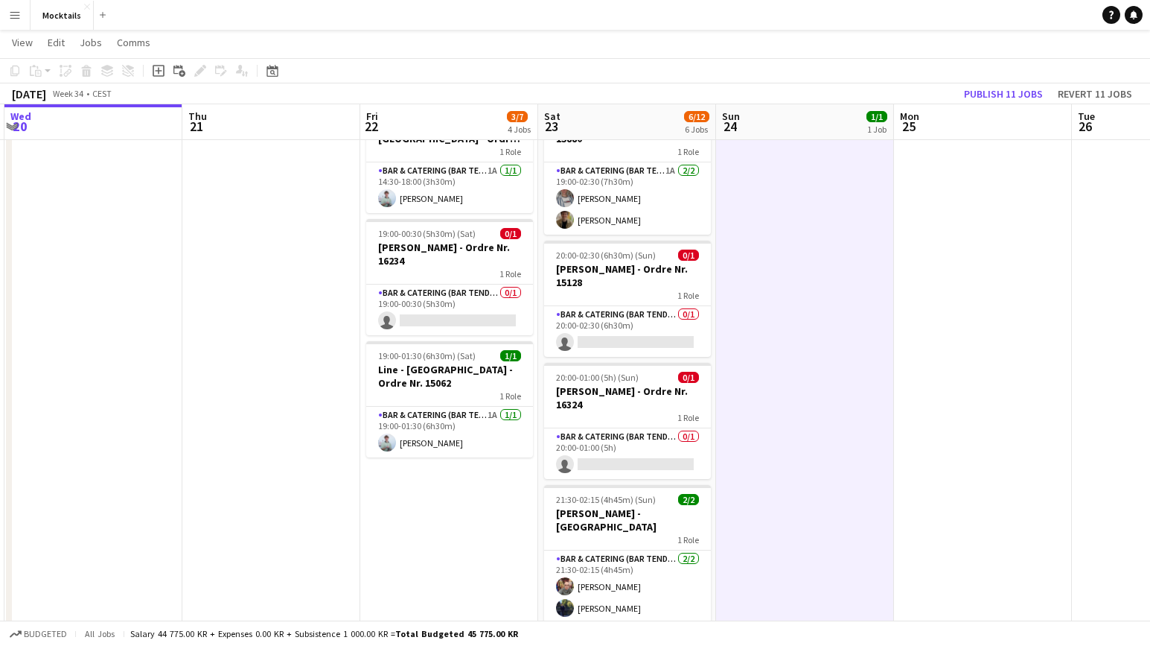
click at [760, 438] on app-date-cell "18:00-23:30 (5h30m) 1/1 John - København - Ordre Nr. 14995 1 Role Bar & Caterin…" at bounding box center [805, 353] width 178 height 872
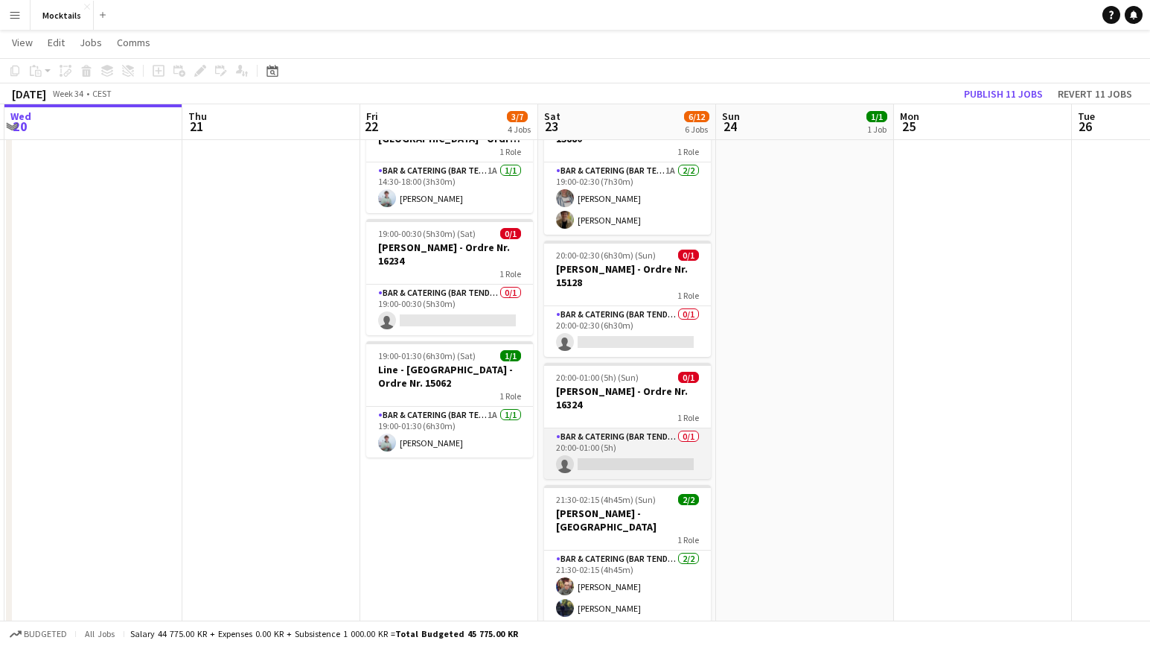
click at [641, 448] on app-card-role "Bar & Catering (Bar Tender) 0/1 20:00-01:00 (5h) single-neutral-actions" at bounding box center [627, 453] width 167 height 51
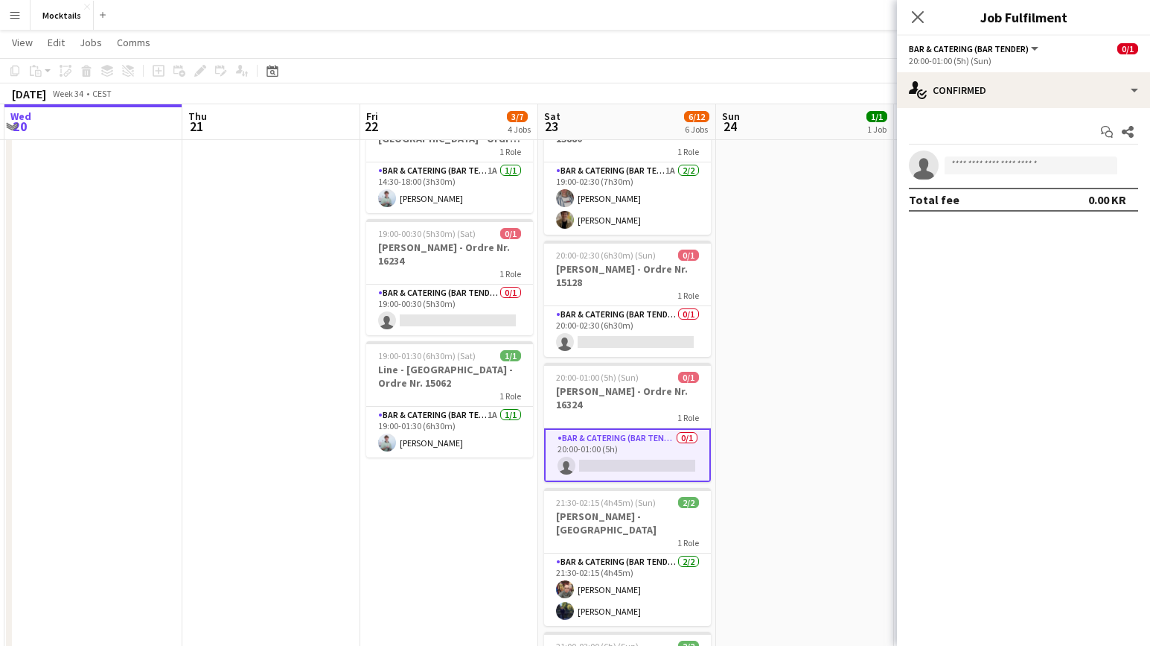
click at [754, 450] on app-date-cell "18:00-23:30 (5h30m) 1/1 John - København - Ordre Nr. 14995 1 Role Bar & Caterin…" at bounding box center [805, 353] width 178 height 872
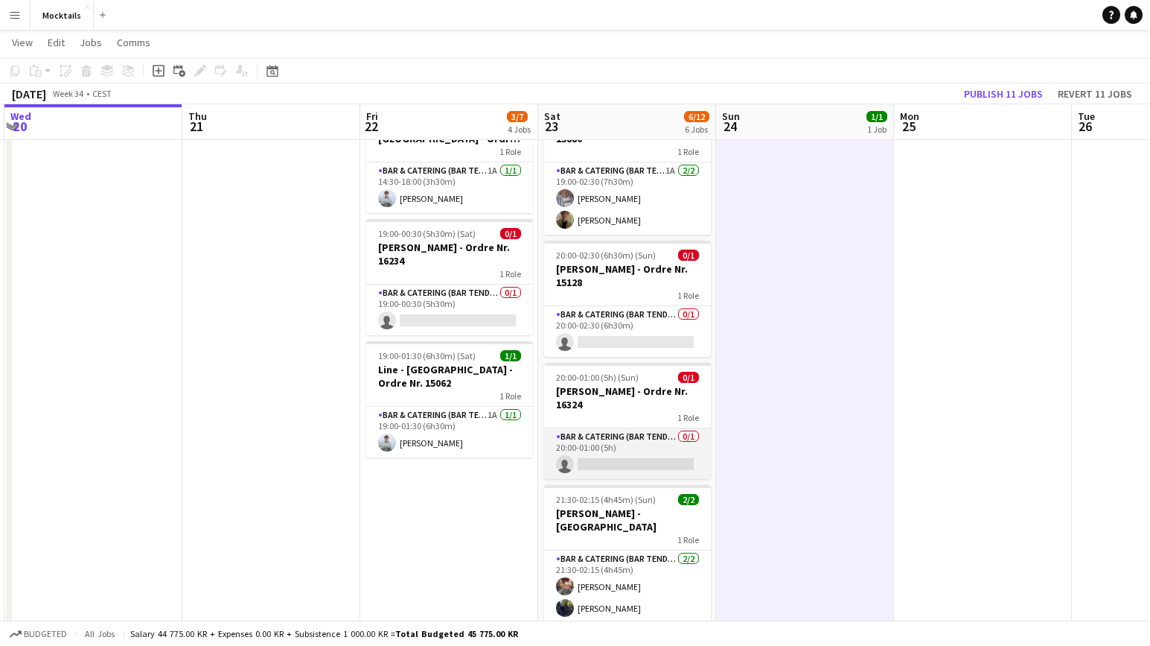
click at [663, 445] on app-card-role "Bar & Catering (Bar Tender) 0/1 20:00-01:00 (5h) single-neutral-actions" at bounding box center [627, 453] width 167 height 51
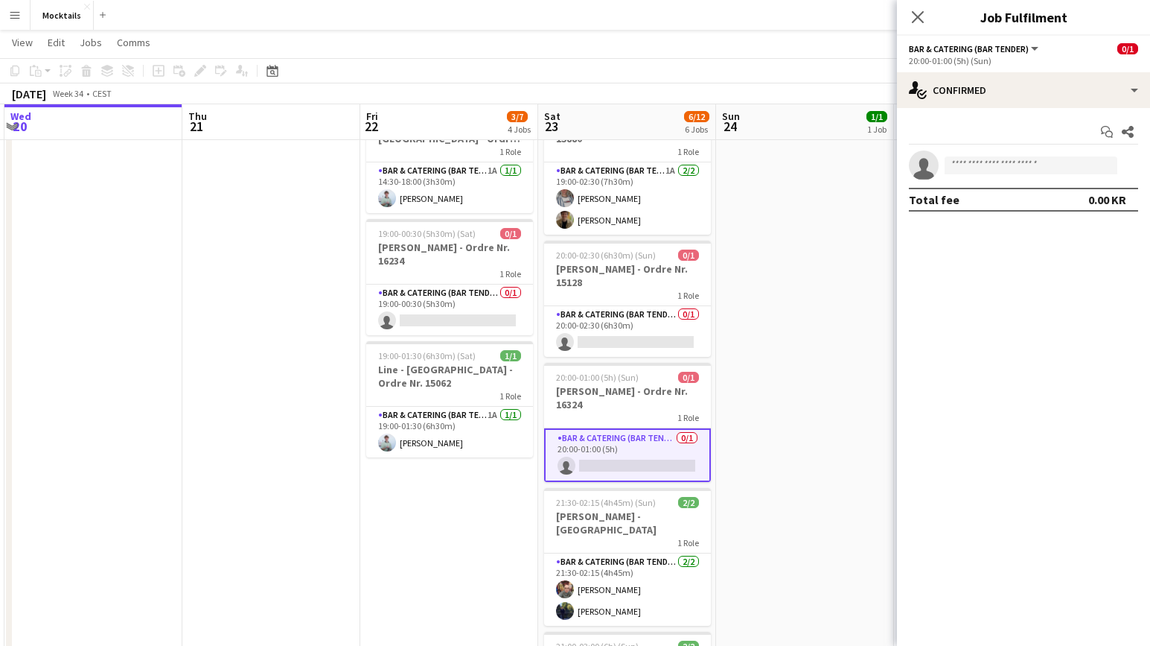
click at [760, 453] on app-date-cell "18:00-23:30 (5h30m) 1/1 John - København - Ordre Nr. 14995 1 Role Bar & Caterin…" at bounding box center [805, 353] width 178 height 872
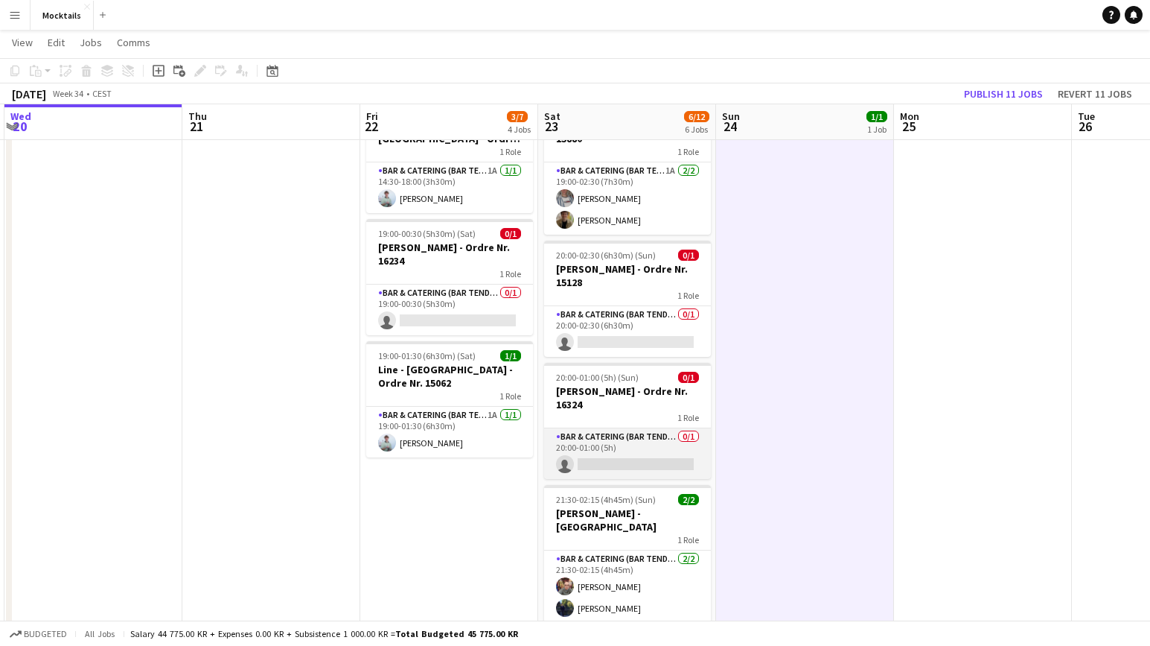
click at [672, 455] on app-card-role "Bar & Catering (Bar Tender) 0/1 20:00-01:00 (5h) single-neutral-actions" at bounding box center [627, 453] width 167 height 51
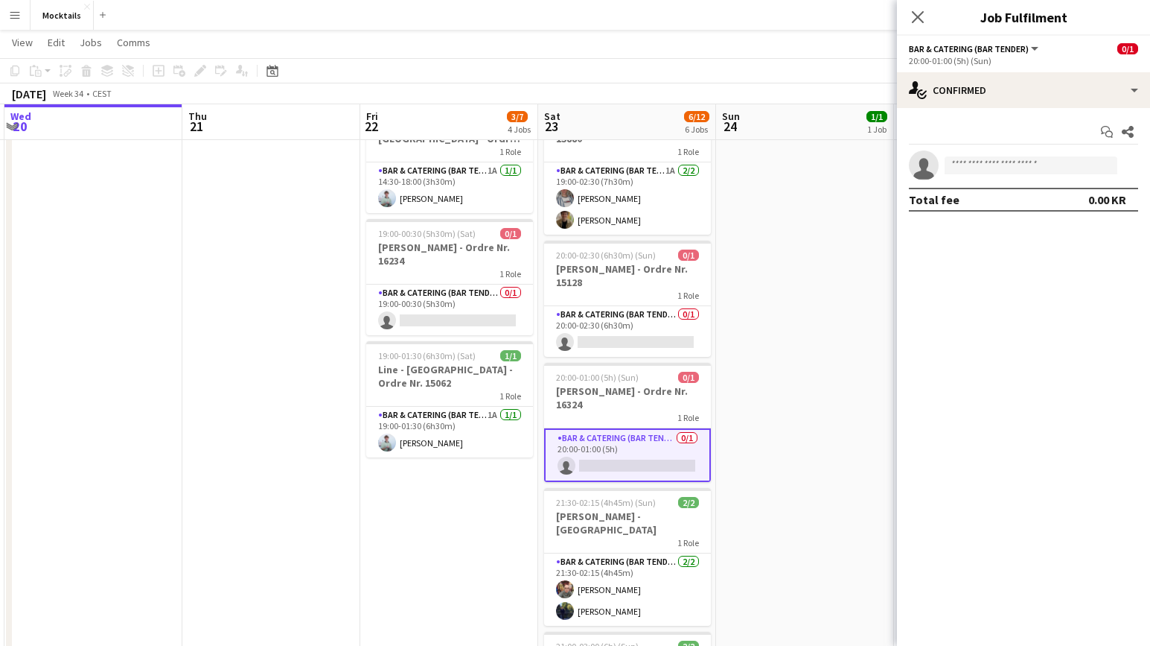
click at [764, 462] on app-date-cell "18:00-23:30 (5h30m) 1/1 John - København - Ordre Nr. 14995 1 Role Bar & Caterin…" at bounding box center [805, 353] width 178 height 872
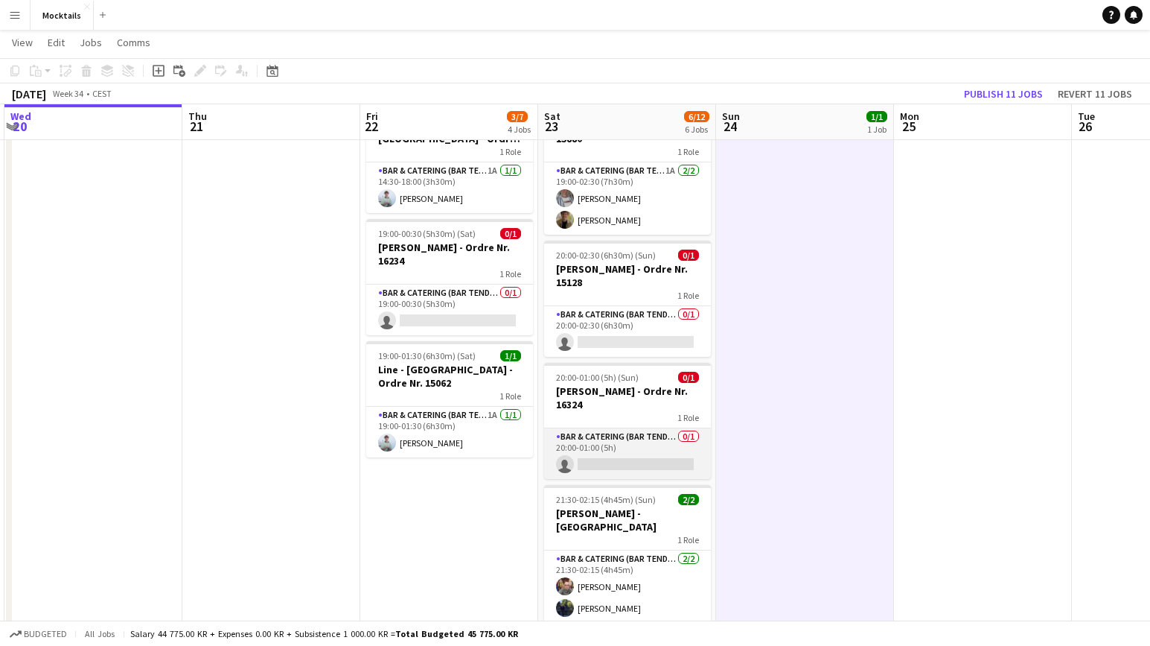
click at [669, 459] on app-card-role "Bar & Catering (Bar Tender) 0/1 20:00-01:00 (5h) single-neutral-actions" at bounding box center [627, 453] width 167 height 51
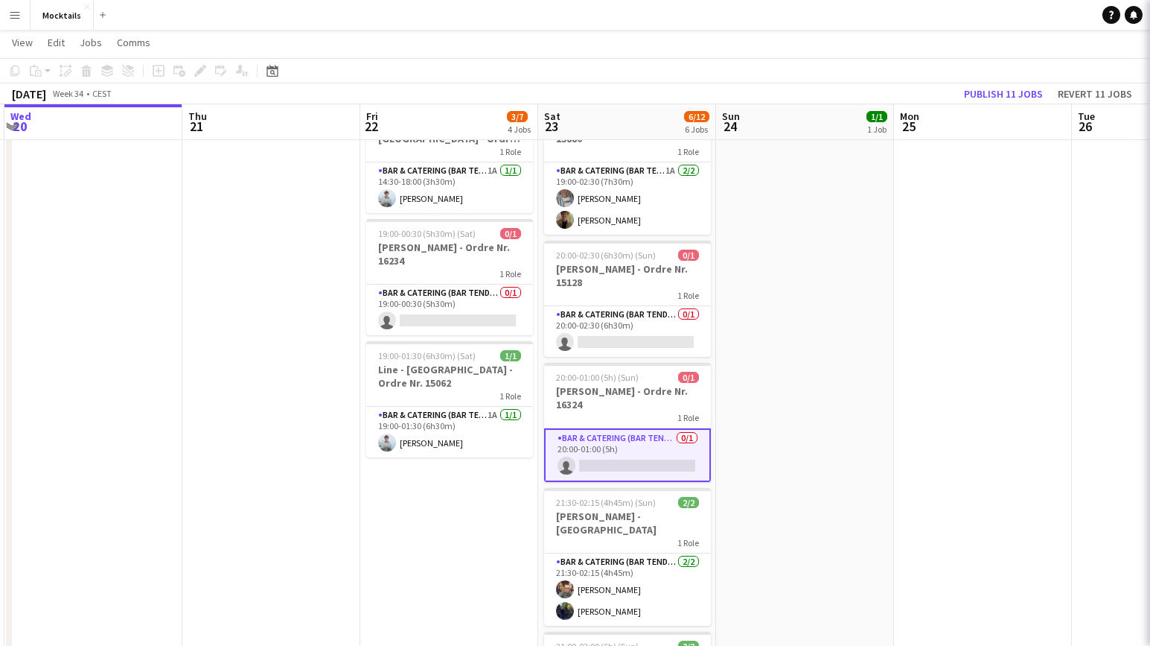
click at [746, 459] on app-date-cell "18:00-23:30 (5h30m) 1/1 John - København - Ordre Nr. 14995 1 Role Bar & Caterin…" at bounding box center [805, 353] width 178 height 872
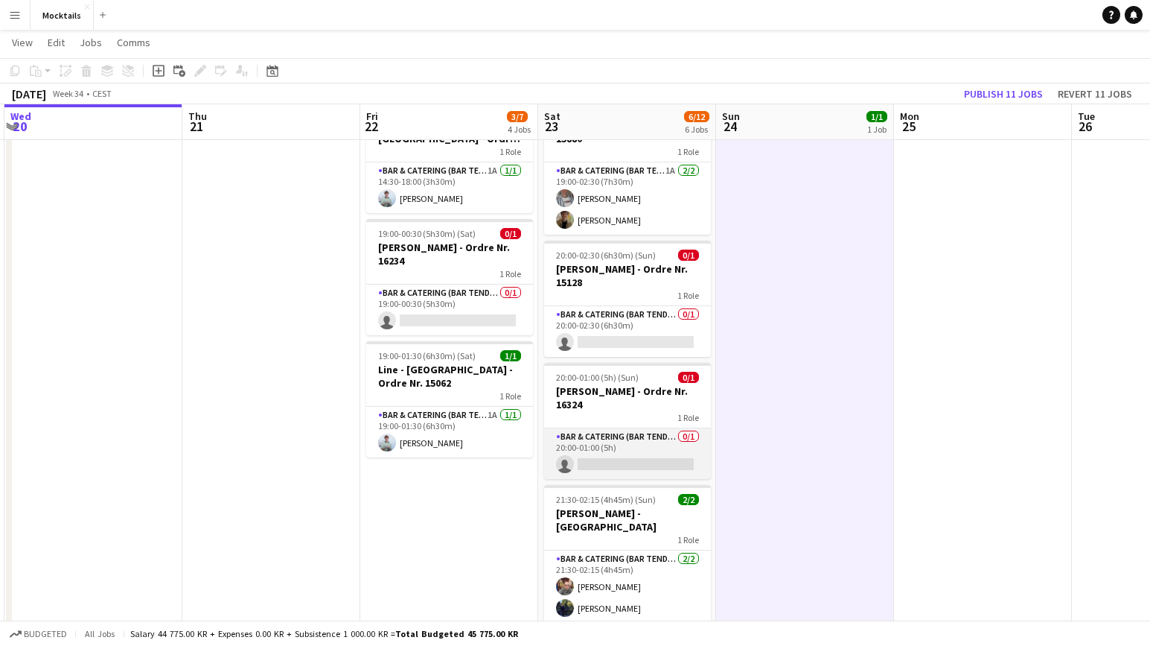
click at [620, 453] on app-card-role "Bar & Catering (Bar Tender) 0/1 20:00-01:00 (5h) single-neutral-actions" at bounding box center [627, 453] width 167 height 51
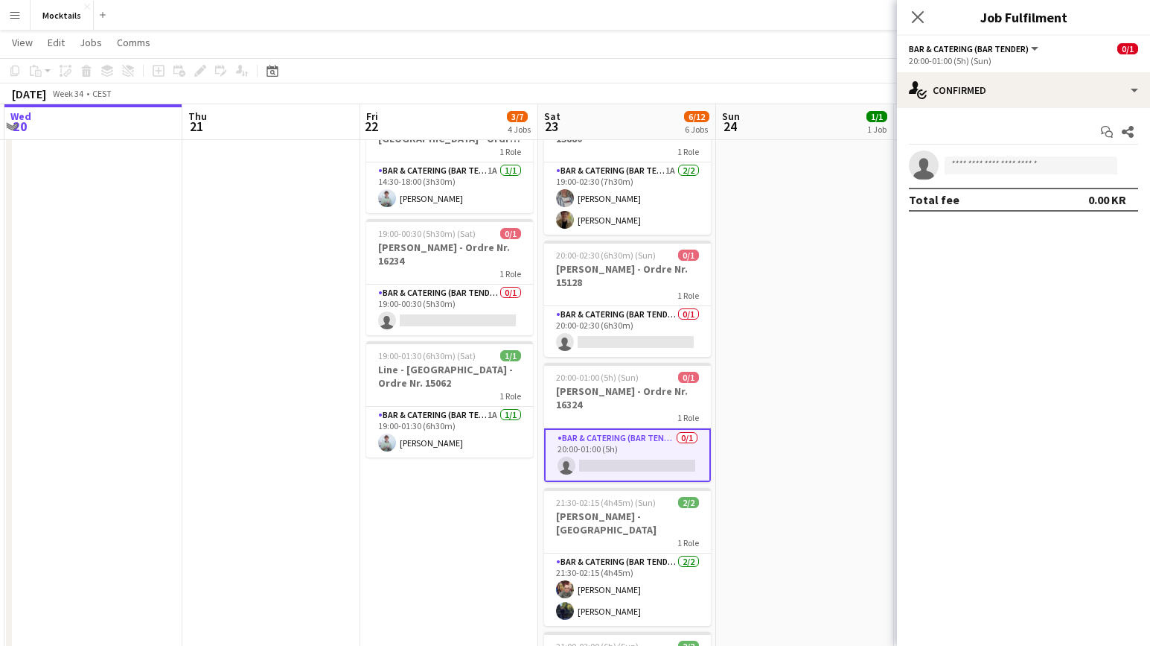
click at [727, 453] on app-date-cell "18:00-23:30 (5h30m) 1/1 John - København - Ordre Nr. 14995 1 Role Bar & Caterin…" at bounding box center [805, 353] width 178 height 872
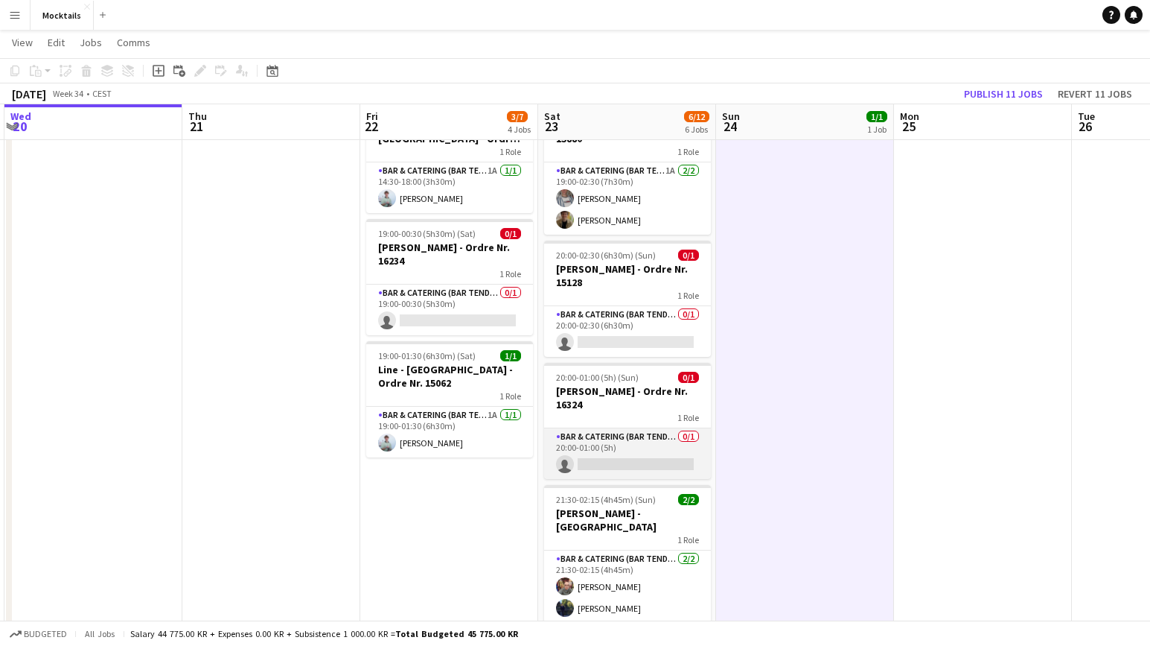
click at [598, 456] on app-card-role "Bar & Catering (Bar Tender) 0/1 20:00-01:00 (5h) single-neutral-actions" at bounding box center [627, 453] width 167 height 51
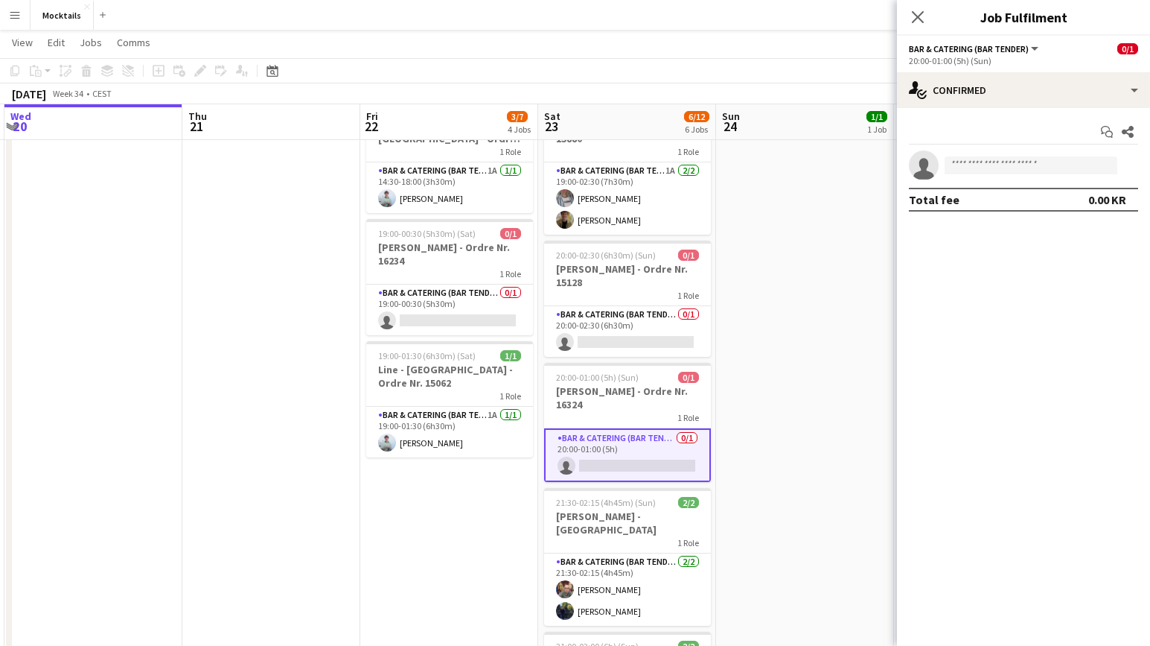
click at [719, 459] on app-date-cell "18:00-23:30 (5h30m) 1/1 John - København - Ordre Nr. 14995 1 Role Bar & Caterin…" at bounding box center [805, 353] width 178 height 872
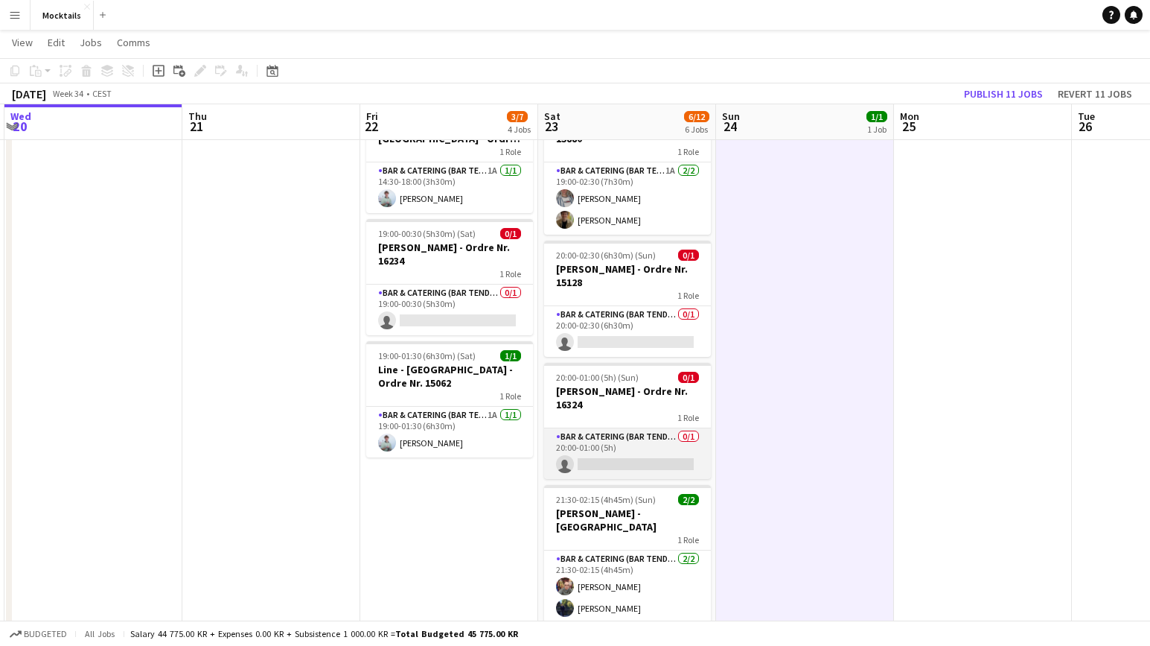
click at [621, 448] on app-card-role "Bar & Catering (Bar Tender) 0/1 20:00-01:00 (5h) single-neutral-actions" at bounding box center [627, 453] width 167 height 51
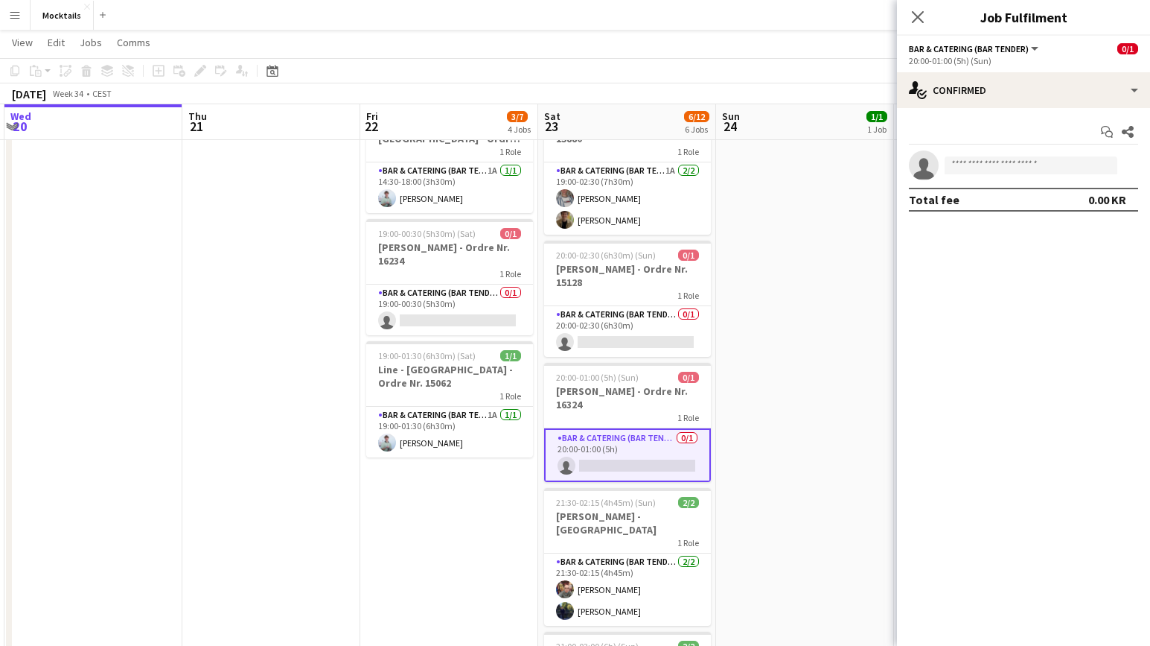
click at [742, 454] on app-date-cell "18:00-23:30 (5h30m) 1/1 John - København - Ordre Nr. 14995 1 Role Bar & Caterin…" at bounding box center [805, 353] width 178 height 872
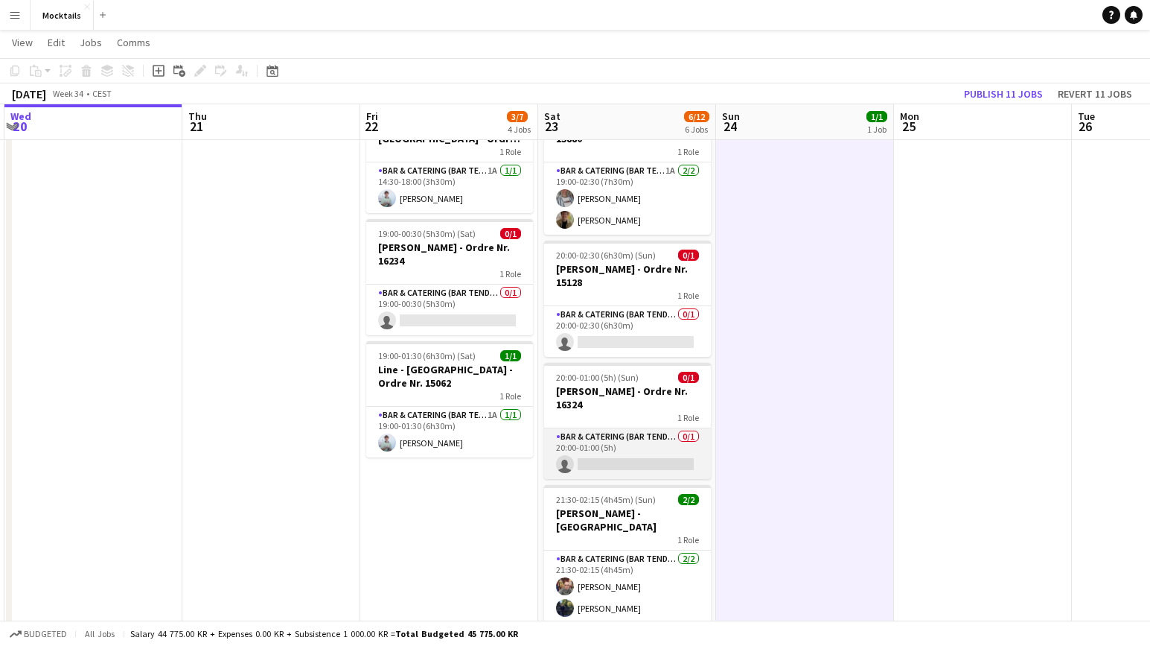
click at [623, 449] on app-card-role "Bar & Catering (Bar Tender) 0/1 20:00-01:00 (5h) single-neutral-actions" at bounding box center [627, 453] width 167 height 51
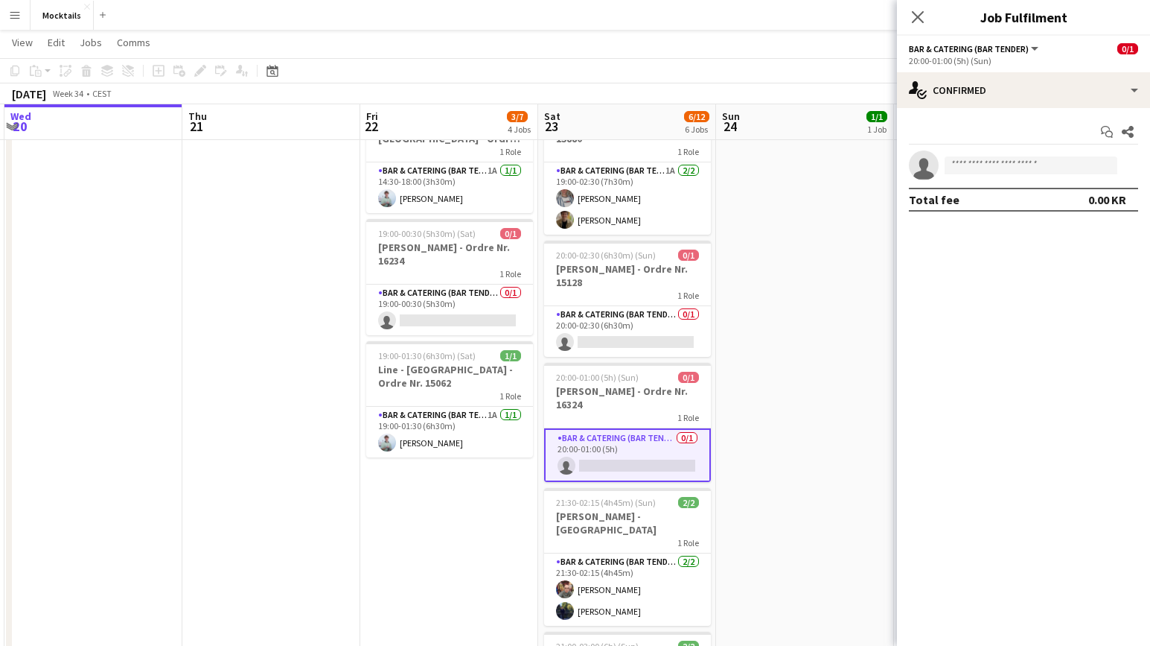
drag, startPoint x: 771, startPoint y: 462, endPoint x: 777, endPoint y: 469, distance: 9.0
click at [775, 467] on app-calendar-viewport "Sun 17 Mon 18 Tue 19 Wed 20 Thu 21 Fri 22 3/7 4 Jobs Sat 23 6/12 6 Jobs Sun 24 …" at bounding box center [575, 333] width 1150 height 1049
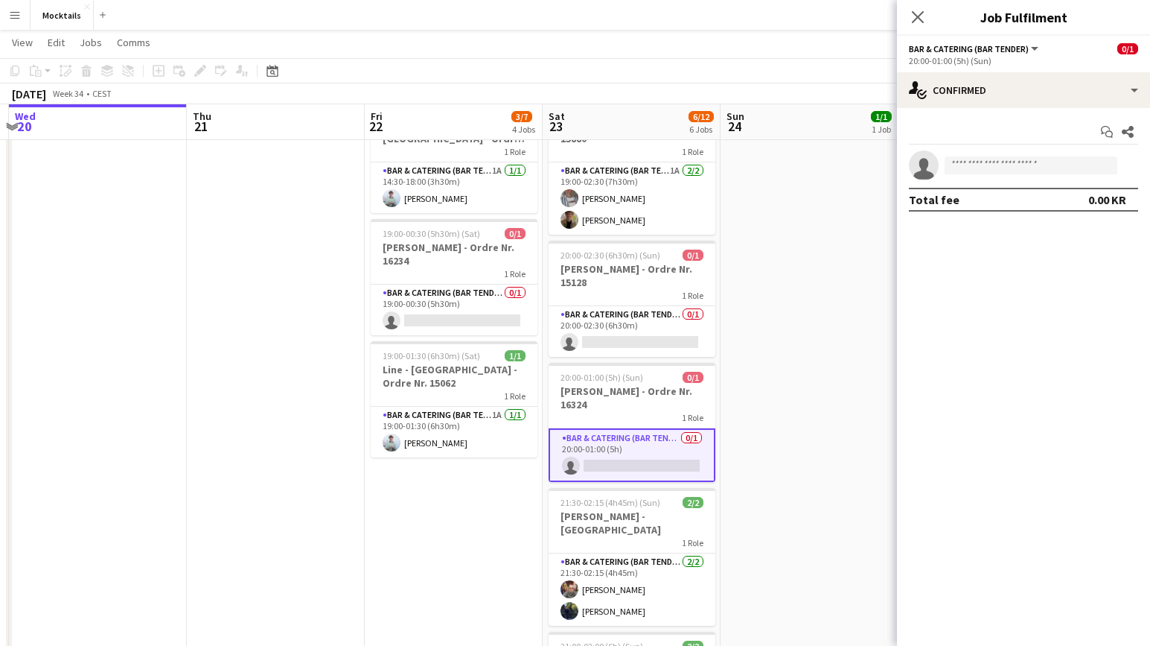
scroll to position [0, 524]
click at [730, 455] on app-date-cell "18:00-23:30 (5h30m) 1/1 John - København - Ordre Nr. 14995 1 Role Bar & Caterin…" at bounding box center [810, 353] width 178 height 872
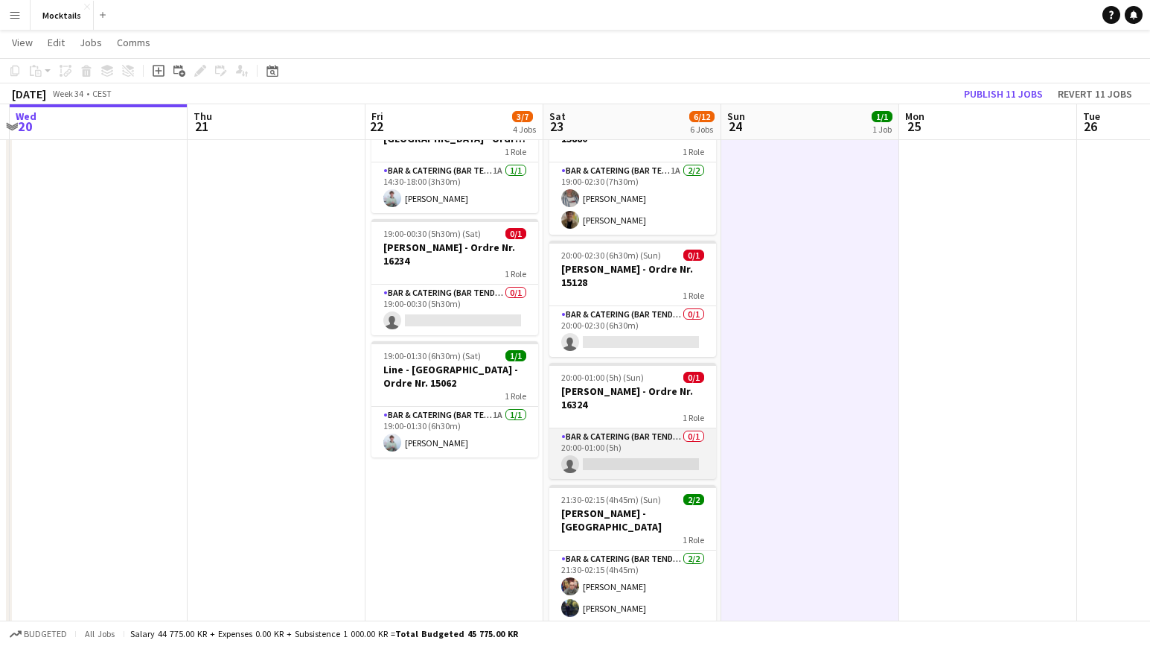
click at [628, 448] on app-card-role "Bar & Catering (Bar Tender) 0/1 20:00-01:00 (5h) single-neutral-actions" at bounding box center [632, 453] width 167 height 51
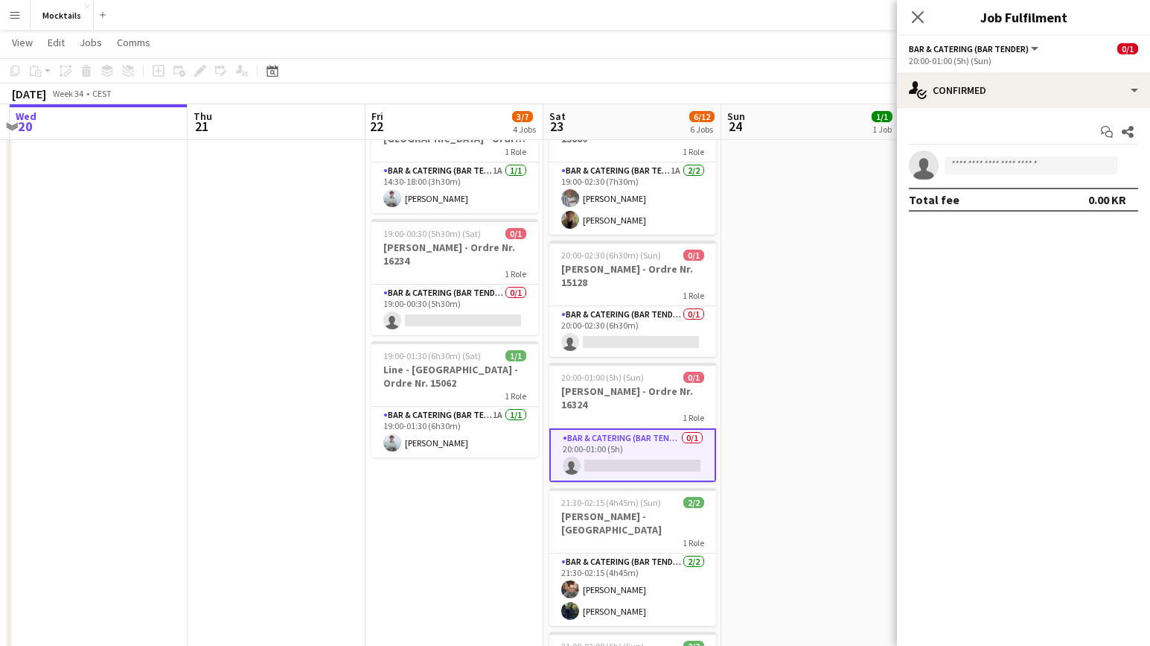
click at [755, 449] on app-date-cell "18:00-23:30 (5h30m) 1/1 John - København - Ordre Nr. 14995 1 Role Bar & Caterin…" at bounding box center [810, 353] width 178 height 872
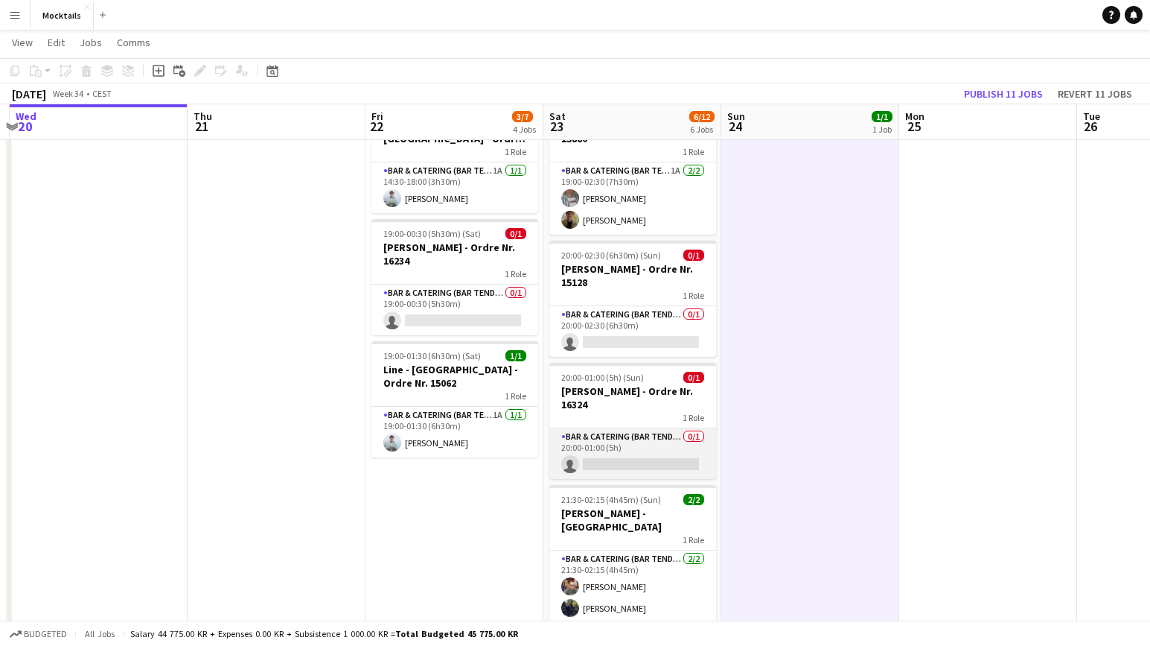
click at [632, 448] on app-card-role "Bar & Catering (Bar Tender) 0/1 20:00-01:00 (5h) single-neutral-actions" at bounding box center [632, 453] width 167 height 51
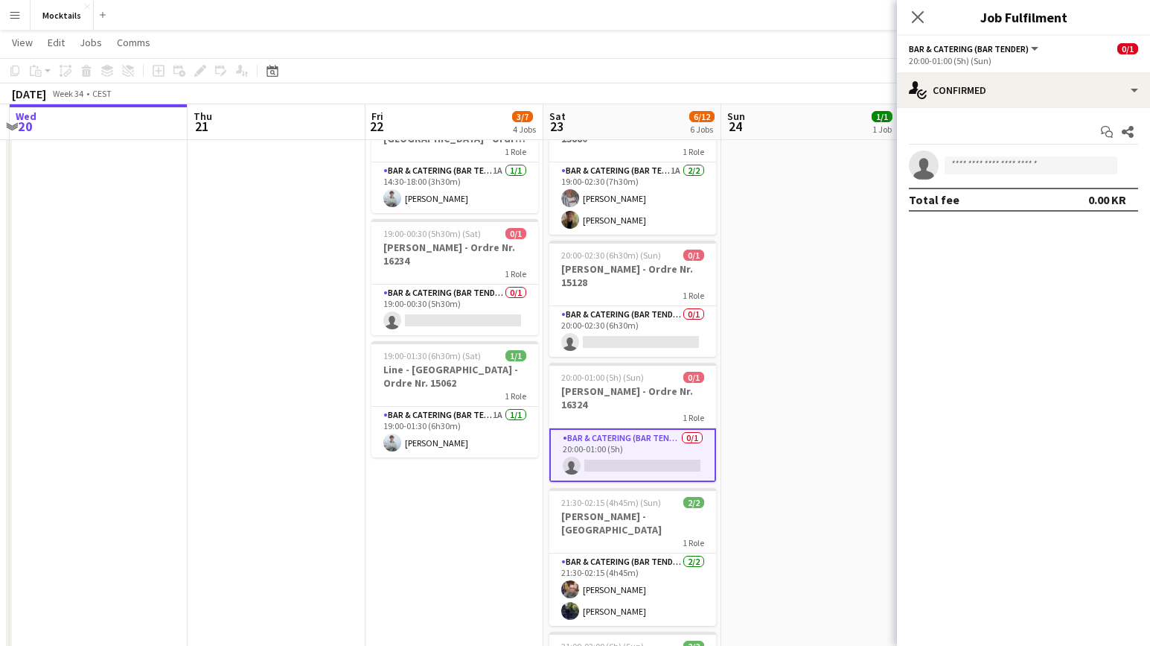
click at [757, 455] on app-date-cell "18:00-23:30 (5h30m) 1/1 John - København - Ordre Nr. 14995 1 Role Bar & Caterin…" at bounding box center [810, 353] width 178 height 872
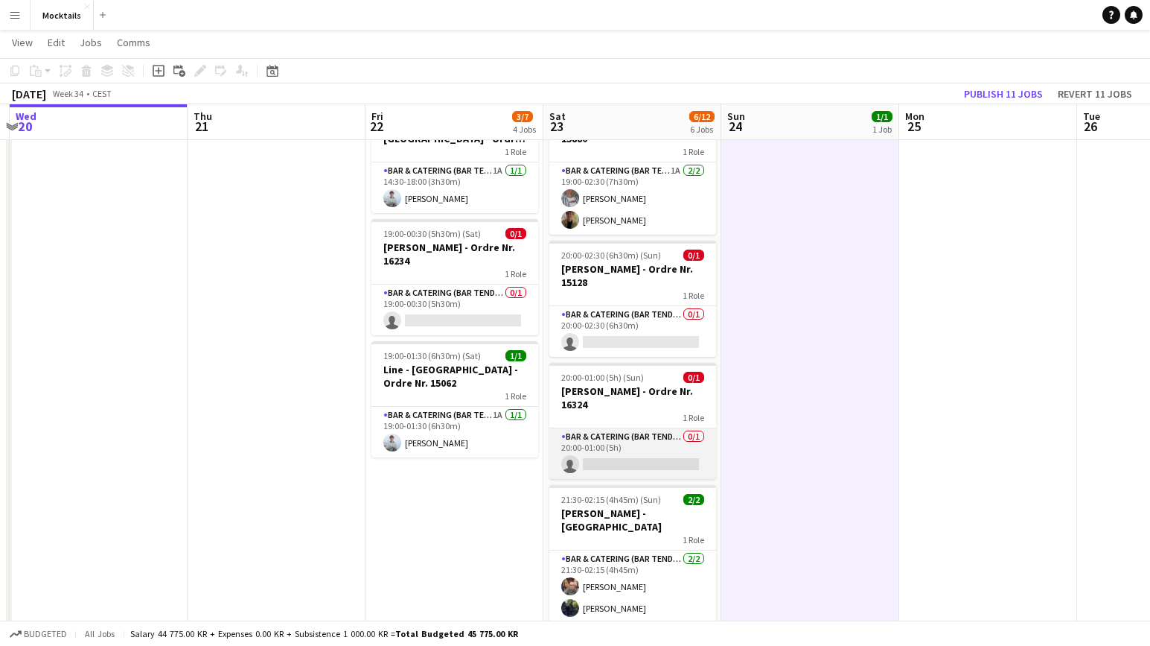
click at [625, 450] on app-card-role "Bar & Catering (Bar Tender) 0/1 20:00-01:00 (5h) single-neutral-actions" at bounding box center [632, 453] width 167 height 51
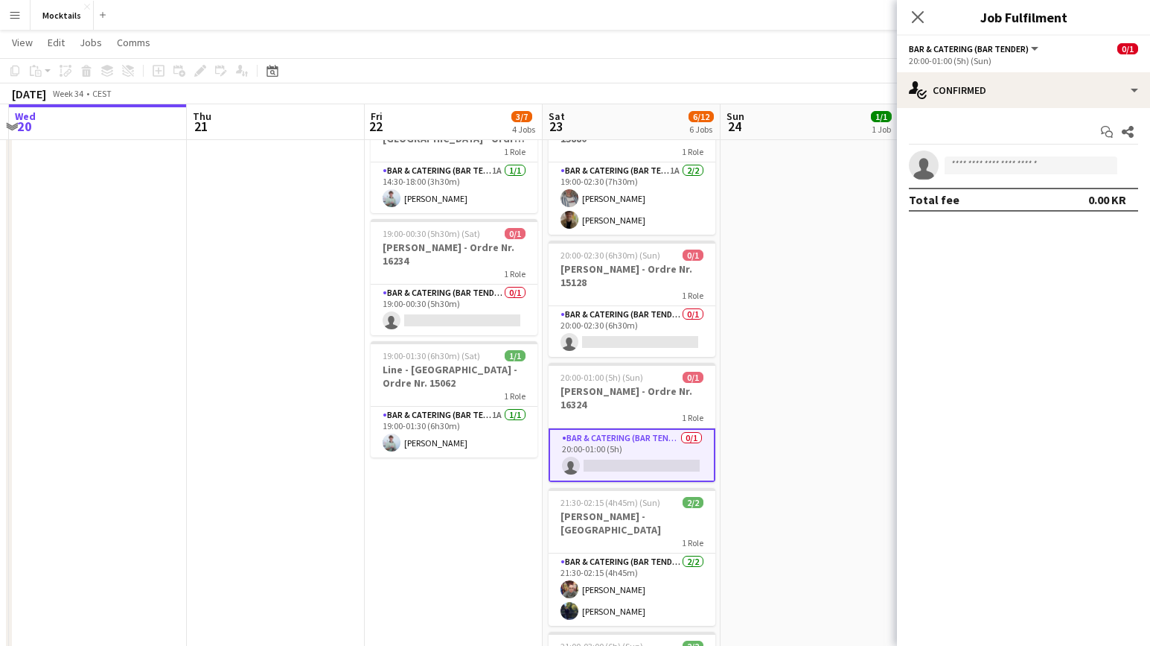
click at [754, 459] on app-date-cell "18:00-23:30 (5h30m) 1/1 John - København - Ordre Nr. 14995 1 Role Bar & Caterin…" at bounding box center [810, 353] width 178 height 872
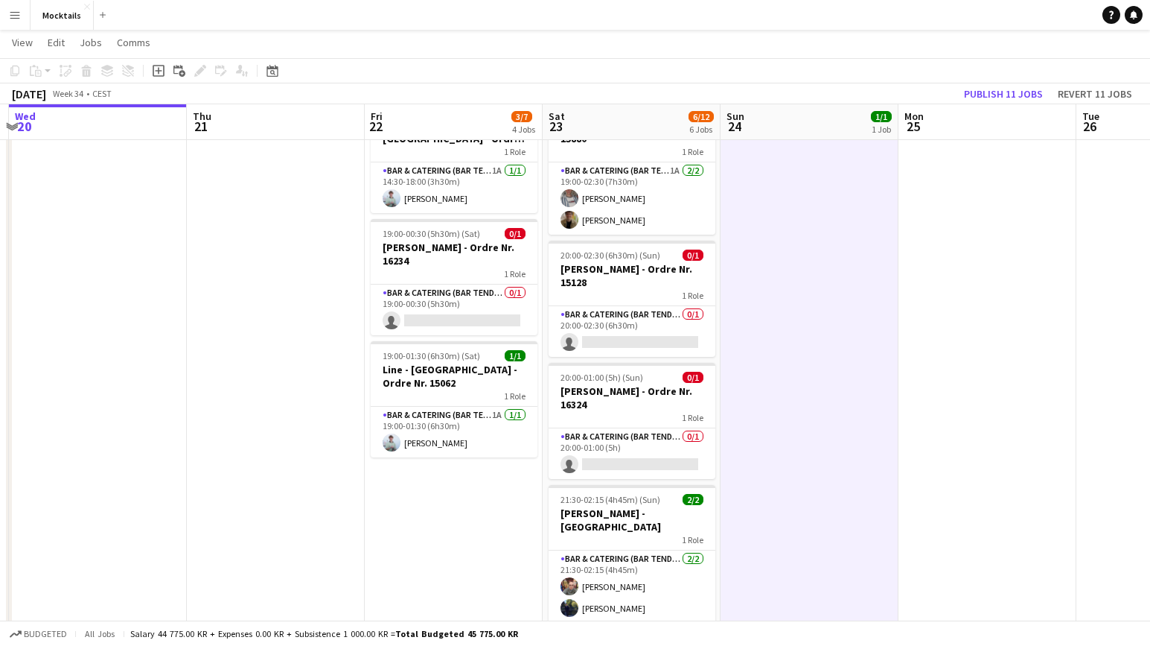
click at [748, 454] on app-date-cell "18:00-23:30 (5h30m) 1/1 John - København - Ordre Nr. 14995 1 Role Bar & Caterin…" at bounding box center [810, 353] width 178 height 872
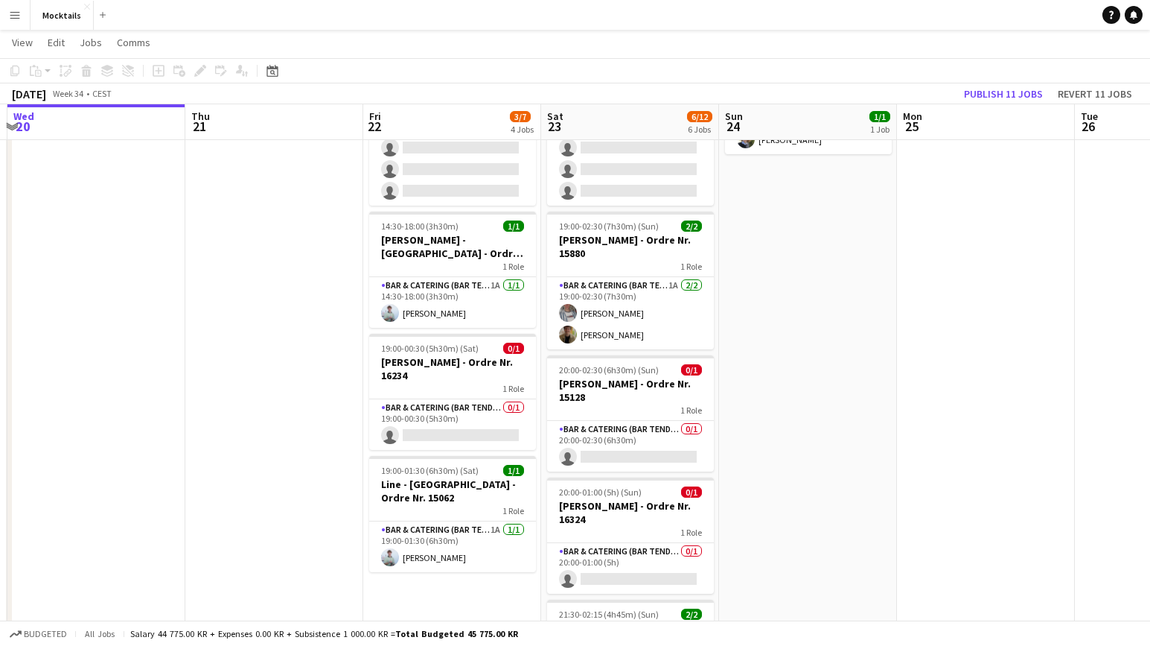
scroll to position [0, 527]
click at [755, 544] on app-date-cell "18:00-23:30 (5h30m) 1/1 John - København - Ordre Nr. 14995 1 Role Bar & Caterin…" at bounding box center [808, 468] width 178 height 872
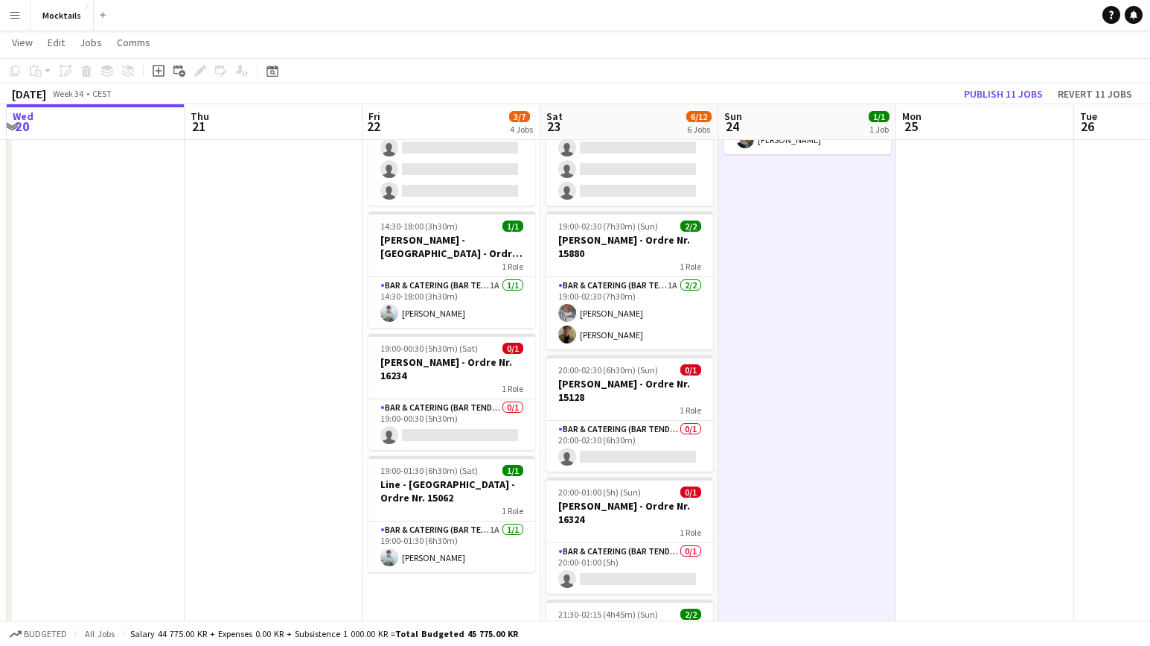
click at [755, 544] on app-date-cell "18:00-23:30 (5h30m) 1/1 John - København - Ordre Nr. 14995 1 Role Bar & Caterin…" at bounding box center [808, 468] width 178 height 872
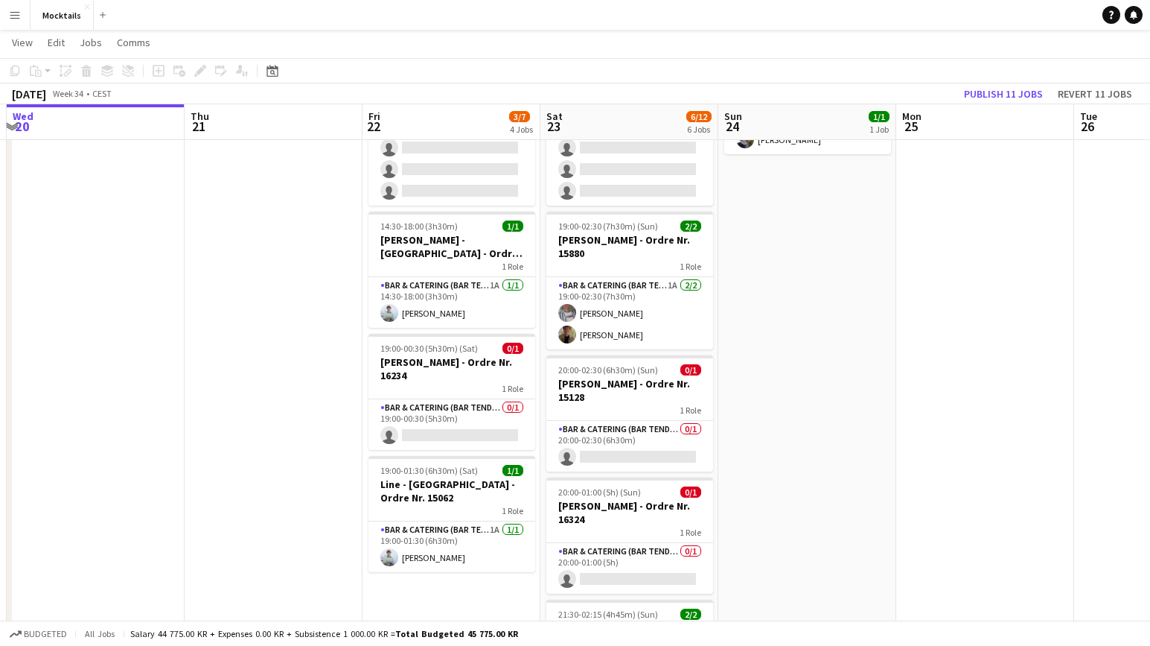
click at [755, 544] on app-date-cell "18:00-23:30 (5h30m) 1/1 John - København - Ordre Nr. 14995 1 Role Bar & Caterin…" at bounding box center [808, 468] width 178 height 872
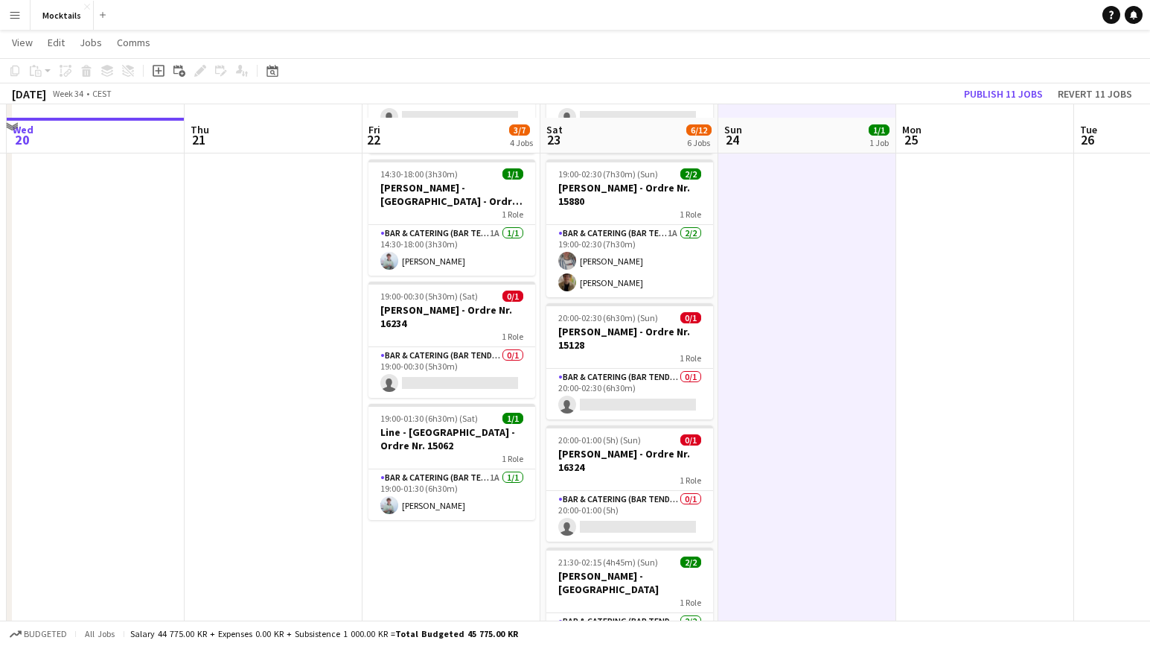
scroll to position [202, 0]
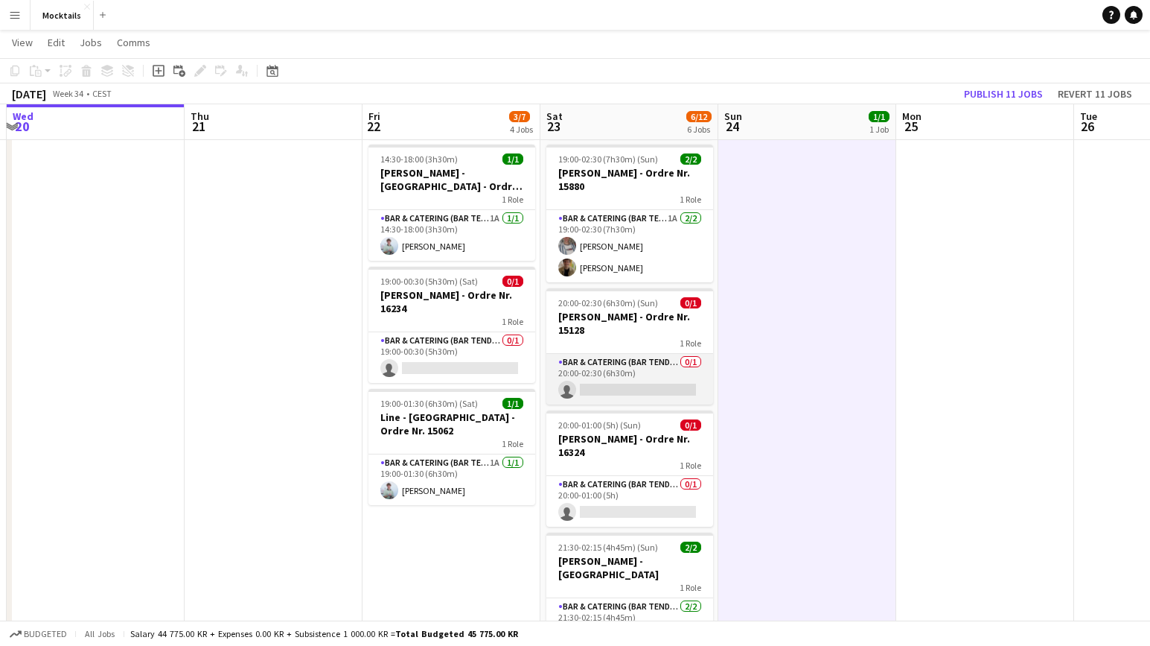
click at [650, 372] on app-card-role "Bar & Catering (Bar Tender) 0/1 20:00-02:30 (6h30m) single-neutral-actions" at bounding box center [630, 379] width 167 height 51
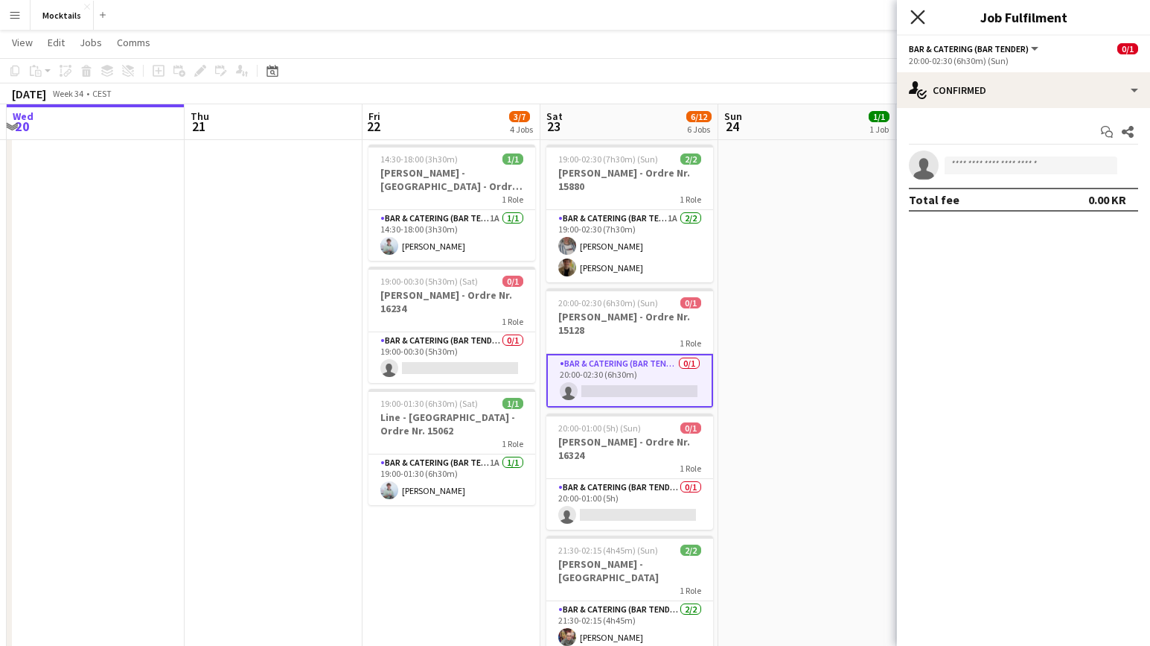
click at [917, 13] on icon "Close pop-in" at bounding box center [918, 17] width 14 height 14
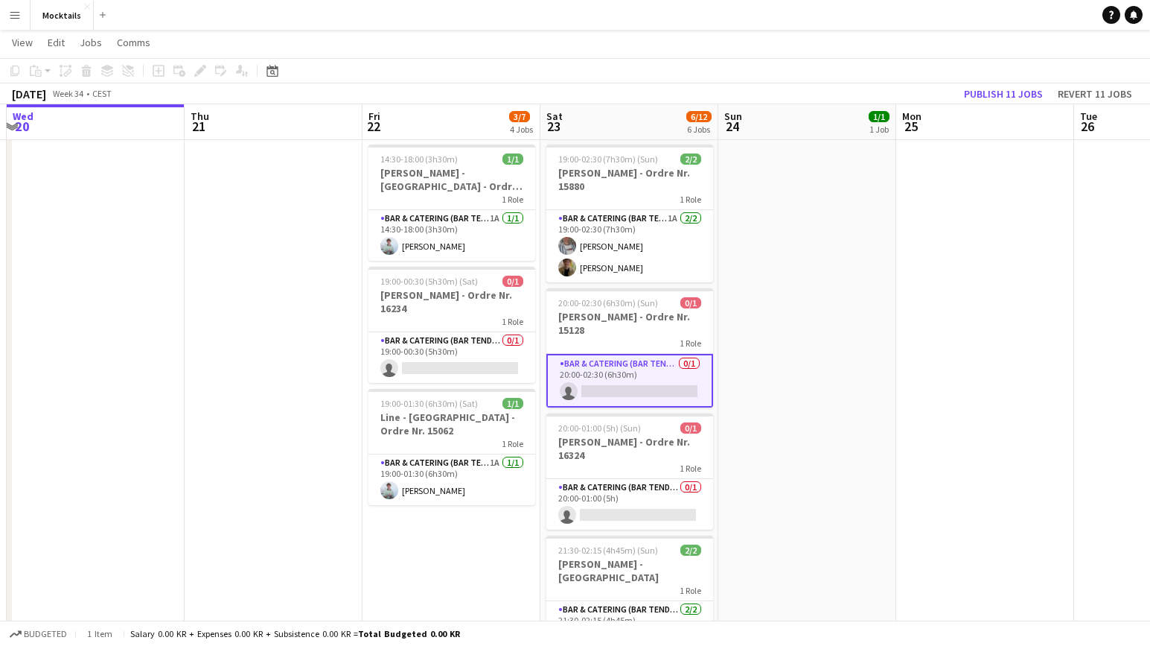
click at [744, 388] on app-date-cell "18:00-23:30 (5h30m) 1/1 John - København - Ordre Nr. 14995 1 Role Bar & Caterin…" at bounding box center [808, 401] width 178 height 872
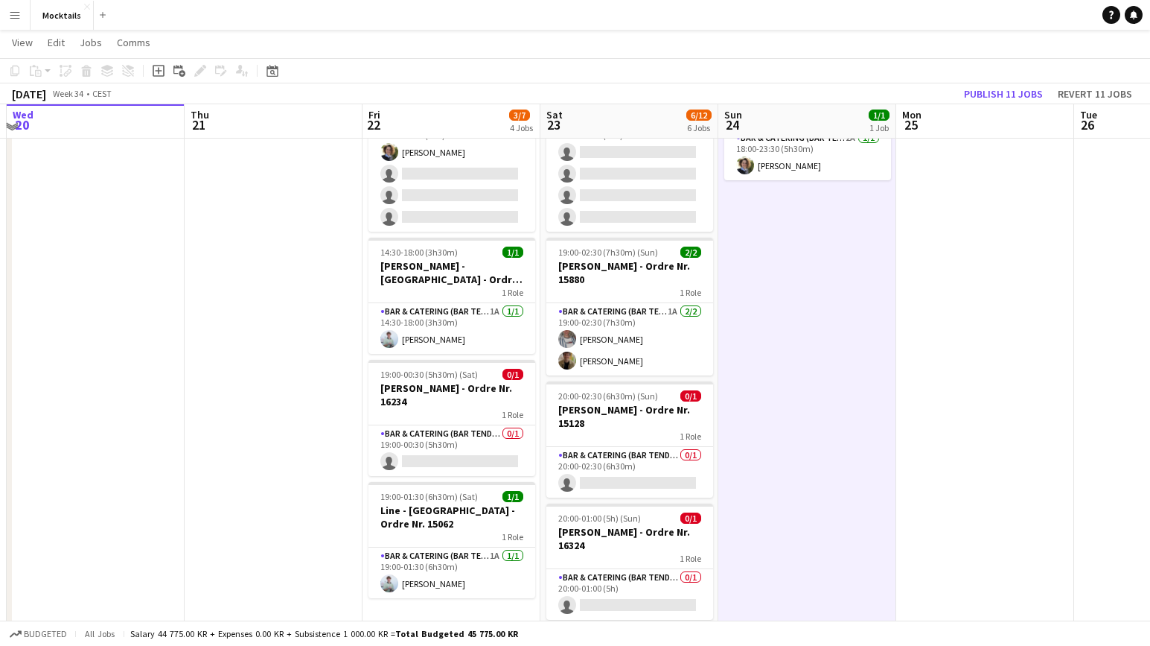
scroll to position [105, 0]
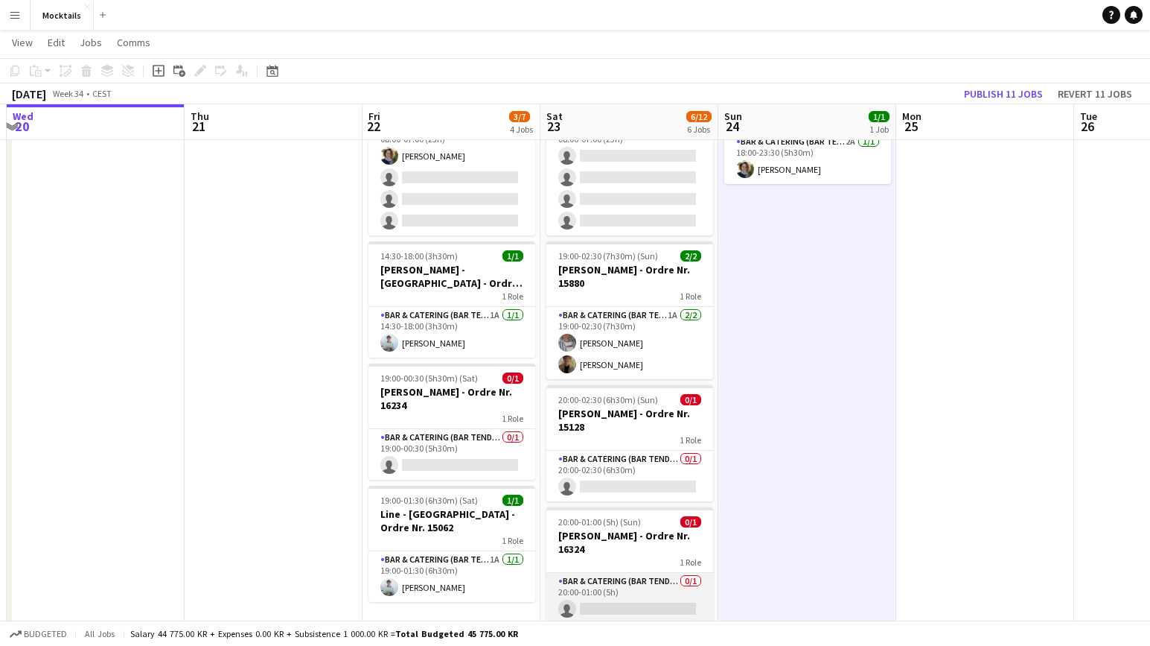
click at [624, 592] on app-card-role "Bar & Catering (Bar Tender) 0/1 20:00-01:00 (5h) single-neutral-actions" at bounding box center [630, 598] width 167 height 51
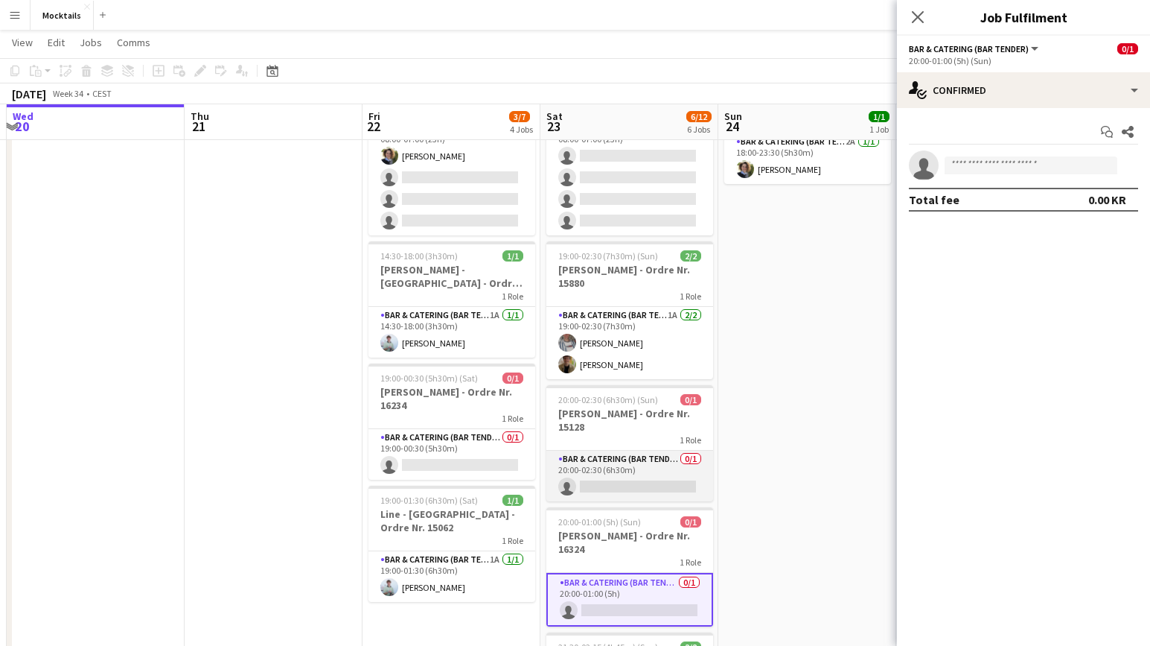
click at [645, 471] on app-card-role "Bar & Catering (Bar Tender) 0/1 20:00-02:30 (6h30m) single-neutral-actions" at bounding box center [630, 475] width 167 height 51
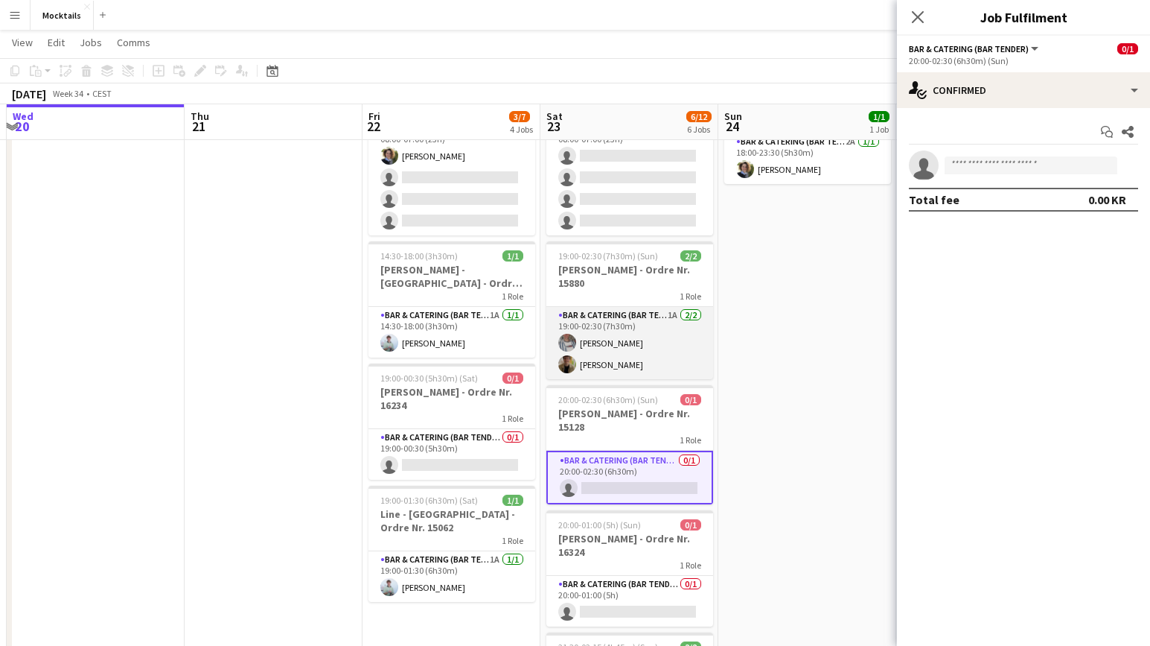
click at [654, 337] on app-card-role "Bar & Catering (Bar Tender) 1A 2/2 19:00-02:30 (7h30m) Jacob Iskau Christoffer …" at bounding box center [630, 343] width 167 height 72
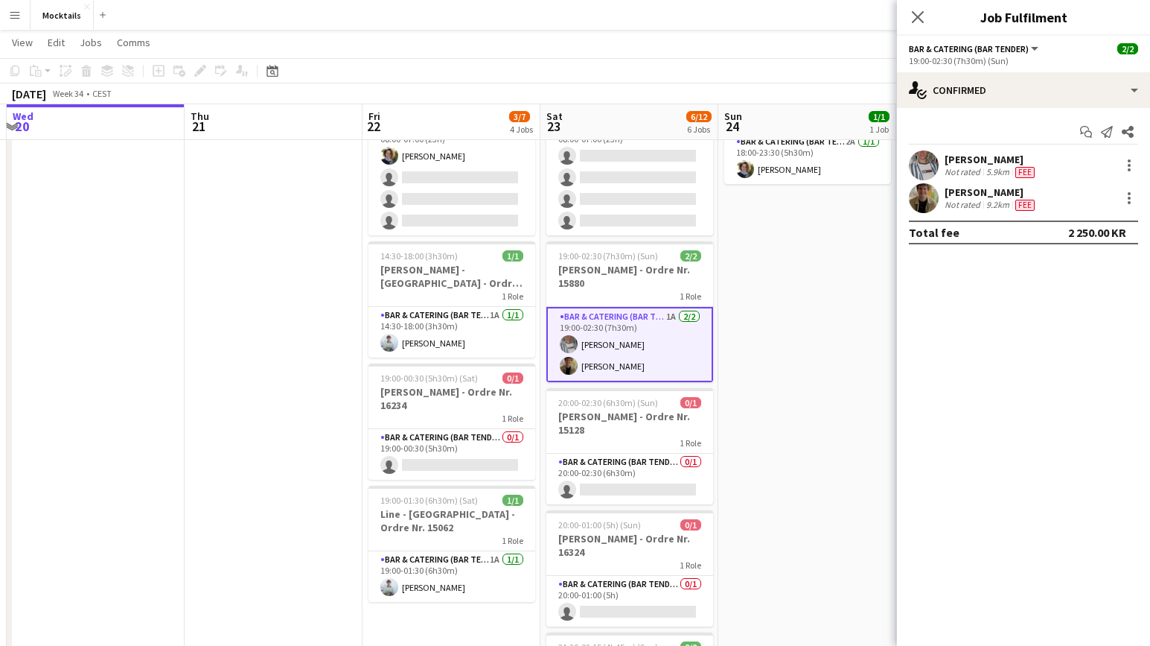
click at [654, 238] on app-date-cell "08:00-07:00 (23h) (Sun) 0/4 Lager job og kørsel 1 Role Bar & Catering (Bar Tend…" at bounding box center [630, 498] width 178 height 872
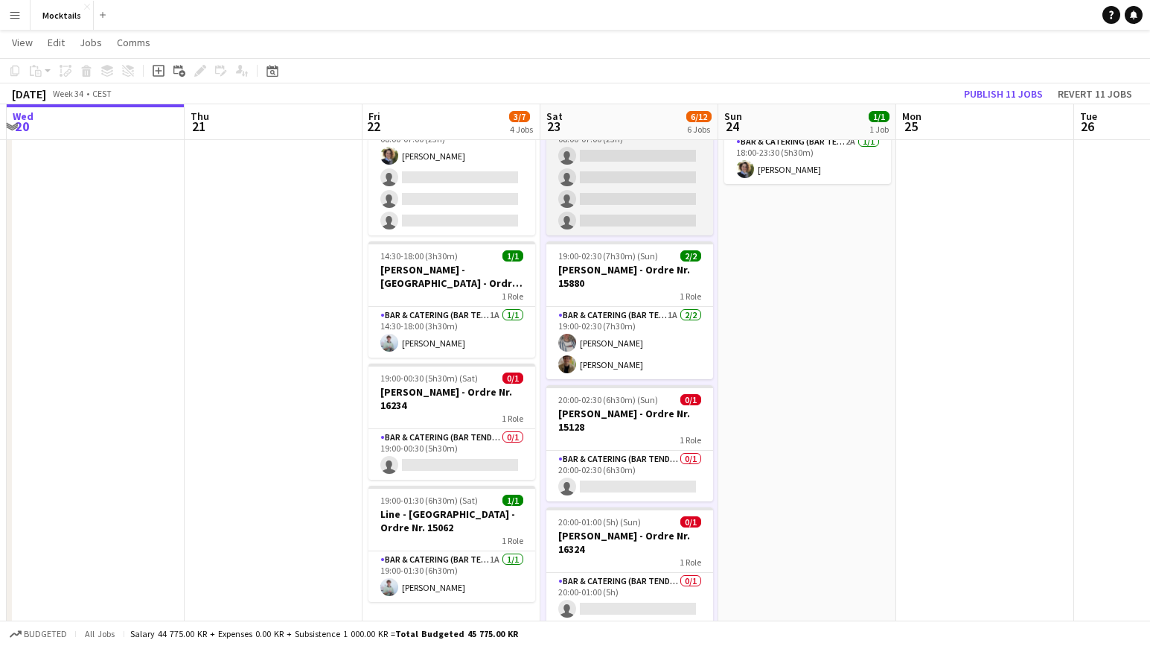
click at [657, 203] on app-card-role "Bar & Catering (Bar Tender) 0/4 08:00-07:00 (23h) single-neutral-actions single…" at bounding box center [630, 177] width 167 height 115
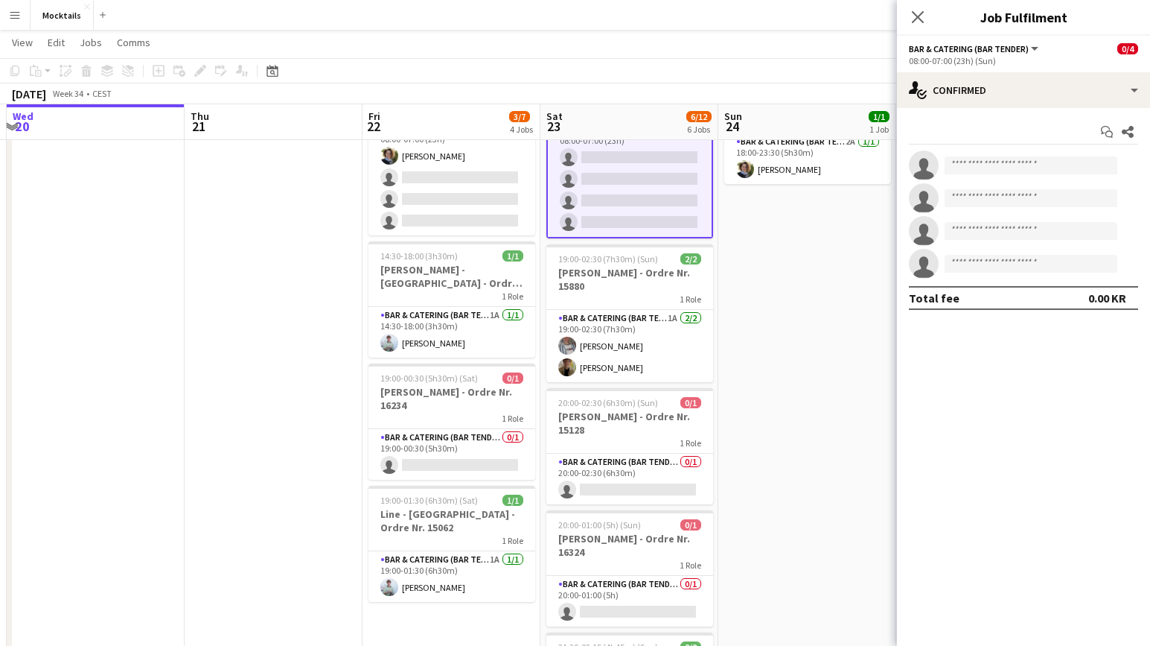
click at [851, 318] on app-date-cell "18:00-23:30 (5h30m) 1/1 John - København - Ordre Nr. 14995 1 Role Bar & Caterin…" at bounding box center [808, 498] width 178 height 872
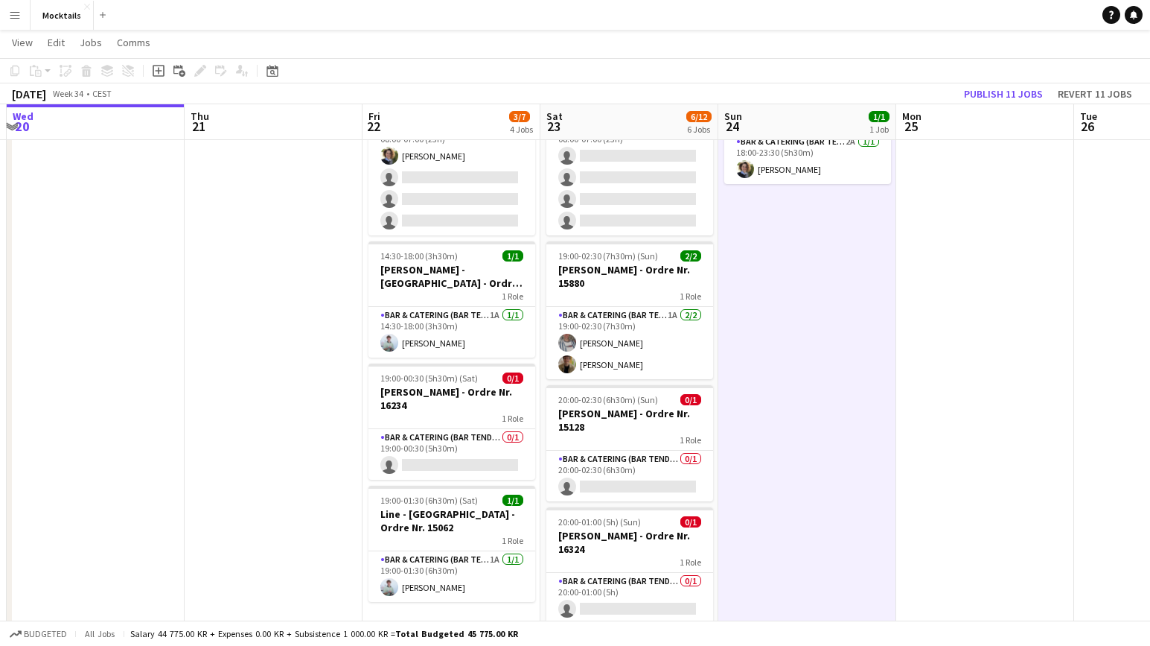
scroll to position [0, 528]
click at [442, 444] on app-card-role "Bar & Catering (Bar Tender) 0/1 19:00-00:30 (5h30m) single-neutral-actions" at bounding box center [451, 454] width 167 height 51
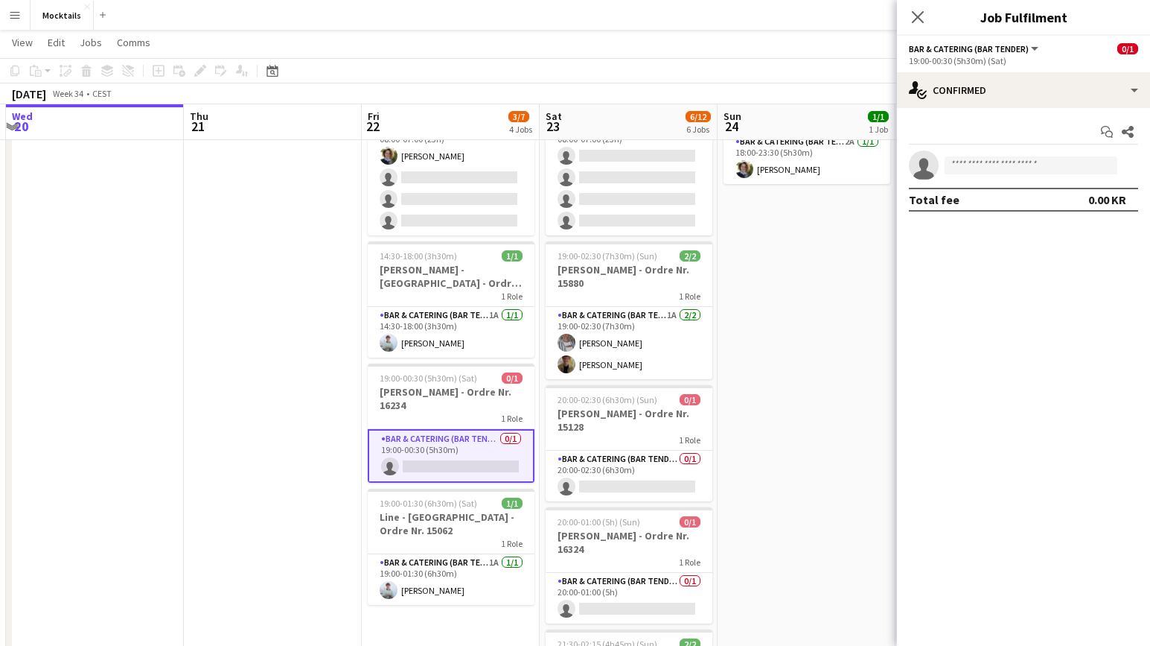
click at [796, 399] on app-date-cell "18:00-23:30 (5h30m) 1/1 John - København - Ordre Nr. 14995 1 Role Bar & Caterin…" at bounding box center [807, 498] width 178 height 872
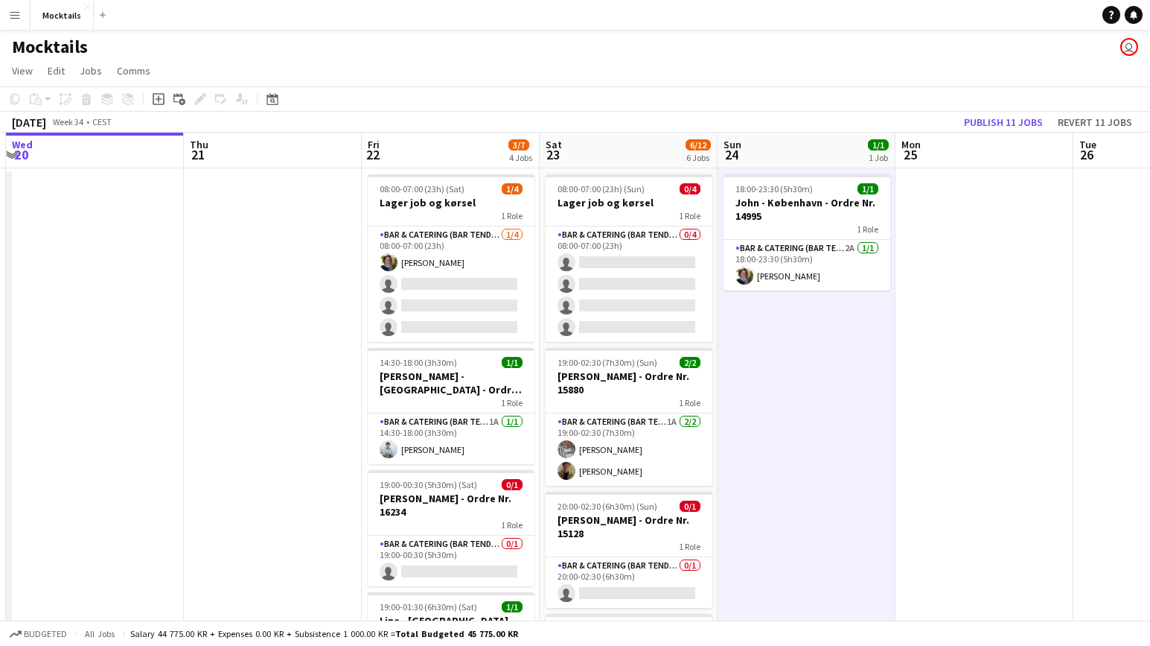
scroll to position [0, 0]
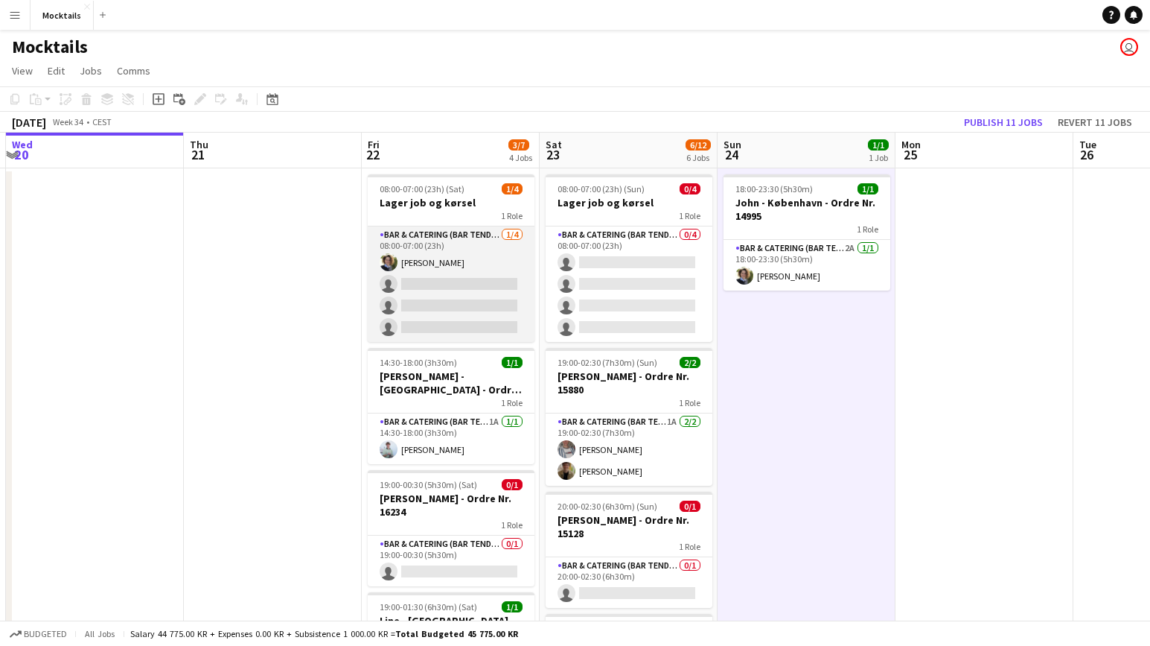
click at [468, 272] on app-card-role "Bar & Catering (Bar Tender) [DATE] 08:00-07:00 (23h) [PERSON_NAME] single-neutr…" at bounding box center [451, 283] width 167 height 115
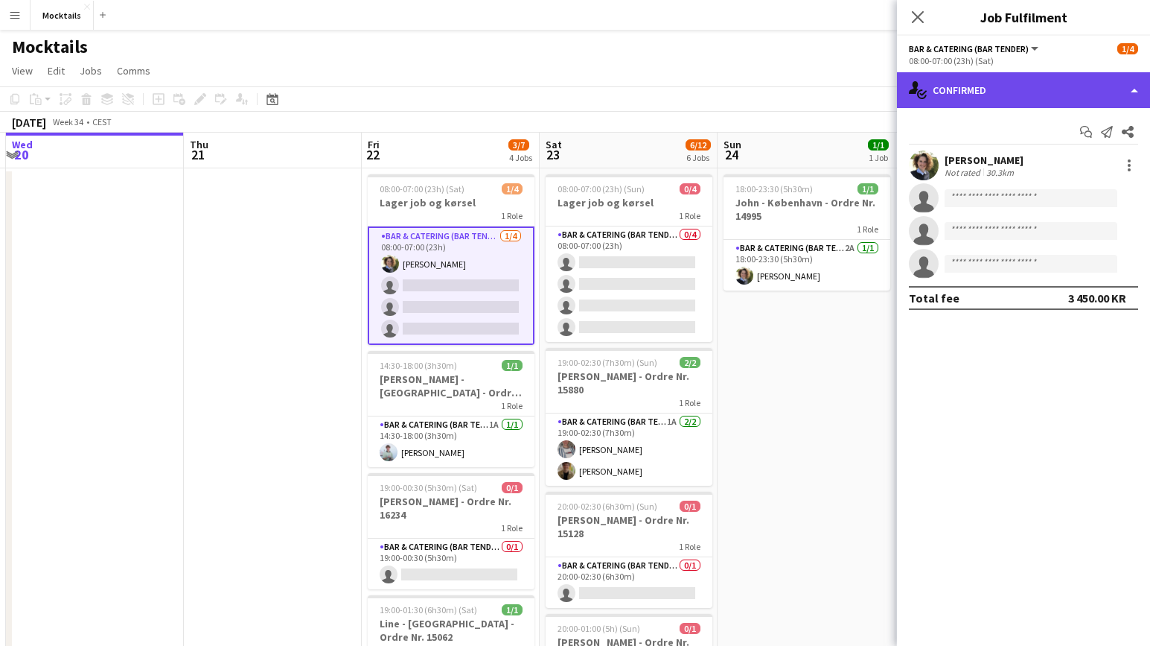
click at [1033, 81] on div "single-neutral-actions-check-2 Confirmed" at bounding box center [1023, 90] width 253 height 36
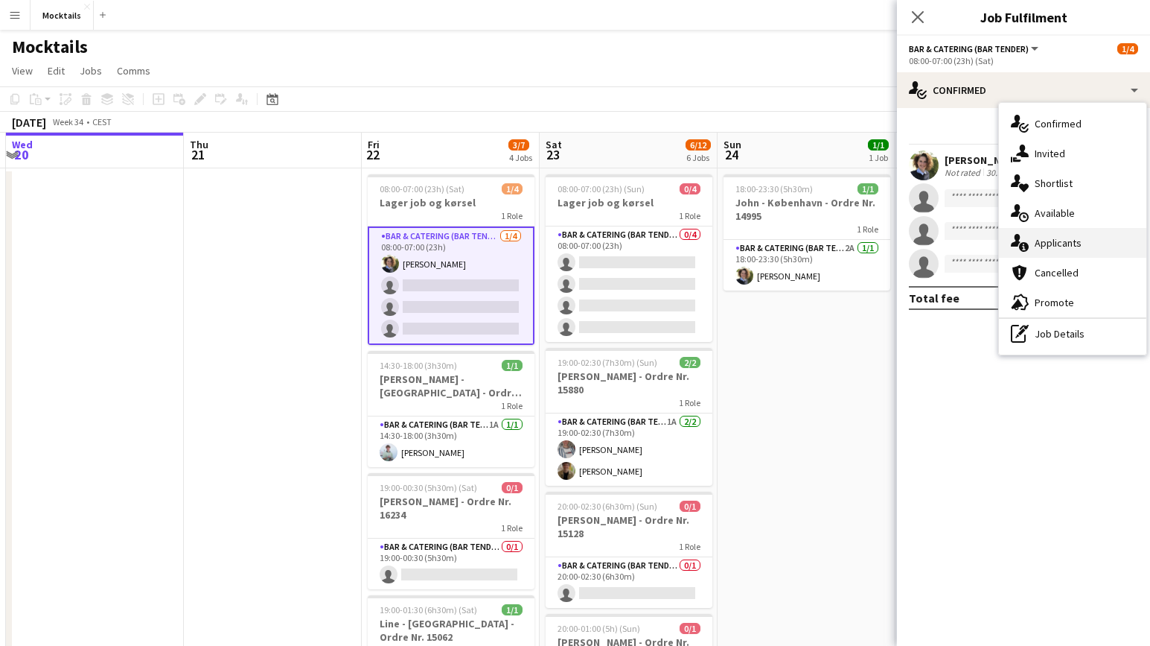
click at [1080, 237] on div "single-neutral-actions-information Applicants" at bounding box center [1072, 243] width 147 height 30
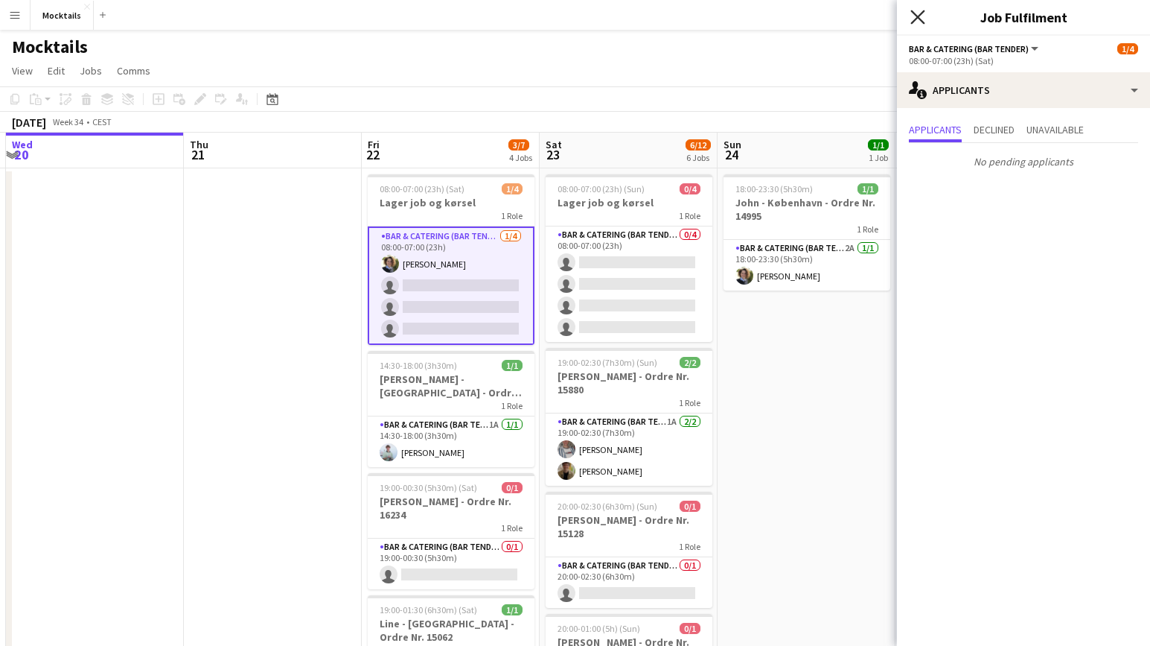
click at [915, 14] on icon at bounding box center [918, 17] width 14 height 14
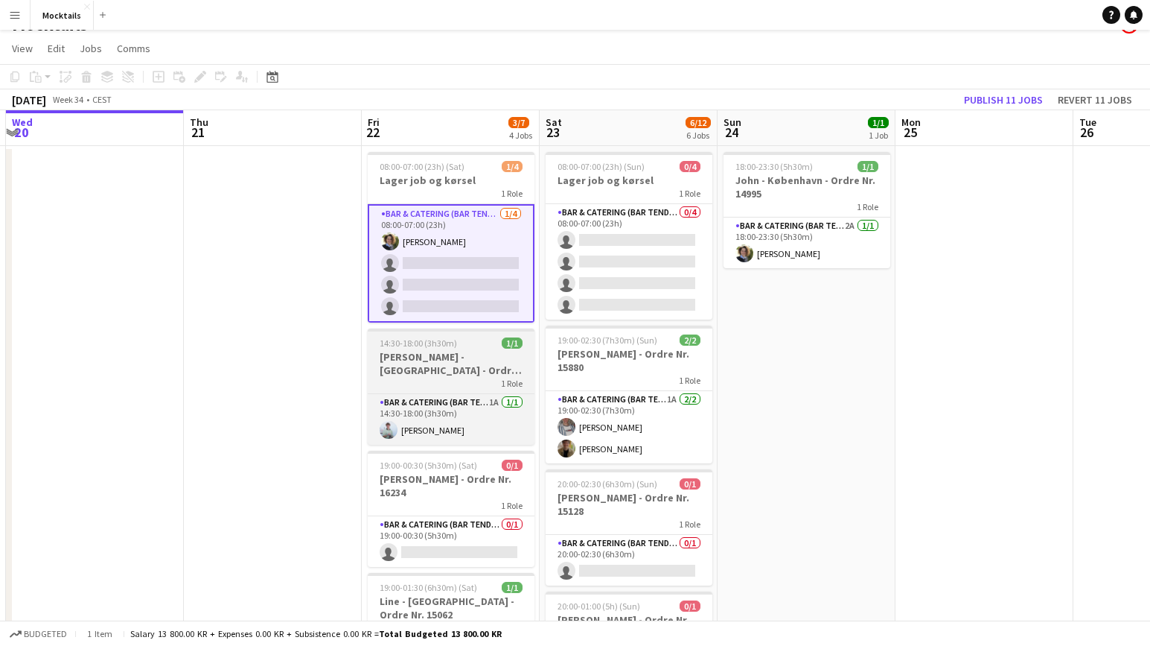
scroll to position [25, 0]
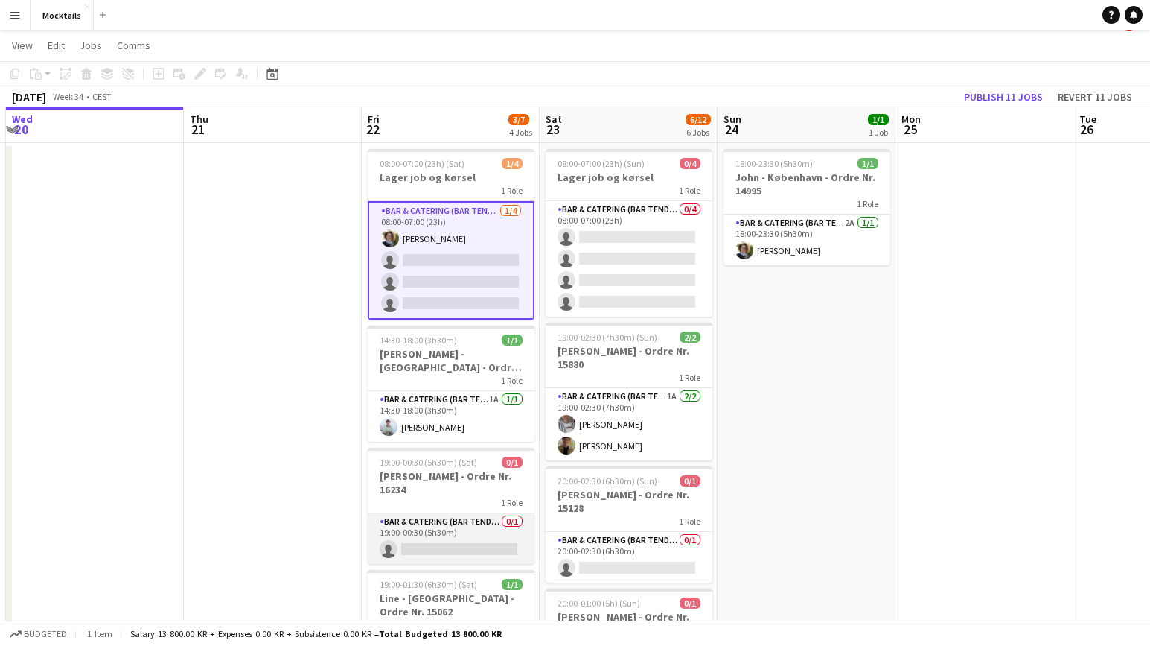
click at [480, 524] on app-card-role "Bar & Catering (Bar Tender) 0/1 19:00-00:30 (5h30m) single-neutral-actions" at bounding box center [451, 538] width 167 height 51
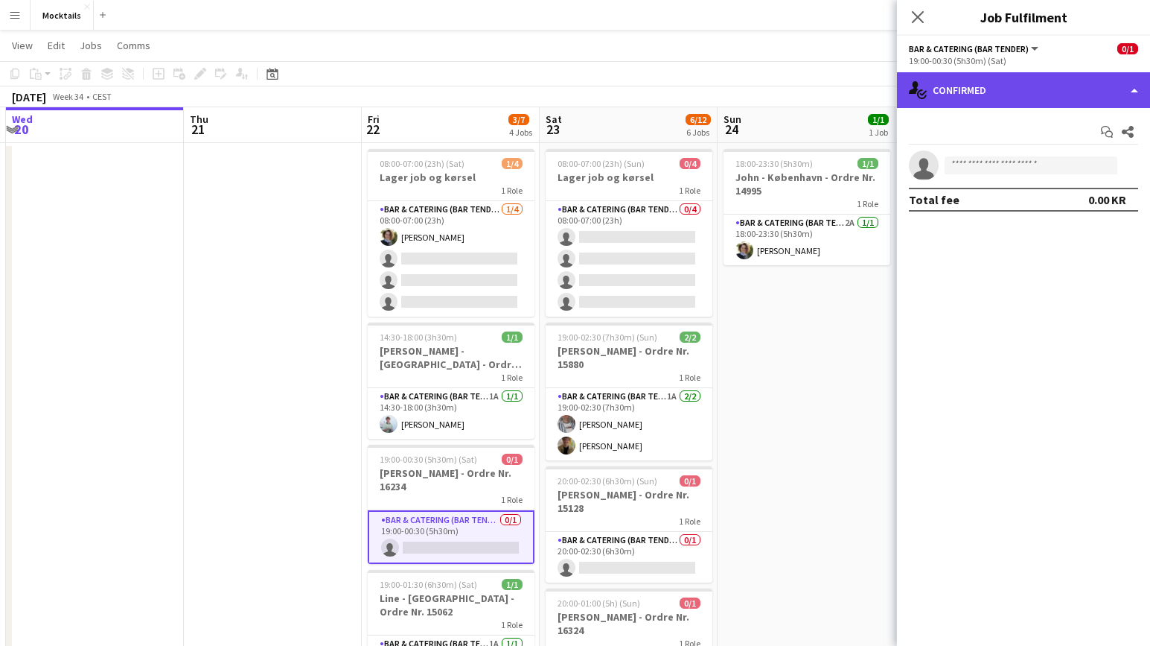
click at [951, 80] on div "single-neutral-actions-check-2 Confirmed" at bounding box center [1023, 90] width 253 height 36
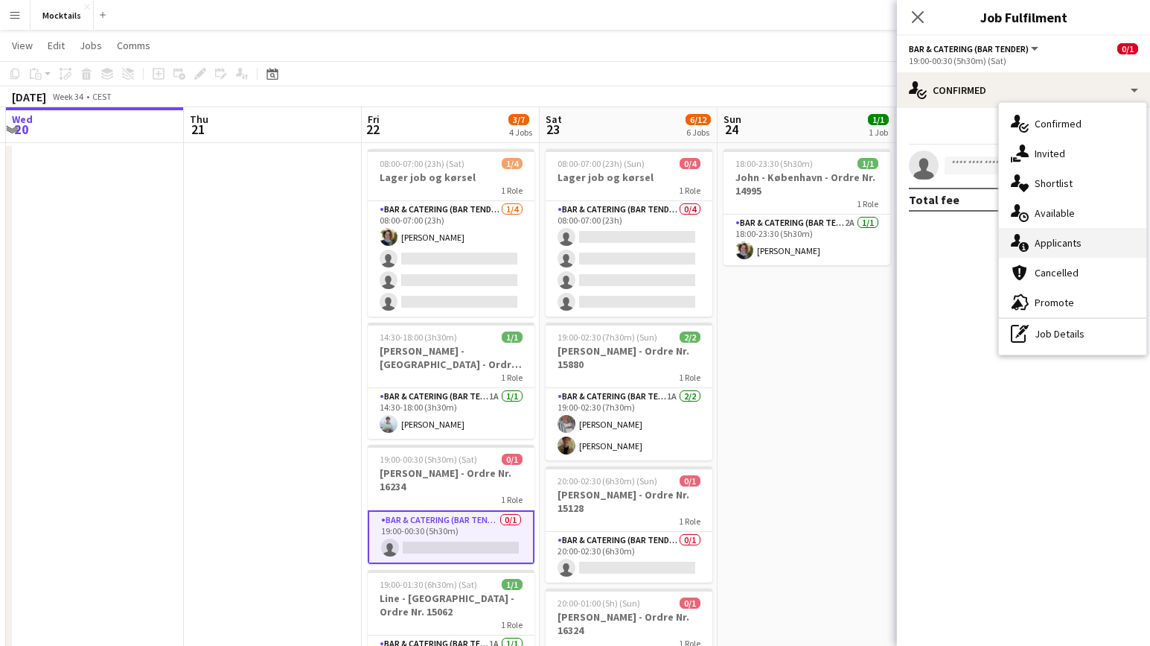
click at [1031, 235] on div "single-neutral-actions-information Applicants" at bounding box center [1072, 243] width 147 height 30
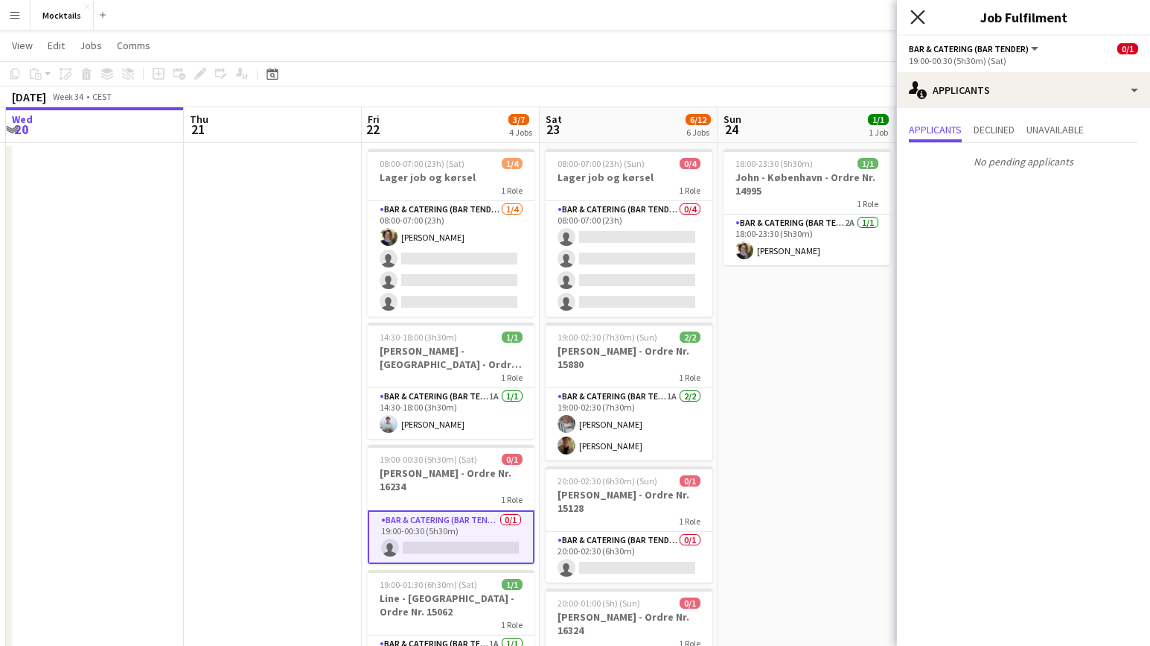
click at [921, 13] on icon "Close pop-in" at bounding box center [918, 17] width 14 height 14
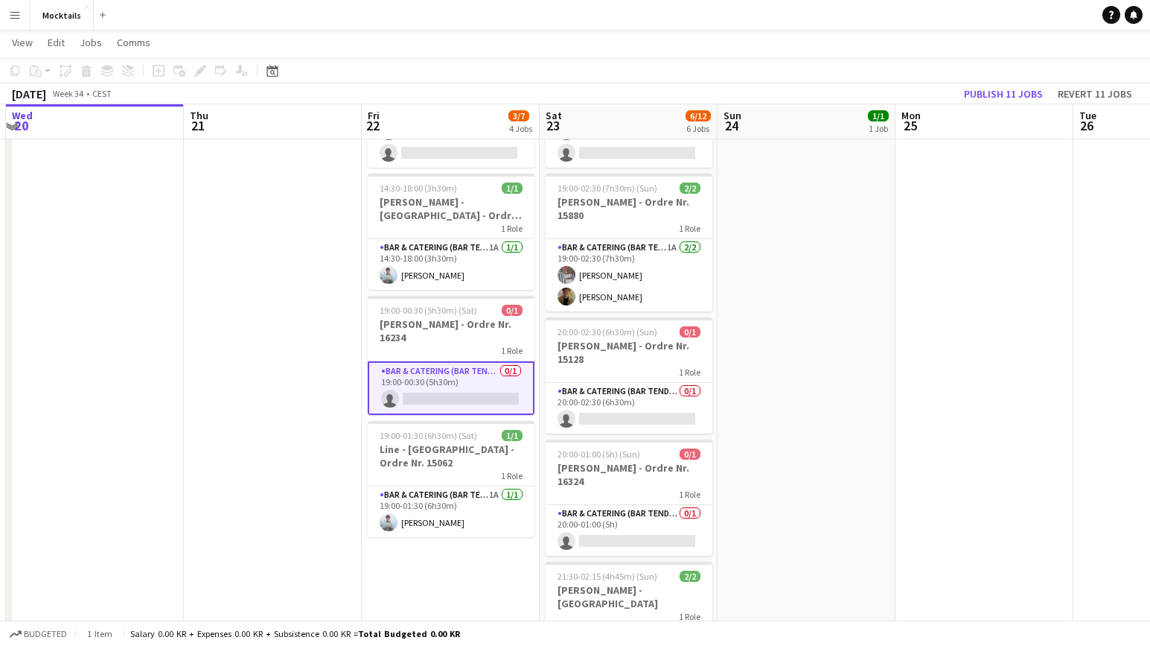
scroll to position [171, 0]
click at [644, 531] on app-card-role "Bar & Catering (Bar Tender) 0/1 20:00-01:00 (5h) single-neutral-actions" at bounding box center [629, 531] width 167 height 51
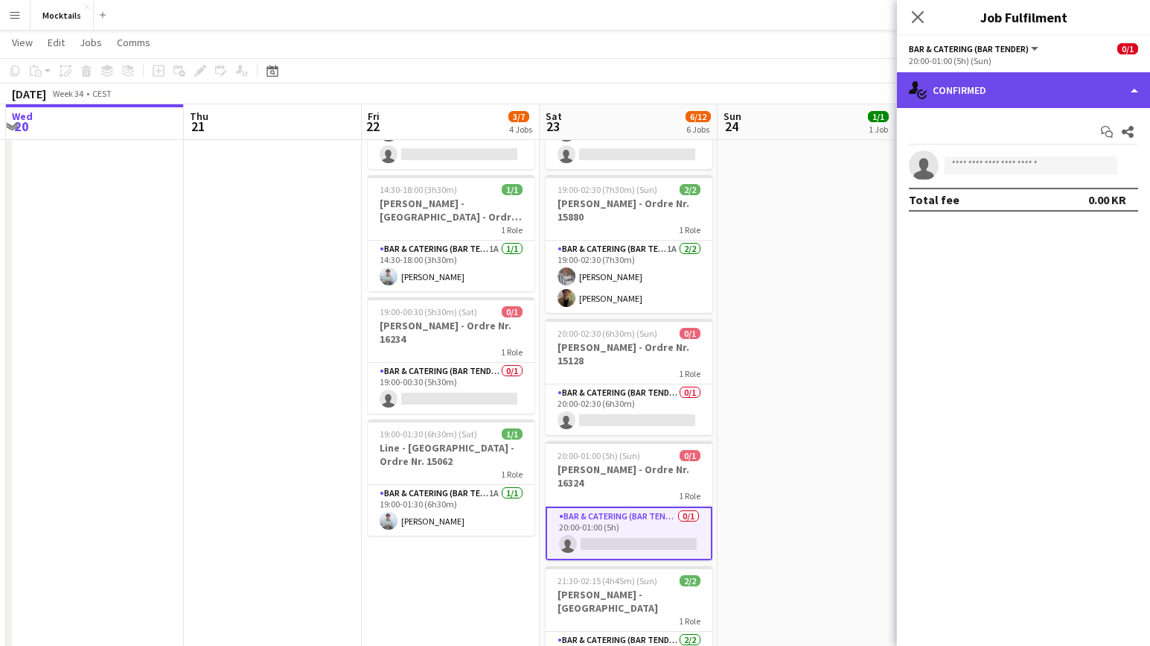
click at [1006, 92] on div "single-neutral-actions-check-2 Confirmed" at bounding box center [1023, 90] width 253 height 36
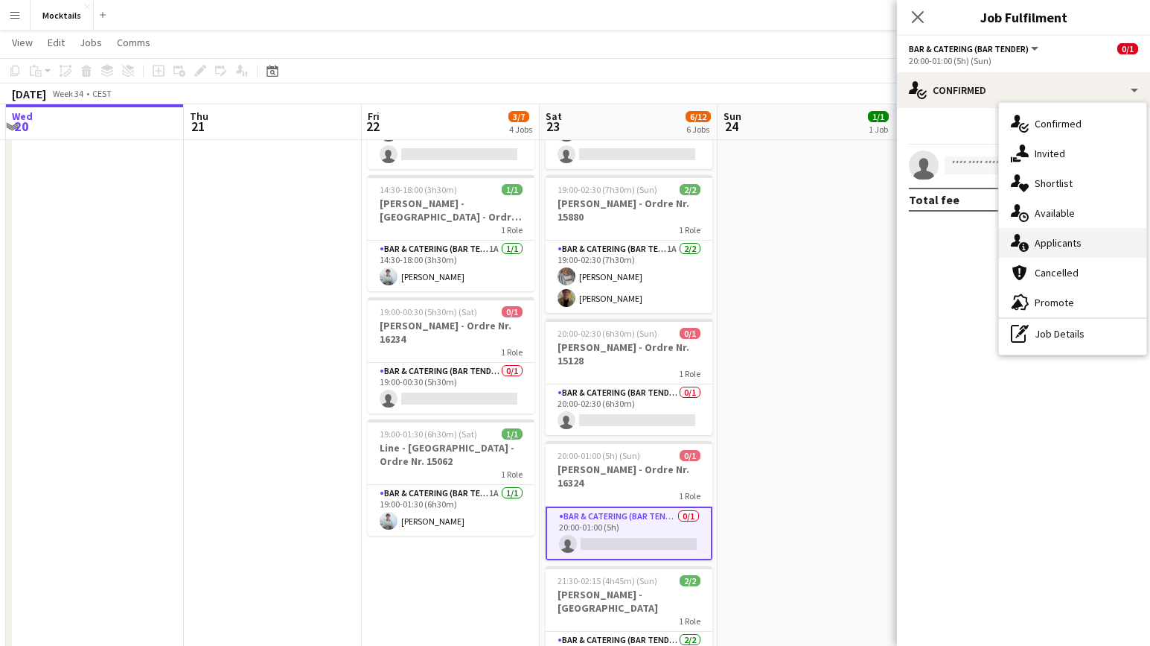
click at [1066, 247] on div "single-neutral-actions-information Applicants" at bounding box center [1072, 243] width 147 height 30
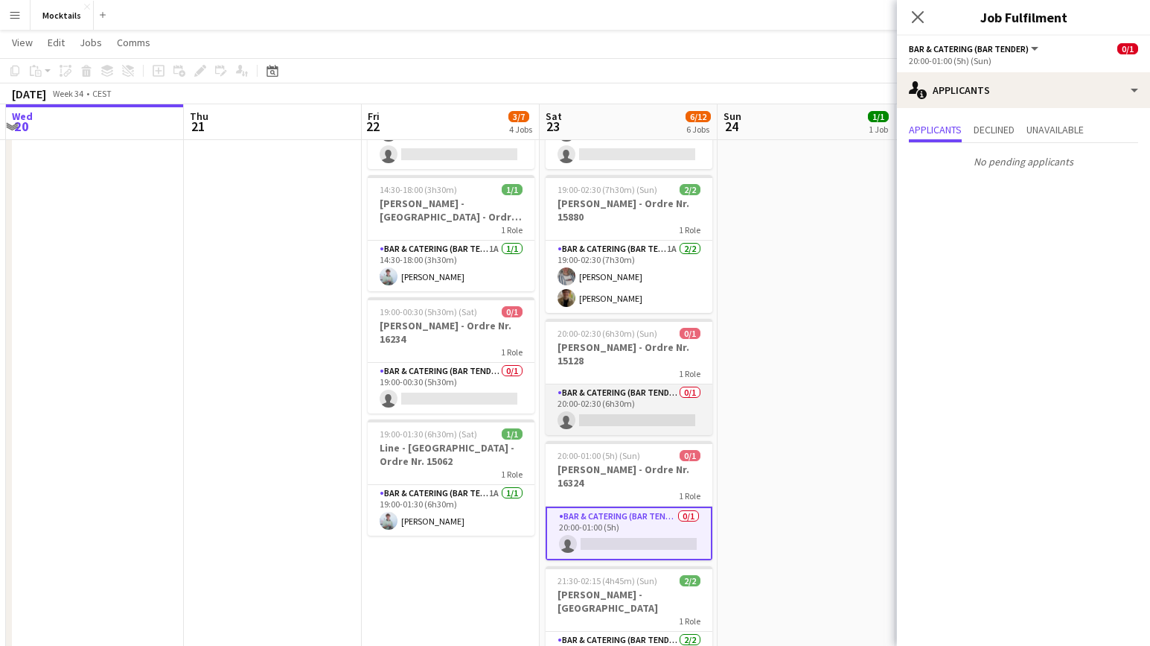
click at [640, 418] on app-card-role "Bar & Catering (Bar Tender) 0/1 20:00-02:30 (6h30m) single-neutral-actions" at bounding box center [629, 409] width 167 height 51
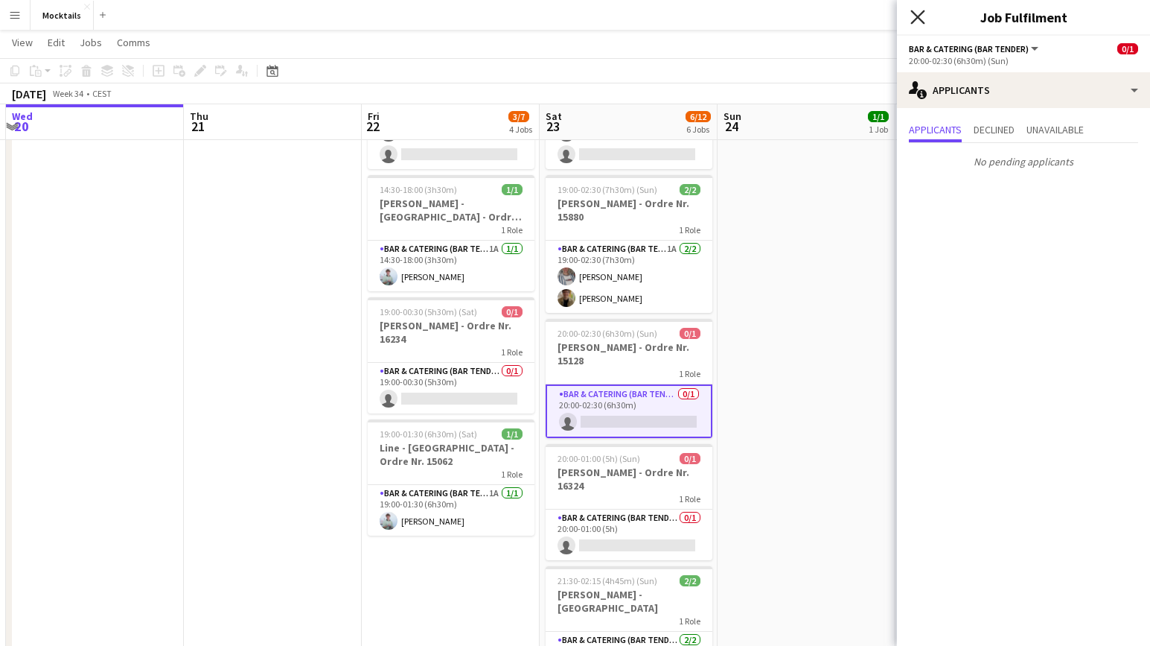
click at [917, 21] on icon "Close pop-in" at bounding box center [918, 17] width 14 height 14
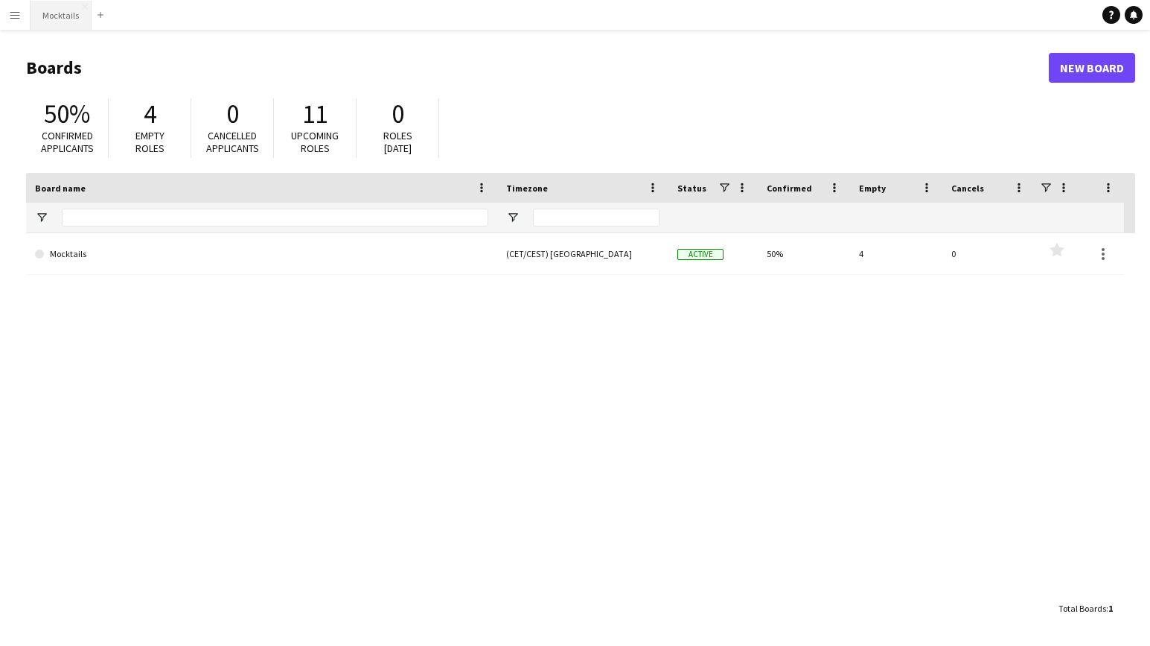
click at [69, 19] on button "Mocktails Close" at bounding box center [61, 15] width 61 height 29
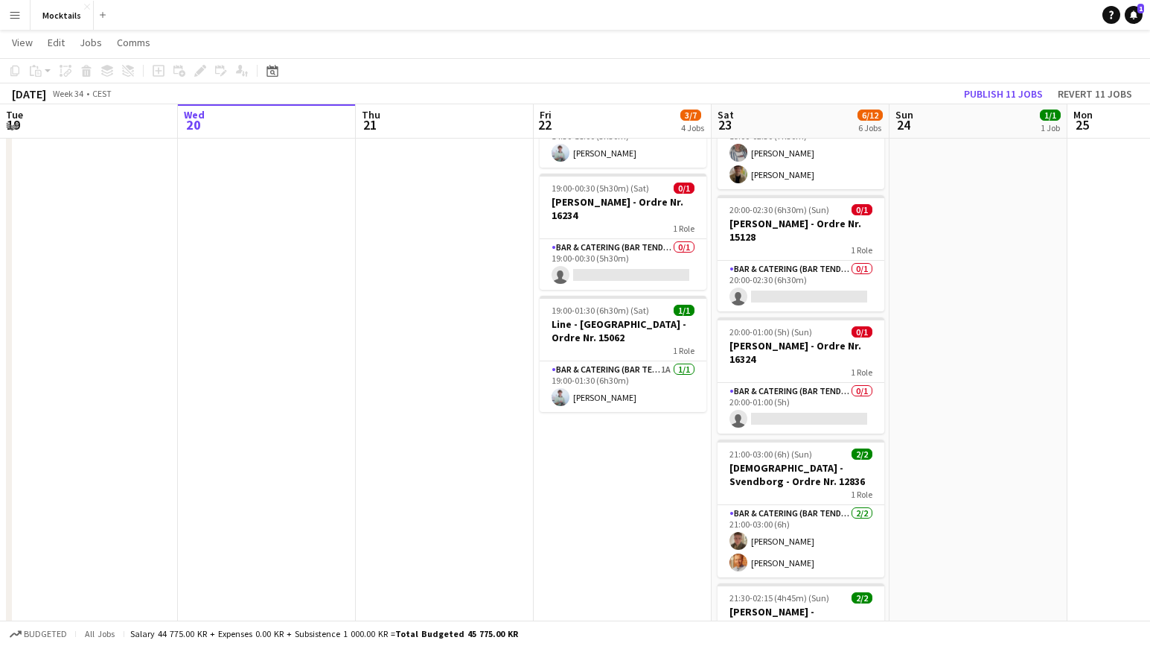
scroll to position [293, 0]
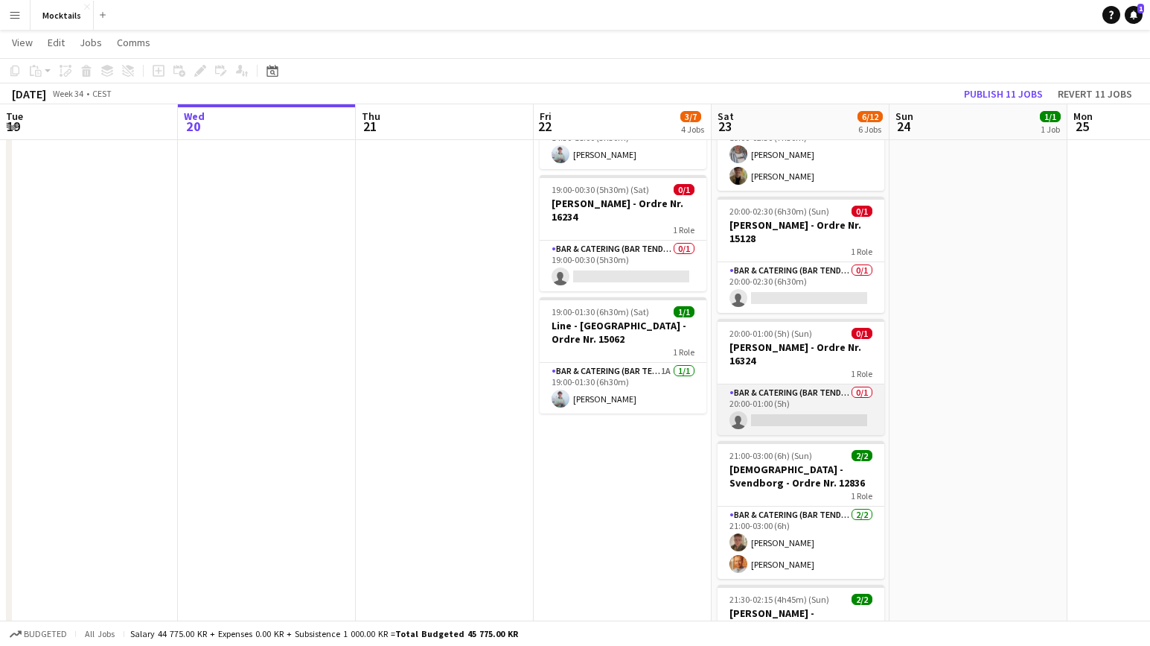
click at [839, 409] on app-card-role "Bar & Catering (Bar Tender) 0/1 20:00-01:00 (5h) single-neutral-actions" at bounding box center [801, 409] width 167 height 51
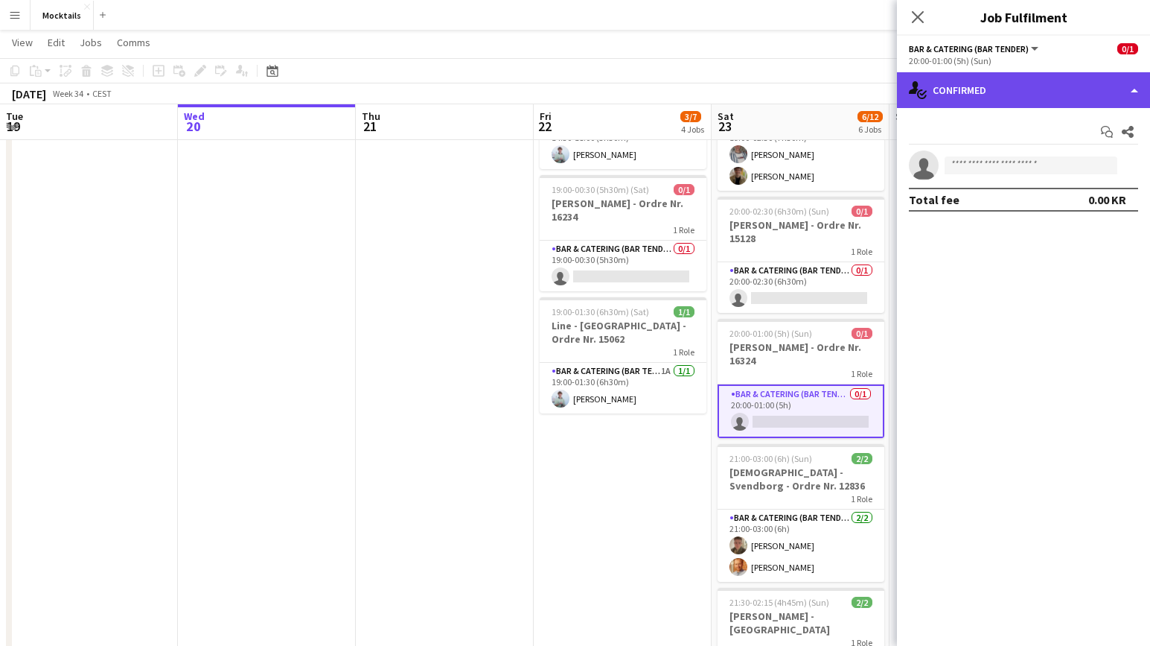
click at [990, 91] on div "single-neutral-actions-check-2 Confirmed" at bounding box center [1023, 90] width 253 height 36
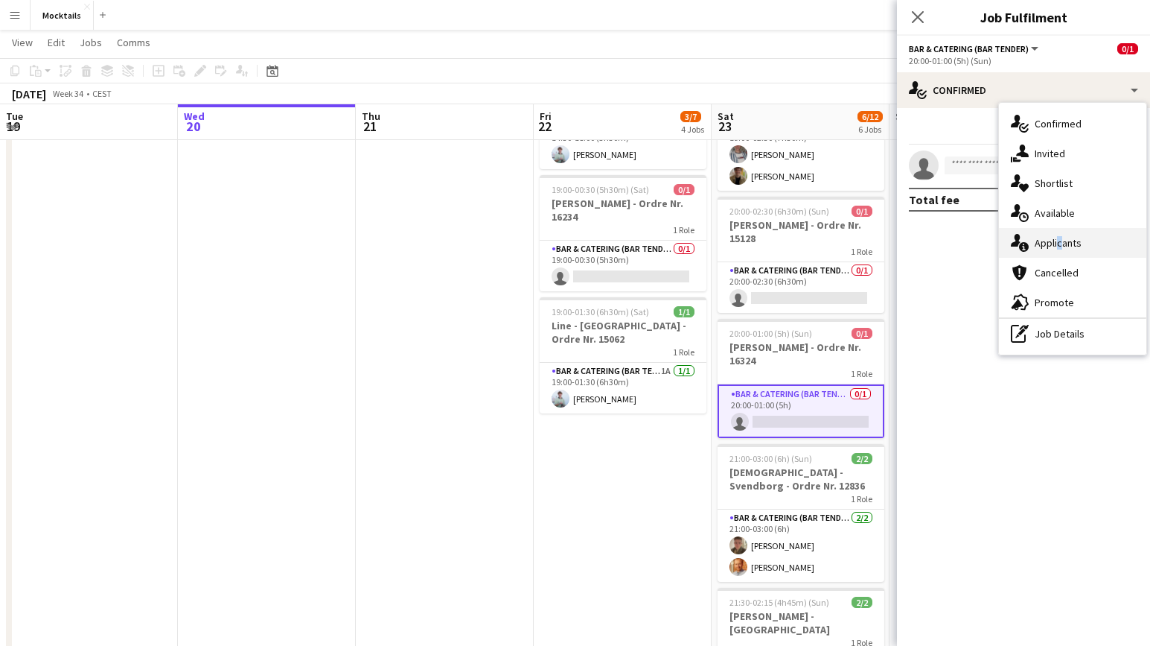
click at [1057, 238] on div "single-neutral-actions-information Applicants" at bounding box center [1072, 243] width 147 height 30
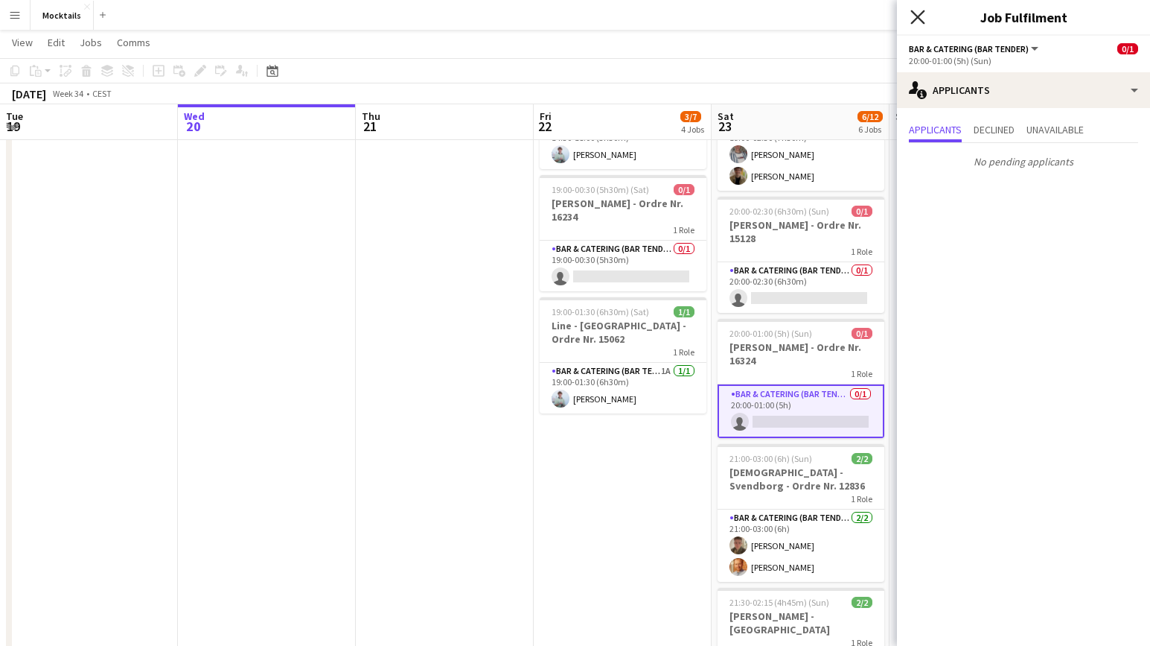
click at [917, 16] on icon at bounding box center [918, 17] width 14 height 14
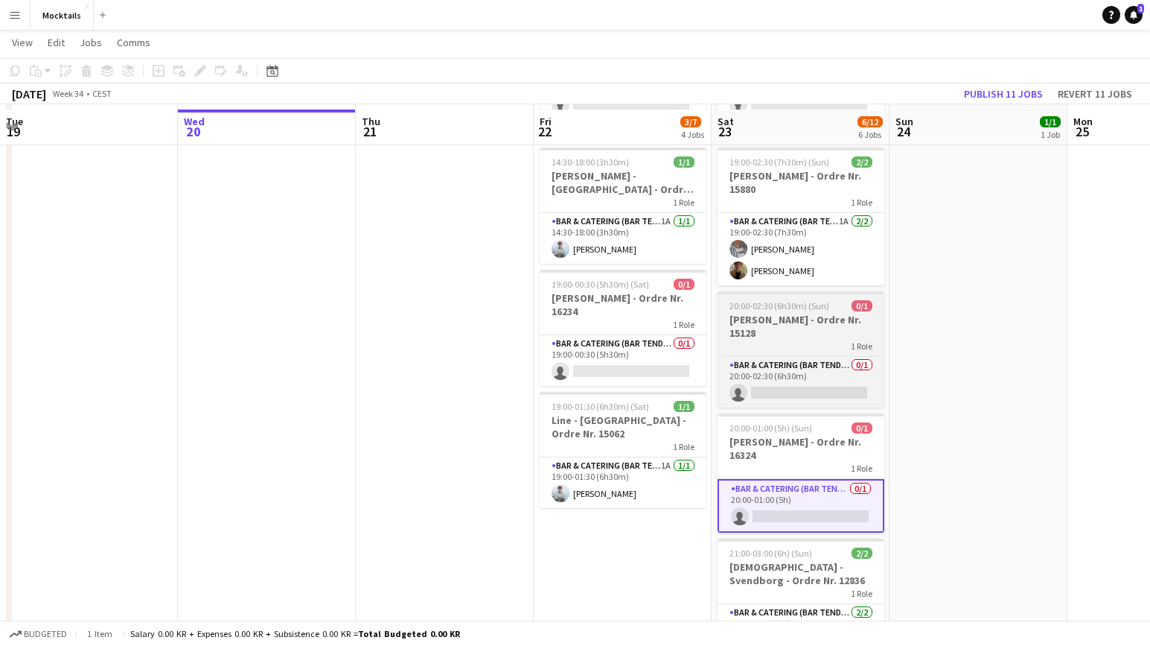
scroll to position [198, 0]
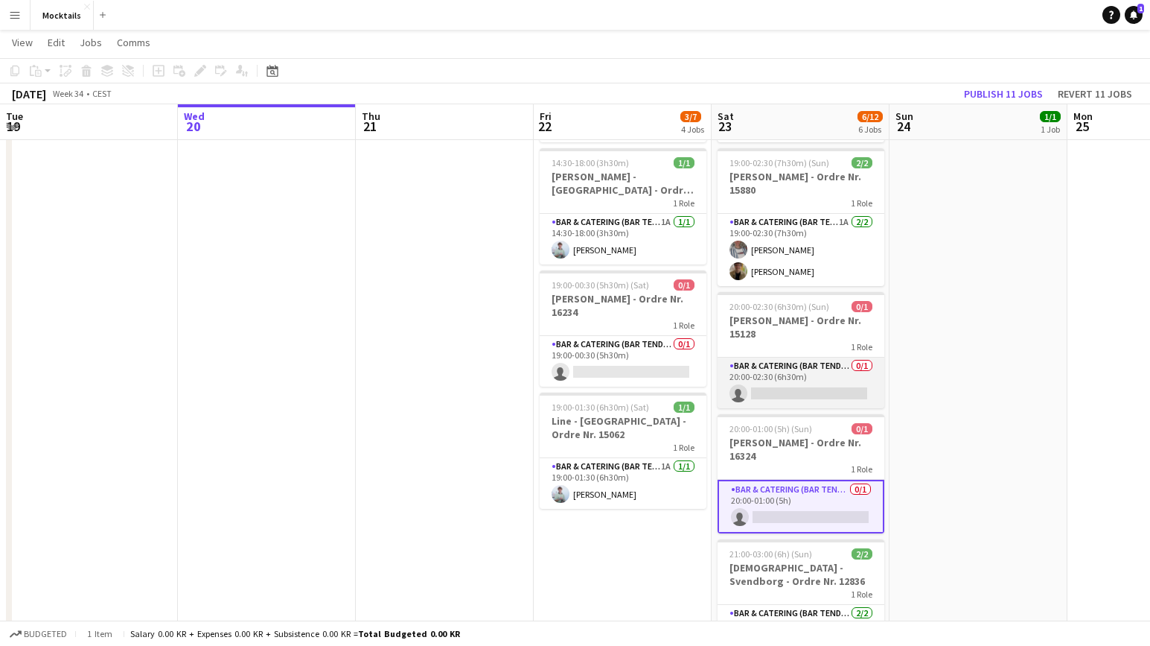
click at [819, 398] on app-card-role "Bar & Catering (Bar Tender) 0/1 20:00-02:30 (6h30m) single-neutral-actions" at bounding box center [801, 382] width 167 height 51
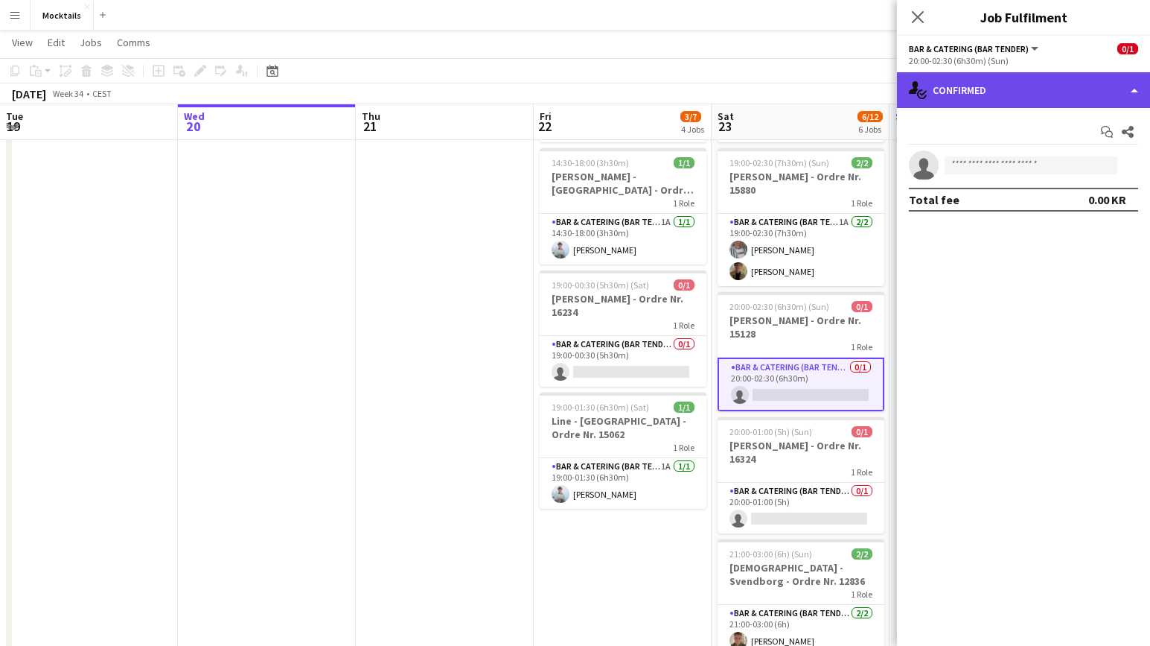
click at [966, 83] on div "single-neutral-actions-check-2 Confirmed" at bounding box center [1023, 90] width 253 height 36
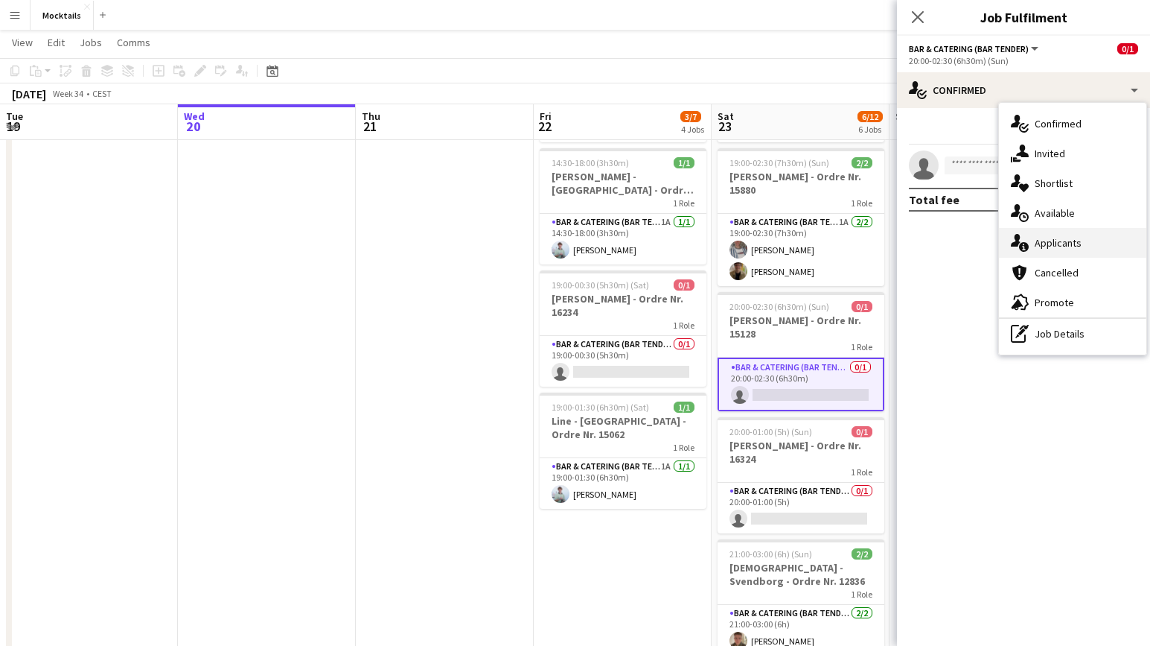
click at [1048, 249] on div "single-neutral-actions-information Applicants" at bounding box center [1072, 243] width 147 height 30
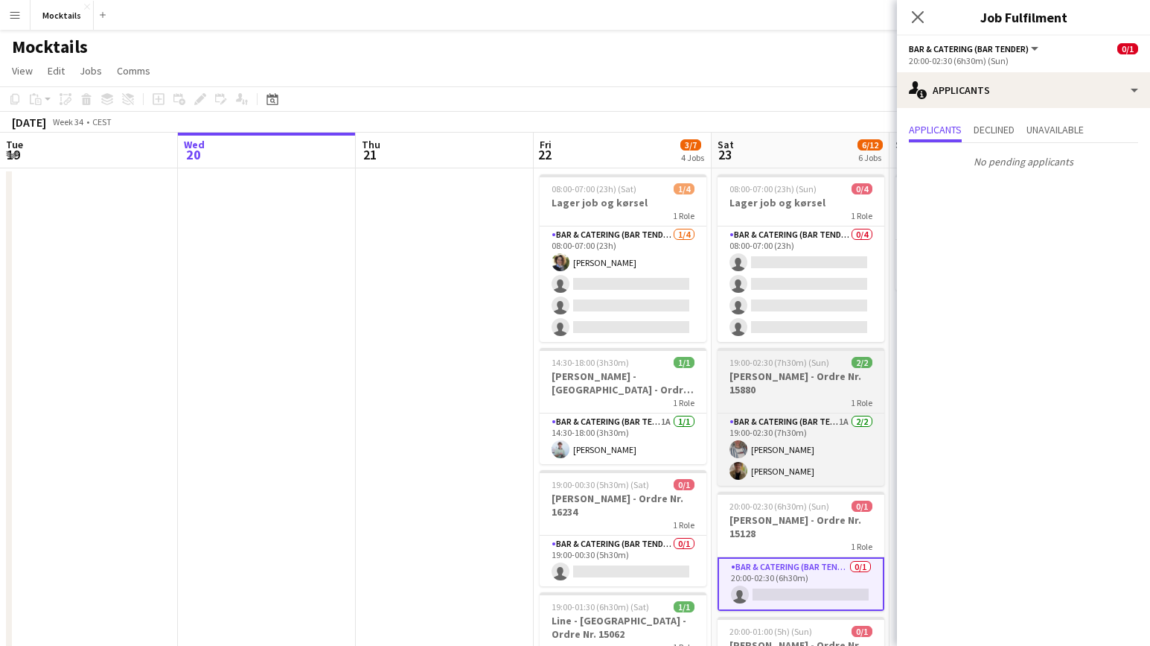
scroll to position [0, 0]
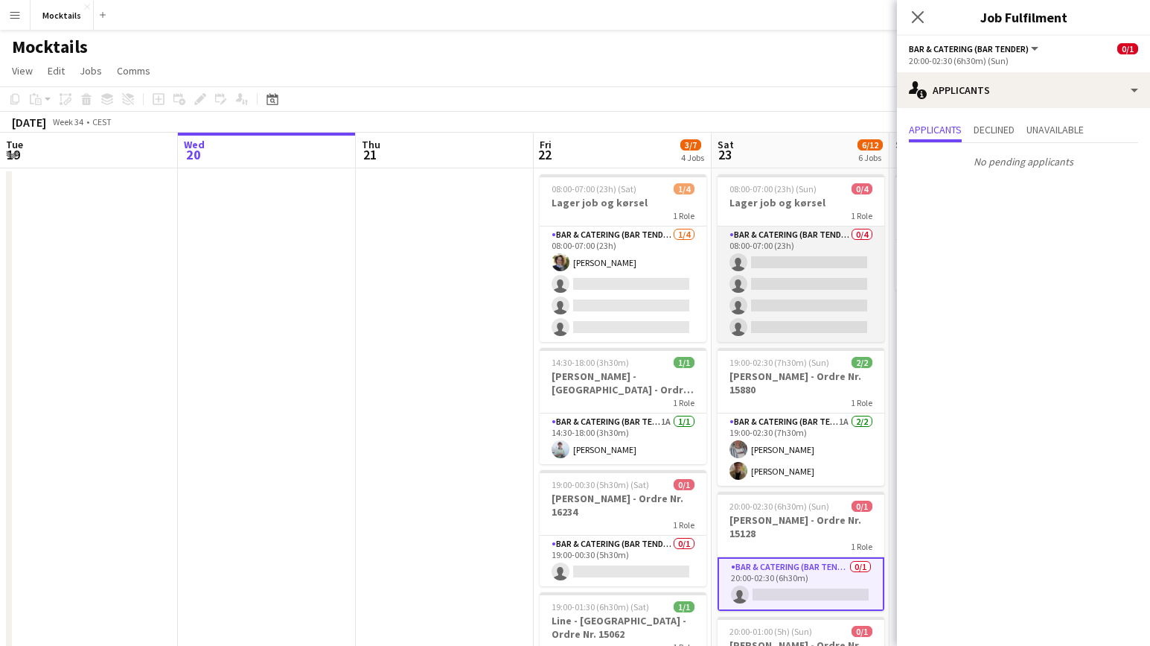
click at [832, 313] on app-card-role "Bar & Catering (Bar Tender) 0/4 08:00-07:00 (23h) single-neutral-actions single…" at bounding box center [801, 283] width 167 height 115
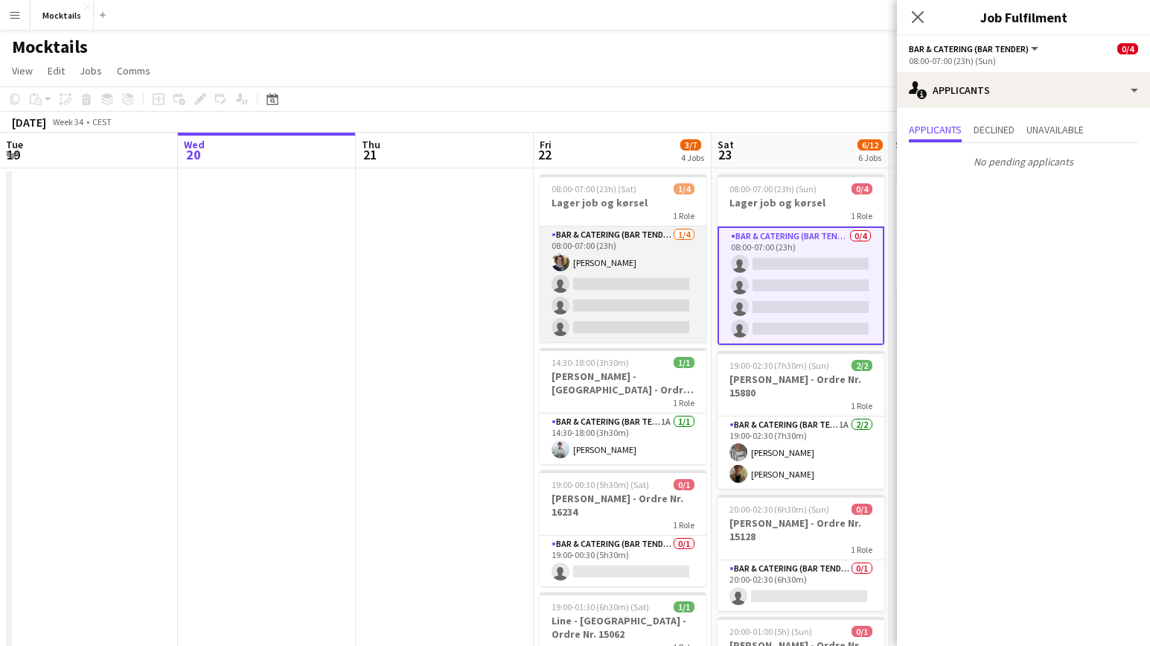
click at [642, 308] on app-card-role "Bar & Catering (Bar Tender) [DATE] 08:00-07:00 (23h) [PERSON_NAME] single-neutr…" at bounding box center [623, 283] width 167 height 115
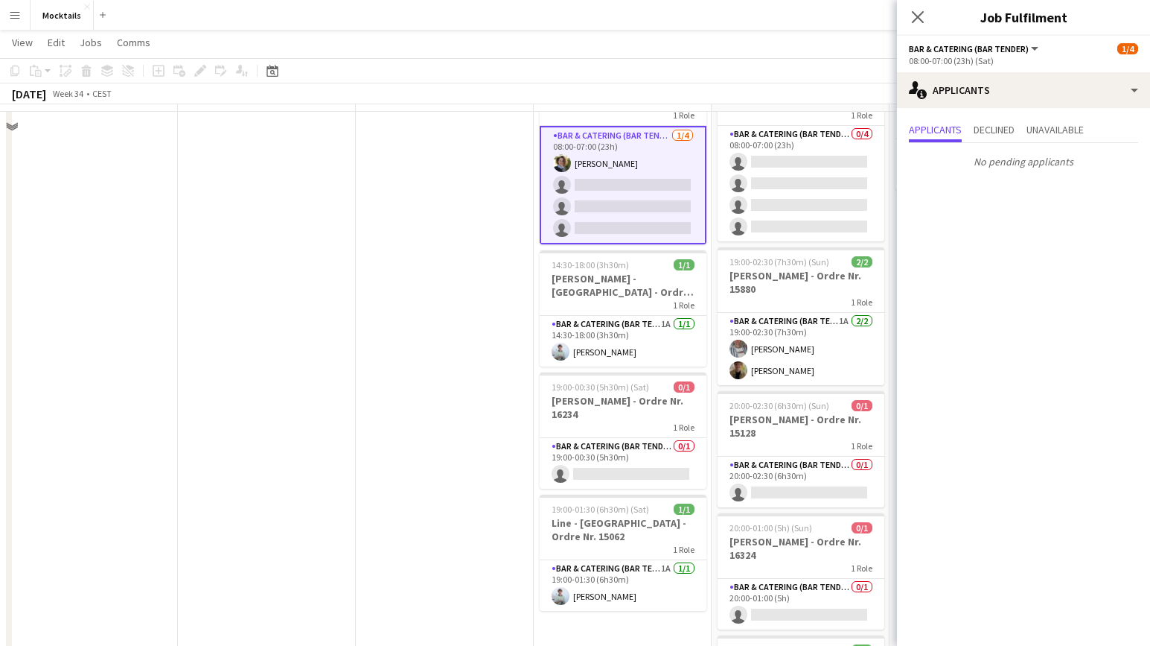
scroll to position [105, 0]
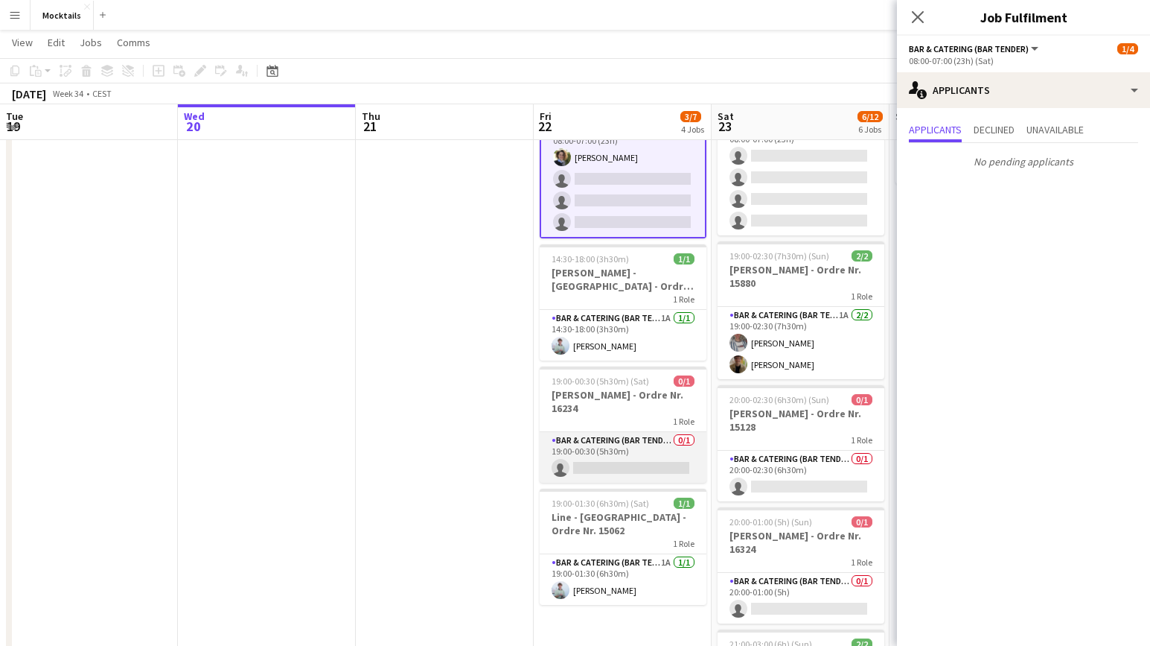
click at [634, 458] on app-card-role "Bar & Catering (Bar Tender) 0/1 19:00-00:30 (5h30m) single-neutral-actions" at bounding box center [623, 457] width 167 height 51
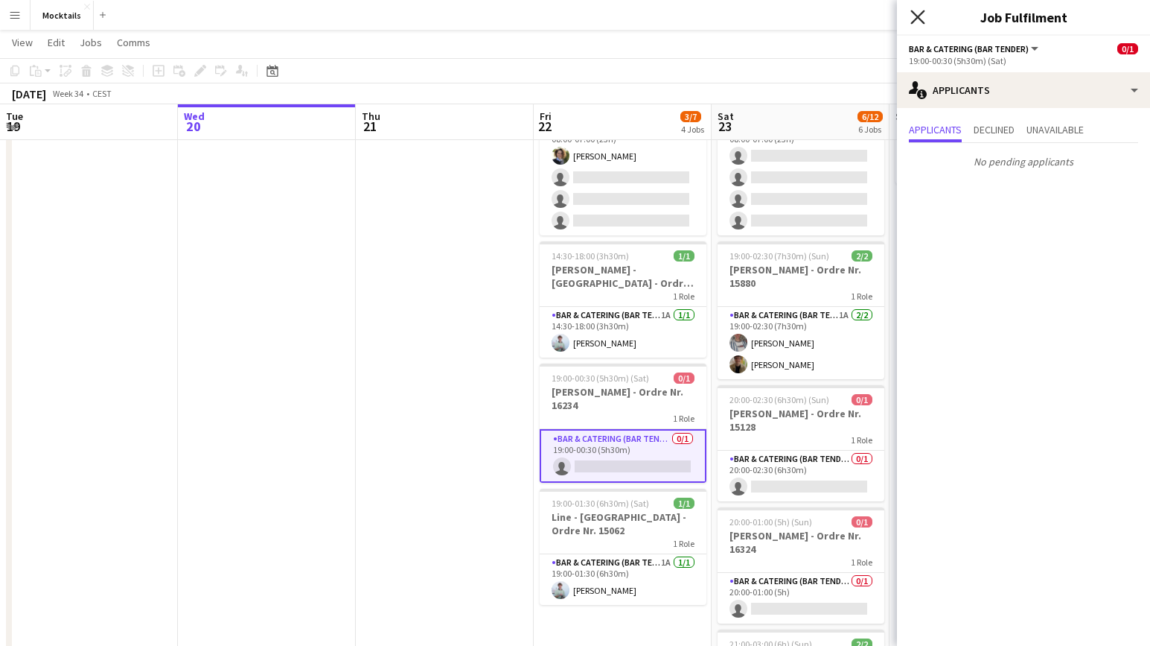
click at [917, 19] on icon at bounding box center [918, 17] width 14 height 14
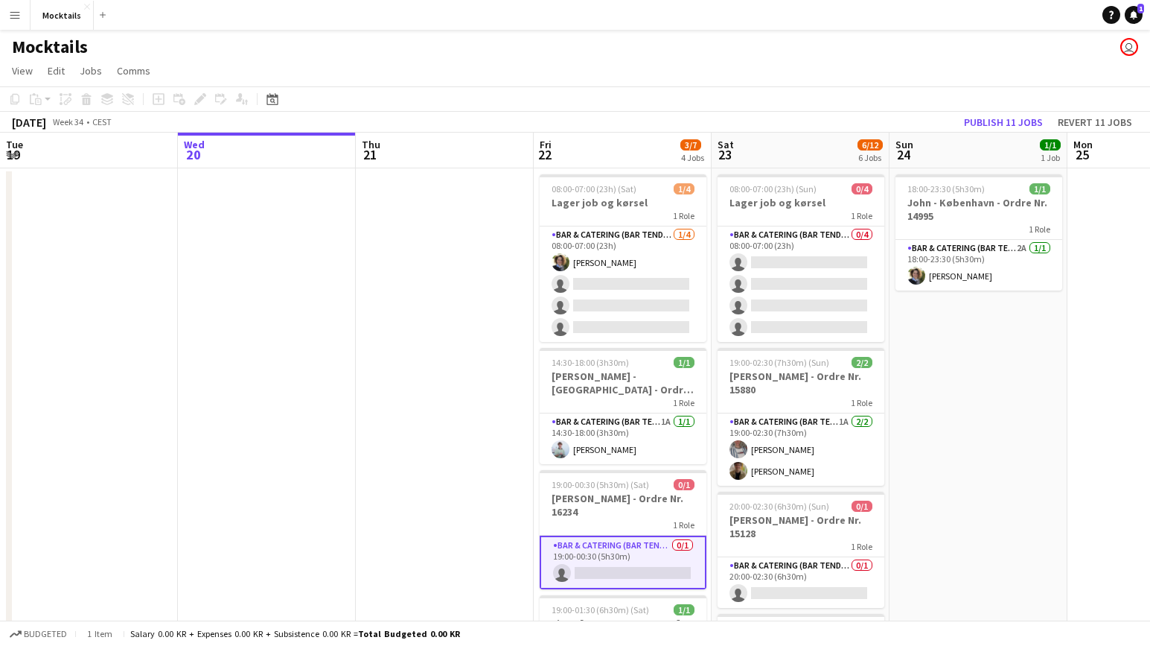
scroll to position [0, 0]
click at [1132, 17] on icon at bounding box center [1133, 13] width 7 height 7
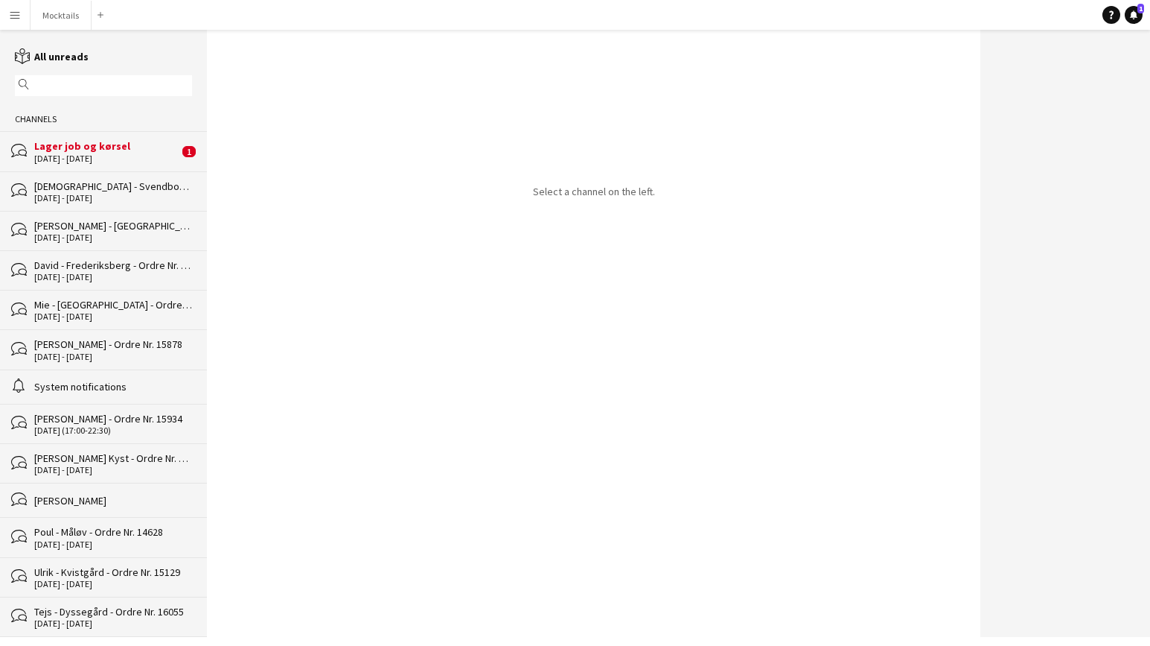
click at [118, 145] on div "Lager job og kørsel" at bounding box center [106, 145] width 144 height 13
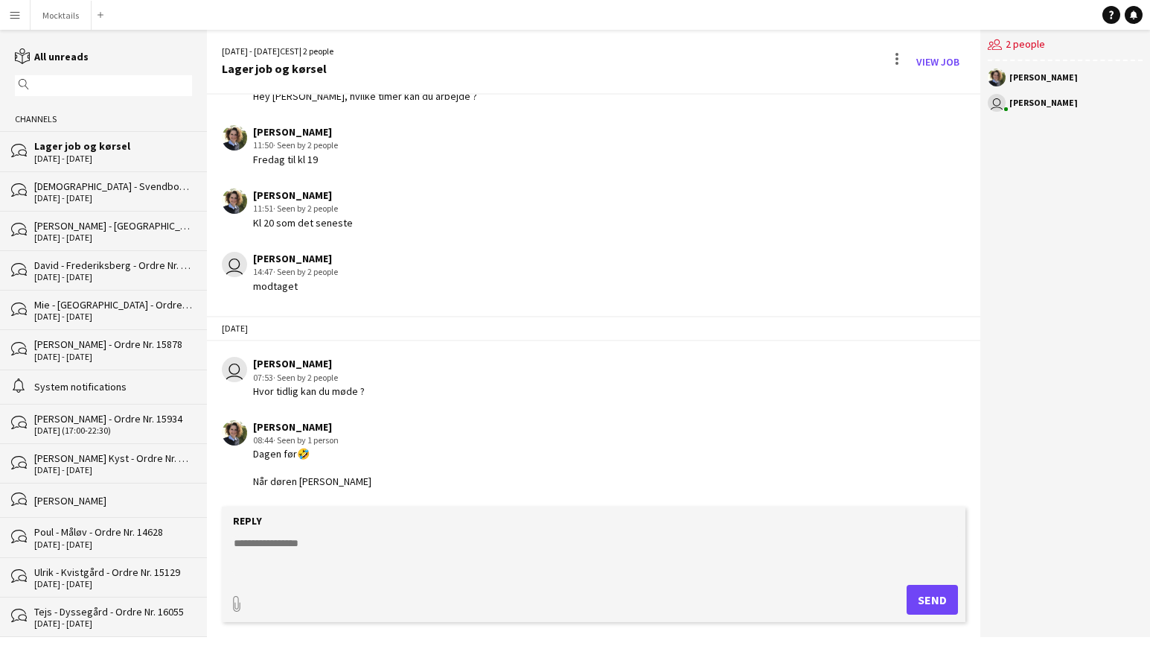
scroll to position [96, 0]
drag, startPoint x: 279, startPoint y: 480, endPoint x: 369, endPoint y: 483, distance: 89.4
click at [369, 483] on div "[PERSON_NAME] 08:44 · Seen by 1 person Dagen før🤣 Når døren [PERSON_NAME]" at bounding box center [531, 454] width 619 height 68
click at [372, 553] on textarea at bounding box center [596, 554] width 729 height 39
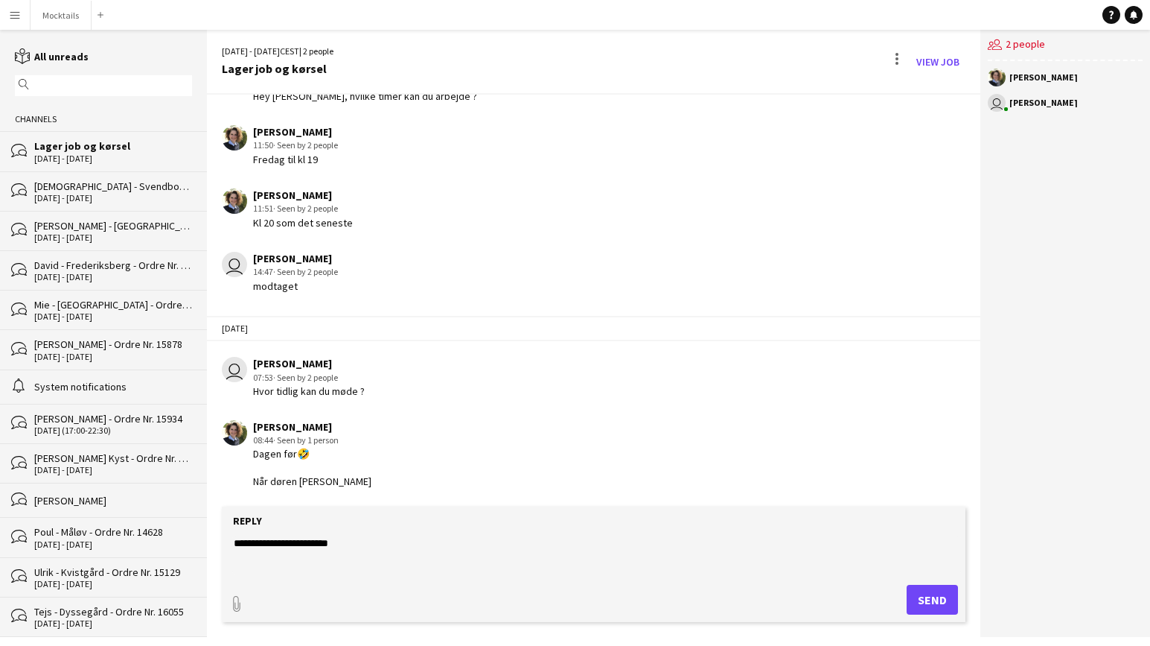
type textarea "**********"
click at [933, 604] on button "Send" at bounding box center [932, 599] width 51 height 30
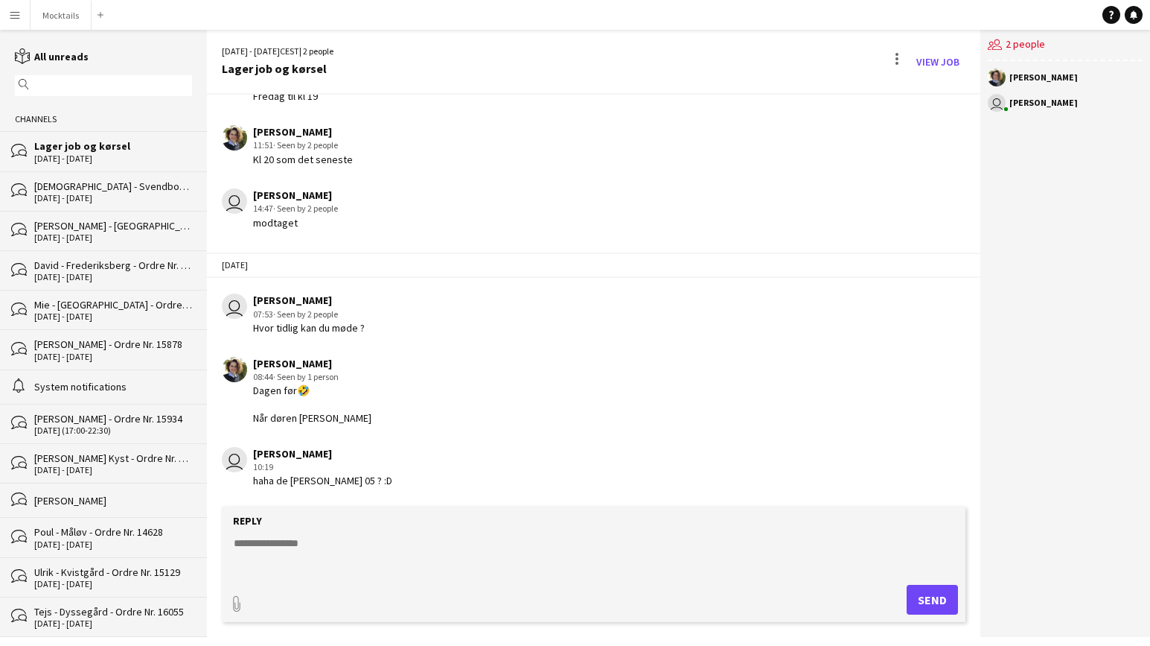
click at [381, 478] on div "user [PERSON_NAME] 10:19 haha de [PERSON_NAME] 05 ? :D" at bounding box center [531, 467] width 619 height 41
click at [427, 479] on div "user [PERSON_NAME] 10:19 haha de [PERSON_NAME] 05 ? :D" at bounding box center [531, 467] width 619 height 41
click at [66, 18] on button "Mocktails Close" at bounding box center [61, 15] width 61 height 29
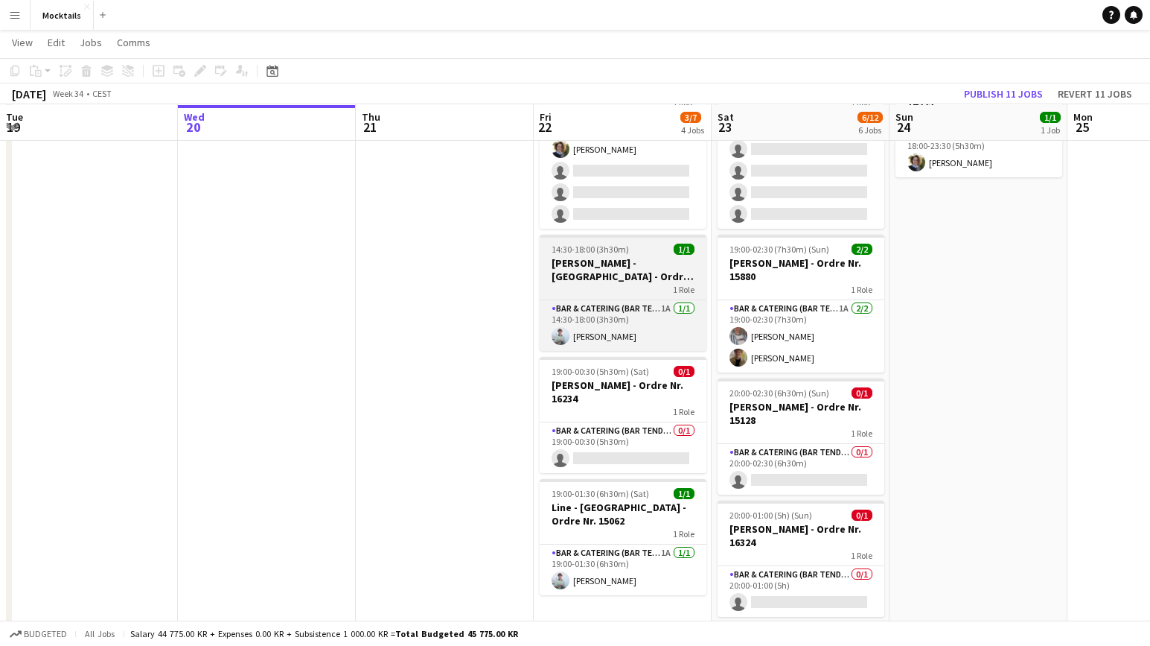
scroll to position [112, 0]
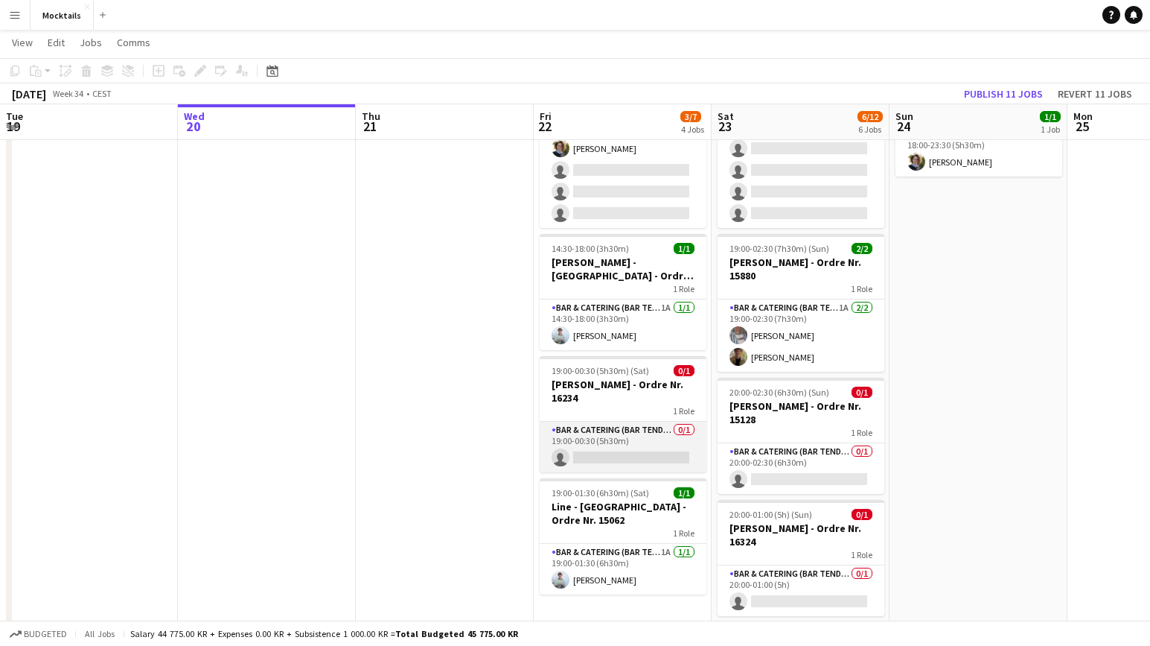
click at [625, 453] on app-card-role "Bar & Catering (Bar Tender) 0/1 19:00-00:30 (5h30m) single-neutral-actions" at bounding box center [623, 446] width 167 height 51
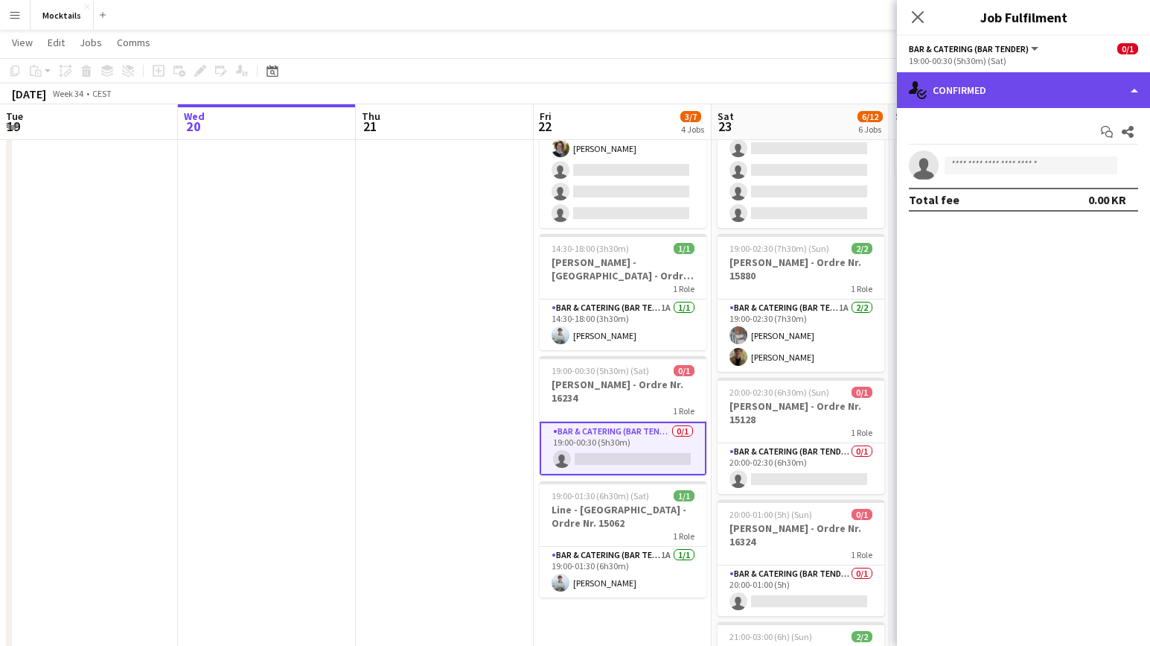
click at [1010, 89] on div "single-neutral-actions-check-2 Confirmed" at bounding box center [1023, 90] width 253 height 36
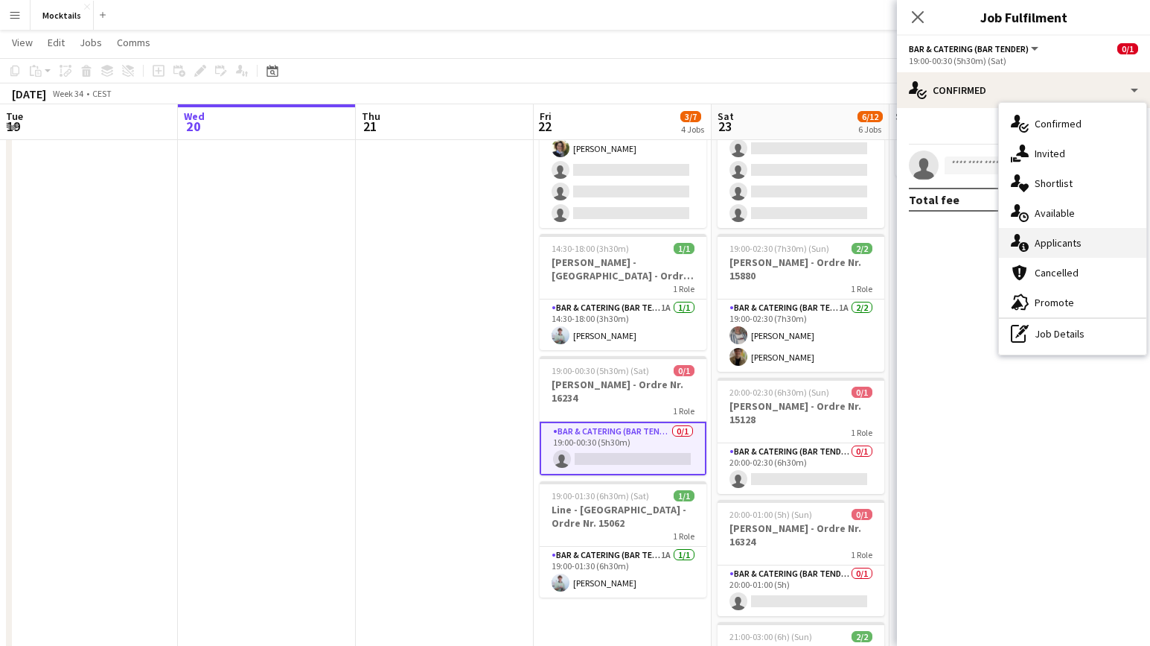
click at [1073, 237] on div "single-neutral-actions-information Applicants" at bounding box center [1072, 243] width 147 height 30
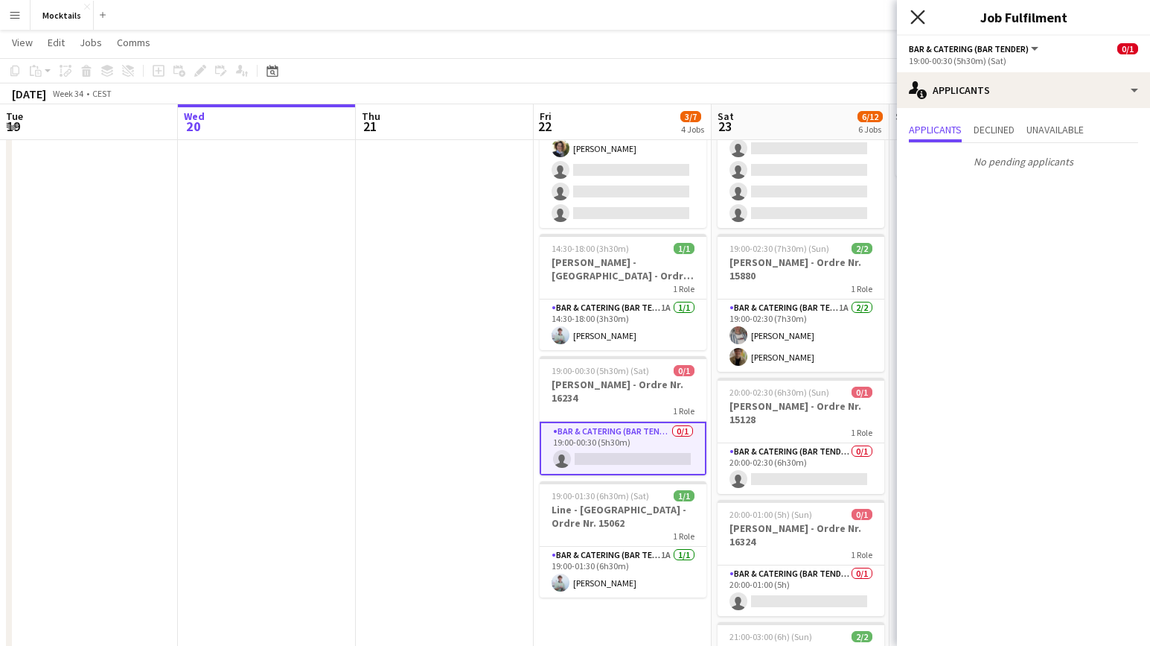
click at [917, 23] on icon "Close pop-in" at bounding box center [918, 17] width 14 height 14
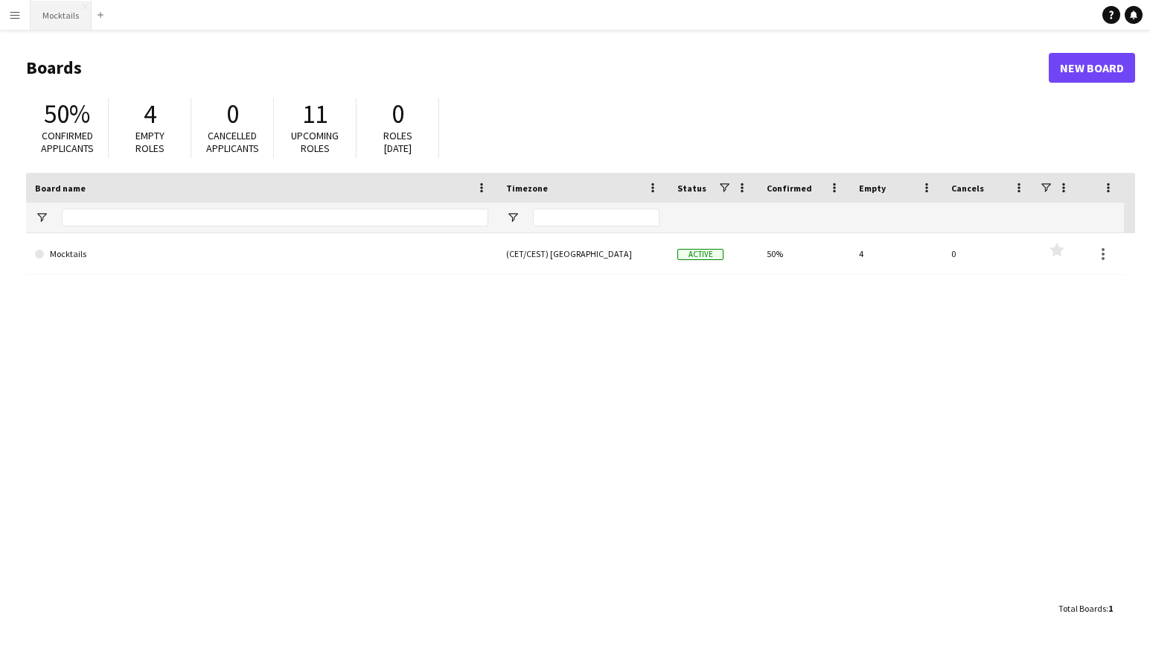
click at [53, 18] on button "Mocktails Close" at bounding box center [61, 15] width 61 height 29
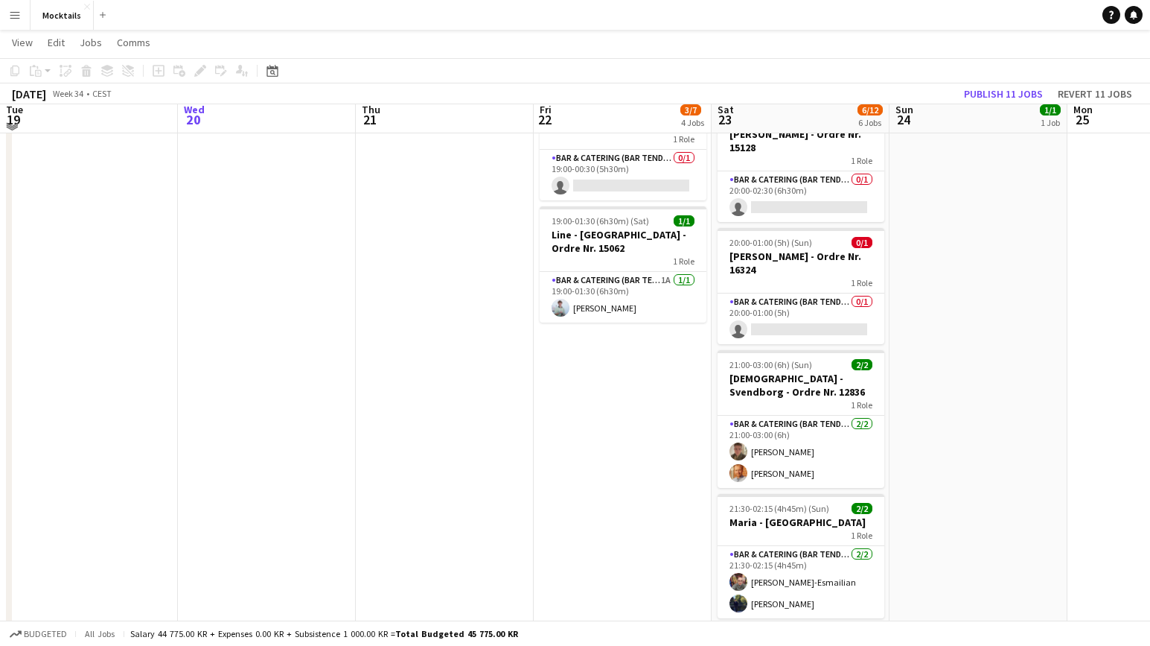
scroll to position [389, 0]
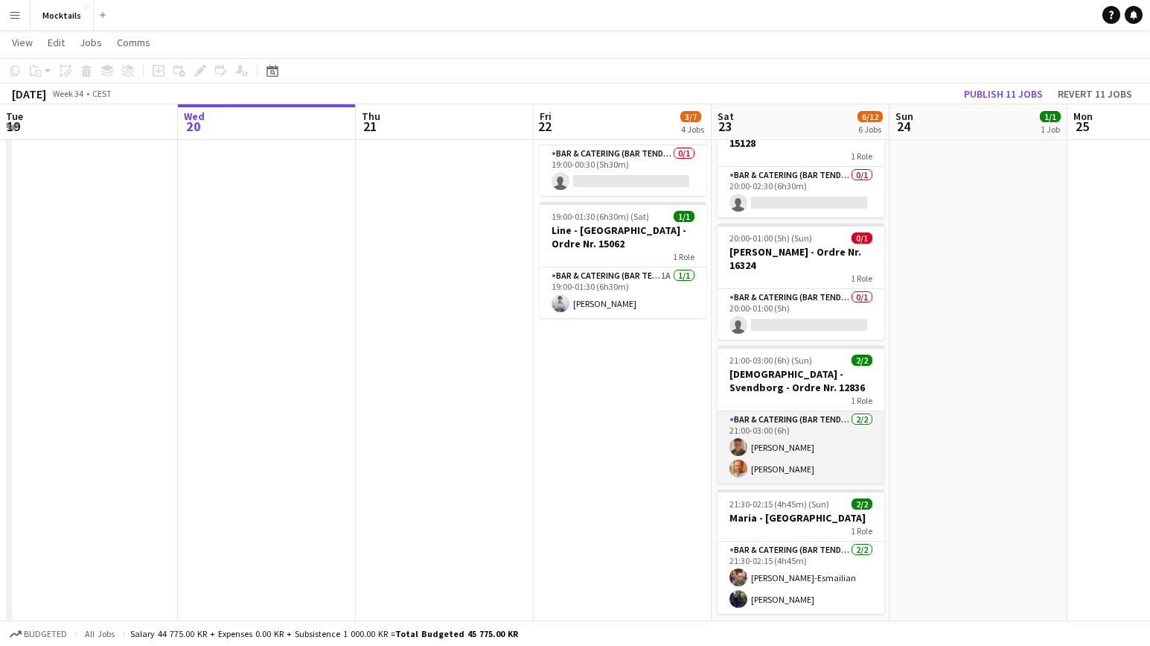
click at [785, 445] on app-card-role "Bar & Catering (Bar Tender) 2/2 21:00-03:00 (6h) Martin Axelsson Laurits Bergen…" at bounding box center [801, 447] width 167 height 72
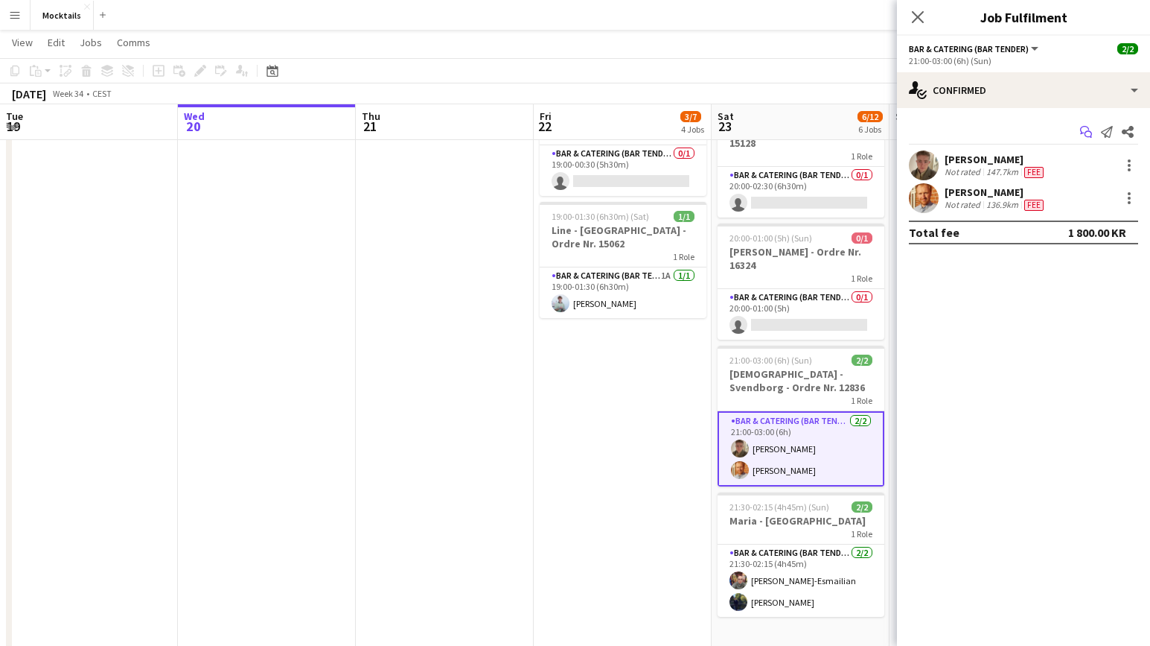
click at [1087, 131] on icon at bounding box center [1088, 134] width 7 height 7
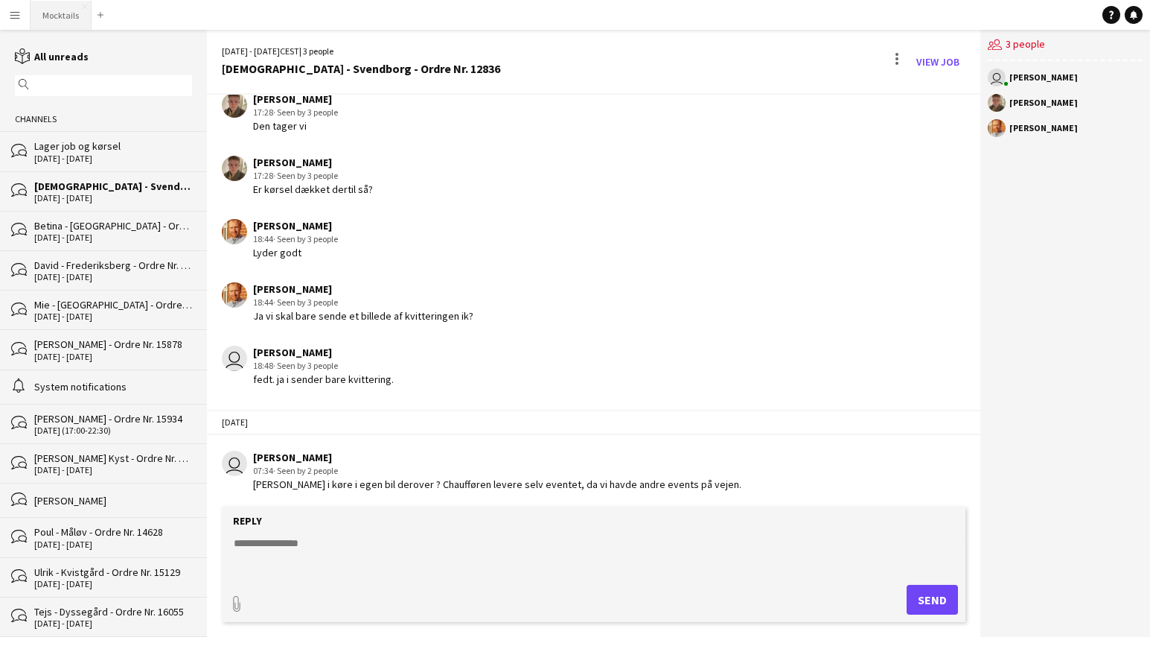
click at [64, 21] on button "Mocktails Close" at bounding box center [61, 15] width 61 height 29
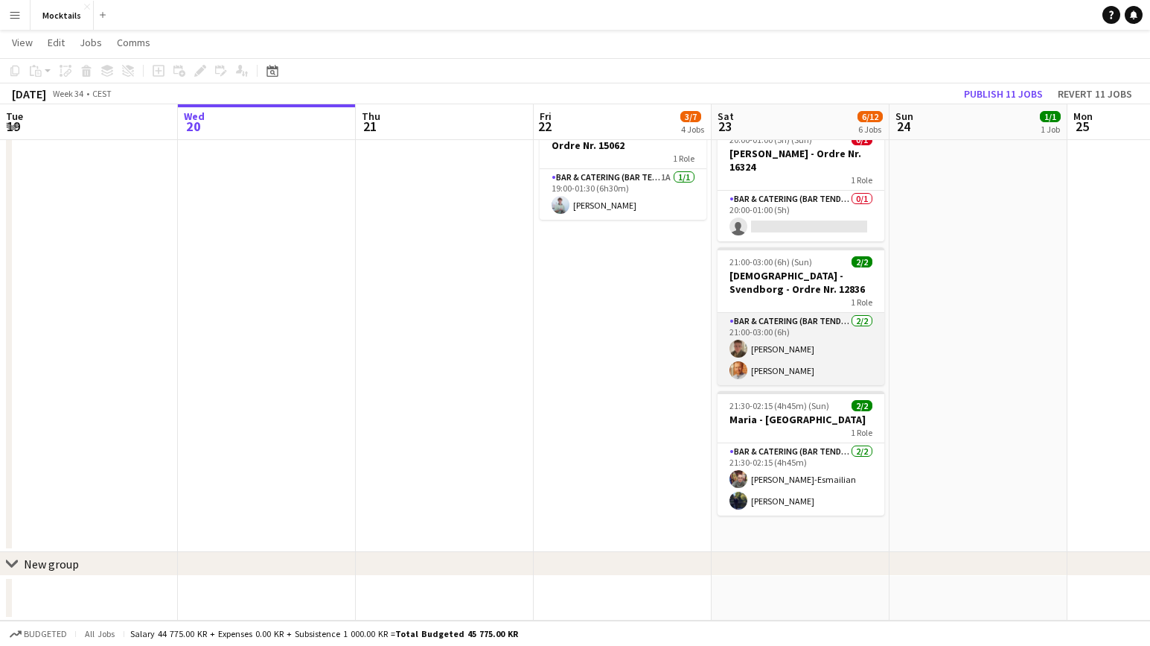
scroll to position [487, 0]
click at [789, 301] on div "1 Role" at bounding box center [801, 302] width 167 height 12
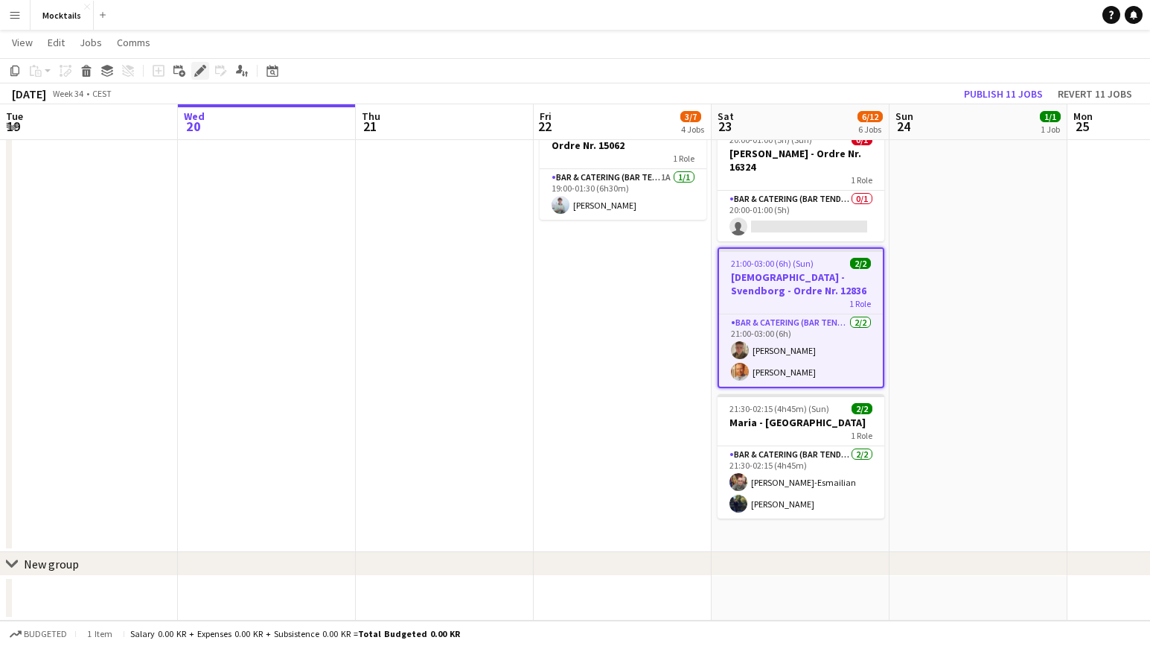
click at [199, 69] on icon "Edit" at bounding box center [200, 71] width 12 height 12
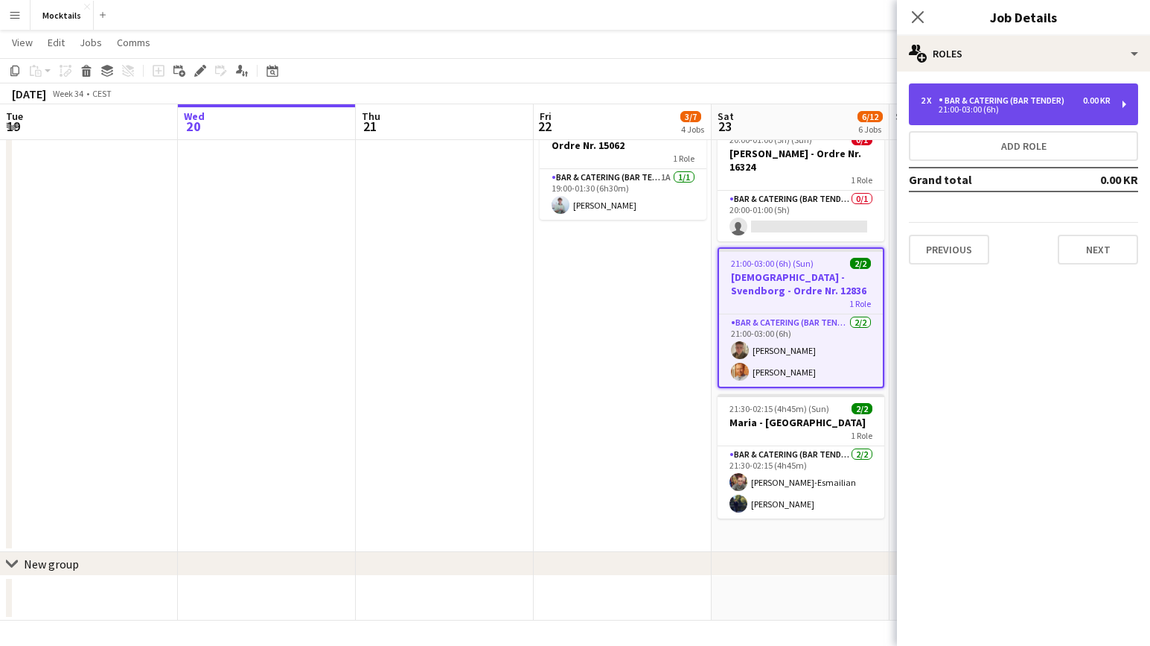
click at [1009, 97] on div "Bar & Catering (Bar Tender)" at bounding box center [1005, 100] width 132 height 10
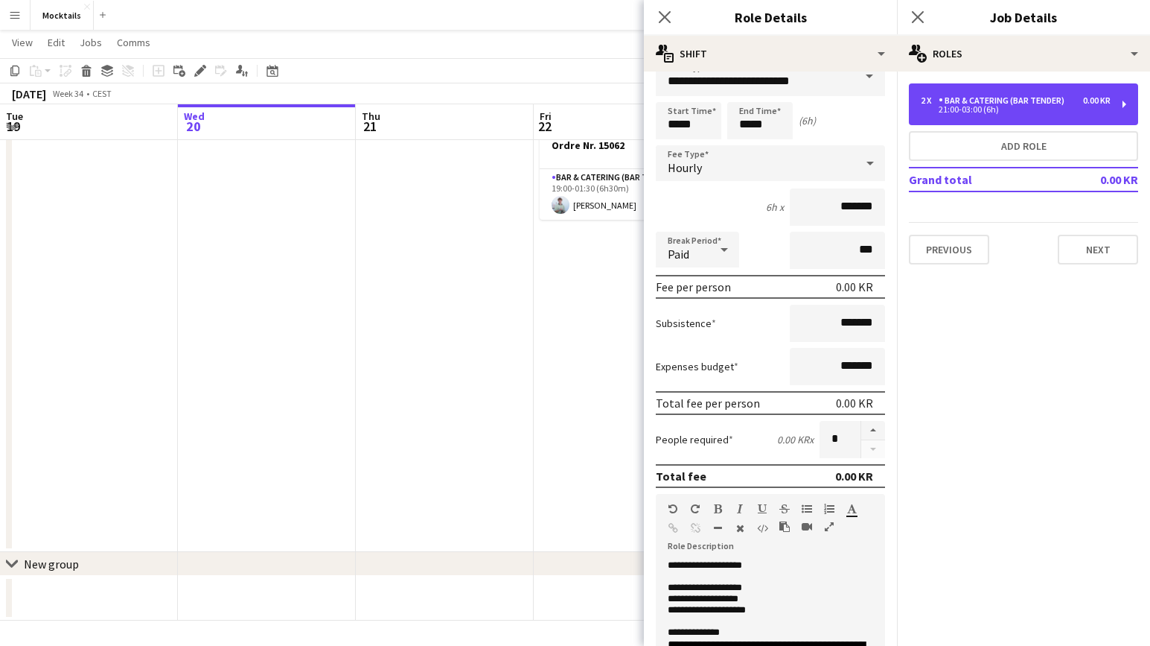
scroll to position [28, 0]
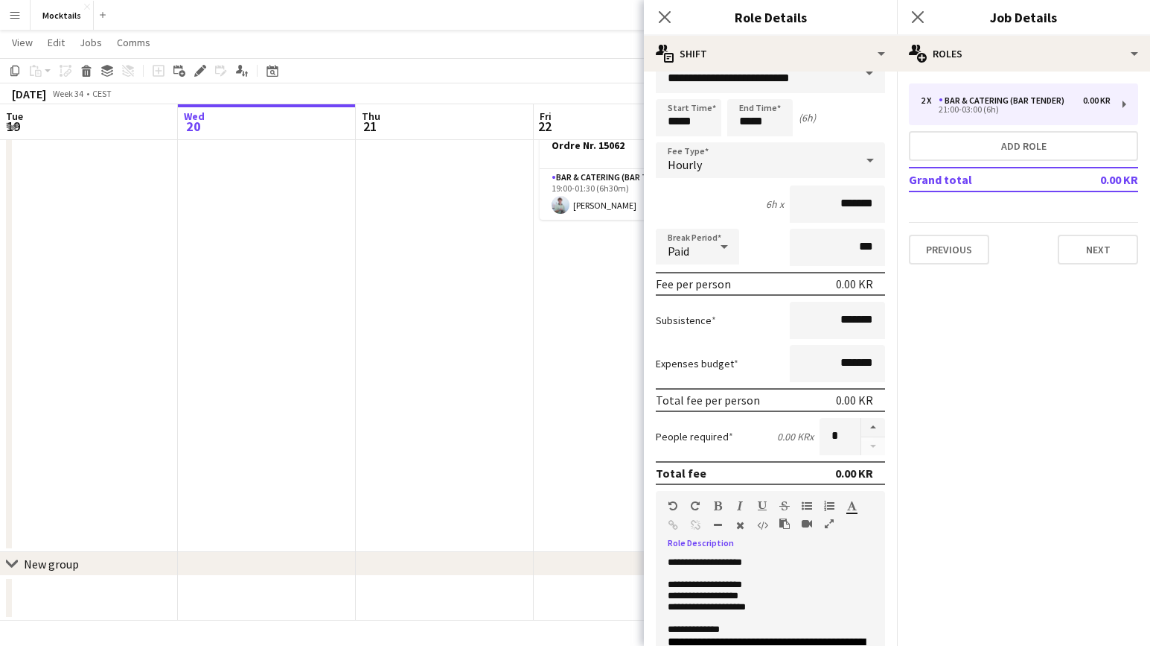
click at [727, 609] on p "**********" at bounding box center [771, 607] width 206 height 11
drag, startPoint x: 730, startPoint y: 597, endPoint x: 767, endPoint y: 604, distance: 37.1
click at [767, 604] on div "**********" at bounding box center [770, 646] width 229 height 179
click at [767, 604] on p "**********" at bounding box center [771, 607] width 206 height 11
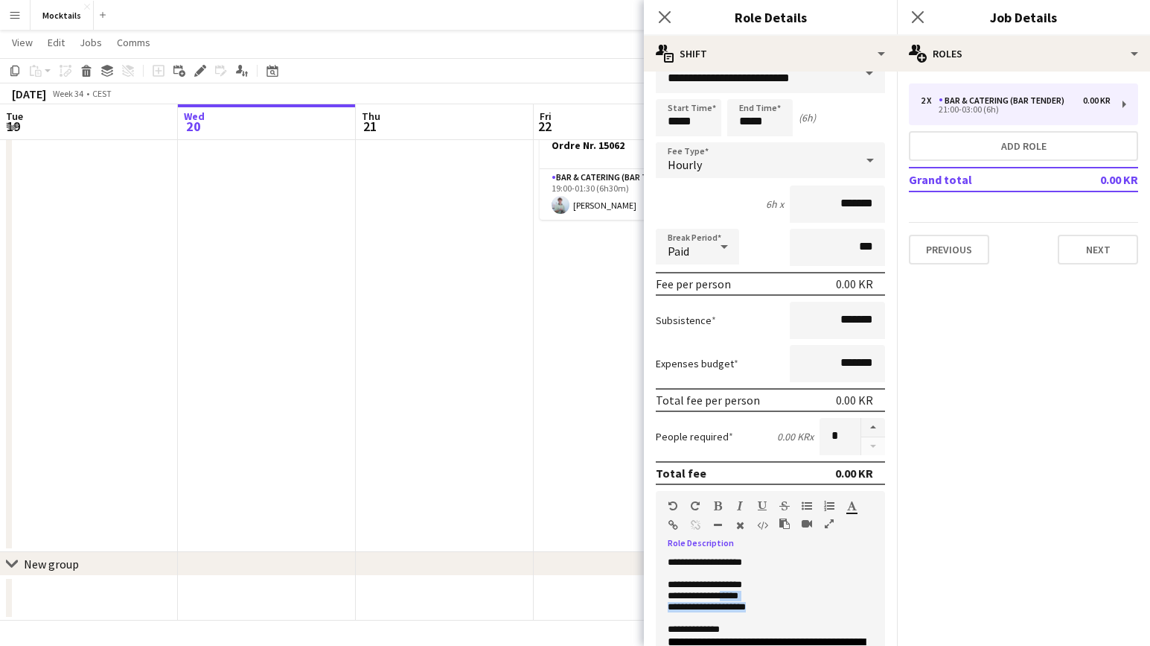
drag, startPoint x: 730, startPoint y: 594, endPoint x: 771, endPoint y: 605, distance: 42.3
click at [771, 605] on div "**********" at bounding box center [770, 646] width 229 height 179
click at [771, 605] on p "**********" at bounding box center [771, 607] width 206 height 11
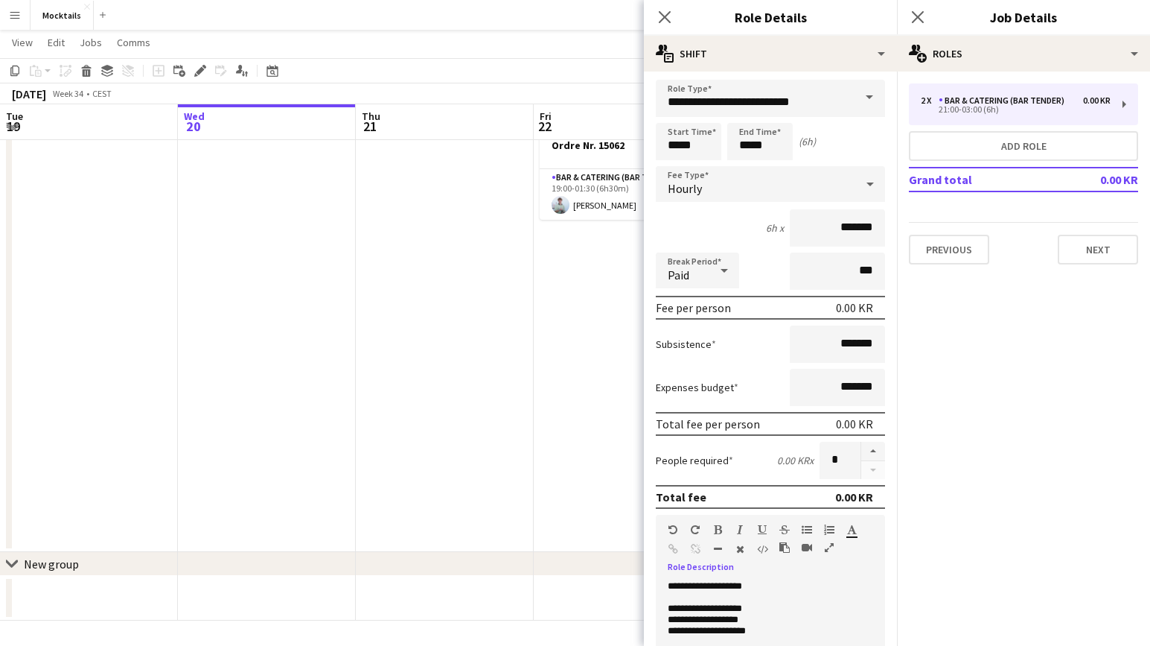
scroll to position [0, 0]
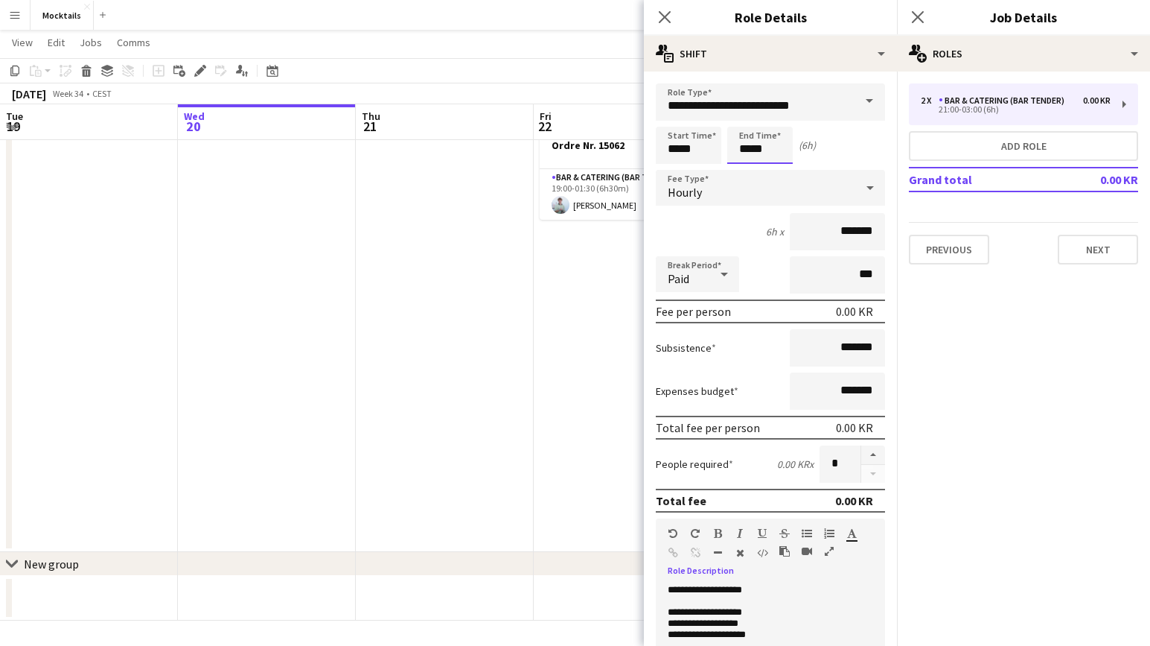
click at [763, 151] on input "*****" at bounding box center [760, 145] width 66 height 37
click at [777, 121] on div at bounding box center [775, 119] width 30 height 15
type input "*****"
click at [777, 121] on div at bounding box center [775, 119] width 30 height 15
click at [841, 151] on div "Start Time ***** End Time ***** (6h 30m)" at bounding box center [770, 145] width 229 height 37
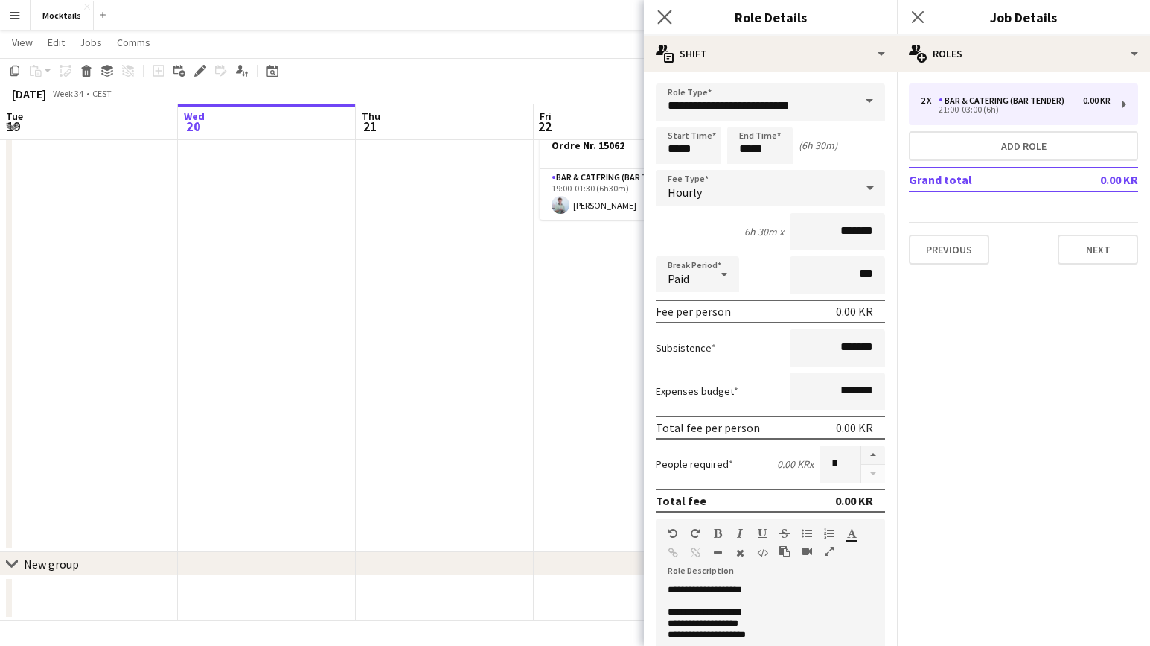
click at [667, 25] on app-icon "Close pop-in" at bounding box center [665, 18] width 22 height 22
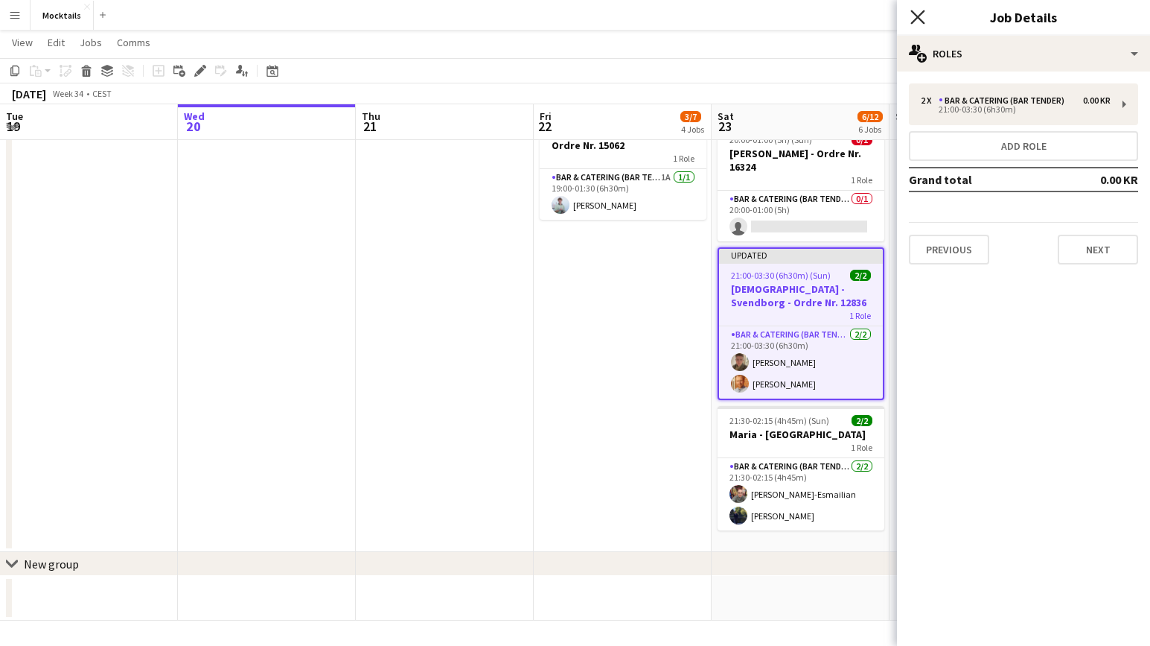
click at [913, 17] on icon "Close pop-in" at bounding box center [918, 17] width 14 height 14
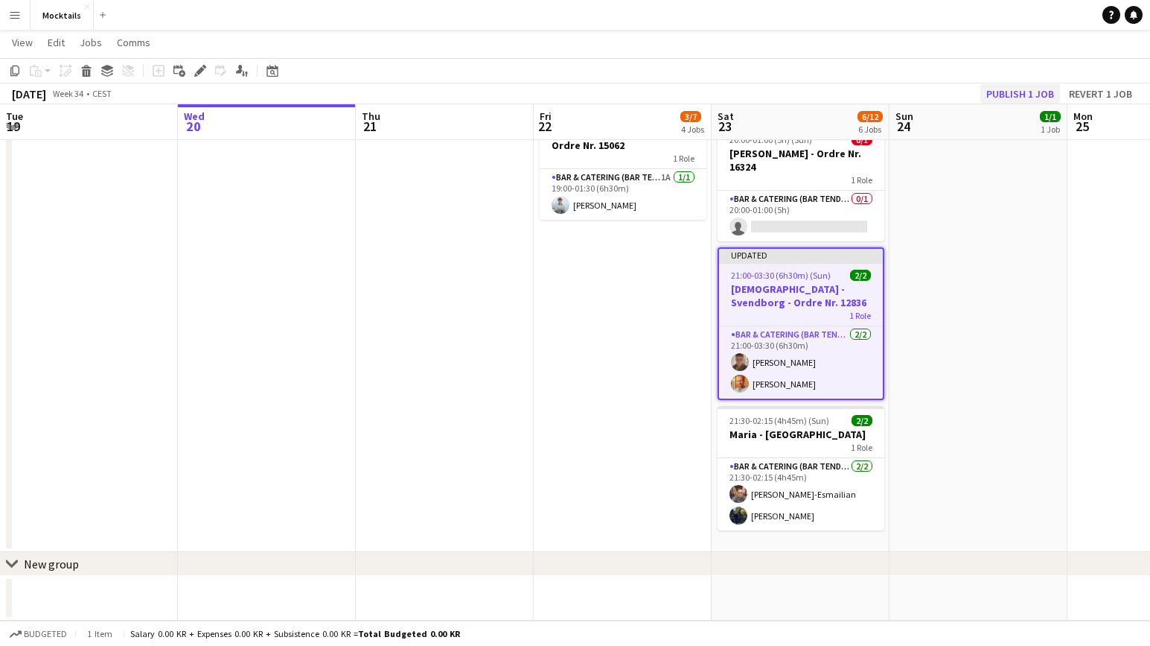
click at [1016, 92] on button "Publish 1 job" at bounding box center [1021, 93] width 80 height 19
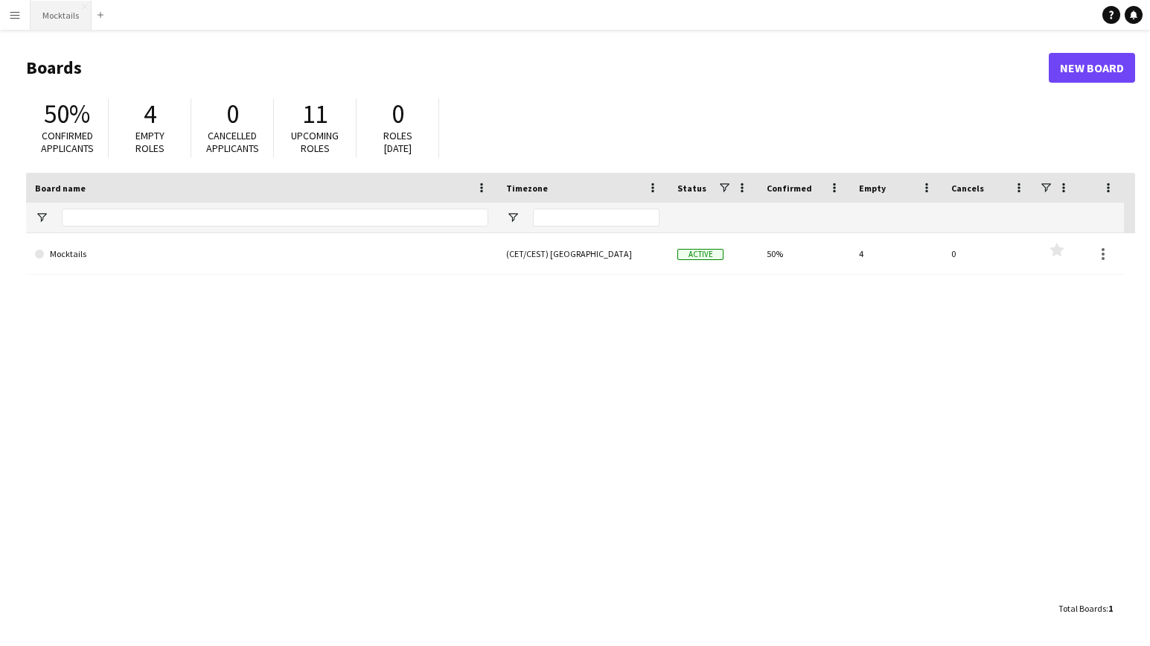
click at [59, 4] on button "Mocktails Close" at bounding box center [61, 15] width 61 height 29
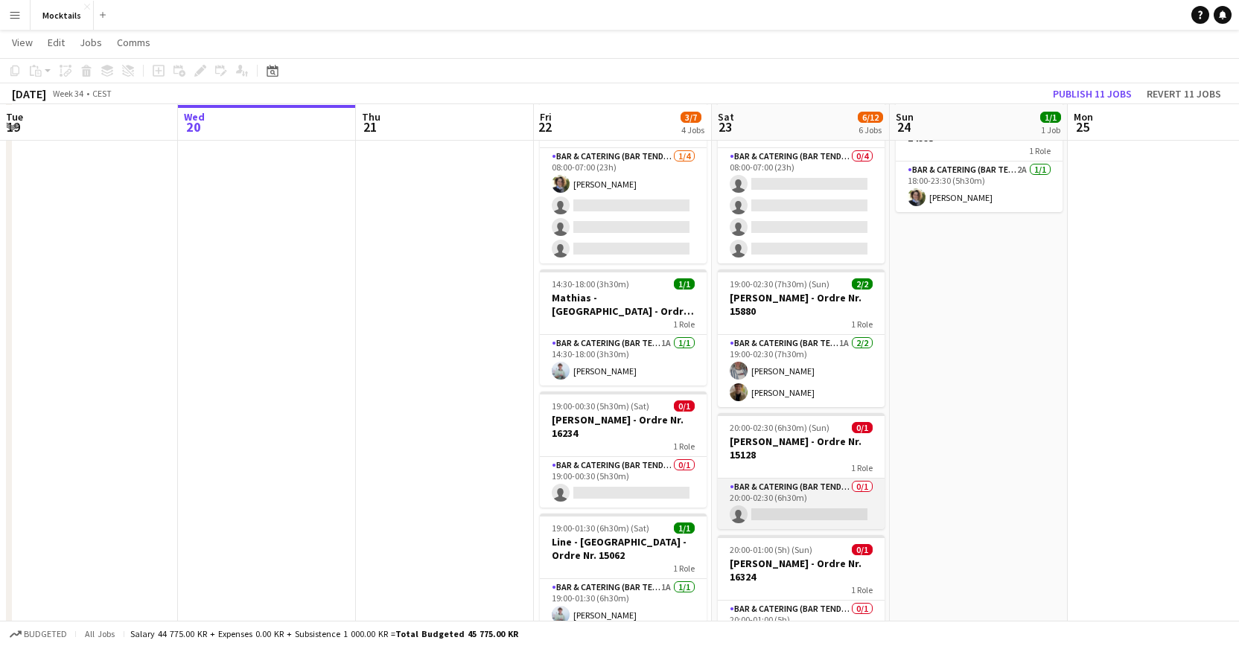
scroll to position [77, 0]
click at [841, 501] on app-card-role "Bar & Catering (Bar Tender) 0/1 20:00-02:30 (6h30m) single-neutral-actions" at bounding box center [801, 503] width 167 height 51
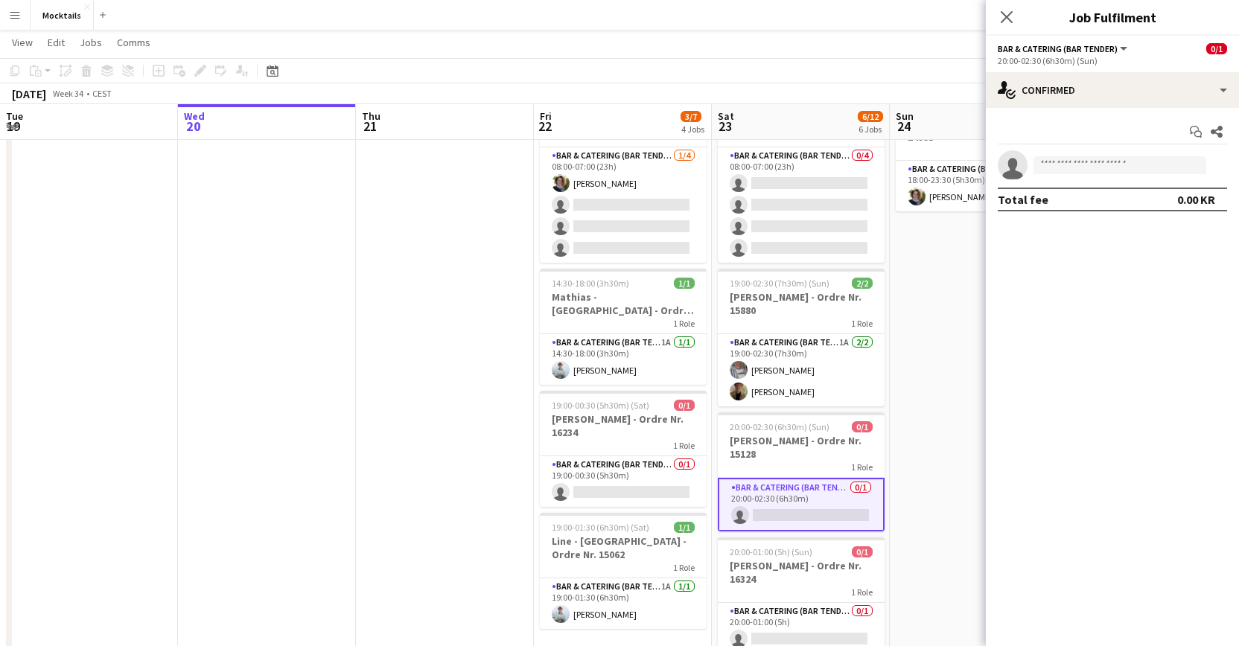
click at [924, 503] on app-date-cell "18:00-23:30 (5h30m) 1/1 [PERSON_NAME] - København - Ordre Nr. 14995 1 Role Bar …" at bounding box center [979, 525] width 178 height 872
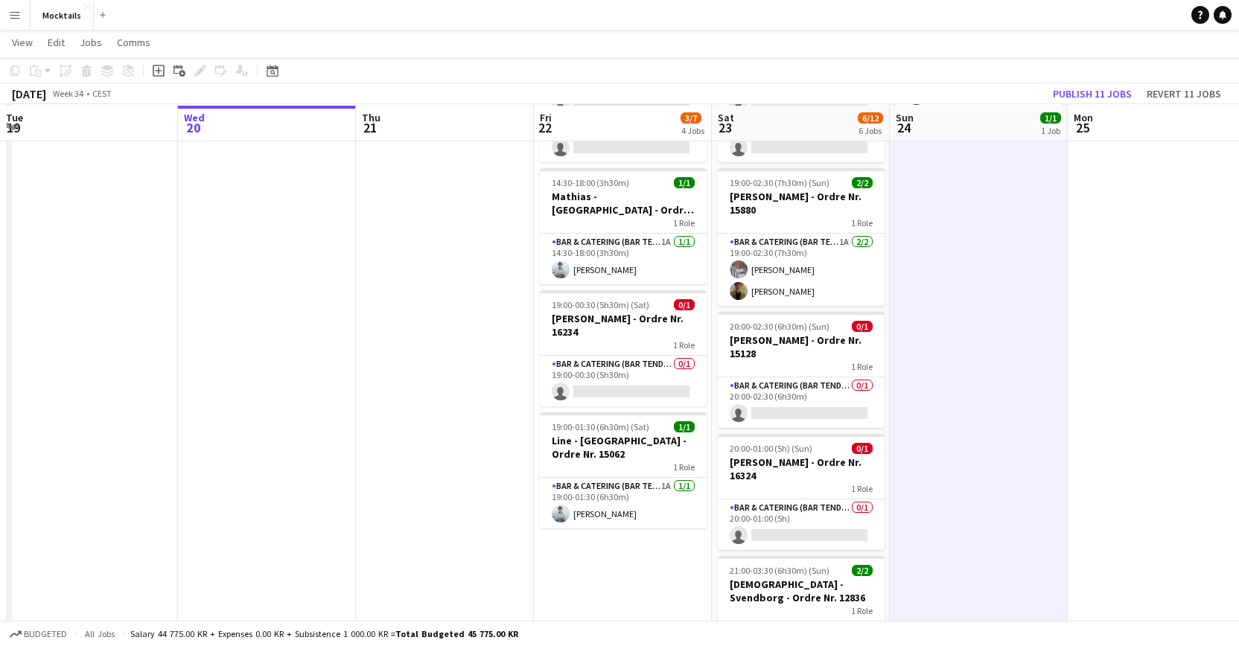
scroll to position [179, 0]
